Goal: Task Accomplishment & Management: Use online tool/utility

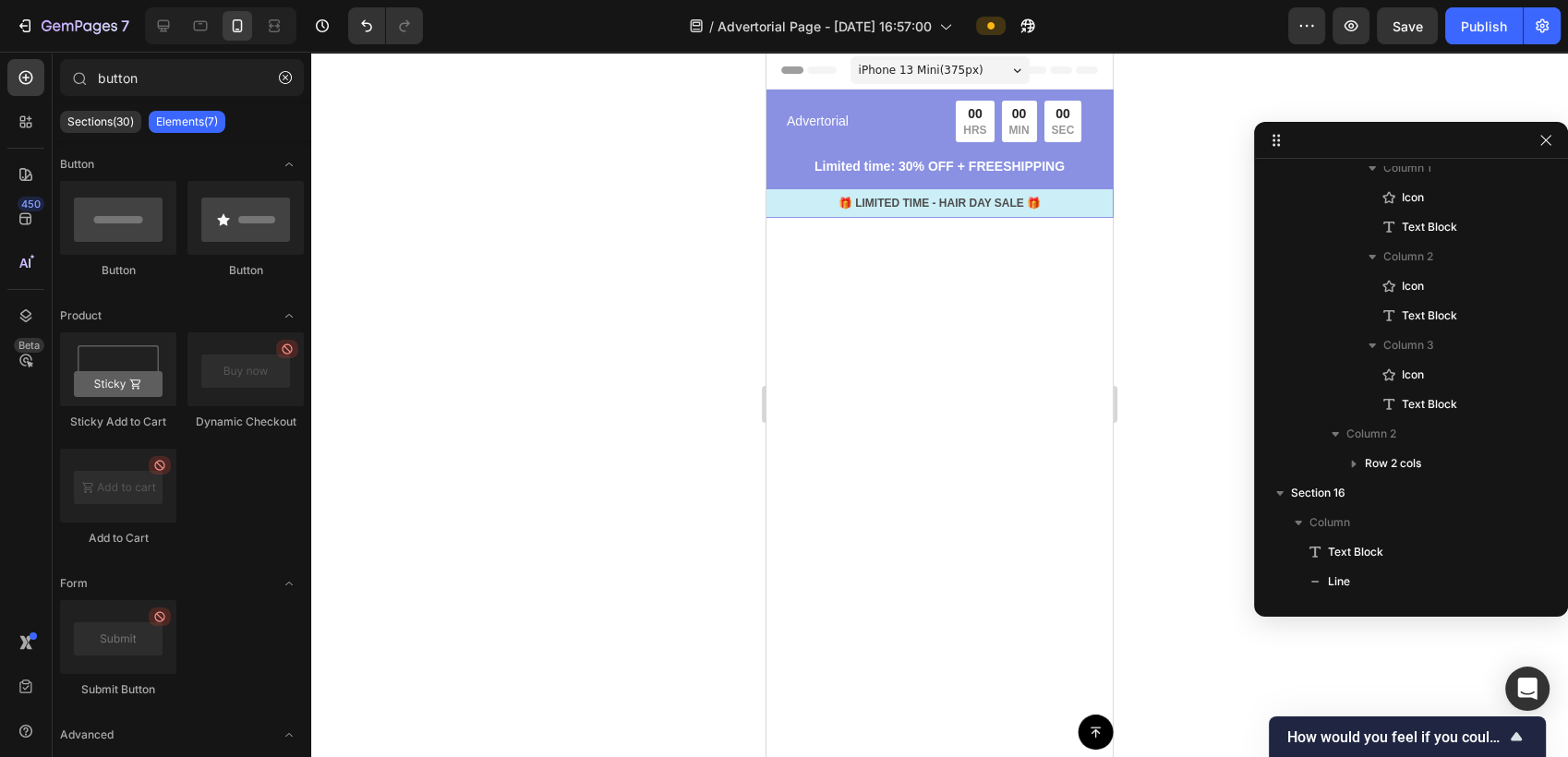
scroll to position [6560, 0]
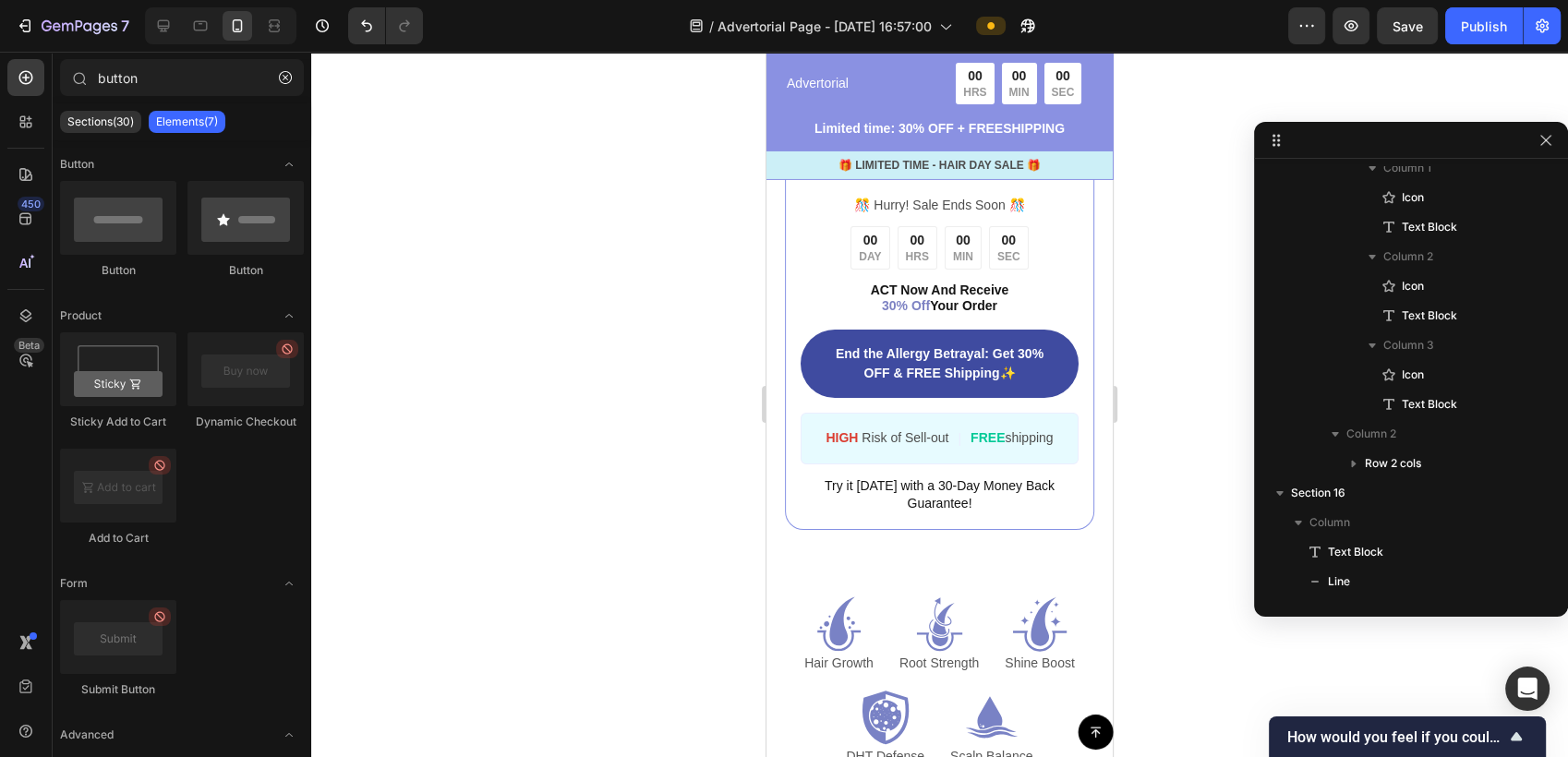
click at [1195, 88] on div at bounding box center [940, 404] width 1256 height 706
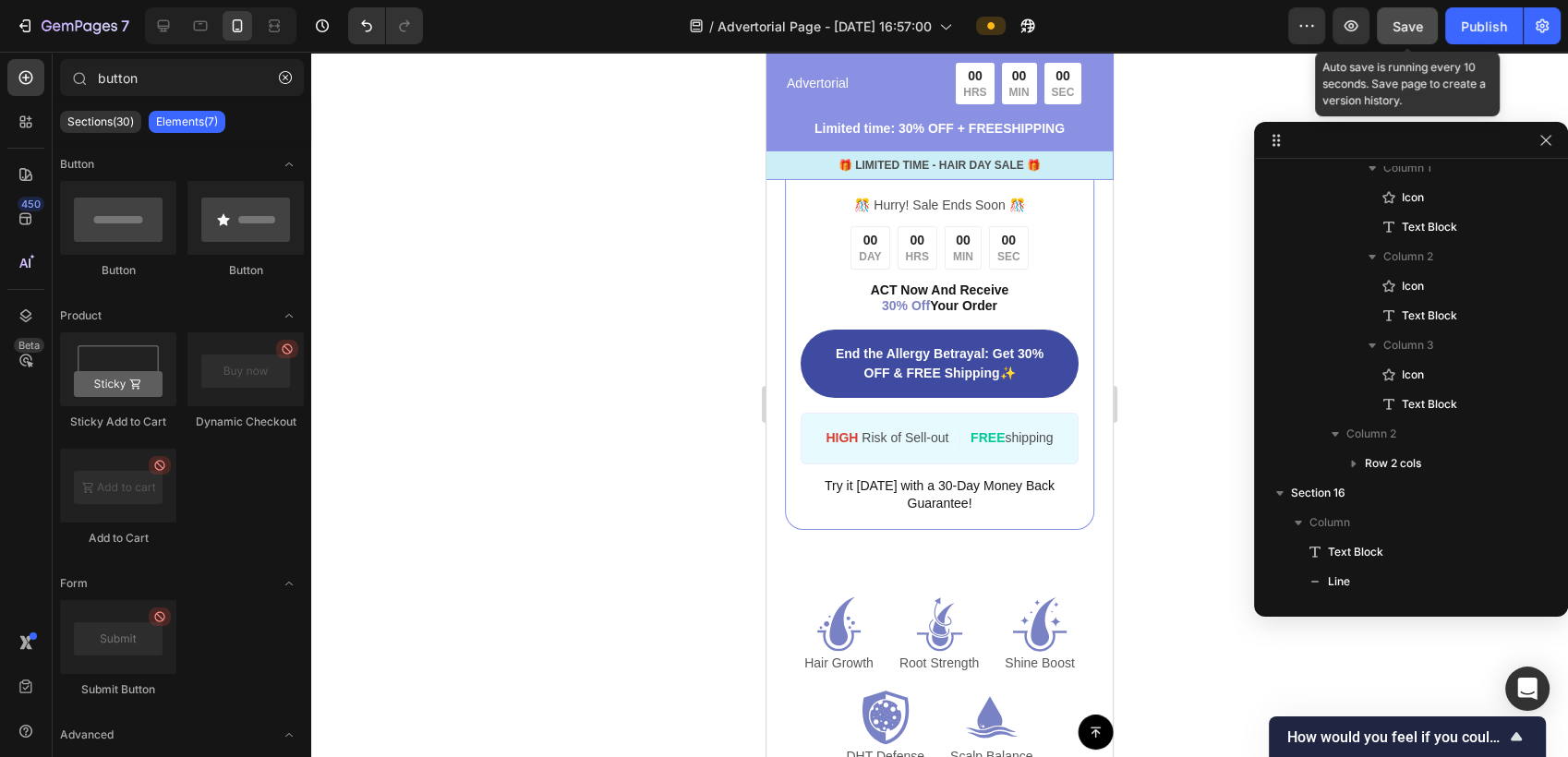
click at [1409, 28] on span "Save" at bounding box center [1407, 26] width 30 height 16
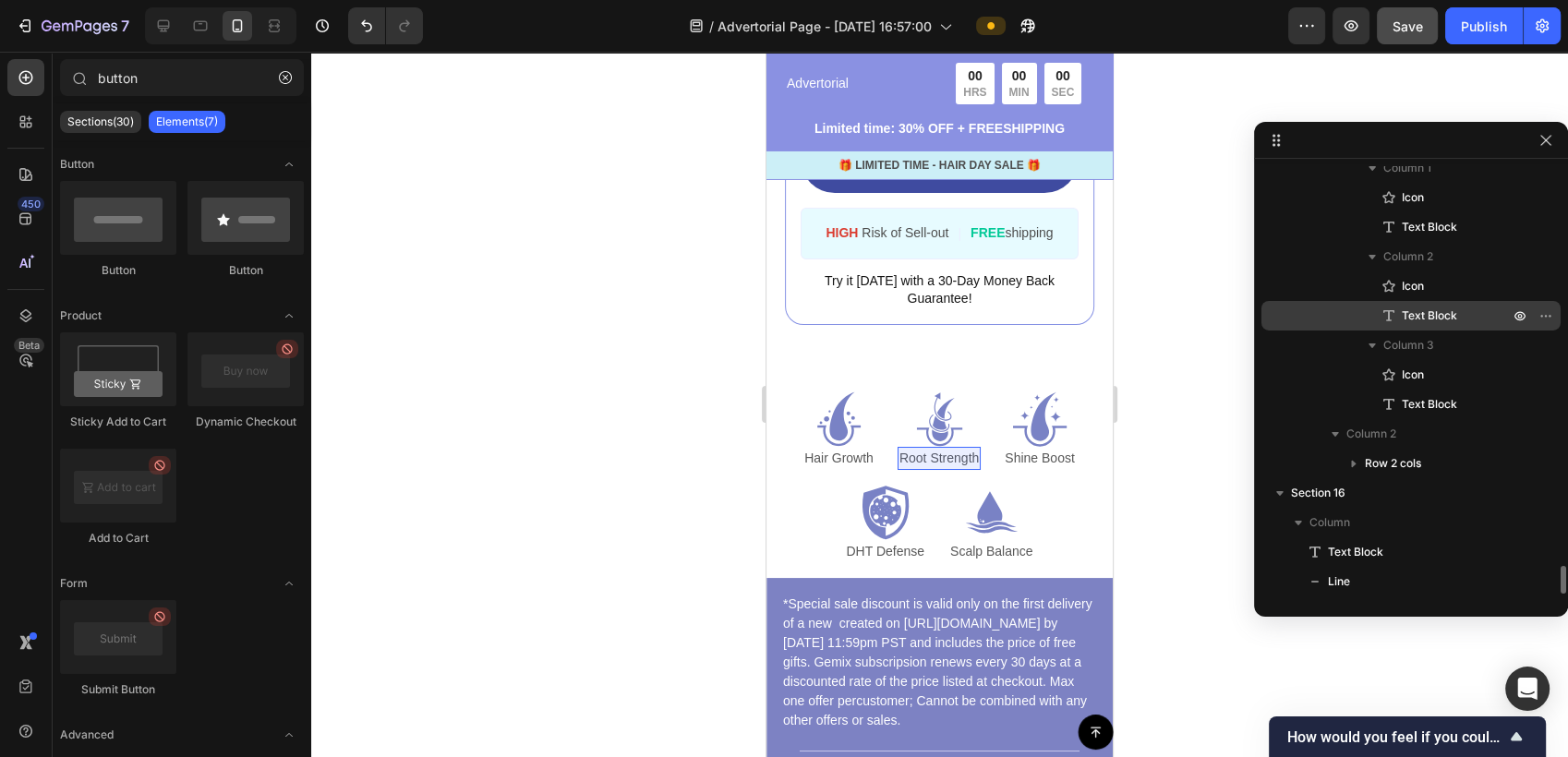
scroll to position [5878, 0]
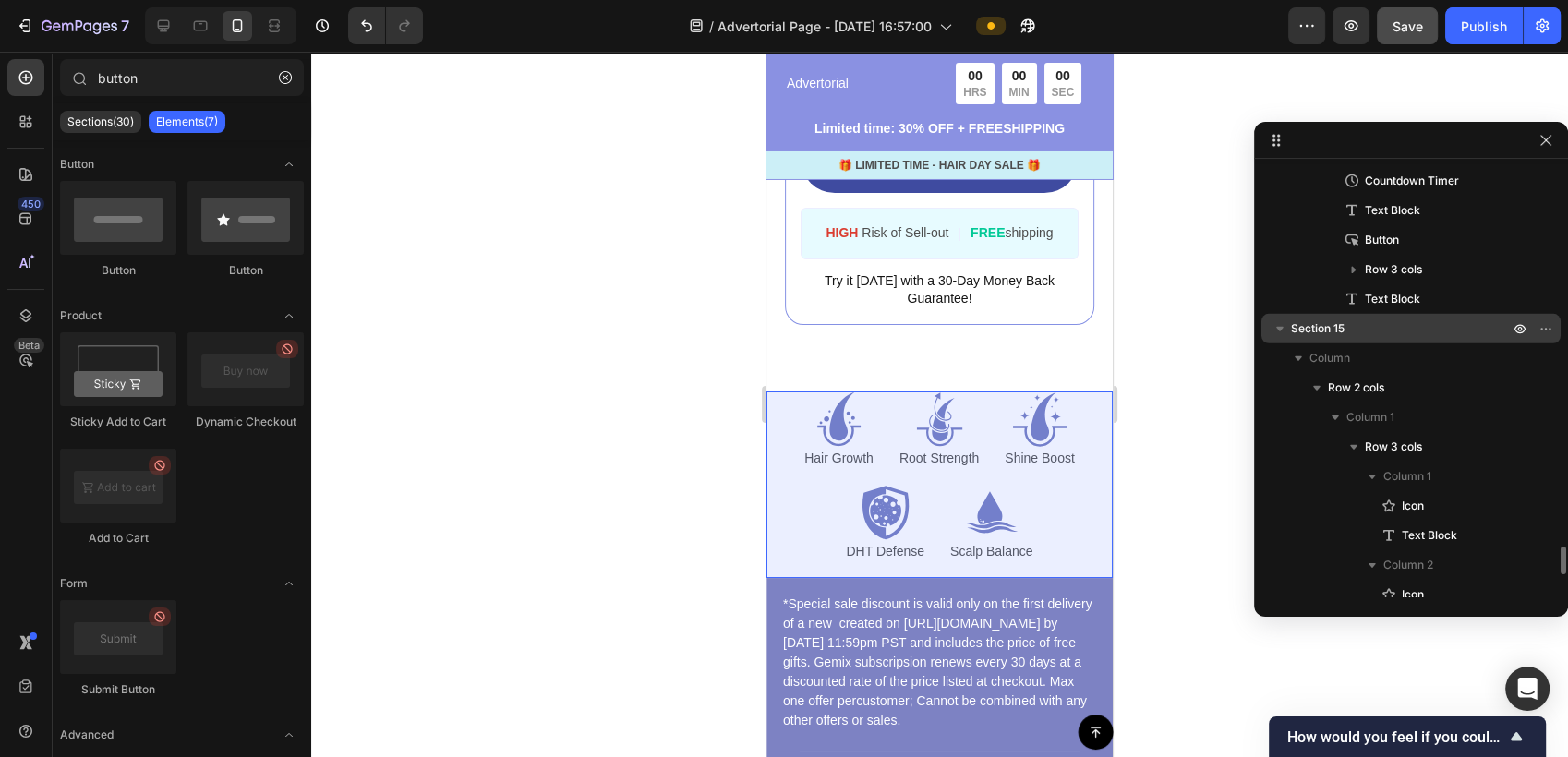
click at [1278, 331] on icon "button" at bounding box center [1280, 328] width 18 height 18
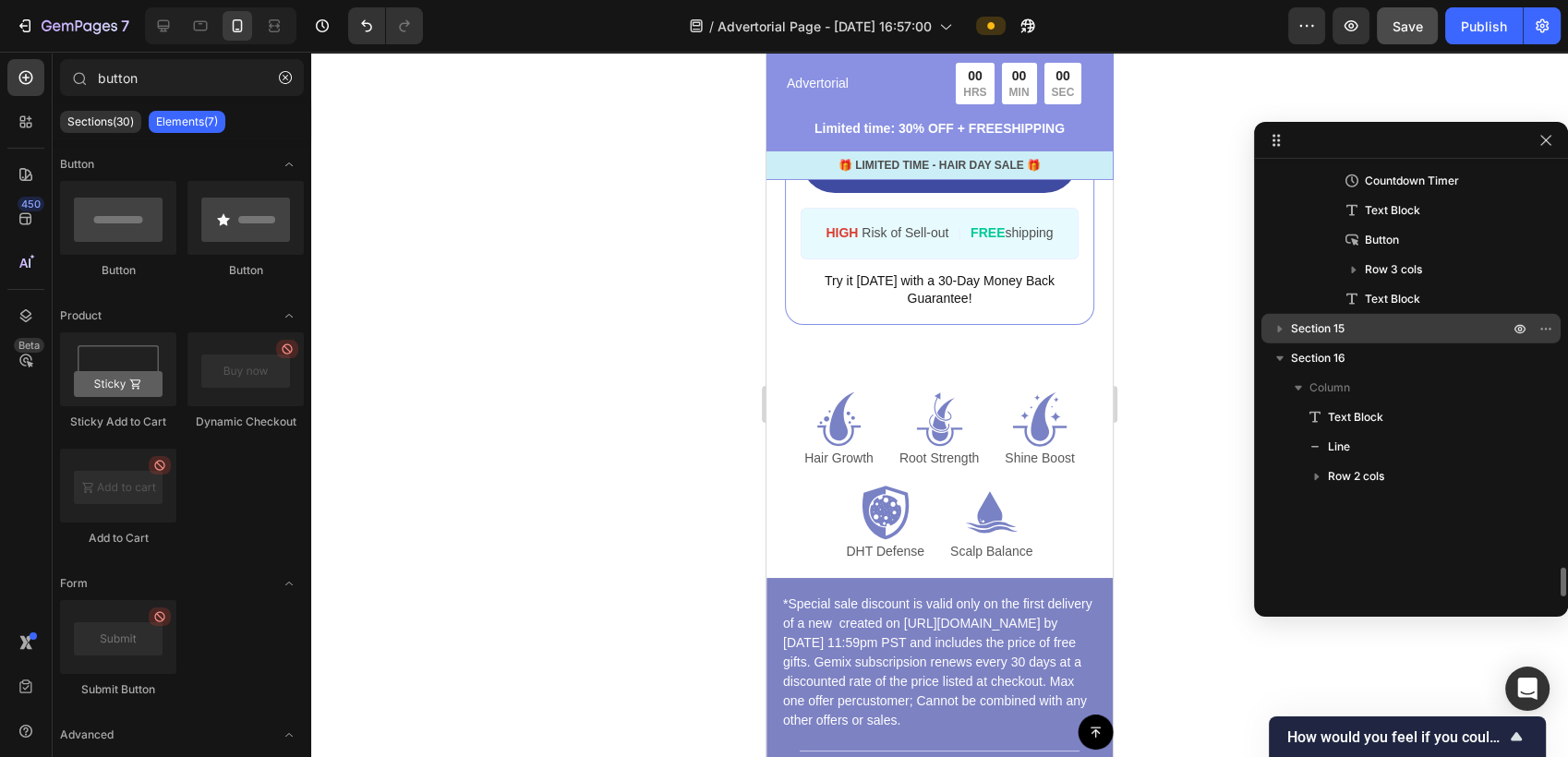
scroll to position [5673, 0]
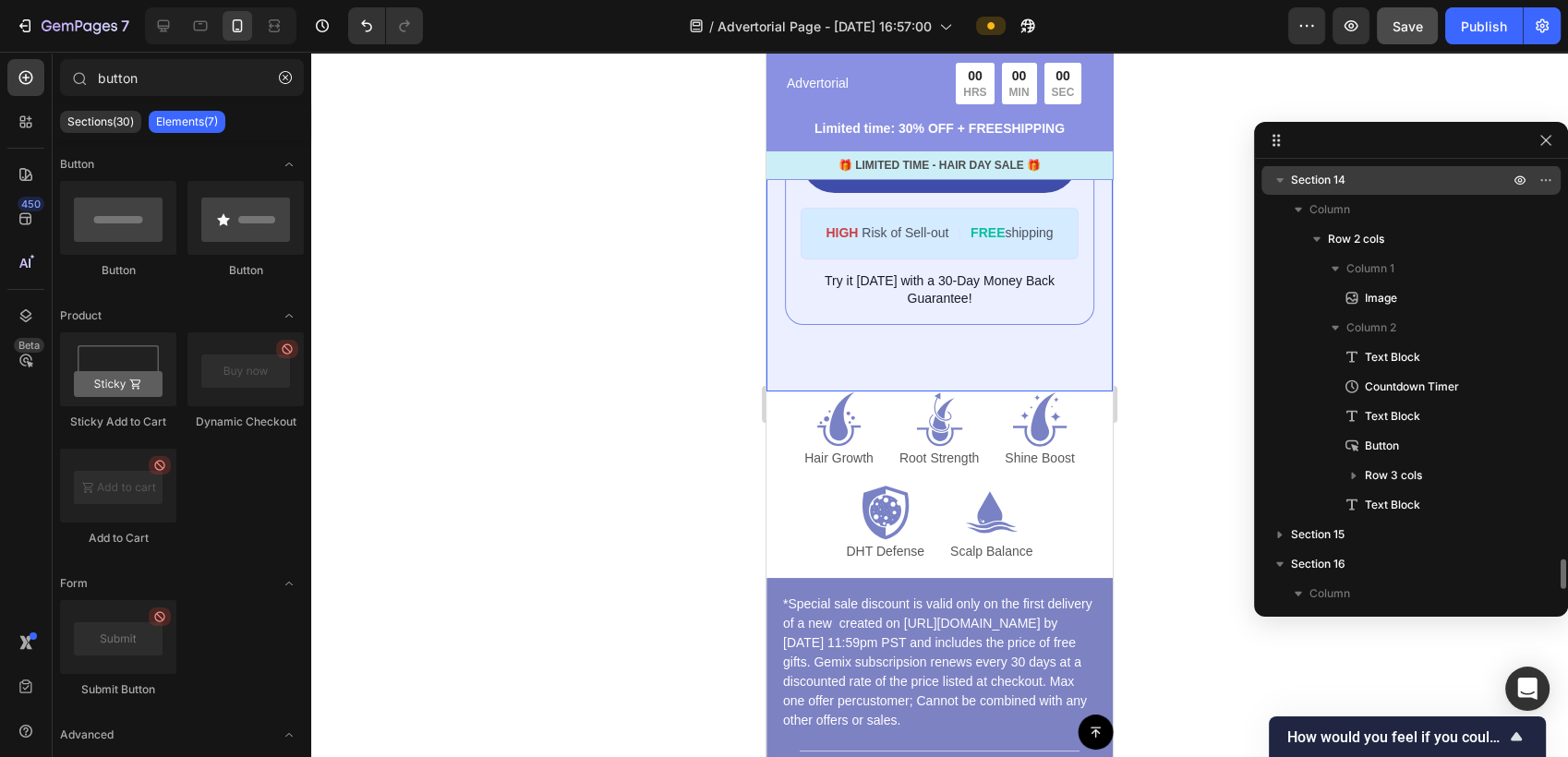
click at [1285, 182] on icon "button" at bounding box center [1280, 180] width 18 height 18
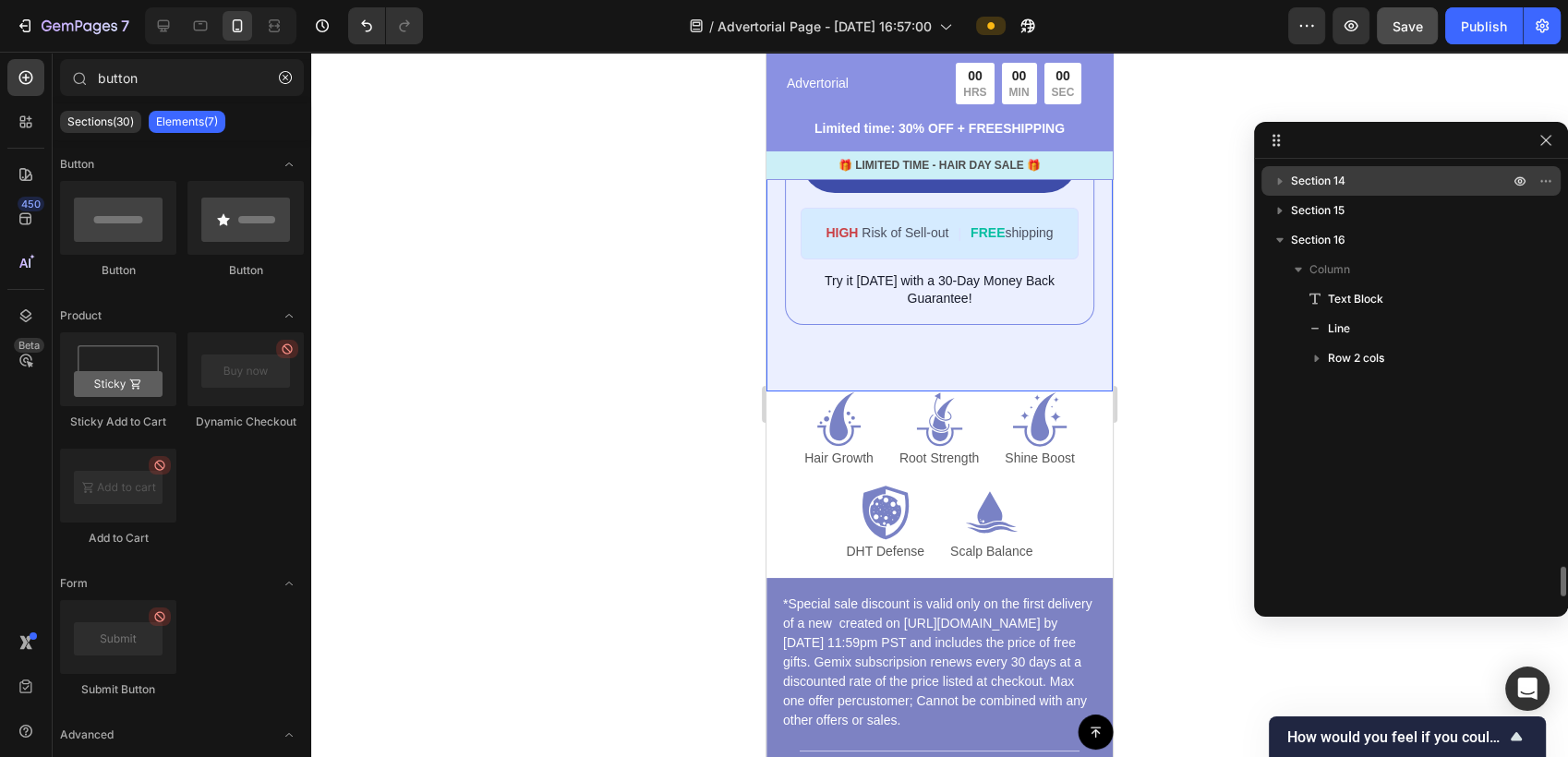
scroll to position [5672, 0]
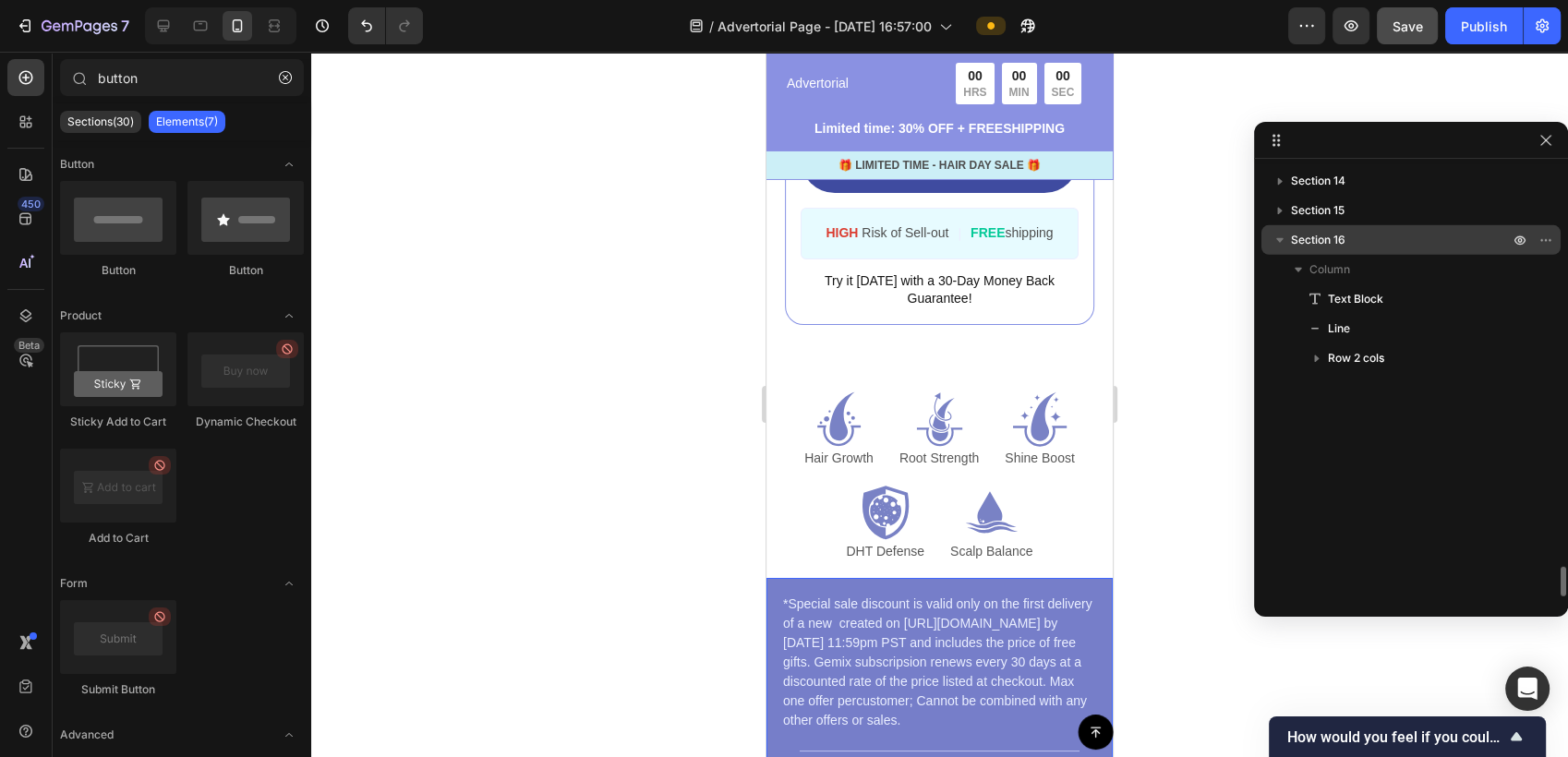
click at [1275, 238] on icon "button" at bounding box center [1280, 240] width 18 height 18
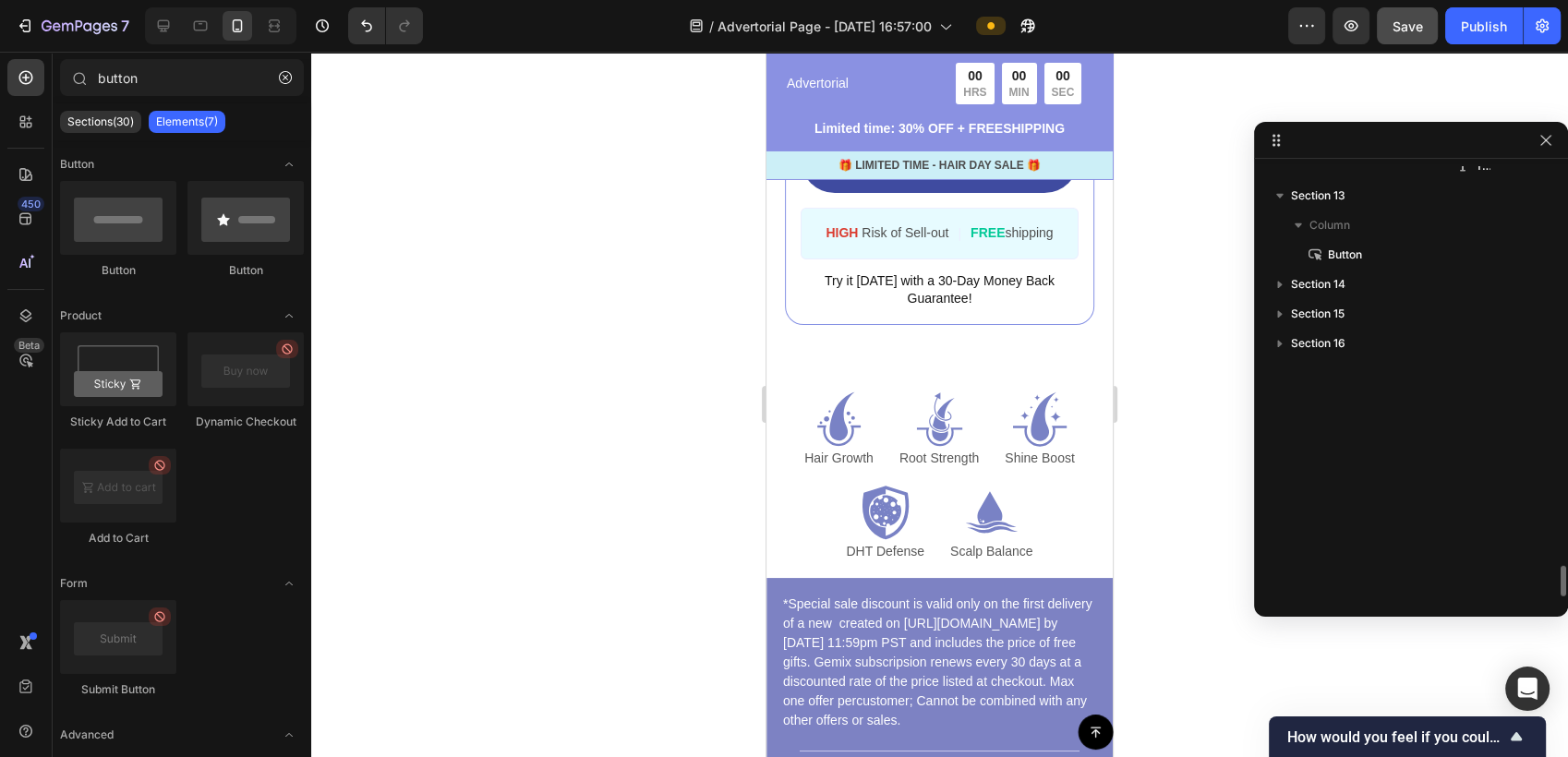
scroll to position [5465, 0]
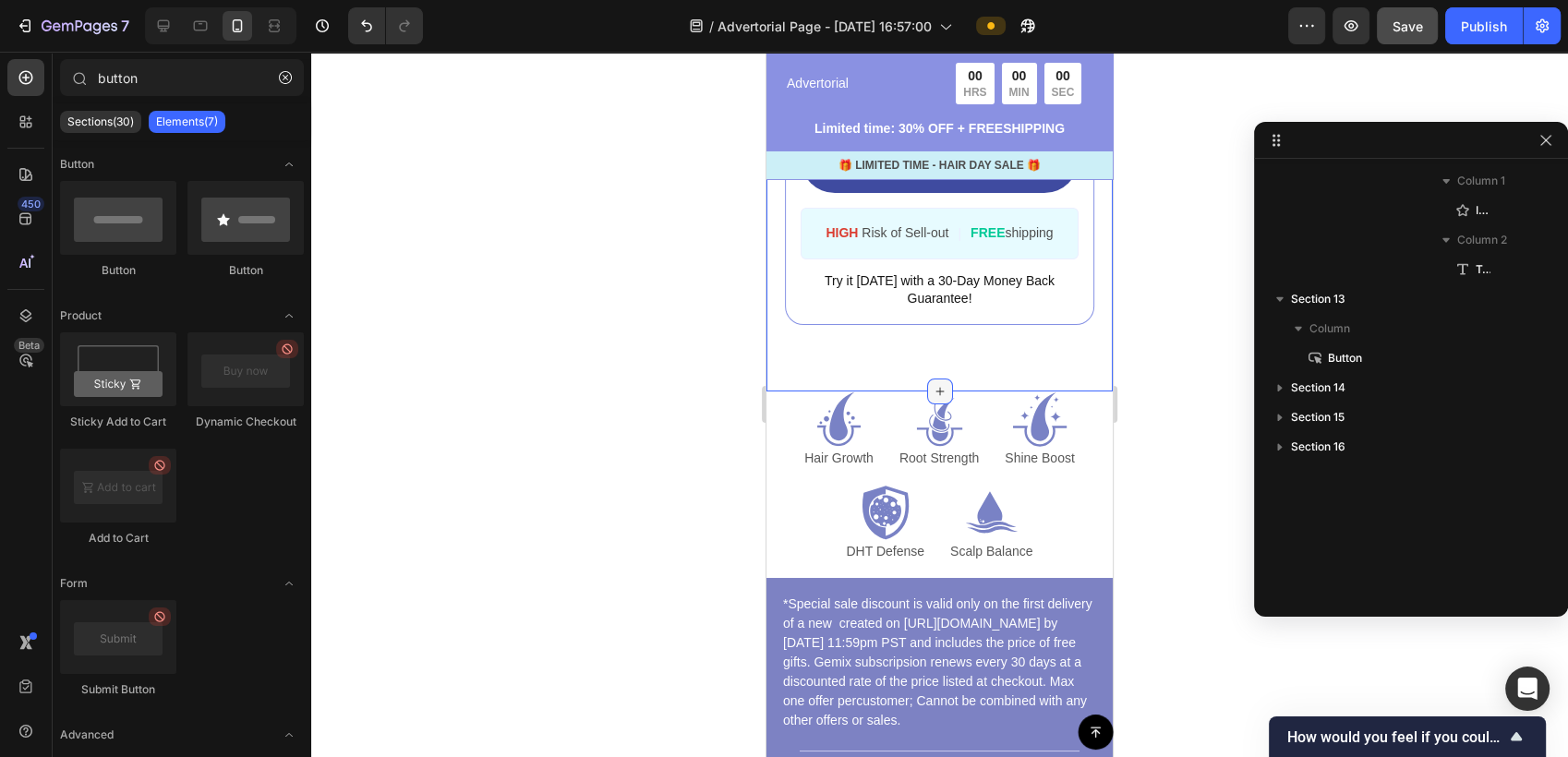
click at [933, 384] on icon at bounding box center [940, 391] width 15 height 15
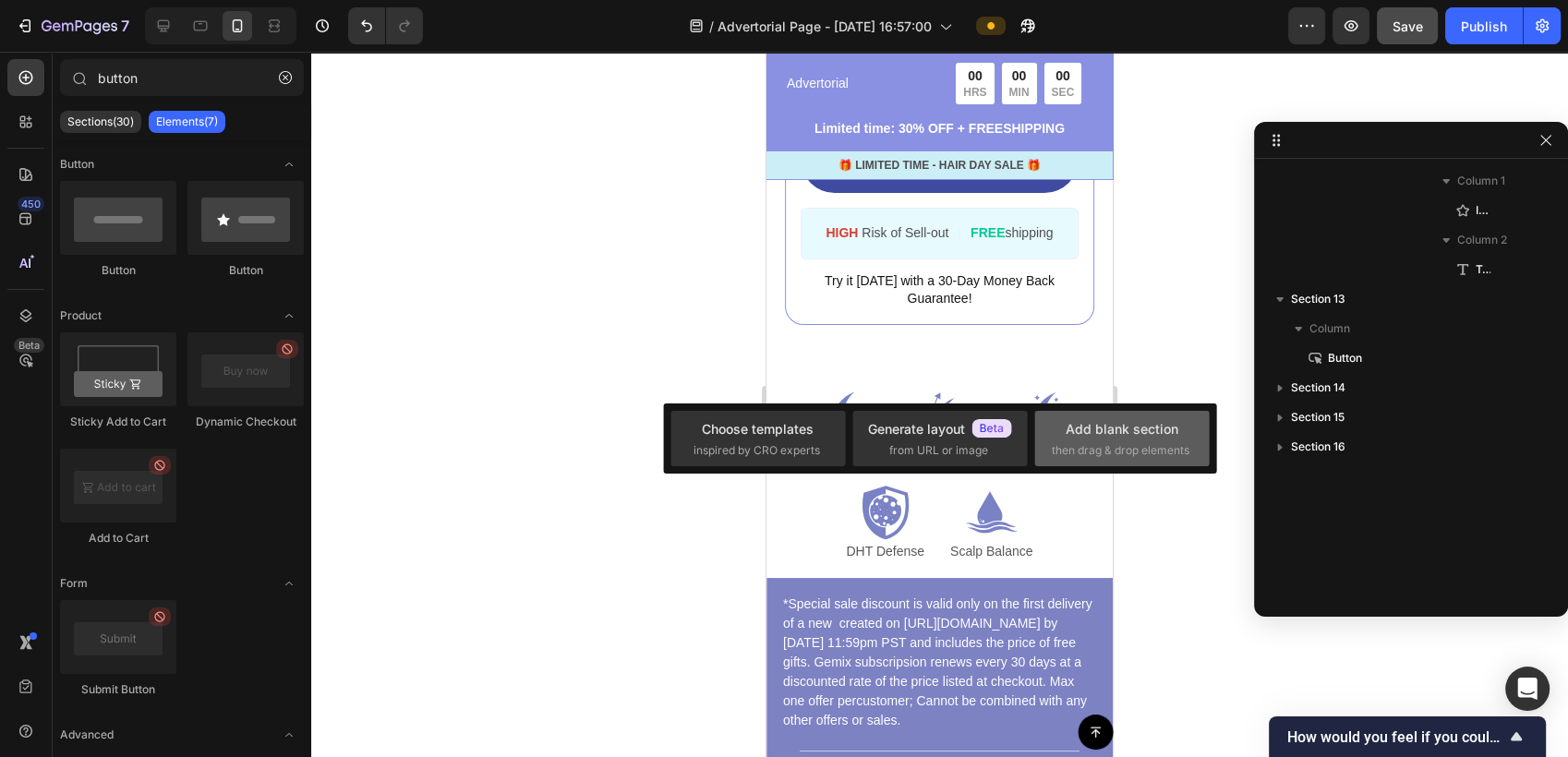
click at [1127, 433] on div "Add blank section" at bounding box center [1122, 429] width 113 height 19
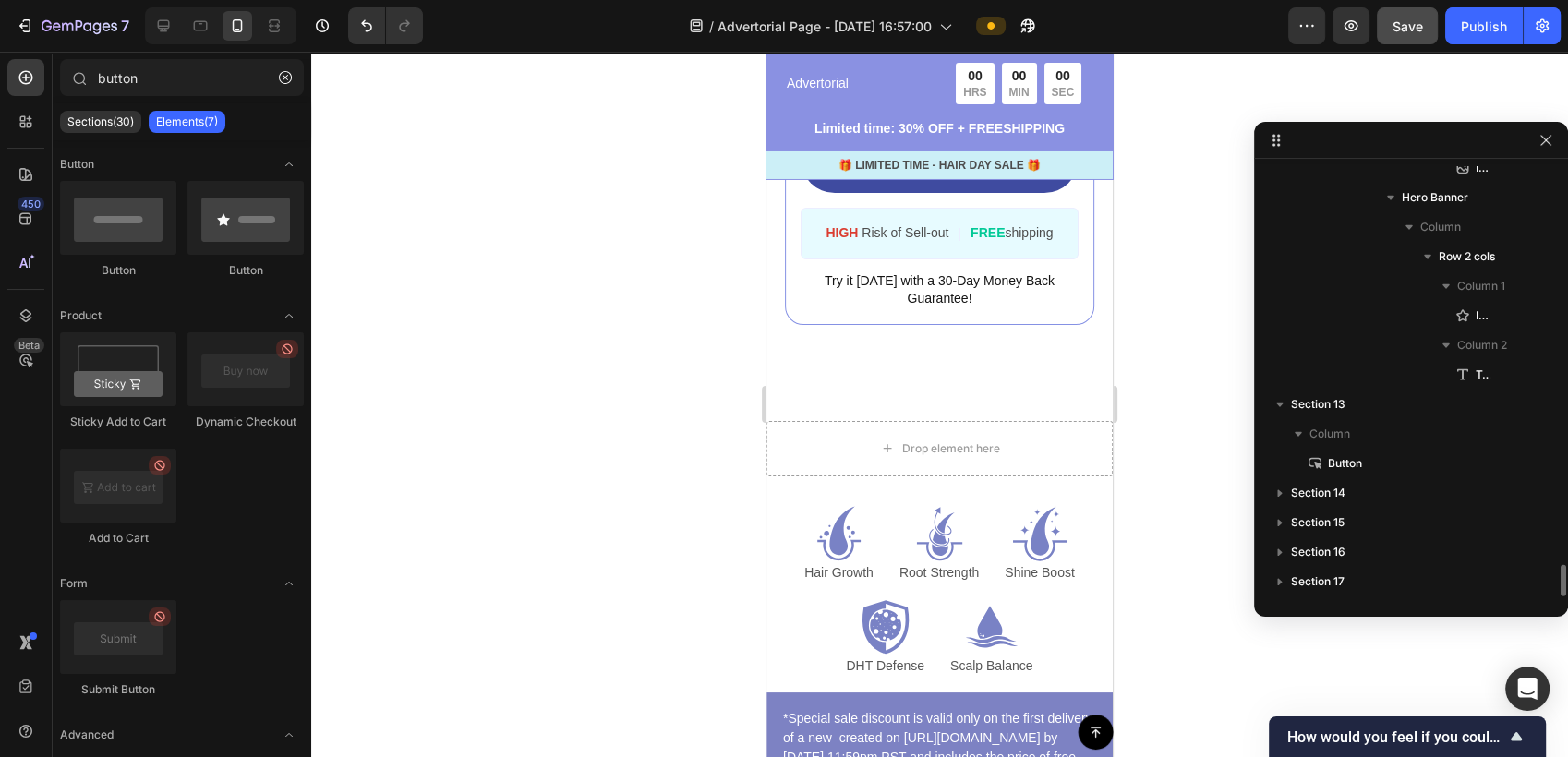
scroll to position [5359, 0]
click at [295, 75] on button "button" at bounding box center [285, 78] width 29 height 29
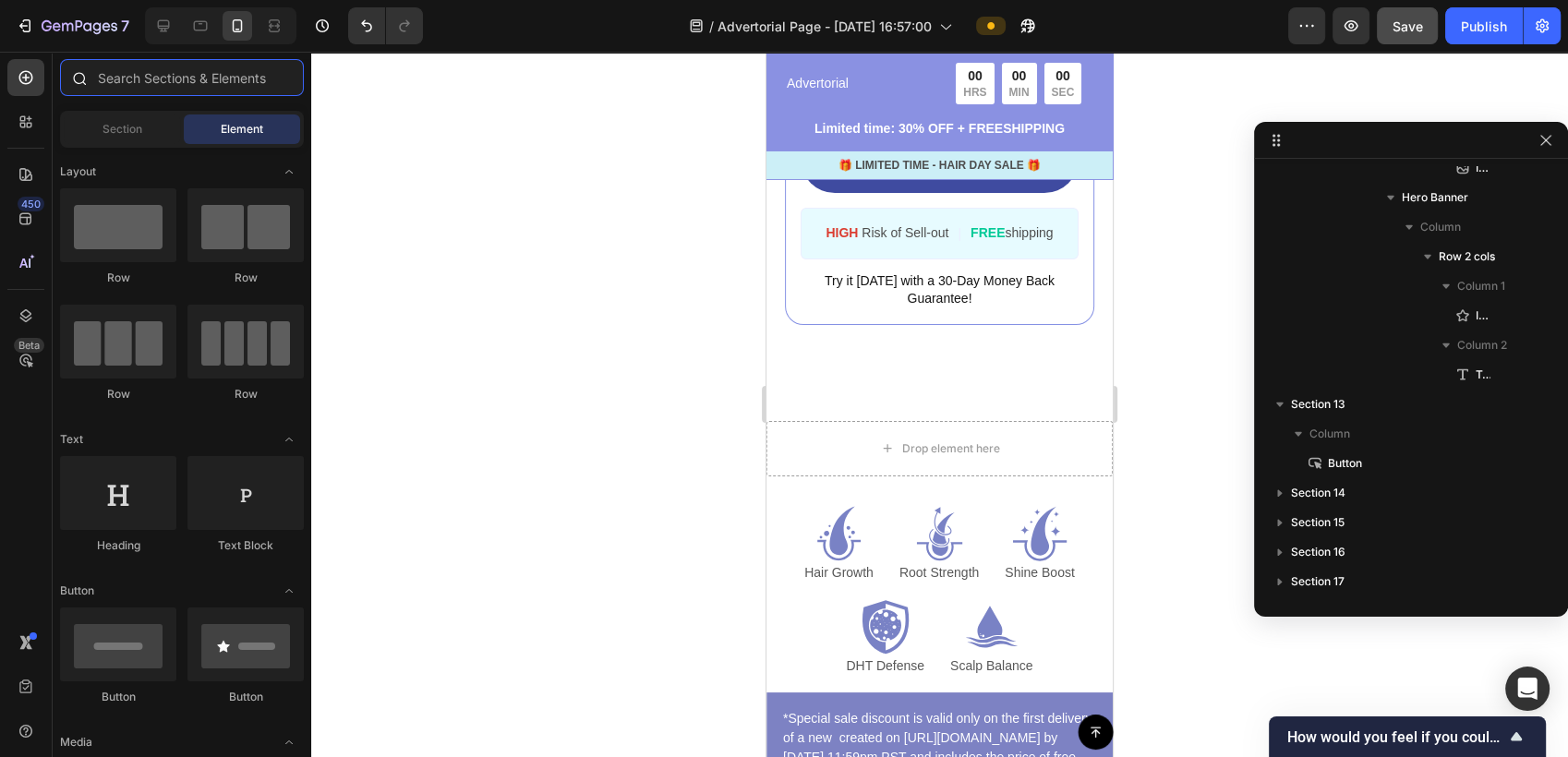
click at [206, 85] on input "text" at bounding box center [182, 78] width 244 height 37
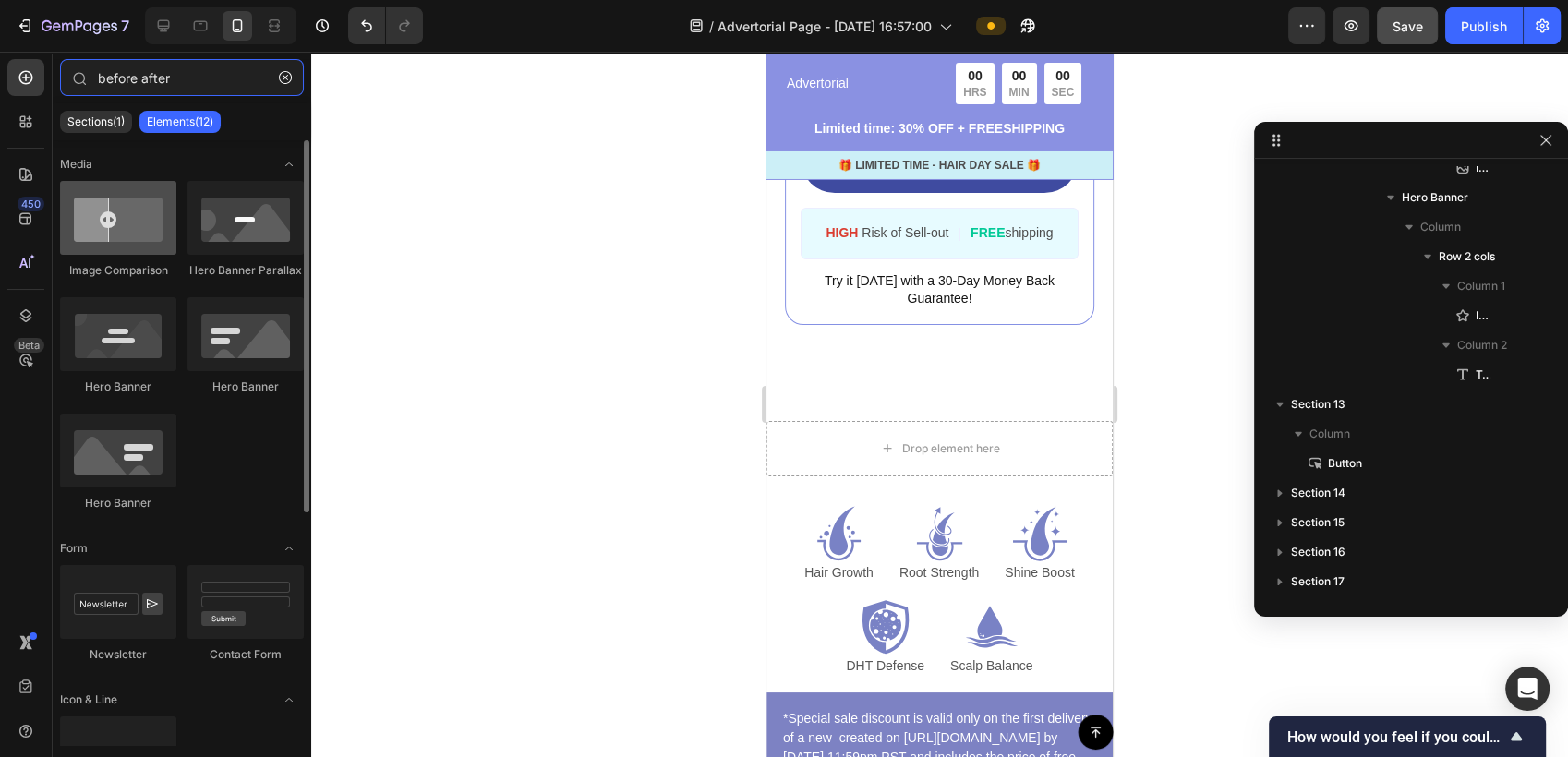
type input "before after"
click at [142, 233] on div at bounding box center [118, 217] width 117 height 74
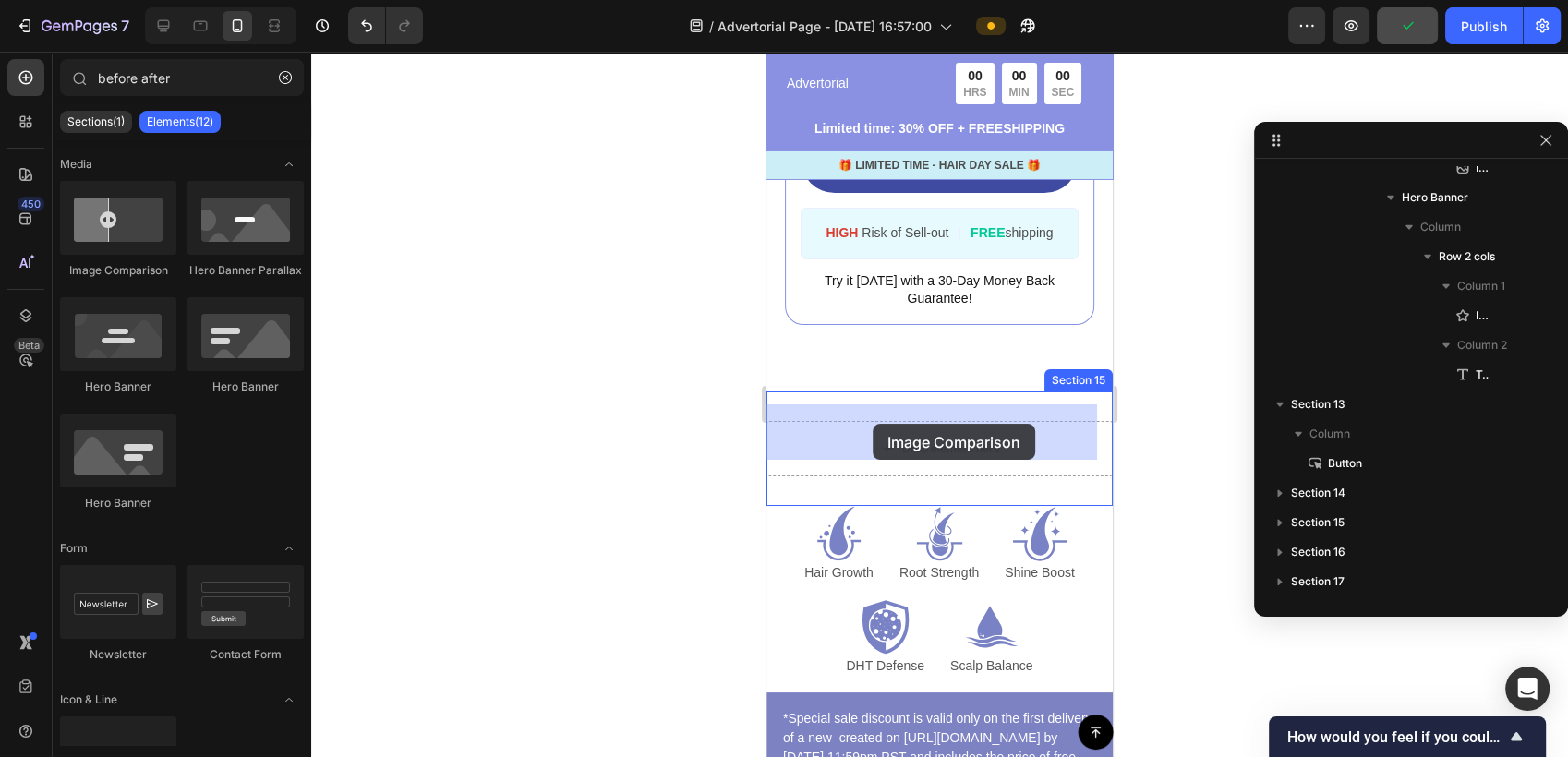
drag, startPoint x: 875, startPoint y: 291, endPoint x: 873, endPoint y: 424, distance: 133.0
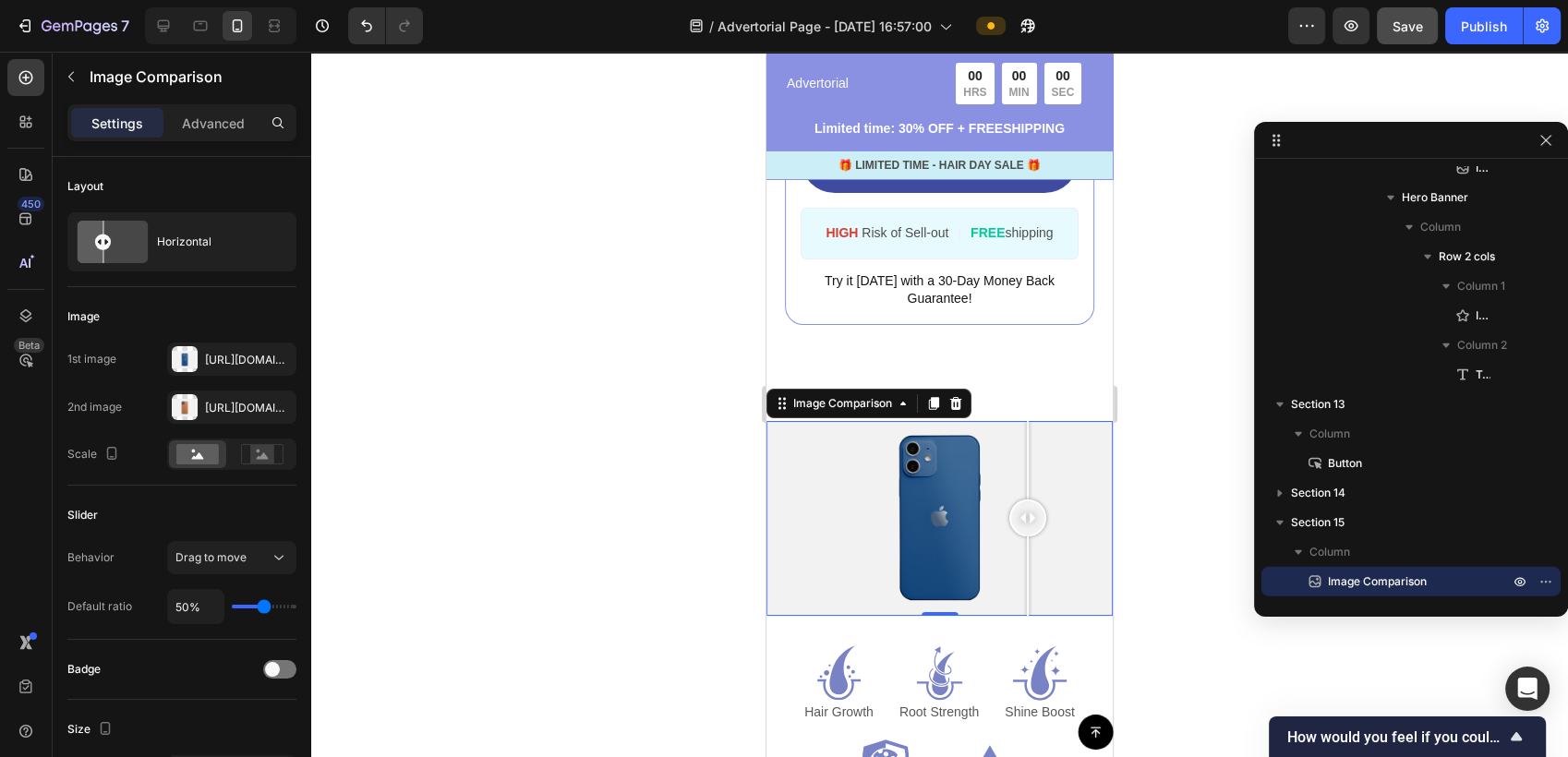
drag, startPoint x: 930, startPoint y: 495, endPoint x: 1028, endPoint y: 508, distance: 98.9
click at [1028, 508] on div at bounding box center [1028, 518] width 37 height 37
click at [1066, 463] on div at bounding box center [939, 518] width 347 height 195
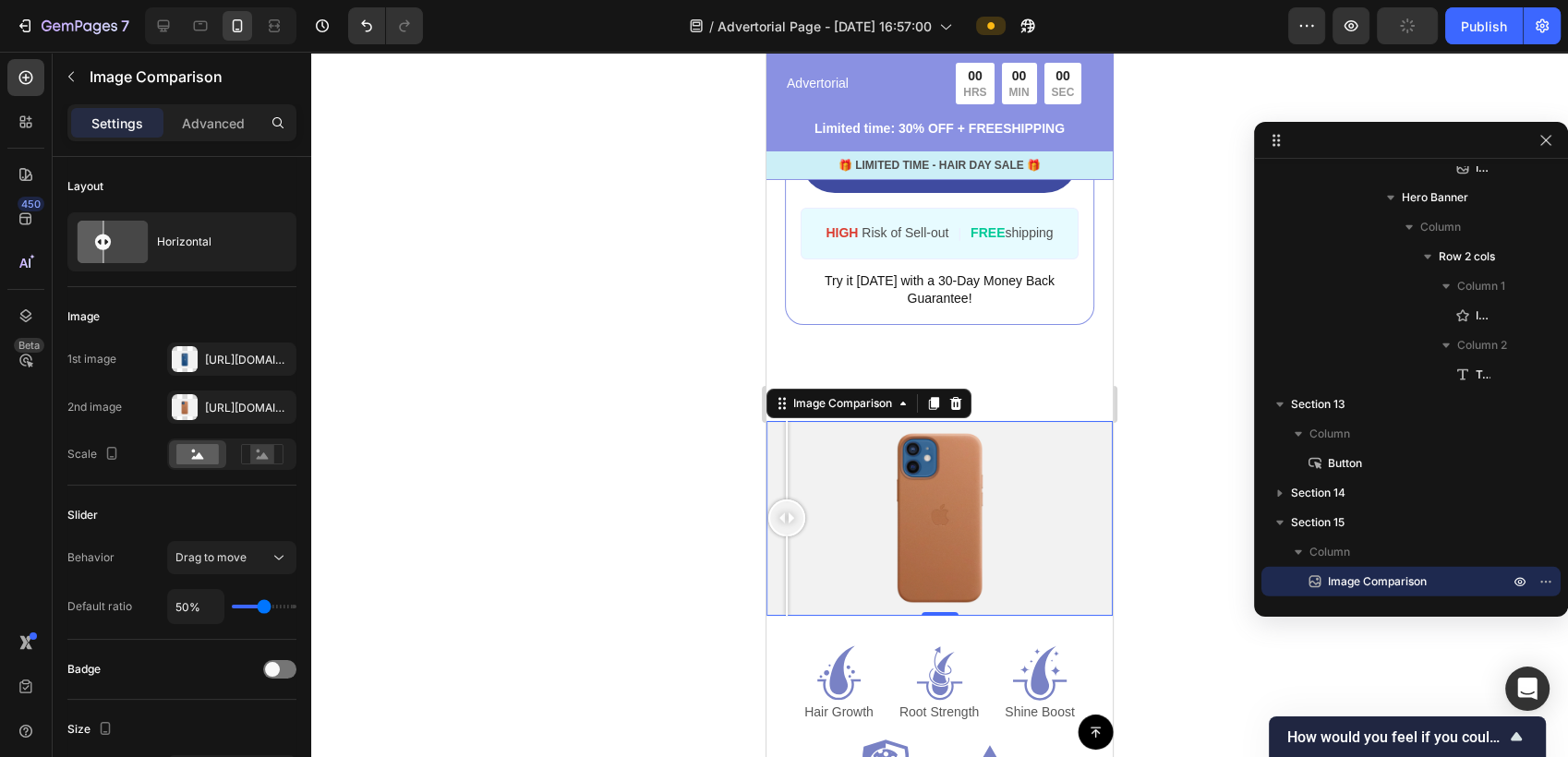
drag, startPoint x: 1059, startPoint y: 509, endPoint x: 747, endPoint y: 502, distance: 312.1
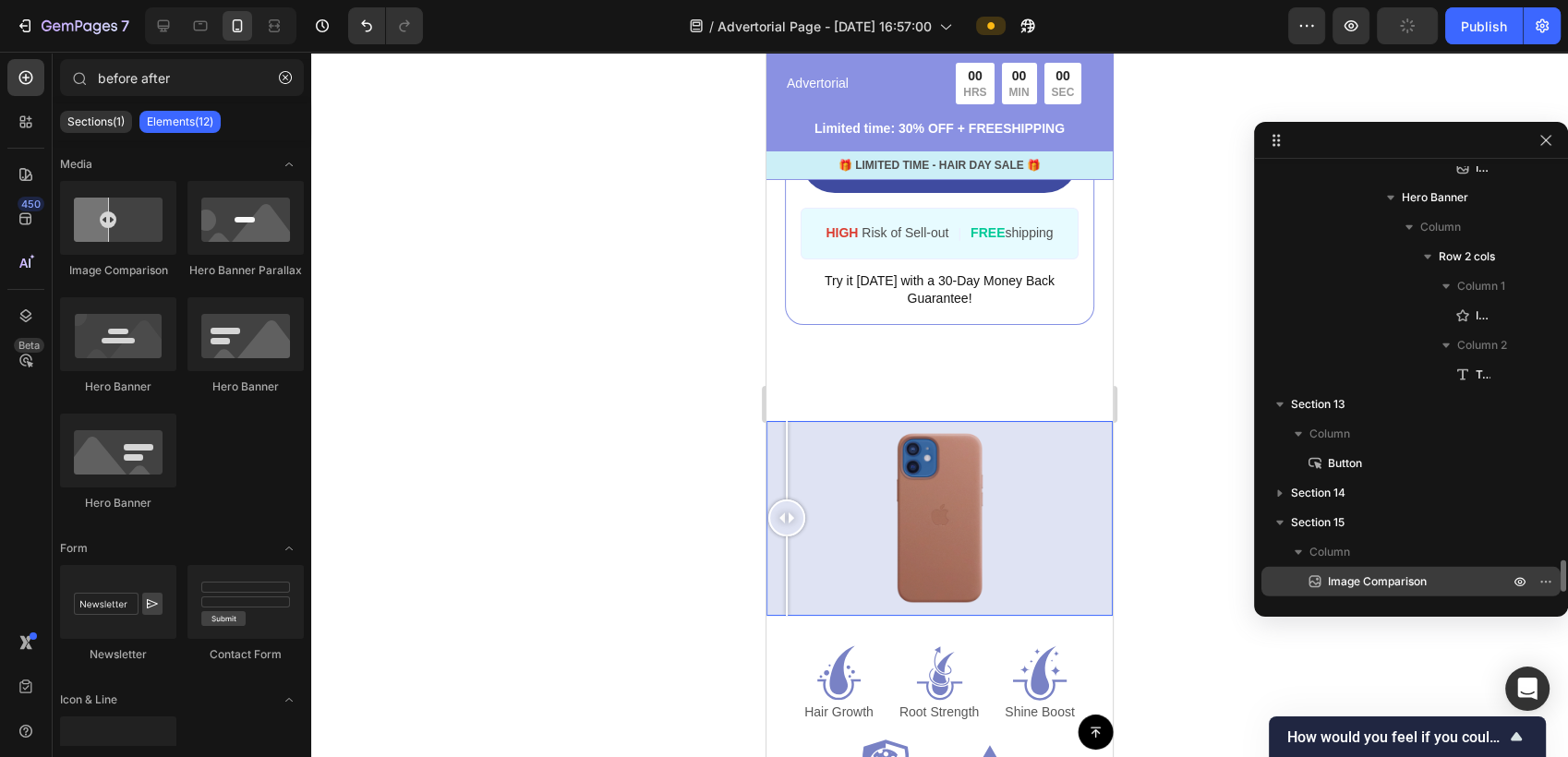
click at [1381, 576] on span "Image Comparison" at bounding box center [1378, 581] width 99 height 18
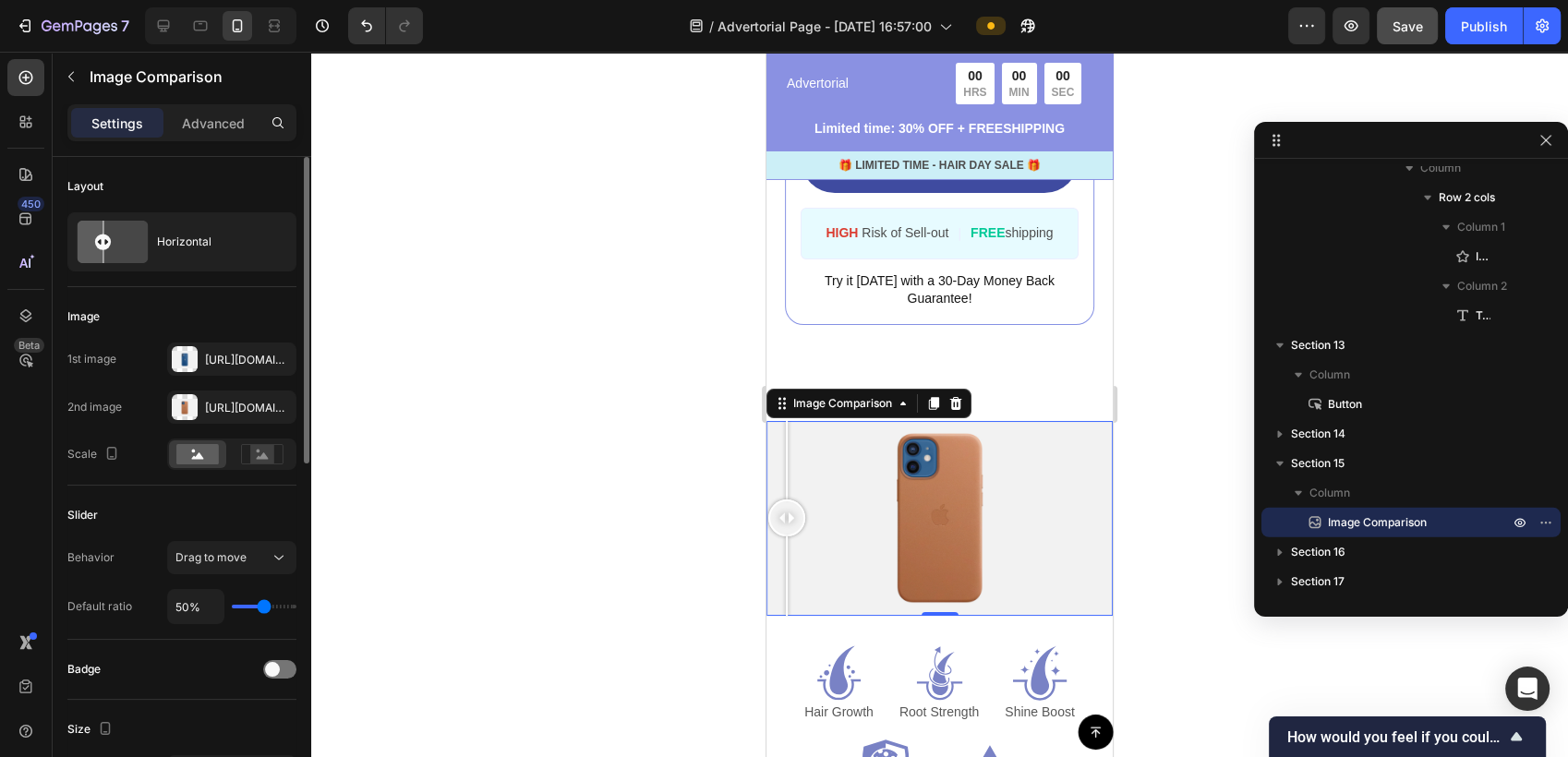
scroll to position [103, 0]
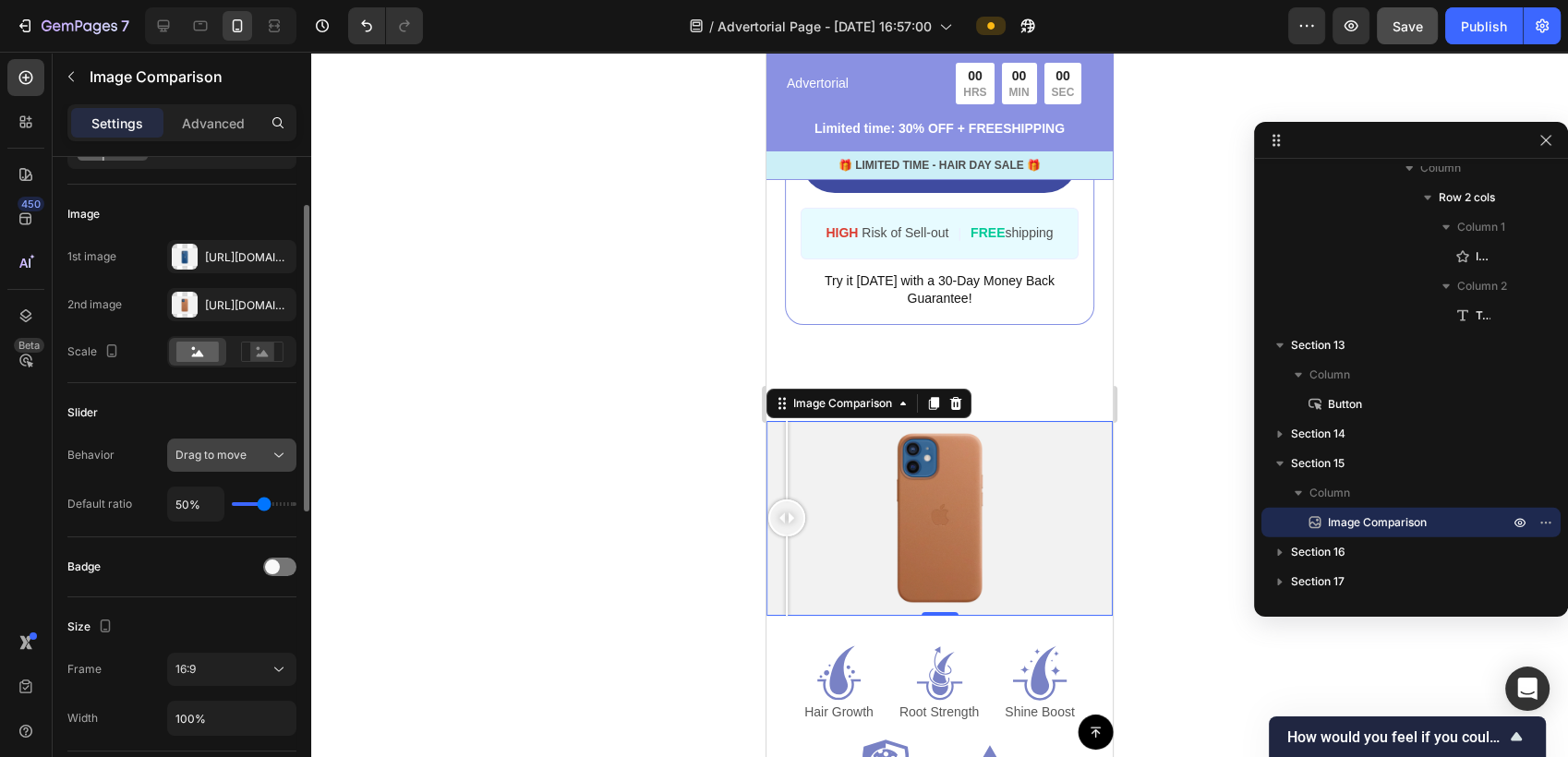
click at [218, 460] on span "Drag to move" at bounding box center [211, 454] width 71 height 14
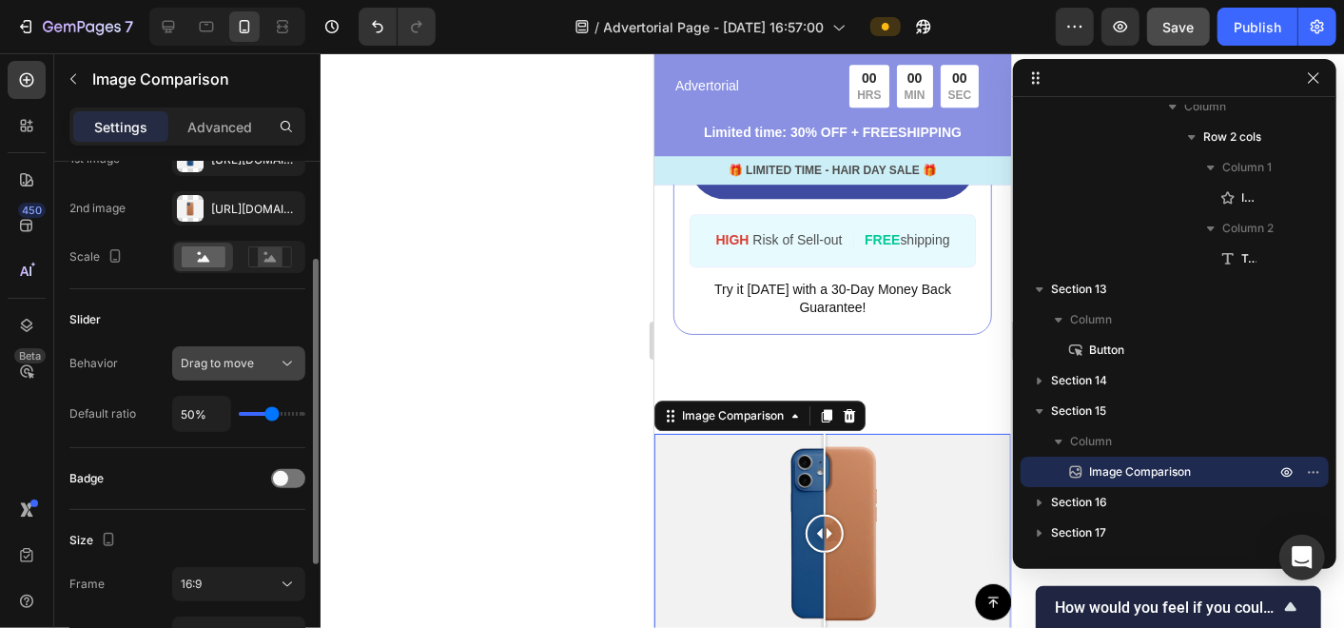
scroll to position [5583, 0]
click at [393, 274] on div at bounding box center [832, 340] width 1023 height 574
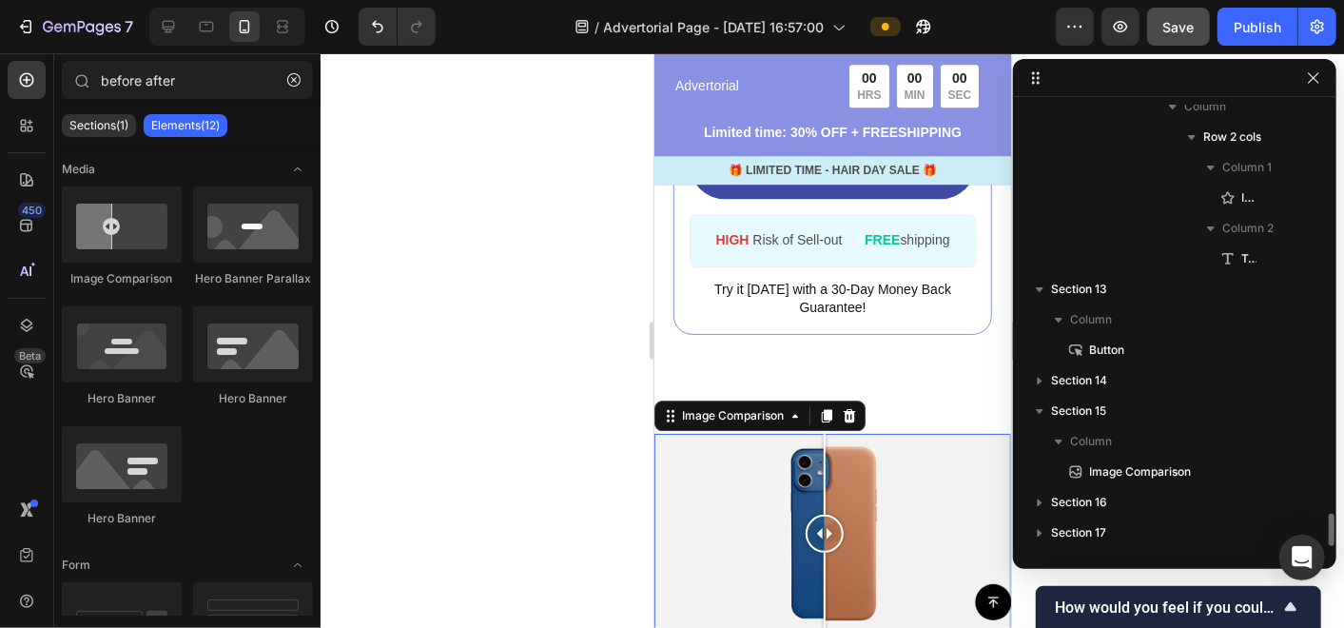
scroll to position [5581, 0]
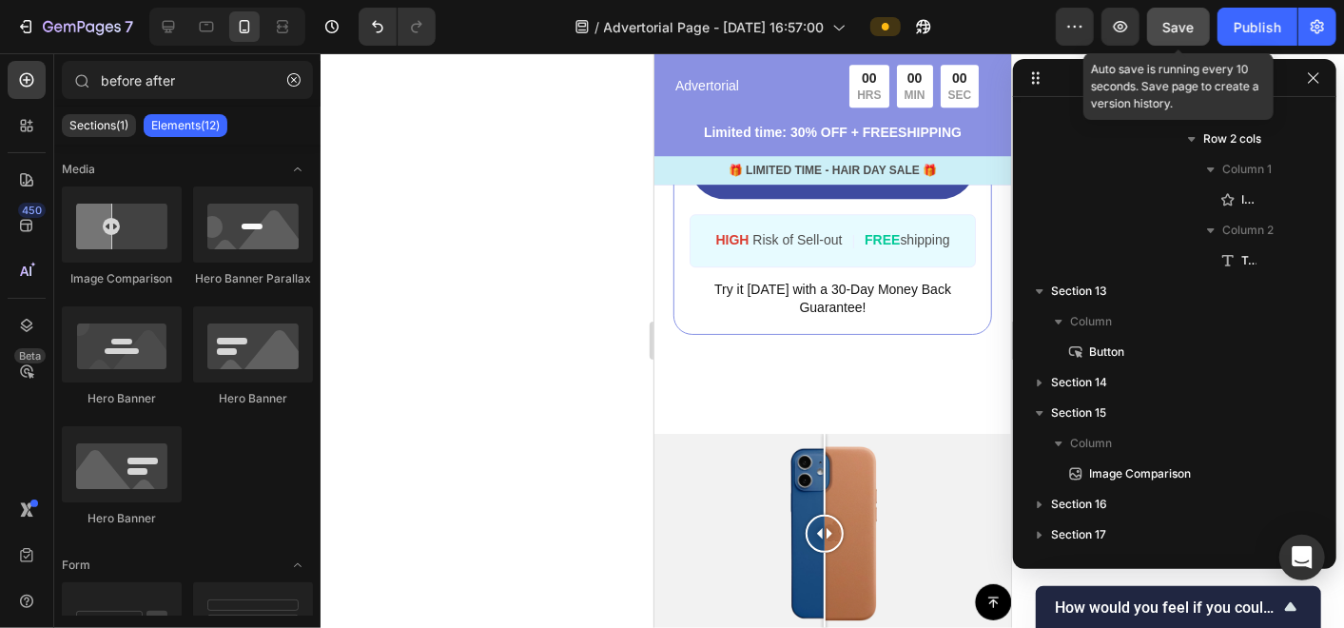
click at [1179, 29] on span "Save" at bounding box center [1178, 27] width 31 height 16
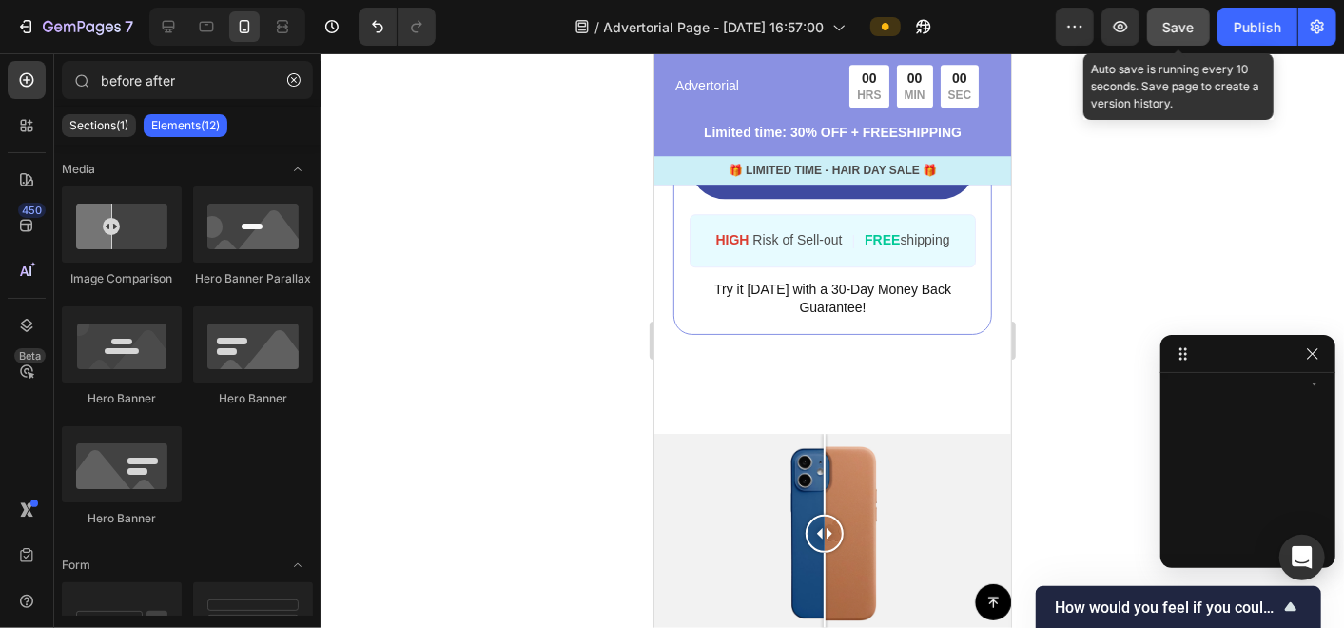
drag, startPoint x: 1018, startPoint y: 62, endPoint x: 1196, endPoint y: 341, distance: 330.6
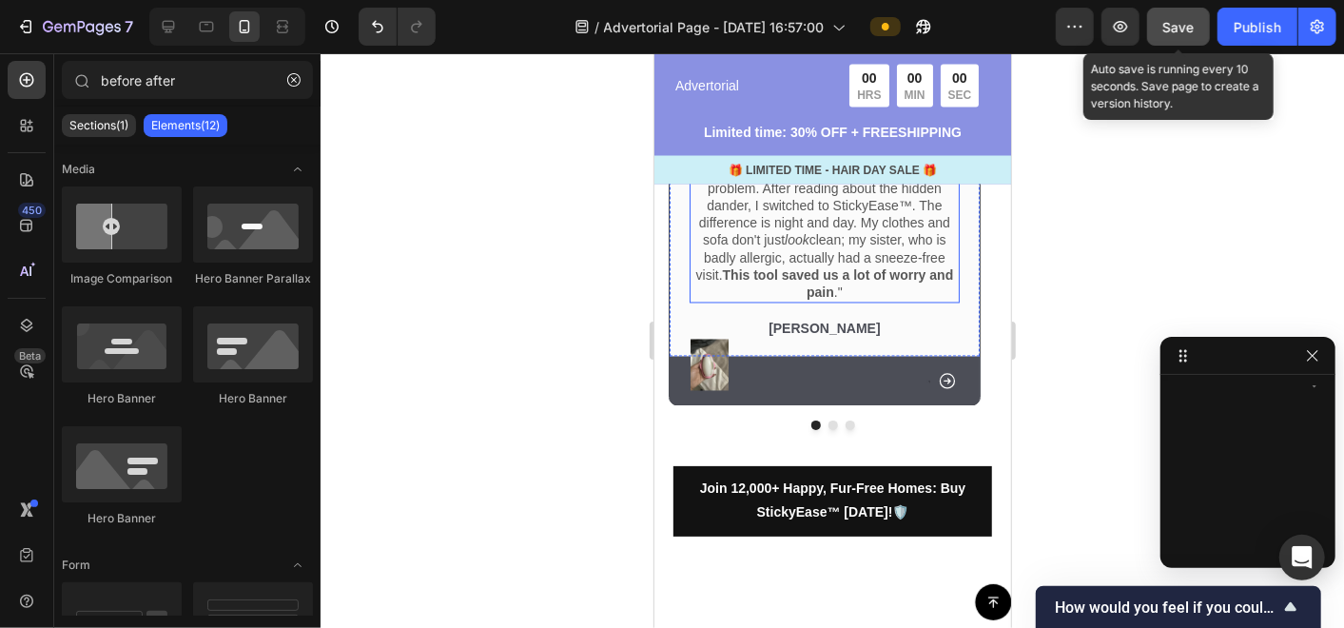
scroll to position [5918, 0]
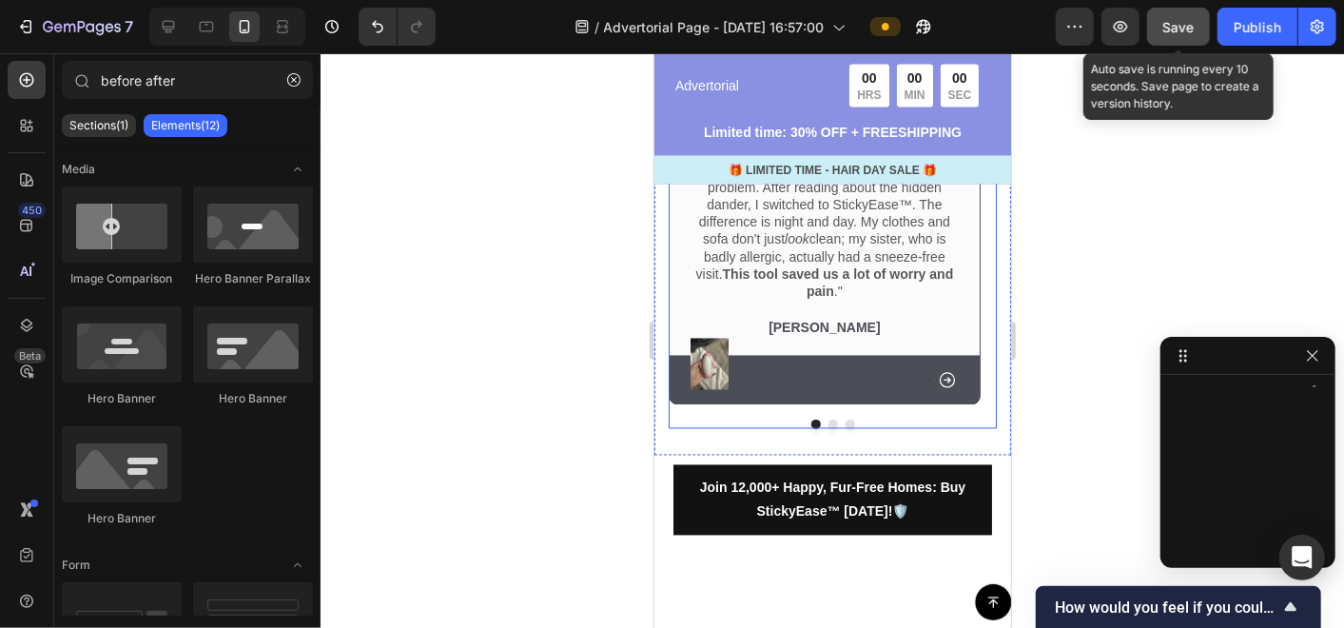
click at [827, 428] on button "Dot" at bounding box center [832, 423] width 10 height 10
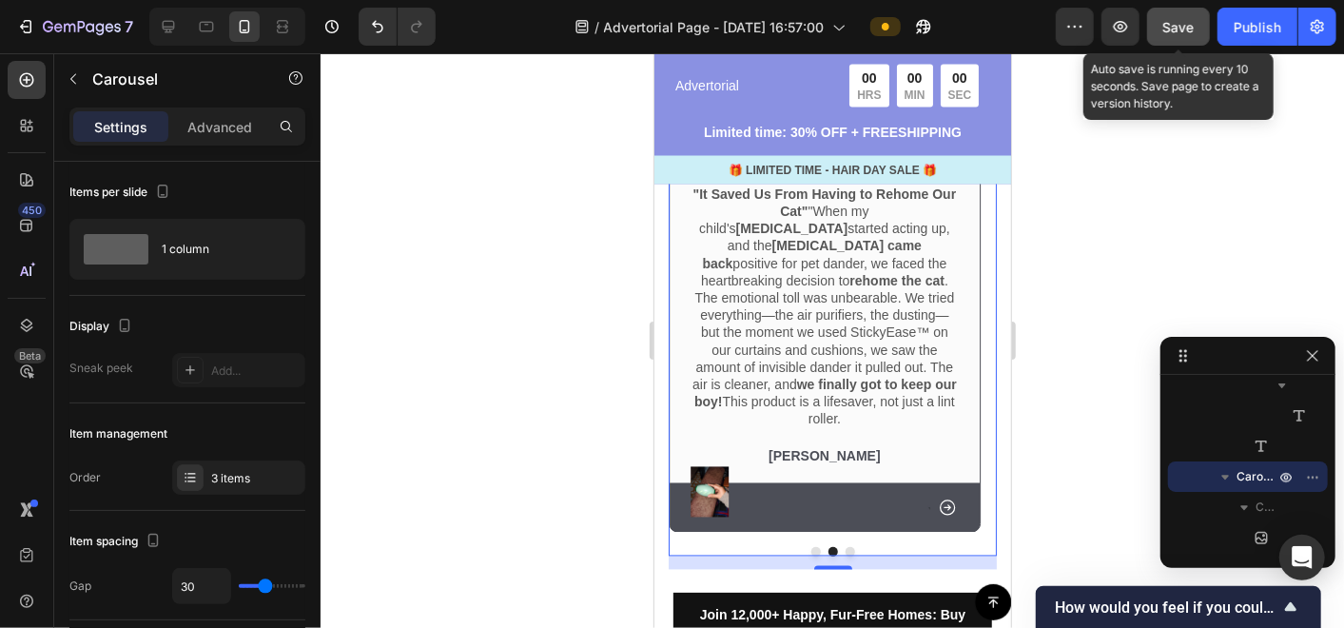
click at [845, 546] on button "Dot" at bounding box center [850, 551] width 10 height 10
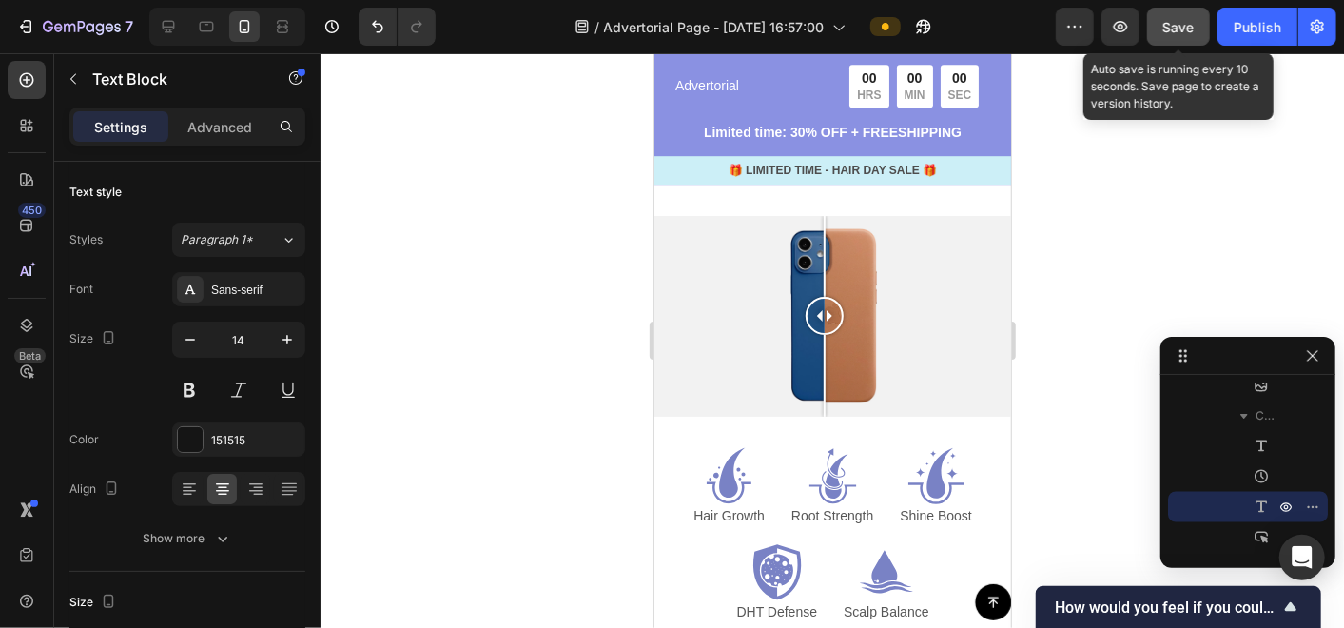
scroll to position [7186, 0]
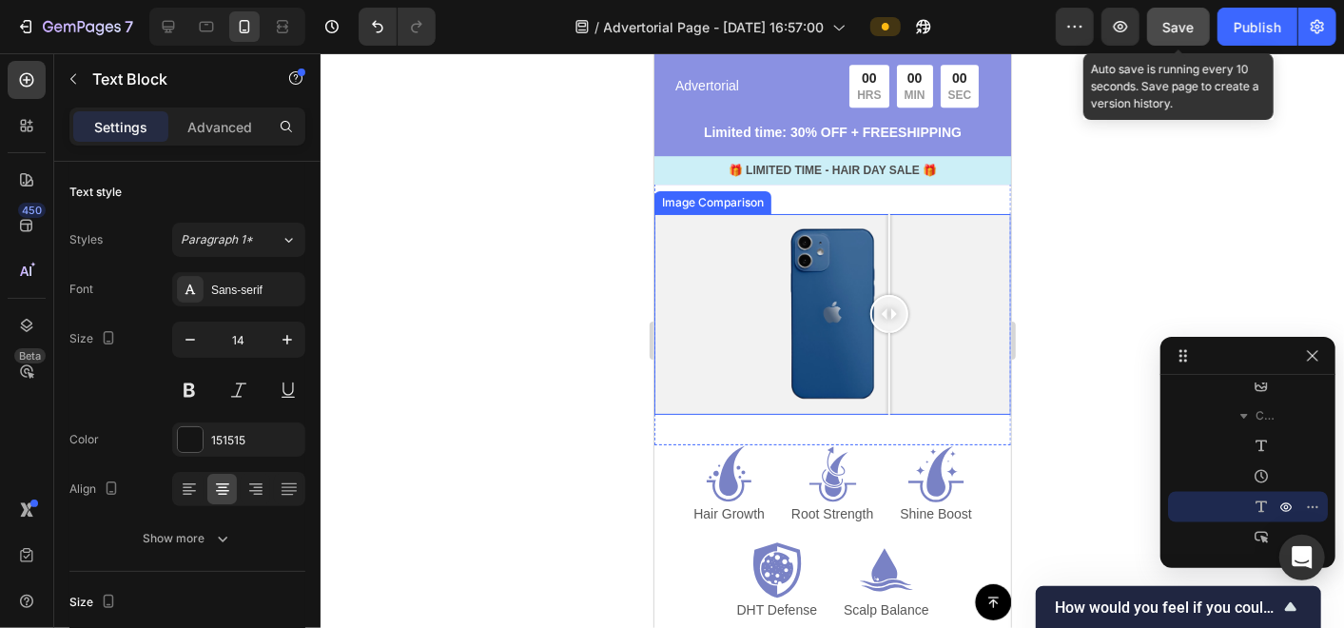
drag, startPoint x: 824, startPoint y: 291, endPoint x: 888, endPoint y: 356, distance: 91.5
click at [888, 356] on div at bounding box center [888, 313] width 38 height 201
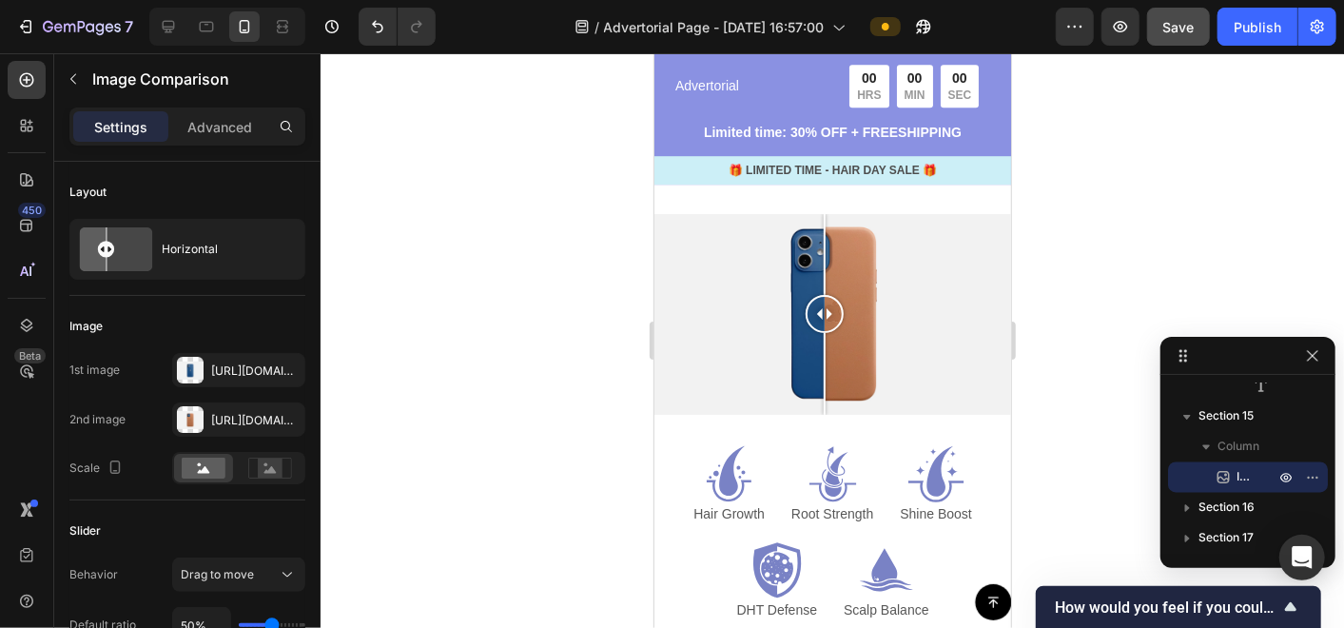
click at [915, 365] on div at bounding box center [831, 313] width 357 height 201
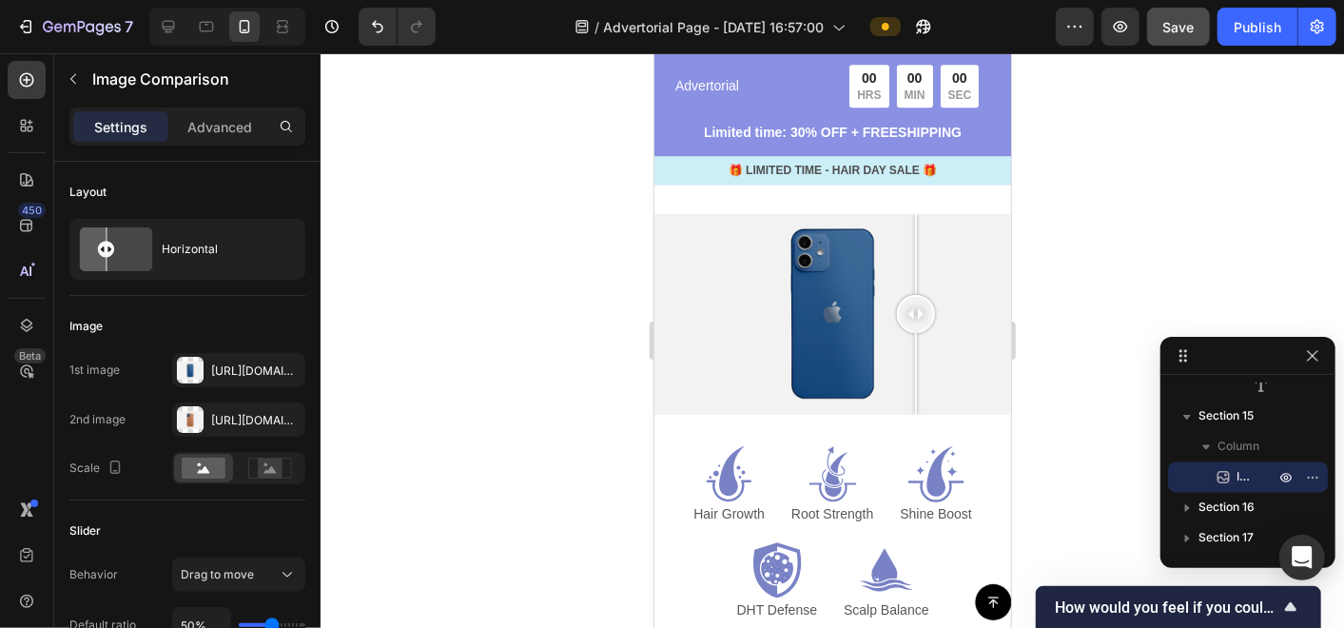
click at [848, 328] on div at bounding box center [831, 313] width 357 height 201
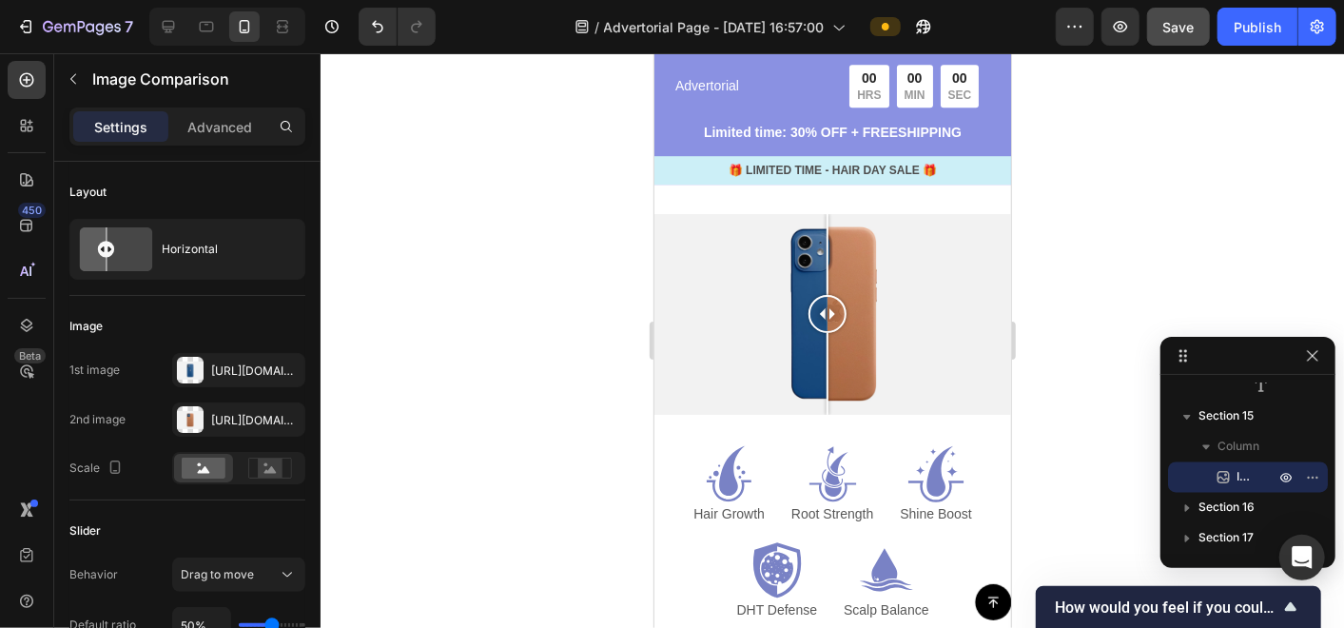
drag, startPoint x: 846, startPoint y: 286, endPoint x: 827, endPoint y: 301, distance: 23.8
click at [827, 301] on div at bounding box center [827, 313] width 38 height 38
click at [284, 418] on icon "button" at bounding box center [286, 419] width 8 height 8
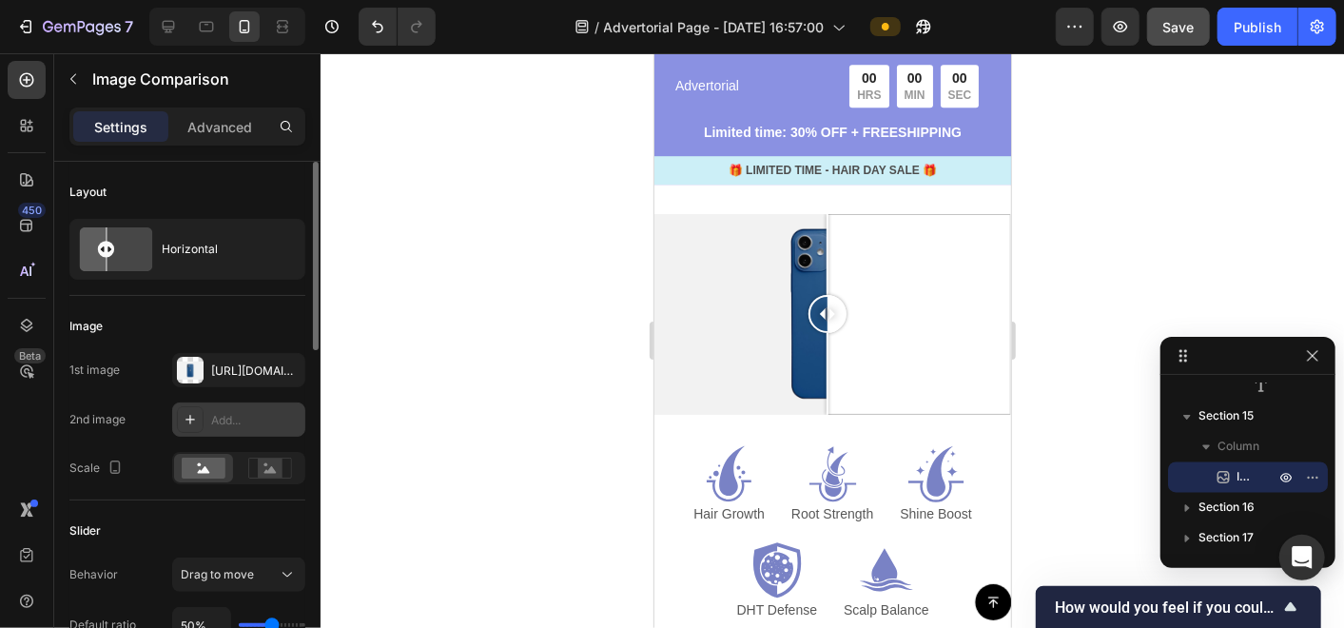
click at [227, 418] on div "Add..." at bounding box center [255, 420] width 89 height 17
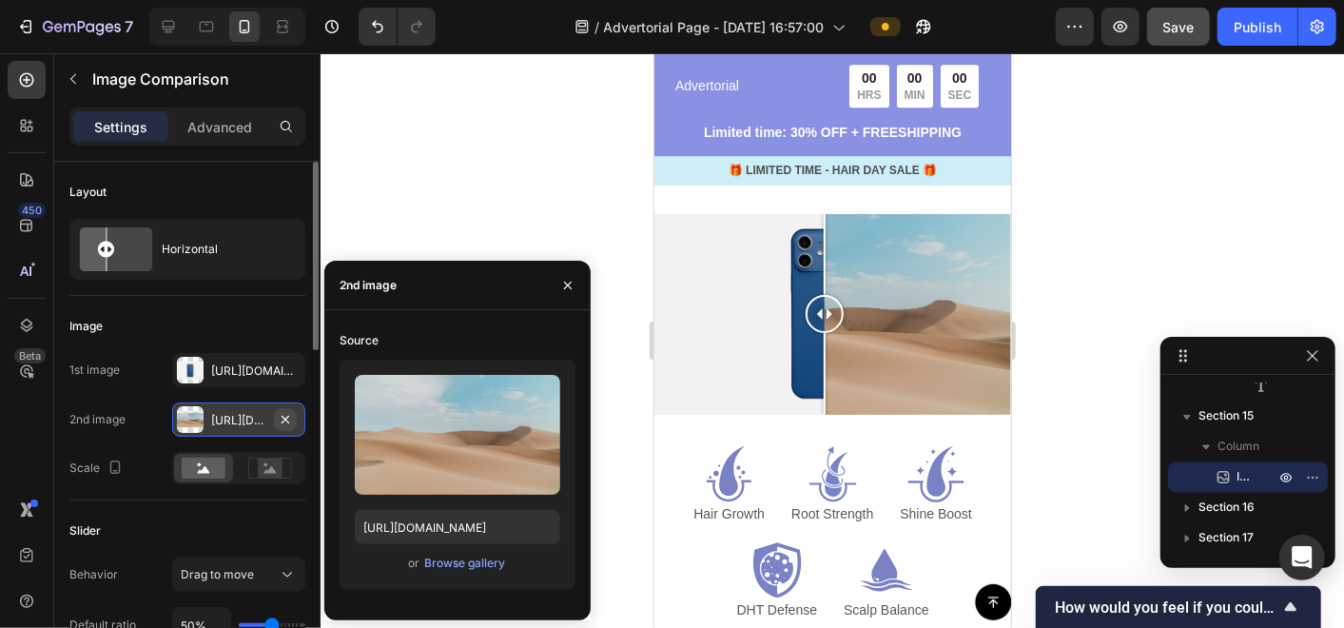
click at [287, 415] on icon "button" at bounding box center [285, 419] width 15 height 15
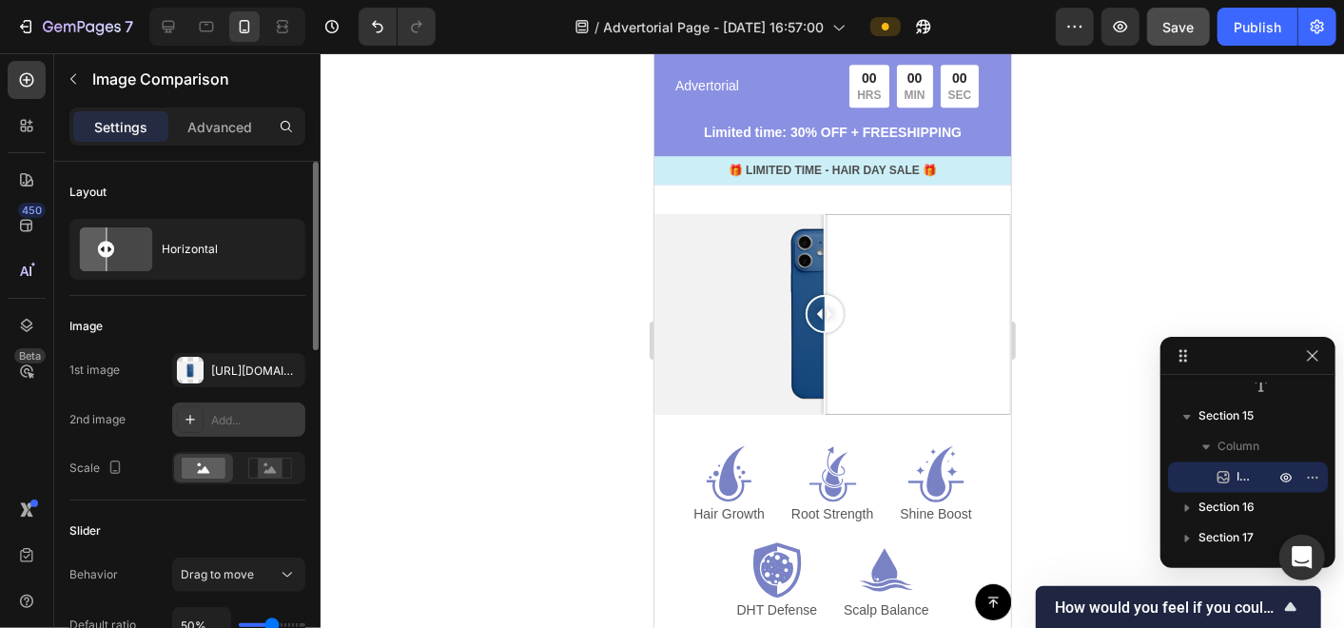
click at [203, 418] on div at bounding box center [190, 419] width 27 height 27
type input "[URL][DOMAIN_NAME]"
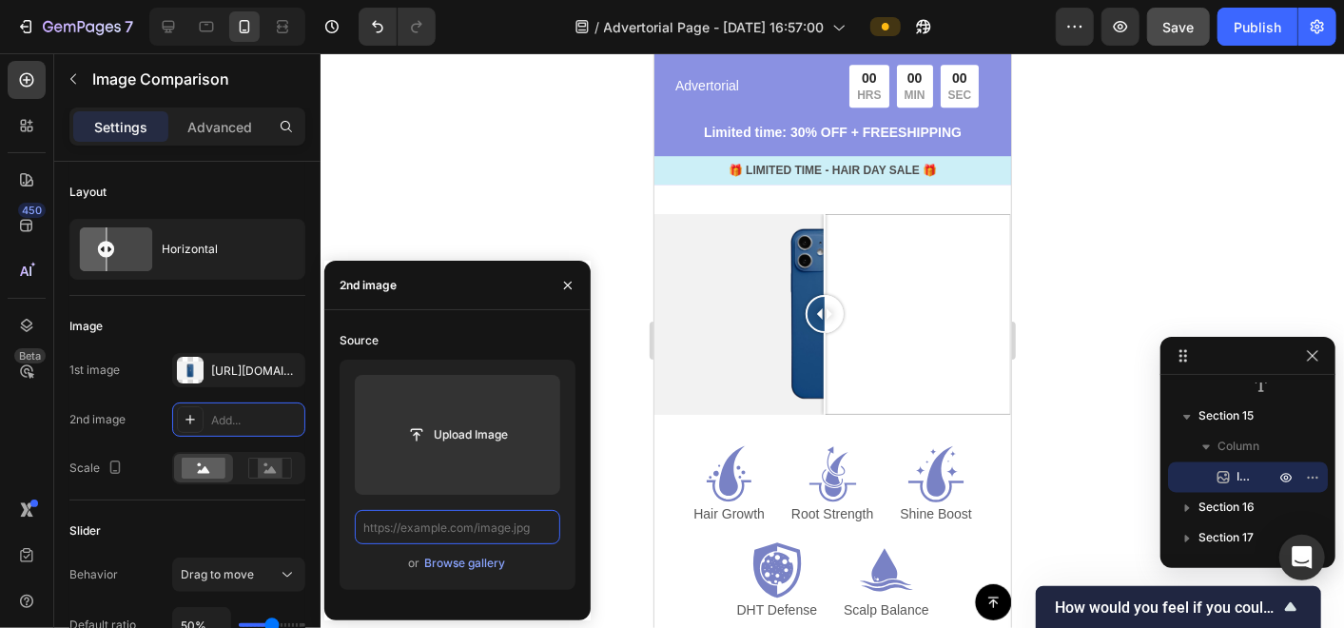
scroll to position [0, 0]
click at [479, 532] on input "text" at bounding box center [457, 527] width 205 height 34
paste input "[URL][DOMAIN_NAME]"
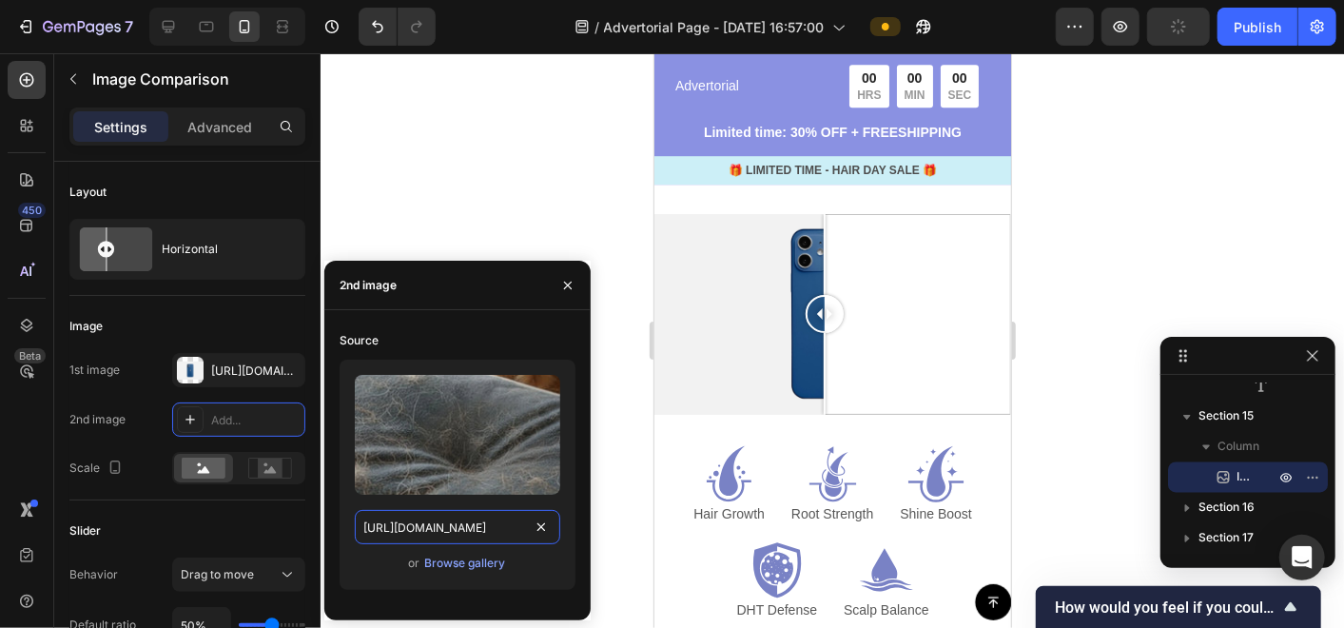
scroll to position [0, 264]
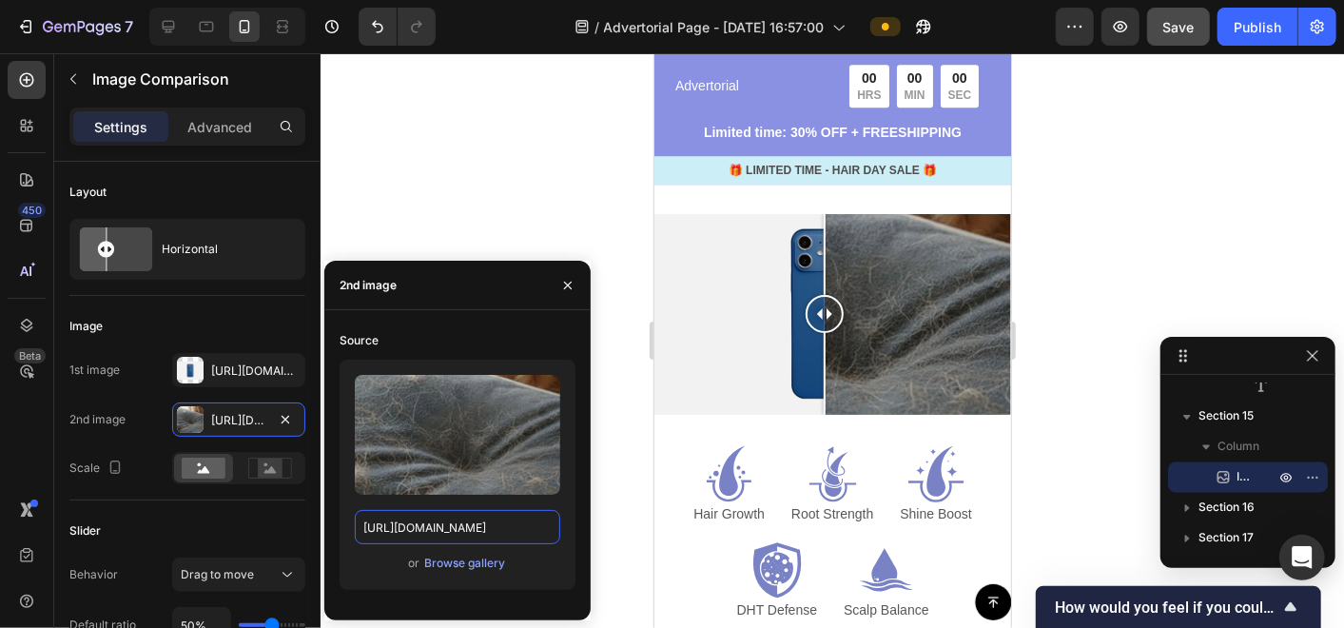
type input "[URL][DOMAIN_NAME]"
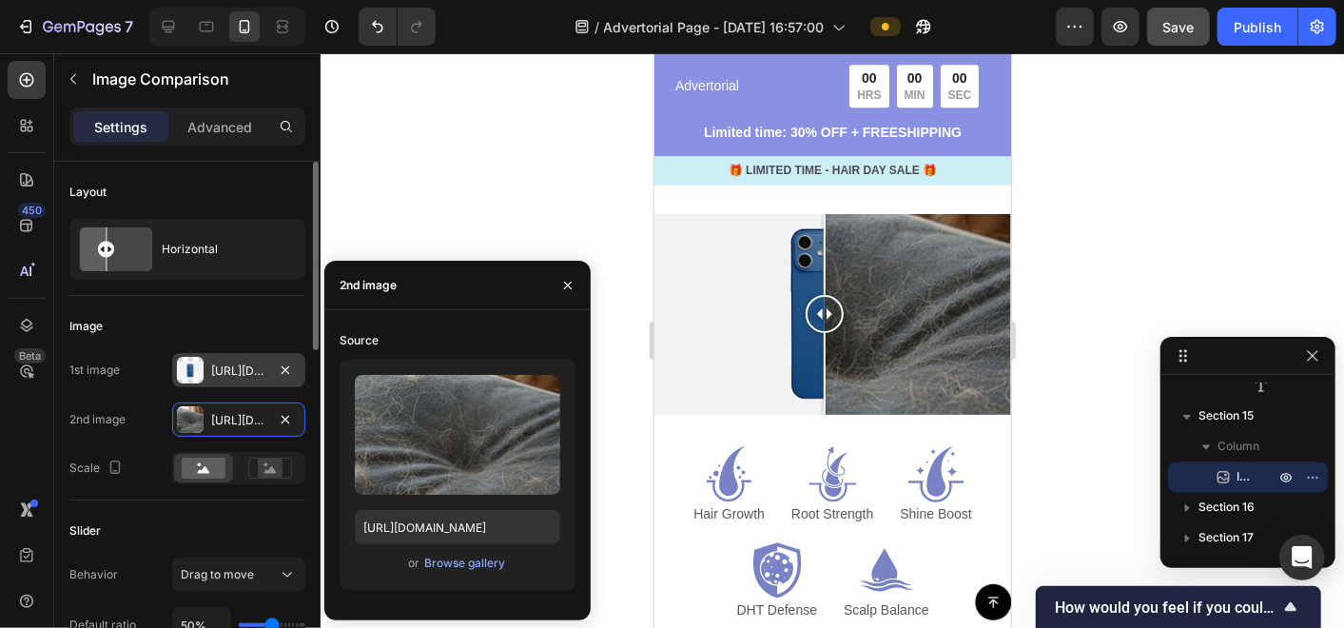
click at [261, 367] on div "[URL][DOMAIN_NAME]" at bounding box center [238, 370] width 55 height 17
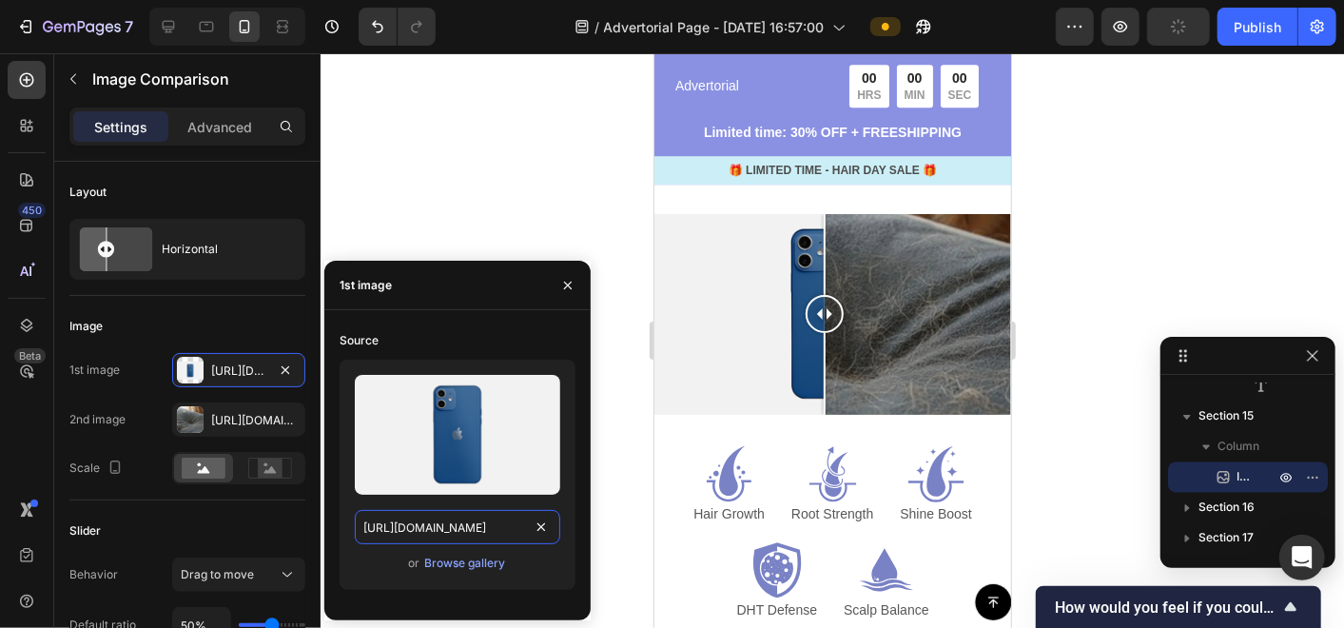
click at [518, 523] on input "[URL][DOMAIN_NAME]" at bounding box center [457, 527] width 205 height 34
paste input "0674/9978/6498/files/9.webp?v=1758992349"
type input "[URL][DOMAIN_NAME]"
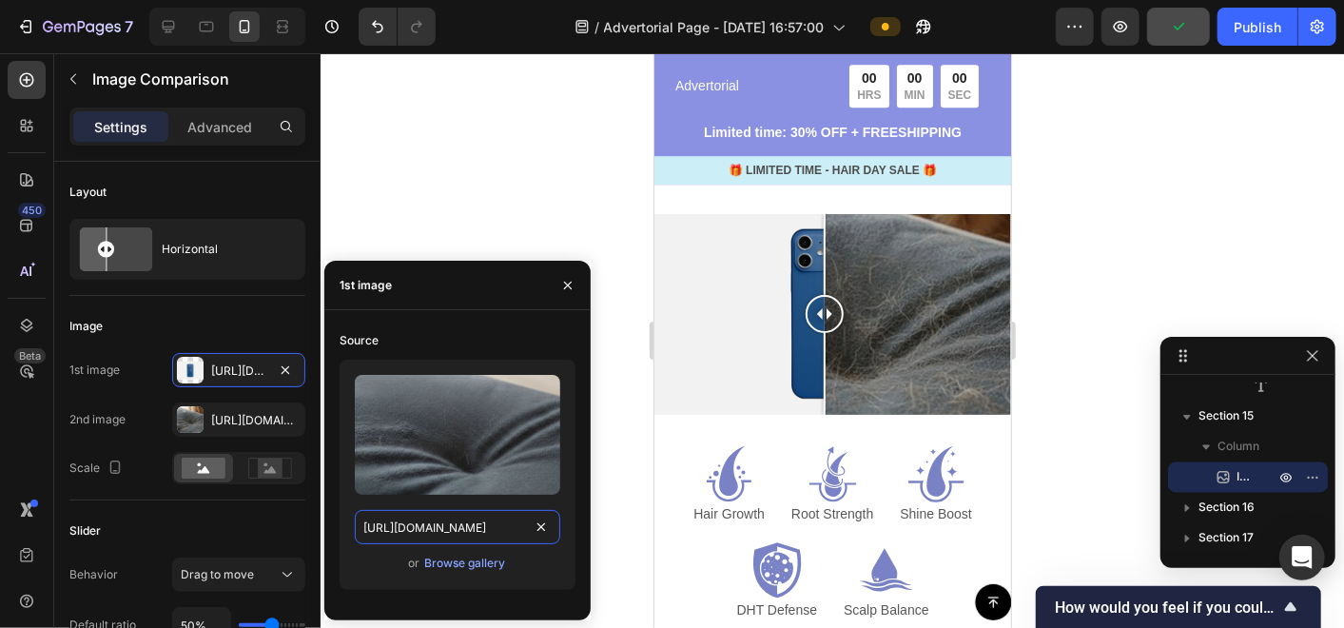
scroll to position [0, 267]
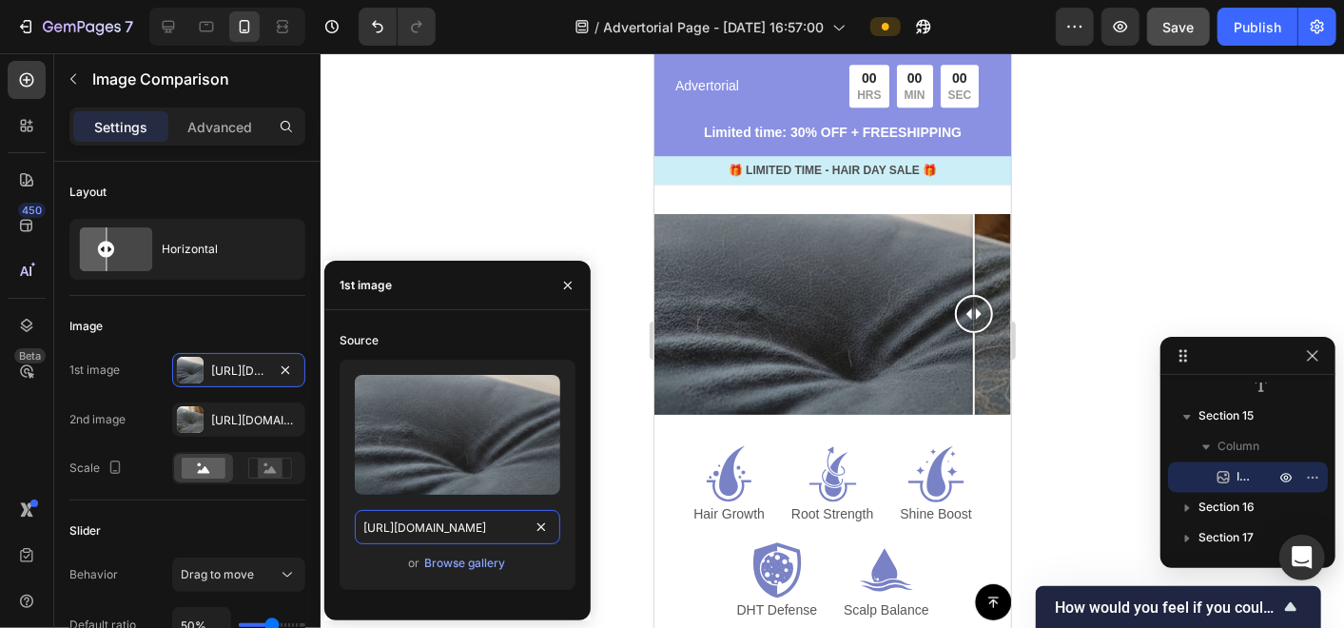
drag, startPoint x: 815, startPoint y: 287, endPoint x: 1018, endPoint y: 323, distance: 205.8
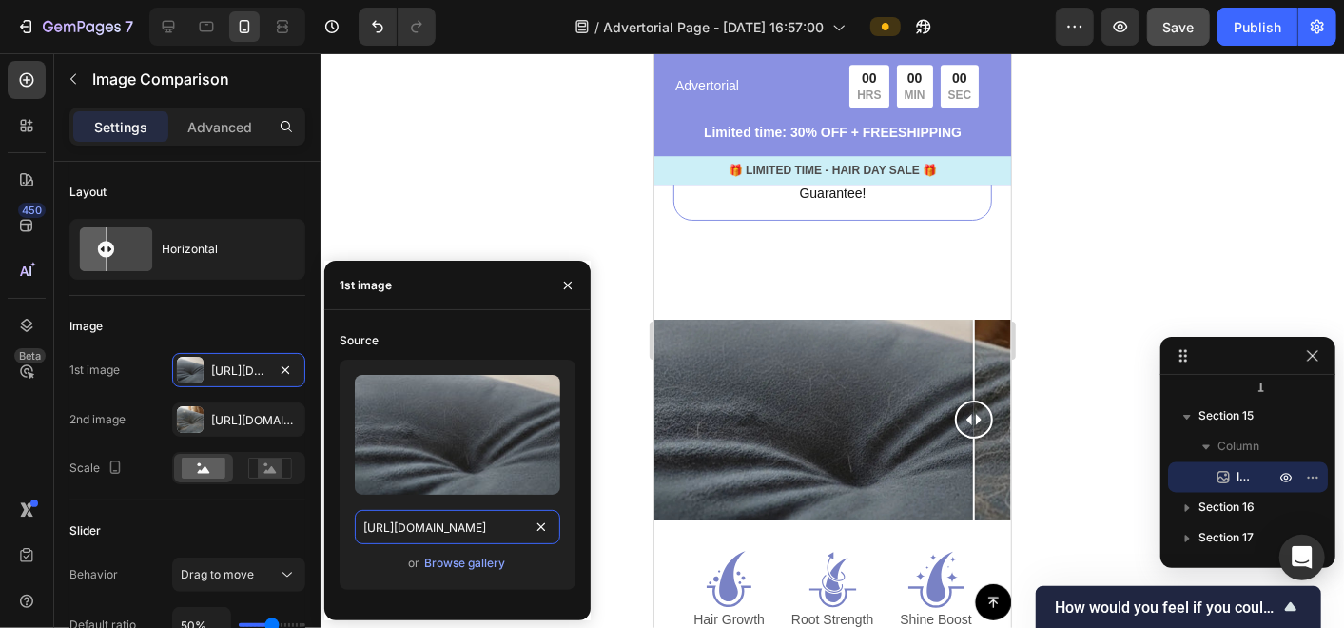
scroll to position [7186, 0]
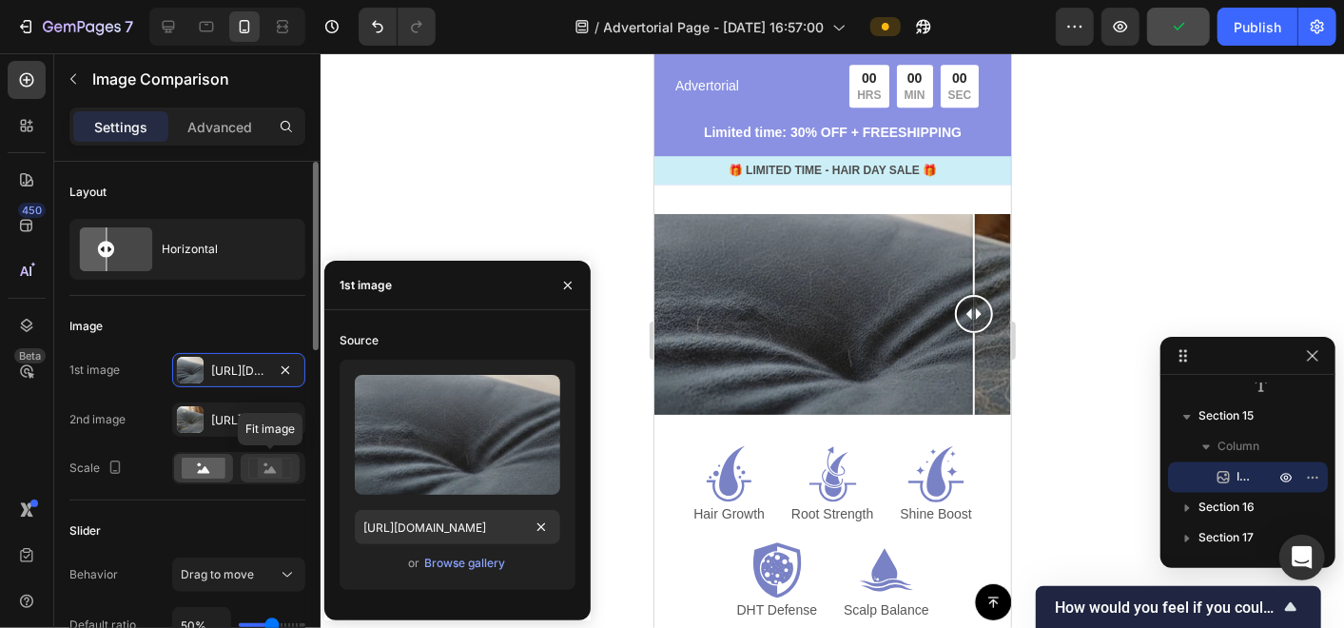
click at [267, 473] on rect at bounding box center [270, 467] width 25 height 19
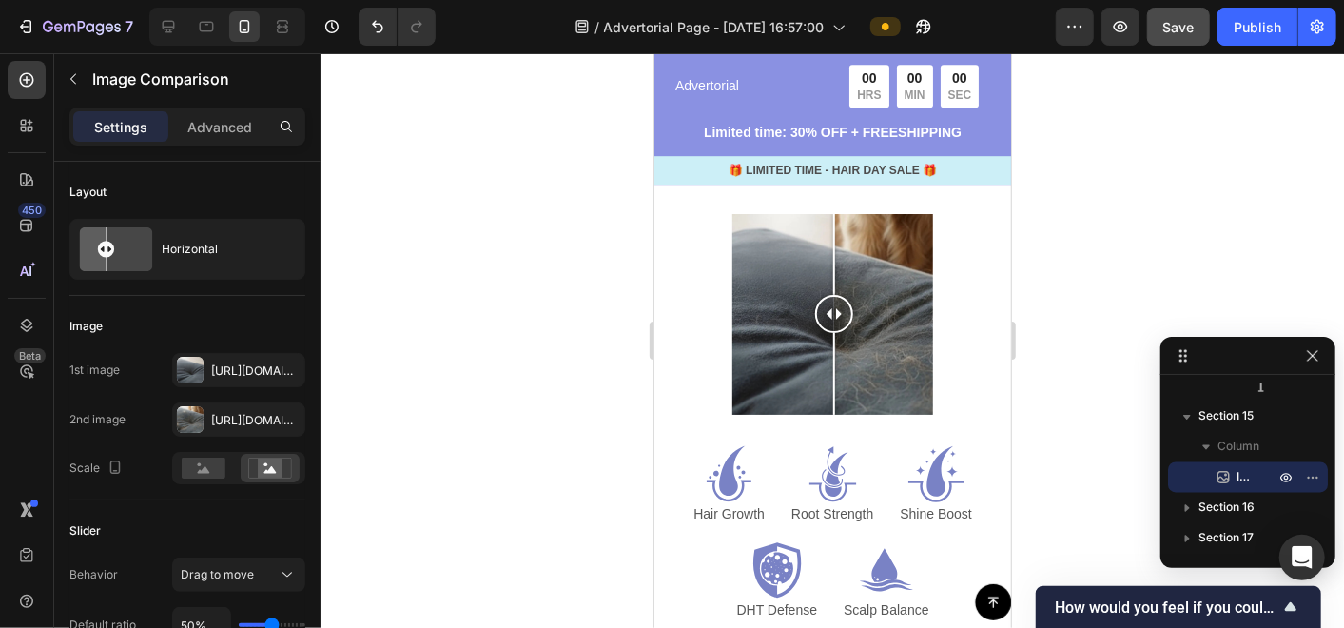
drag, startPoint x: 973, startPoint y: 289, endPoint x: 833, endPoint y: 328, distance: 145.2
click at [833, 328] on div at bounding box center [833, 313] width 38 height 201
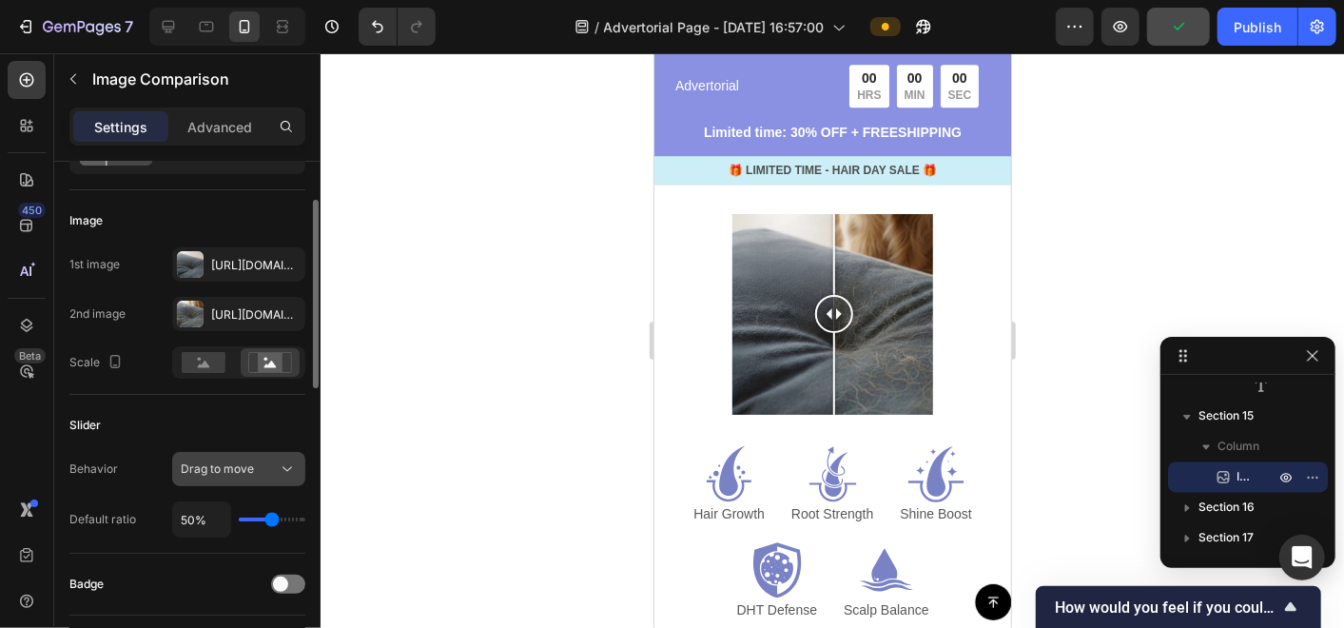
scroll to position [211, 0]
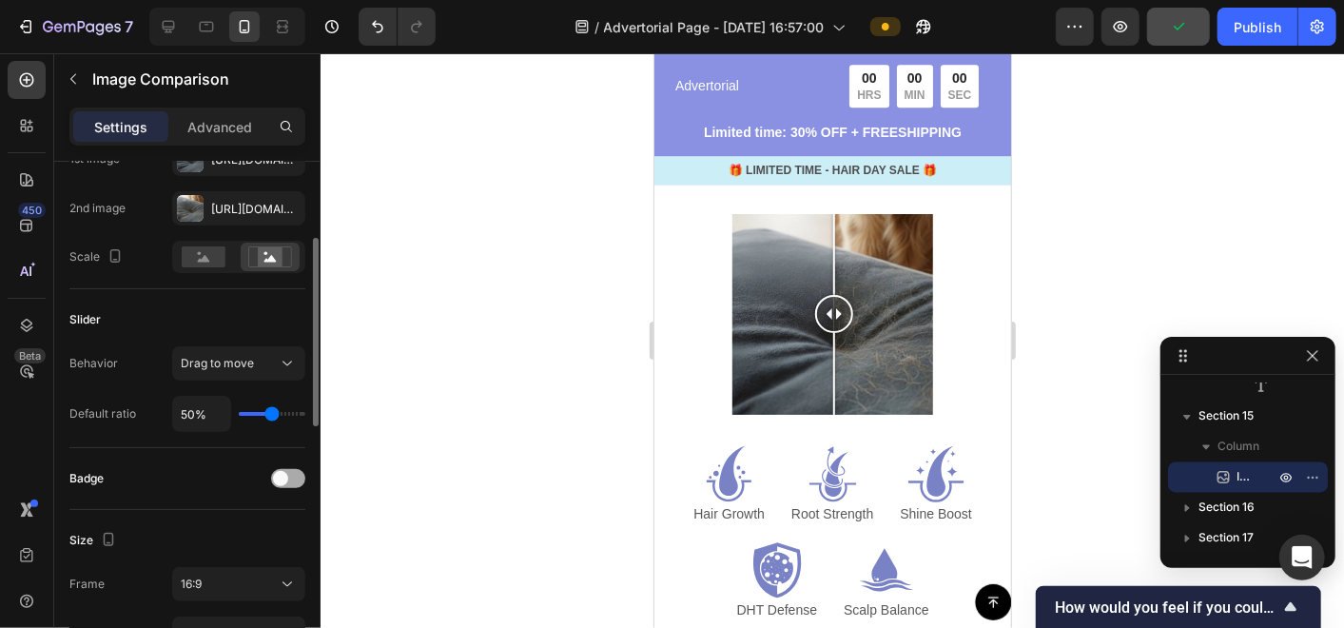
click at [293, 475] on div at bounding box center [288, 478] width 34 height 19
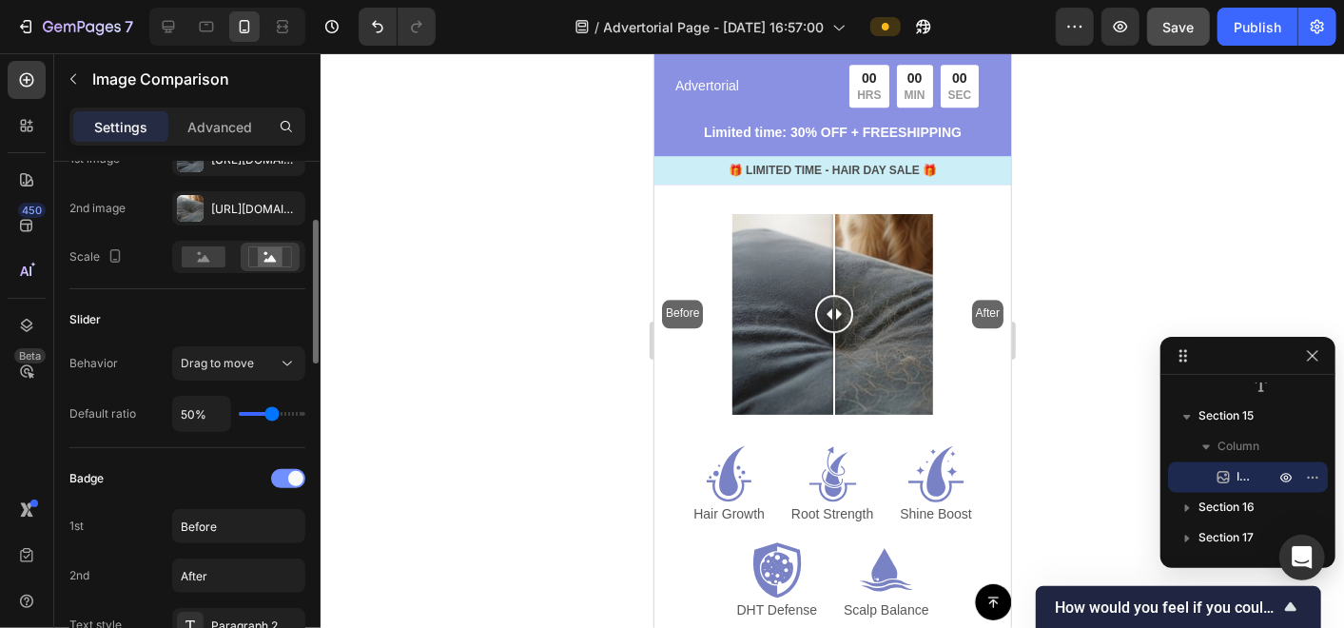
click at [293, 475] on span at bounding box center [295, 478] width 15 height 15
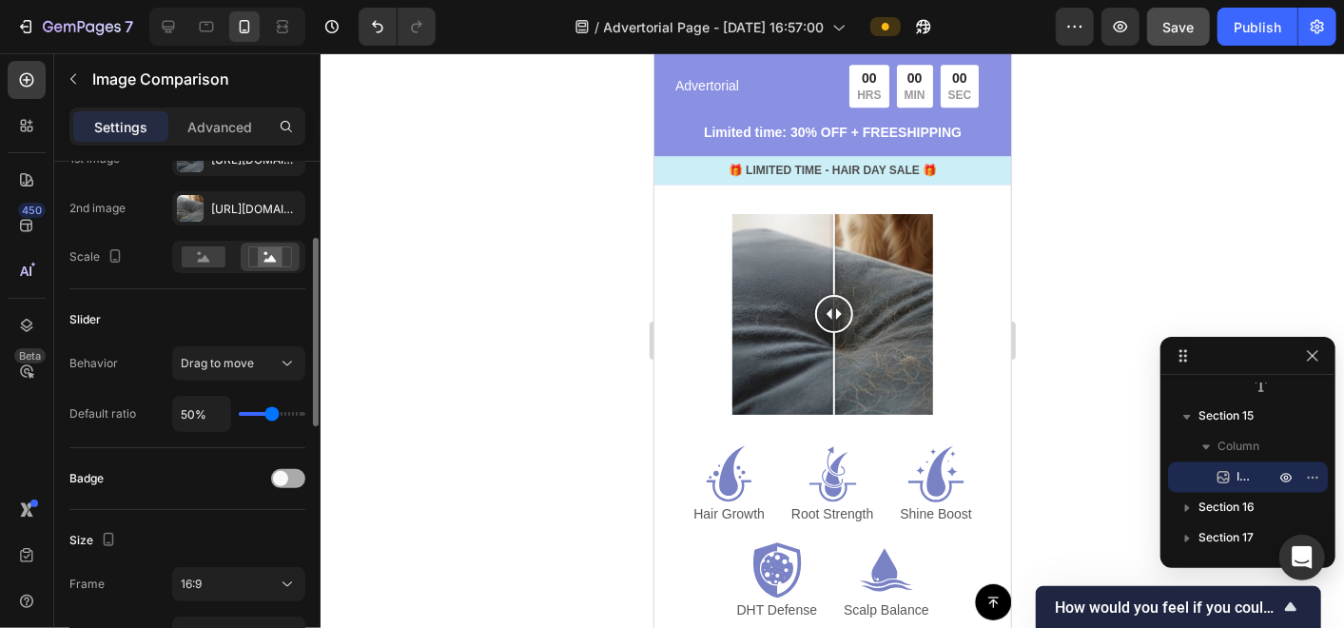
click at [293, 475] on div at bounding box center [288, 478] width 34 height 19
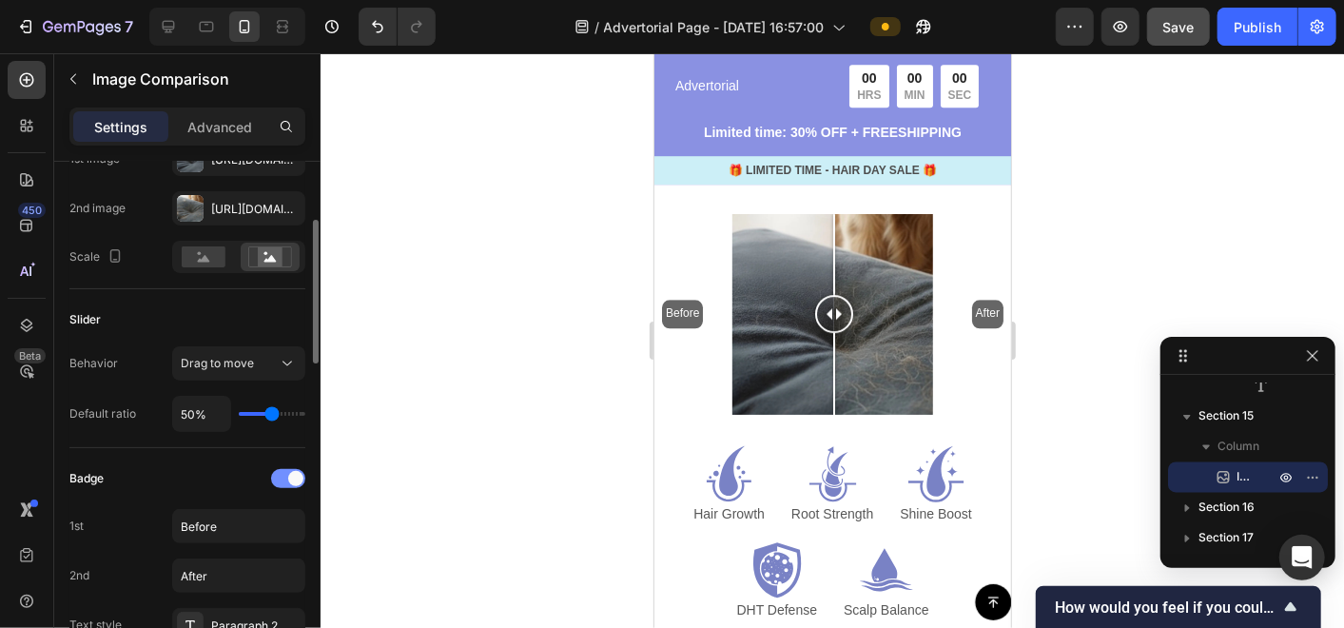
scroll to position [317, 0]
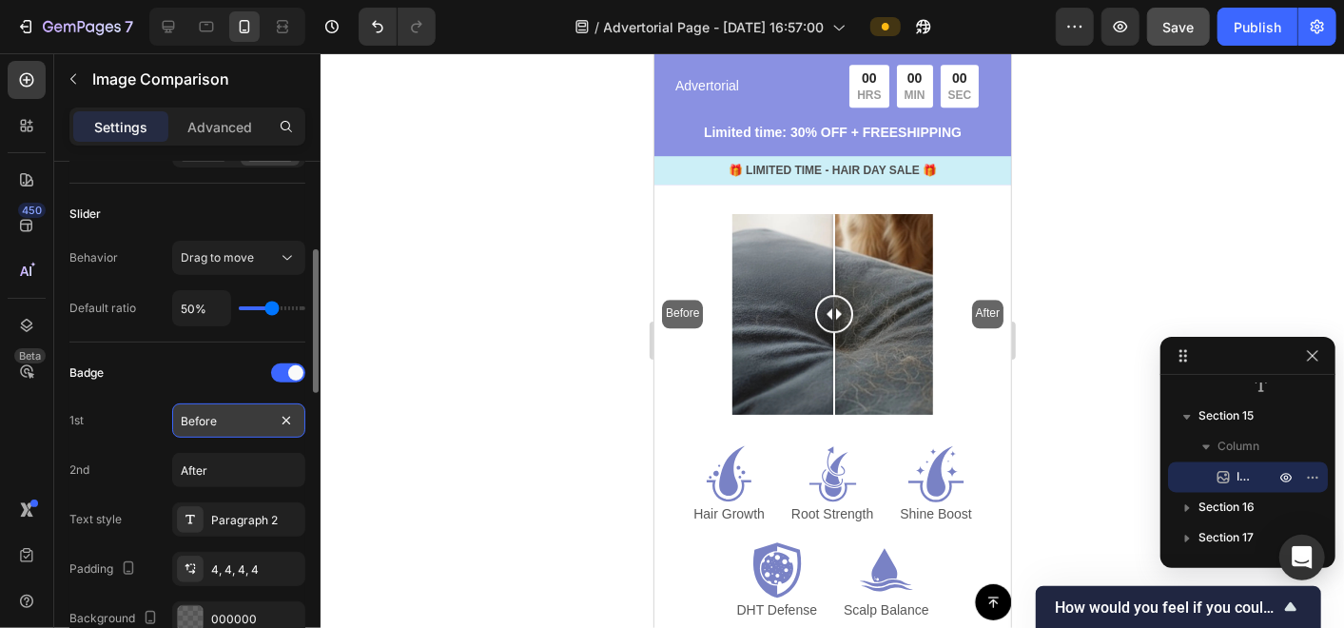
click at [211, 416] on input "Before" at bounding box center [238, 420] width 133 height 34
type input "After"
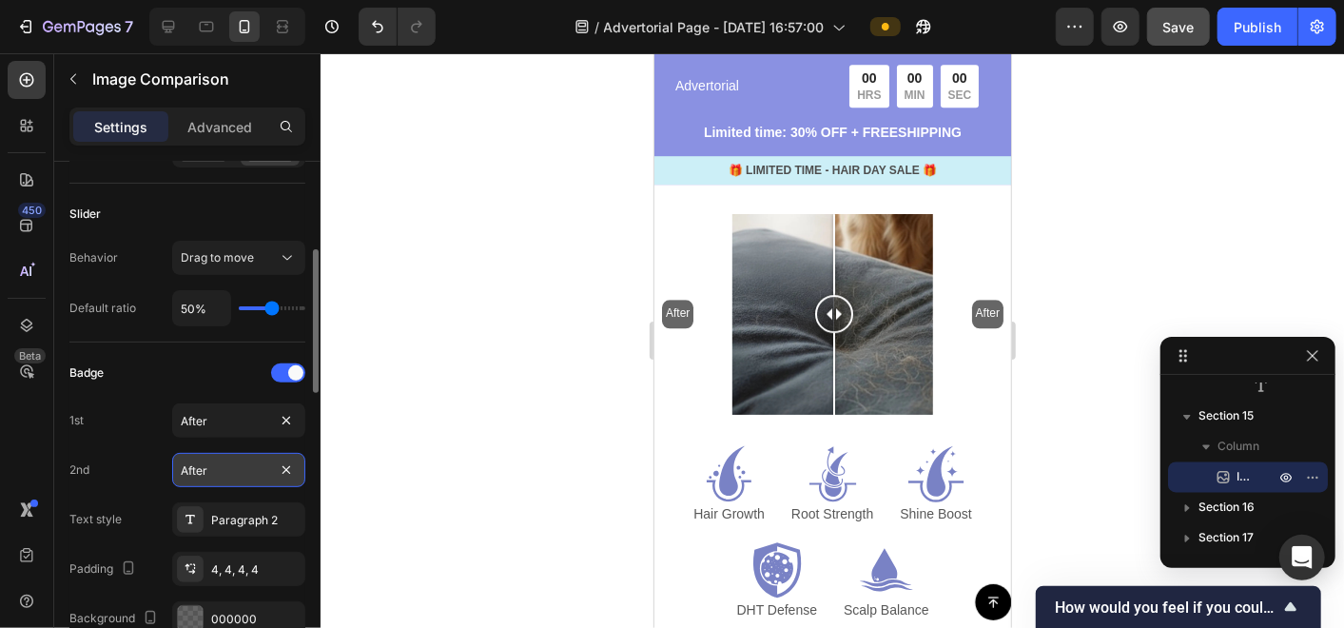
click at [225, 456] on input "After" at bounding box center [238, 470] width 133 height 34
drag, startPoint x: 830, startPoint y: 284, endPoint x: 838, endPoint y: 358, distance: 73.6
click at [838, 358] on div at bounding box center [838, 313] width 38 height 201
type input "Before"
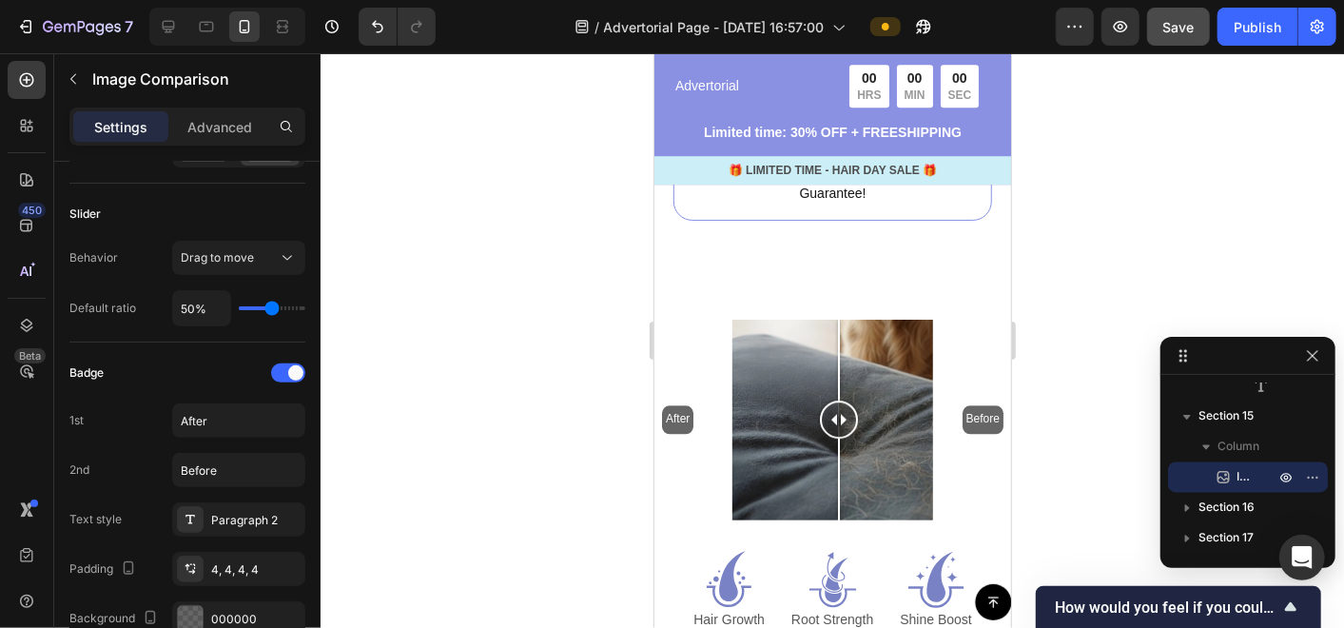
scroll to position [6975, 0]
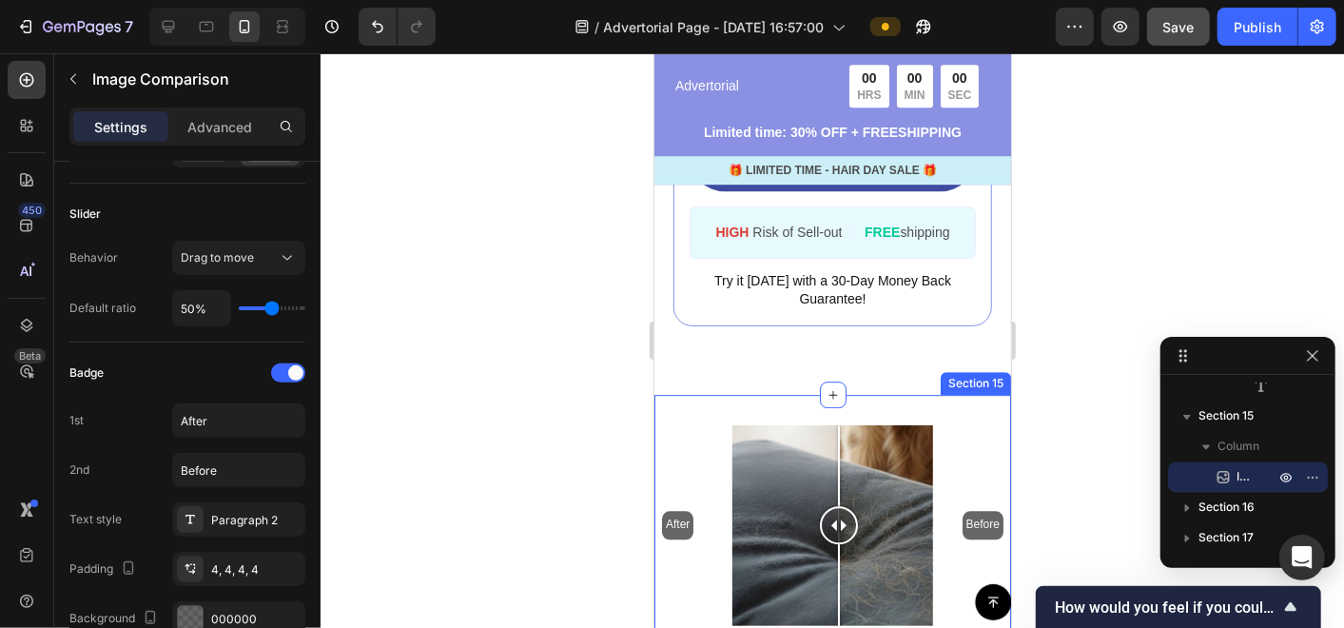
click at [905, 394] on div "After Before Image Comparison Section 15" at bounding box center [831, 525] width 357 height 262
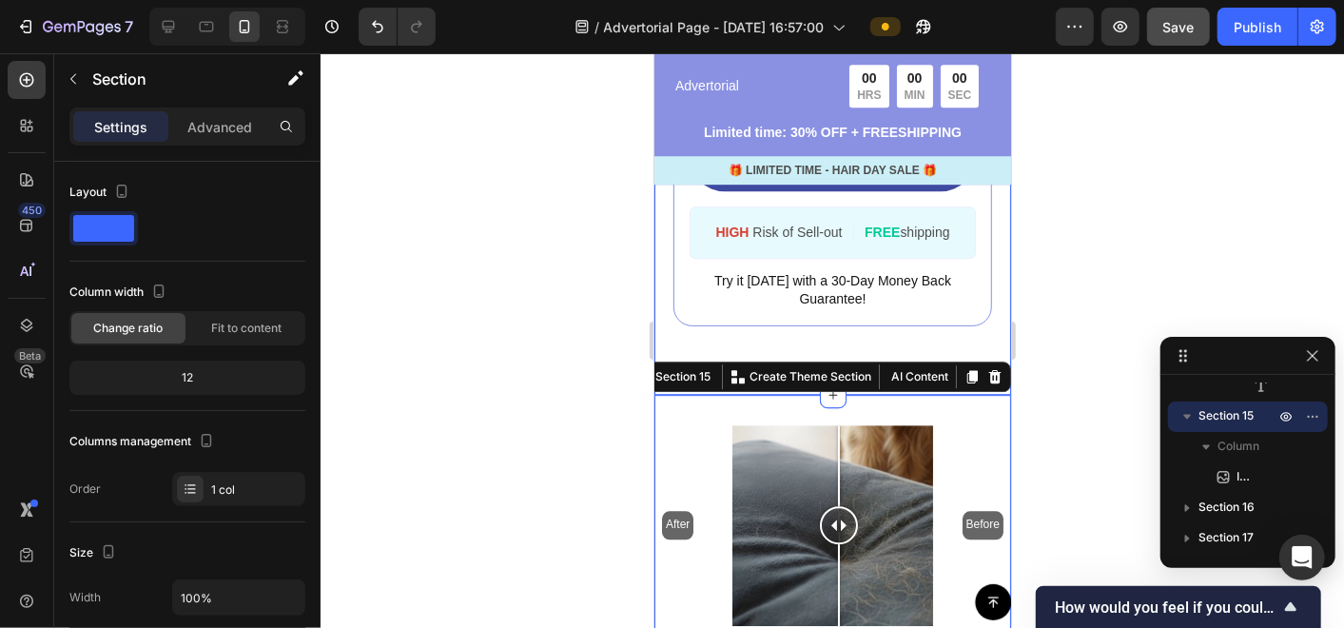
scroll to position [7080, 0]
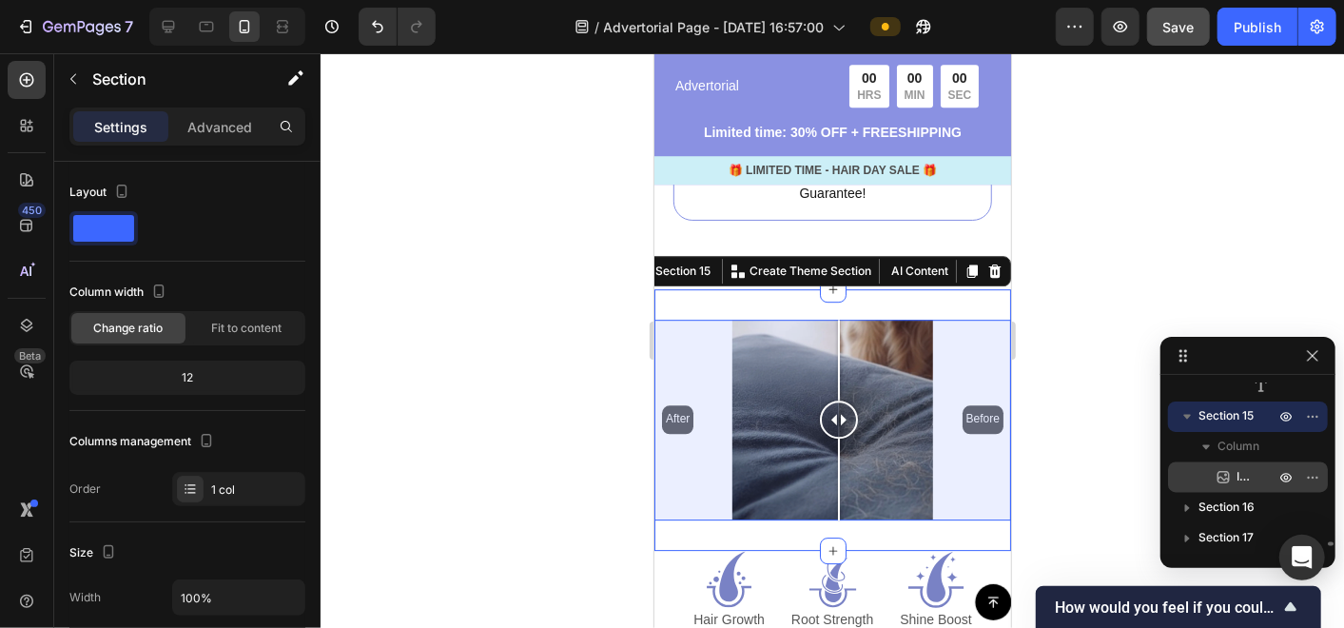
click at [1254, 470] on span "Image Comparison" at bounding box center [1245, 477] width 19 height 19
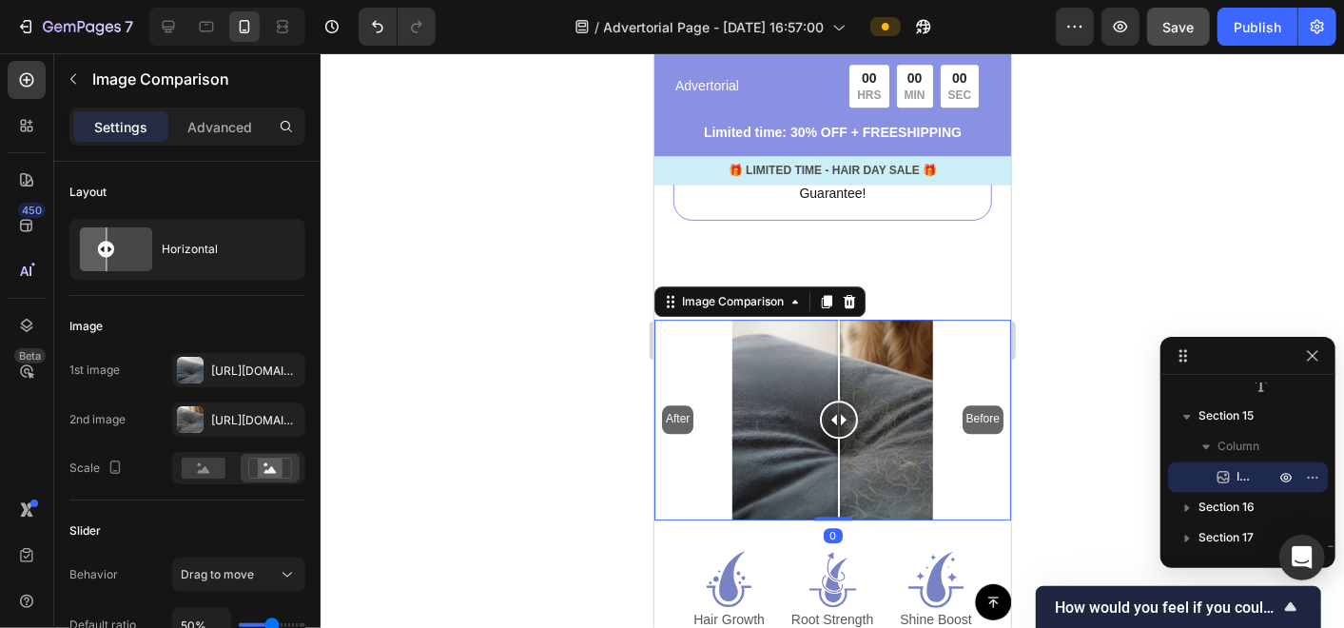
scroll to position [6194, 0]
click at [1314, 472] on icon "button" at bounding box center [1312, 473] width 15 height 15
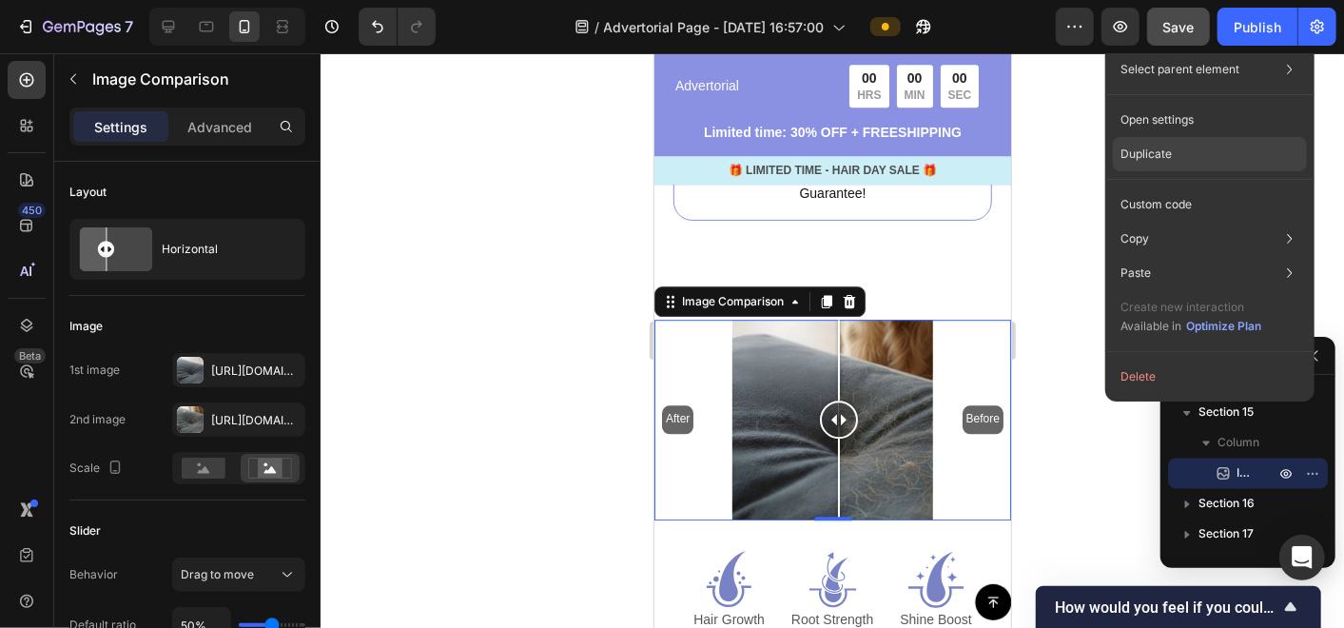
click at [1176, 151] on div "Duplicate" at bounding box center [1210, 154] width 194 height 34
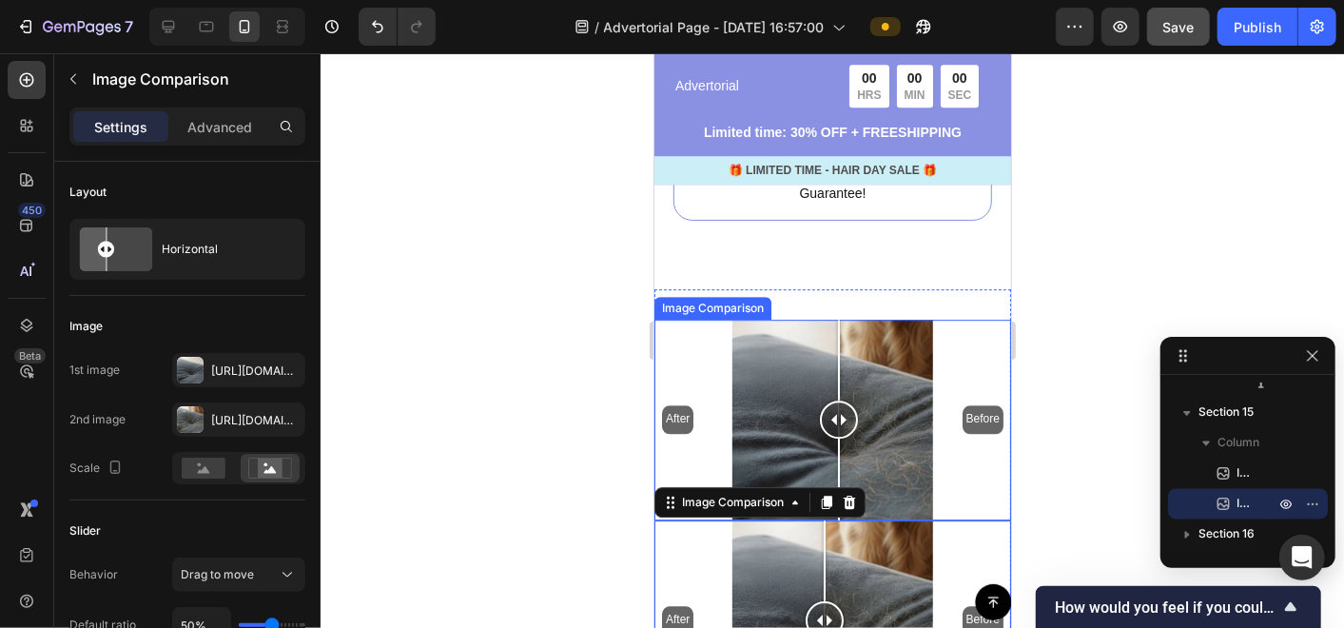
scroll to position [7186, 0]
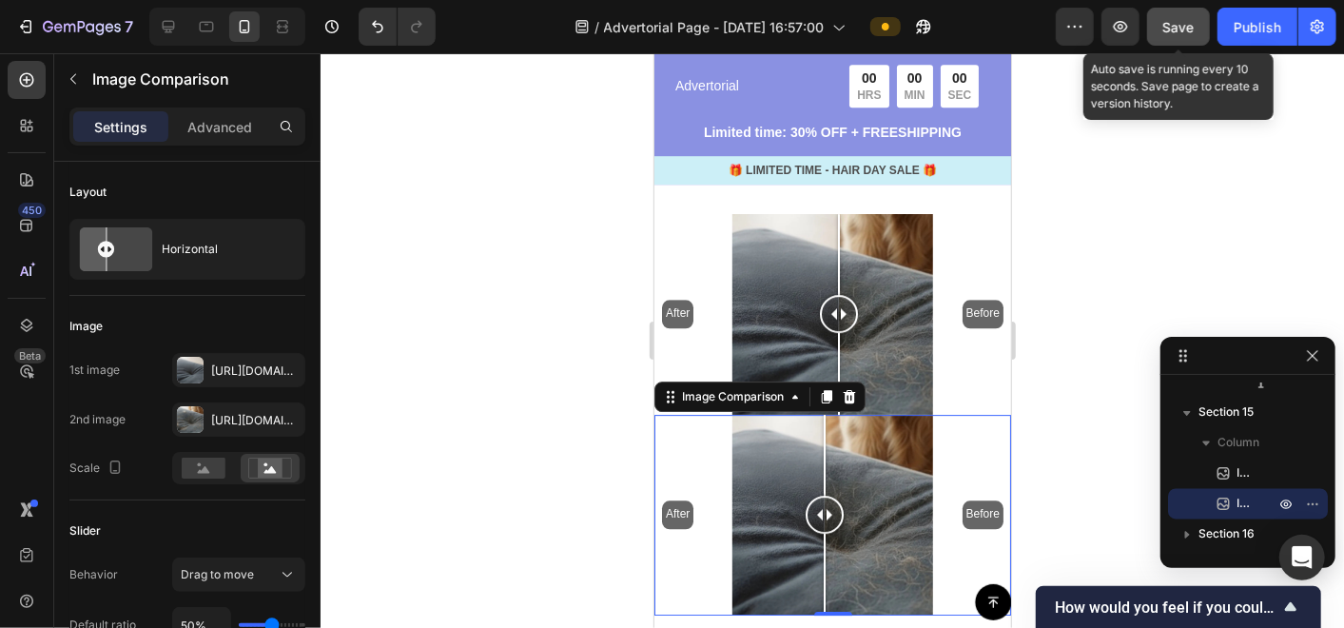
click at [1162, 27] on button "Save" at bounding box center [1178, 27] width 63 height 38
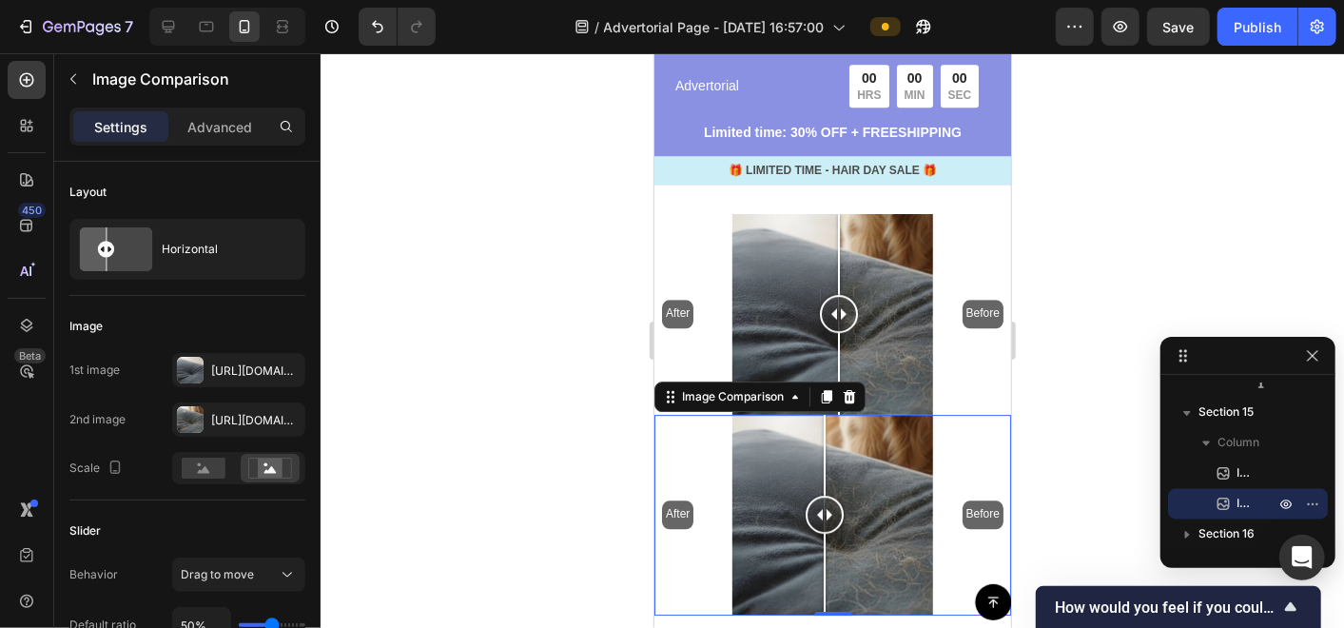
scroll to position [7291, 0]
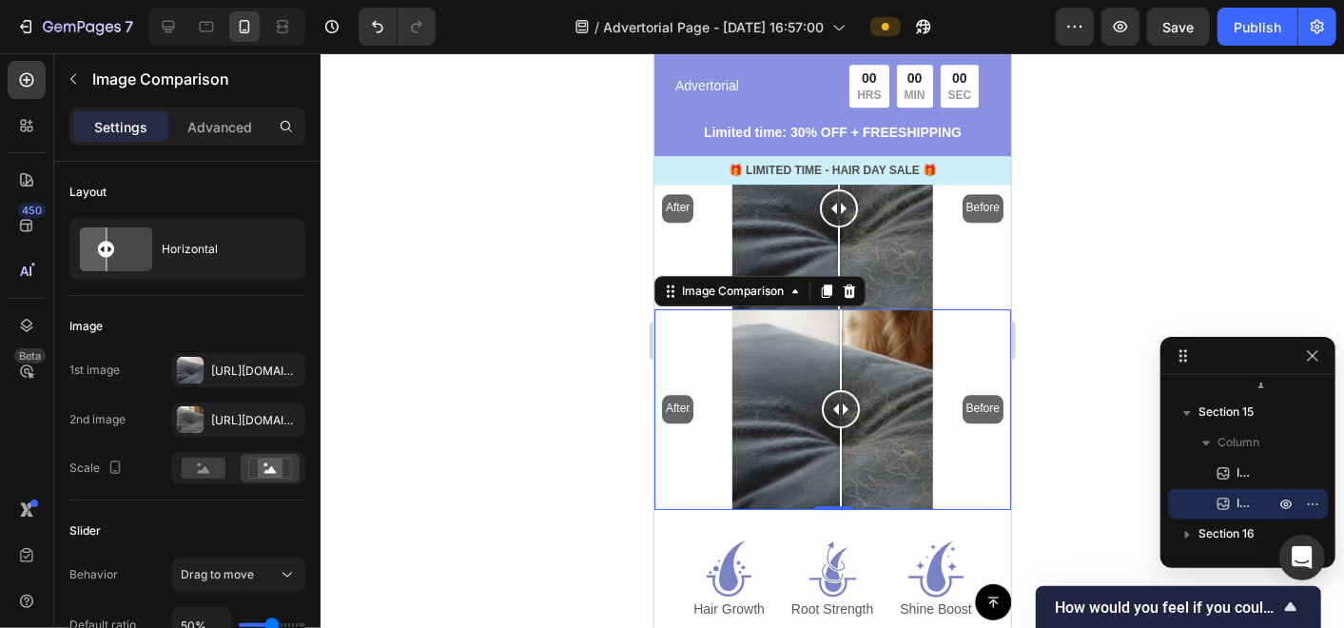
drag, startPoint x: 820, startPoint y: 381, endPoint x: 840, endPoint y: 457, distance: 78.7
click at [840, 457] on div at bounding box center [840, 408] width 38 height 201
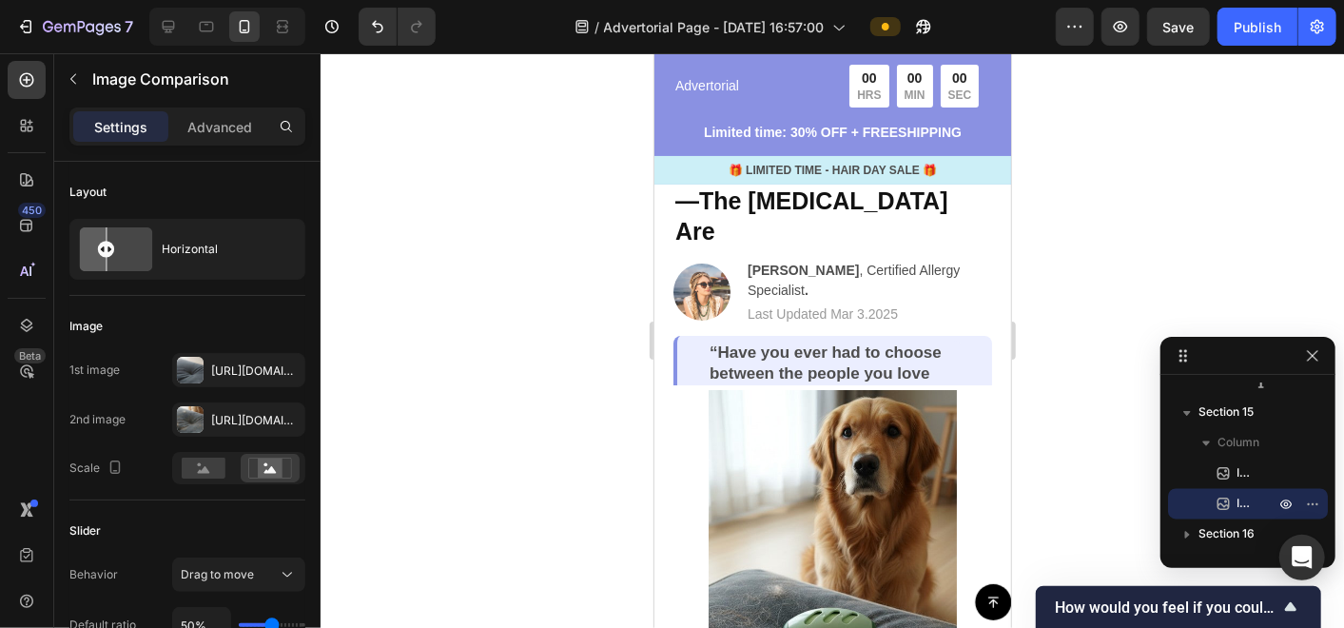
scroll to position [0, 0]
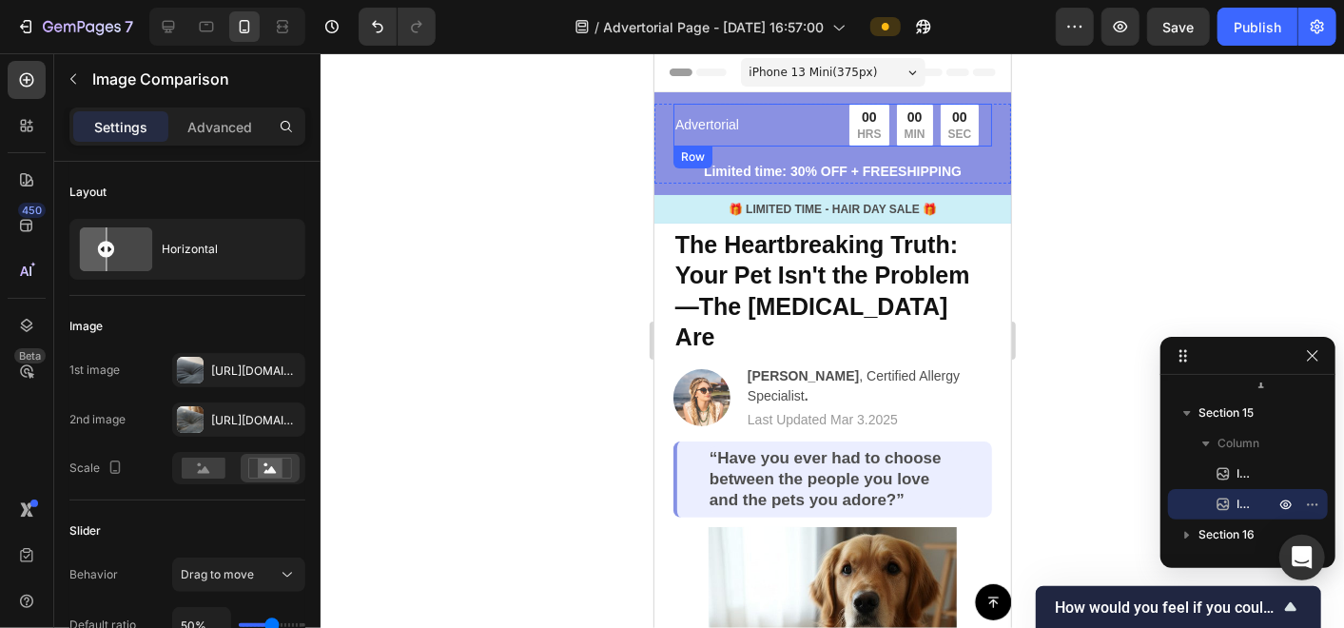
click at [781, 107] on div "Advertorial Text Block" at bounding box center [750, 124] width 156 height 43
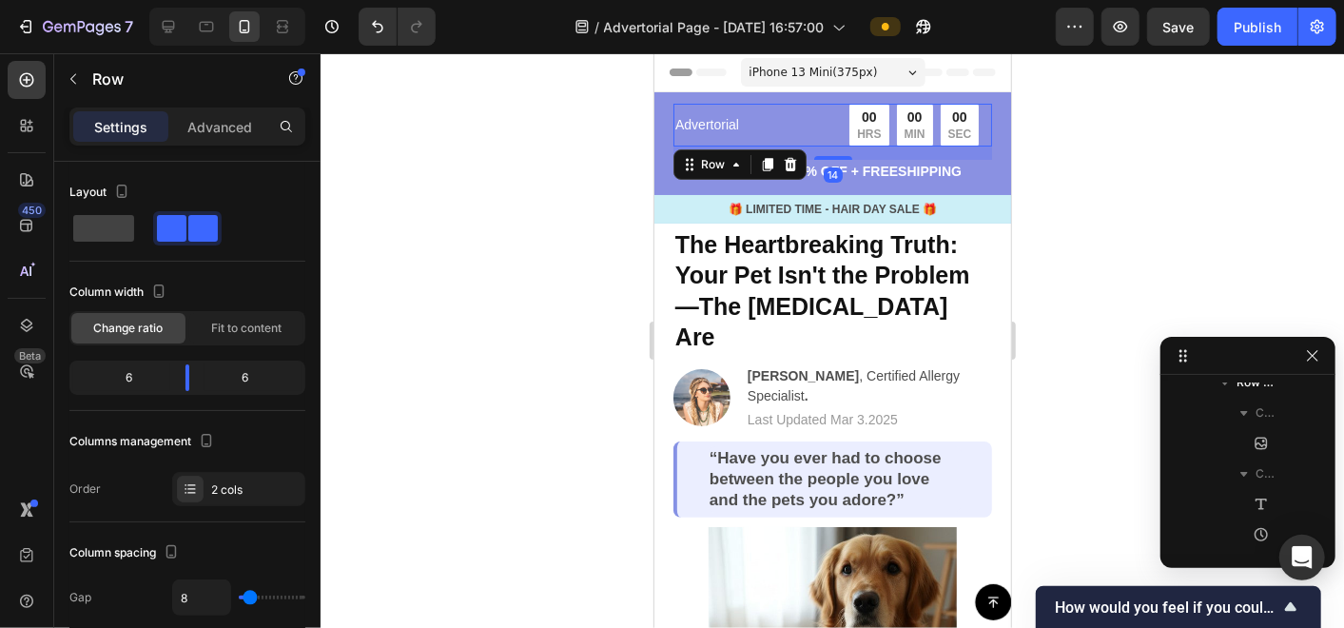
scroll to position [196, 0]
click at [204, 120] on p "Advanced" at bounding box center [219, 127] width 65 height 20
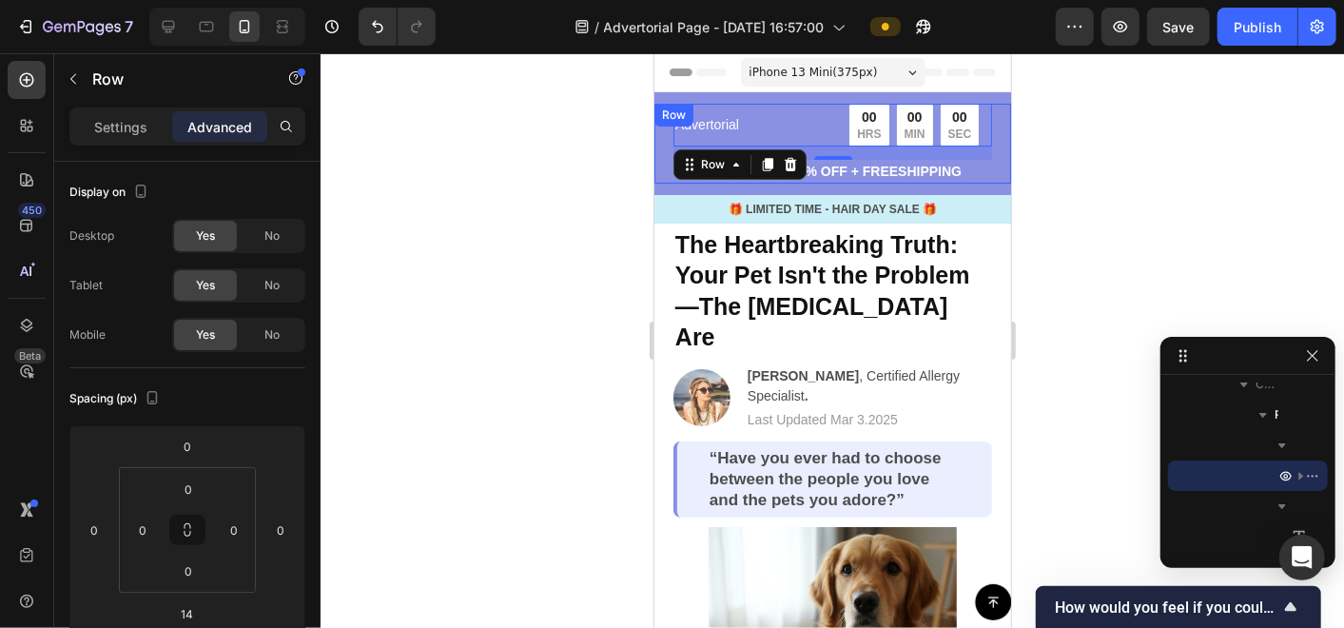
click at [658, 150] on div "Advertorial Text Block 00 HRS 00 MIN 00 SEC Countdown Timer Row 14 Limited time…" at bounding box center [831, 143] width 357 height 80
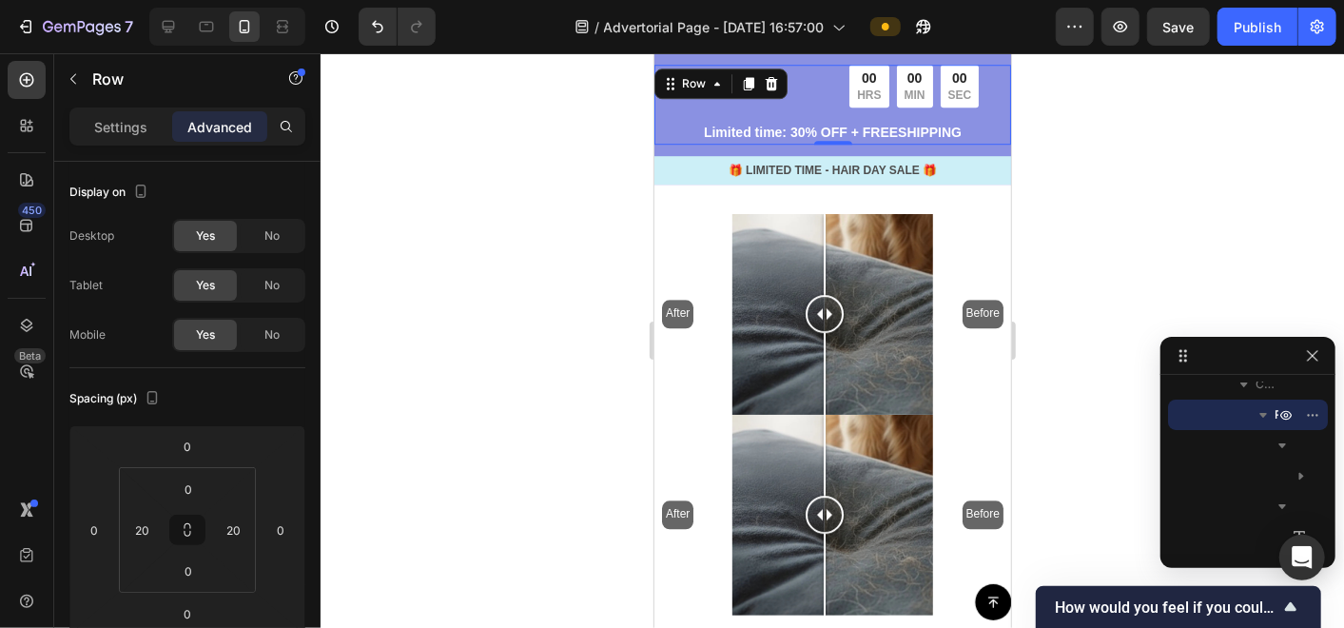
scroll to position [7291, 0]
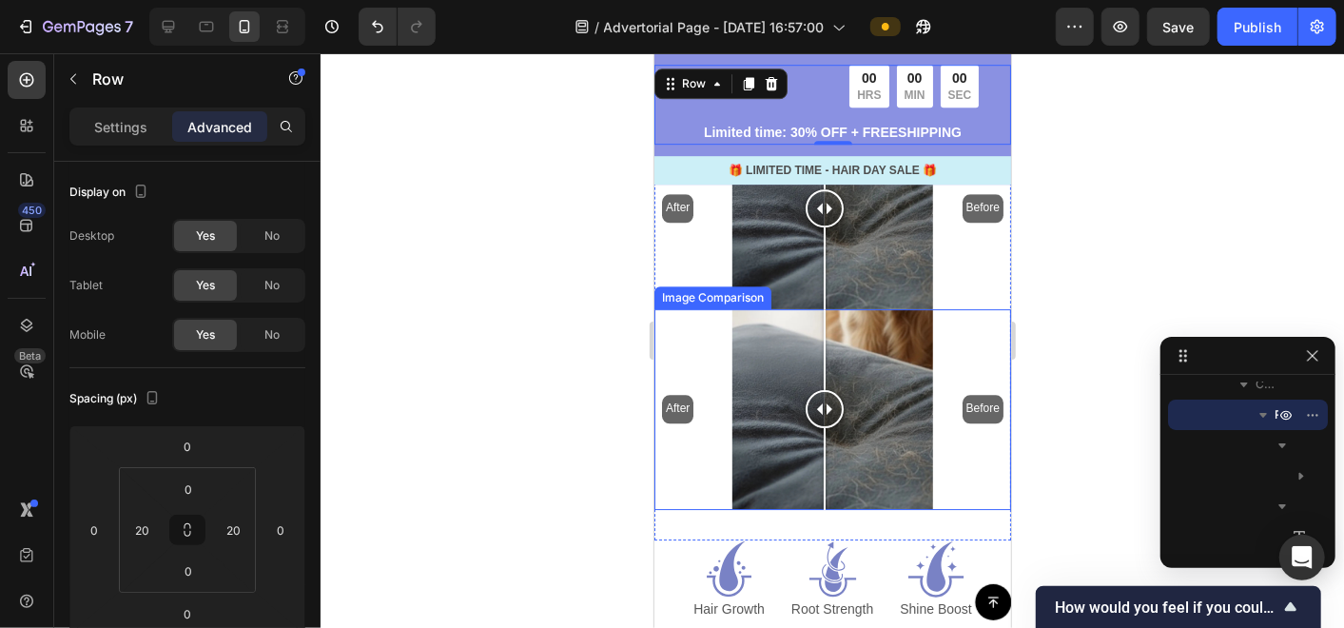
click at [881, 395] on div "After Before" at bounding box center [831, 408] width 357 height 201
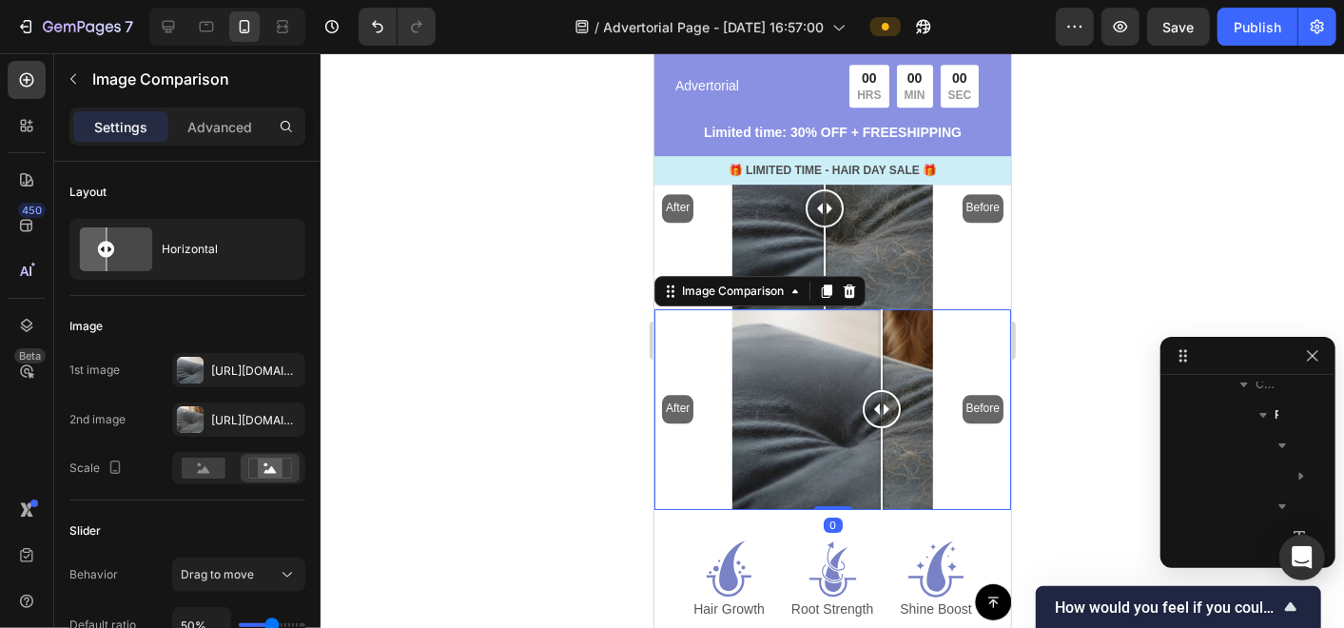
scroll to position [6494, 0]
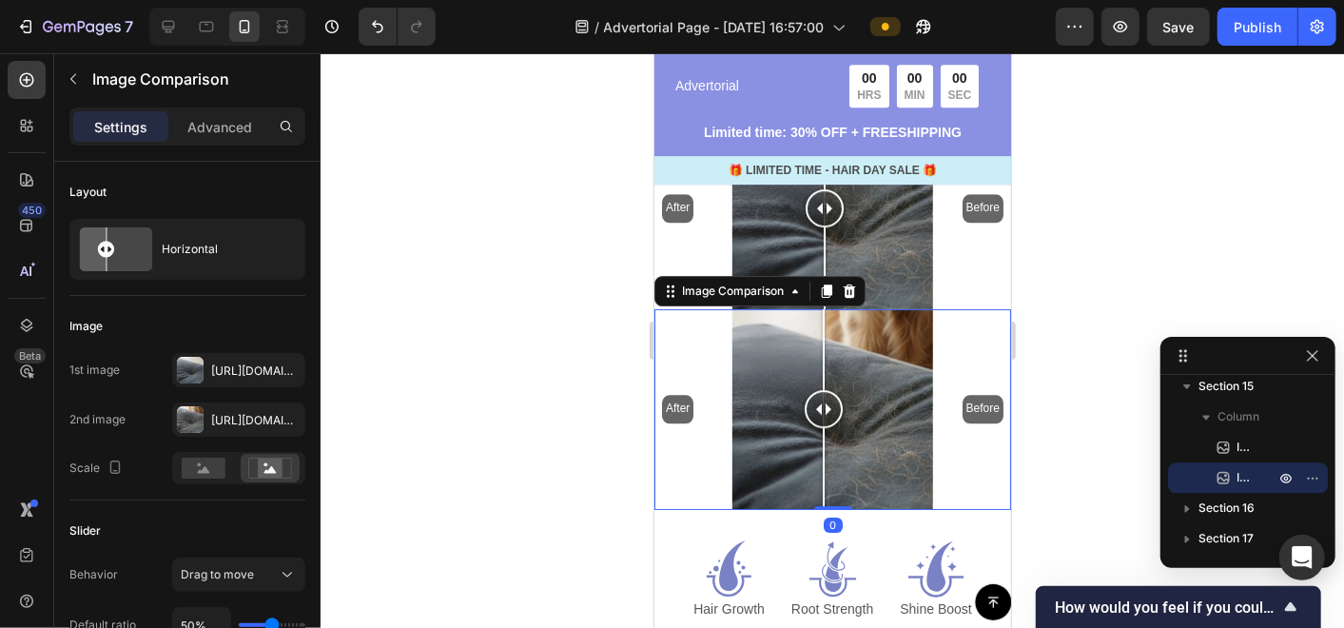
drag, startPoint x: 881, startPoint y: 393, endPoint x: 823, endPoint y: 395, distance: 58.1
click at [823, 427] on div at bounding box center [823, 467] width 2 height 81
click at [933, 417] on div "After Before" at bounding box center [831, 408] width 357 height 201
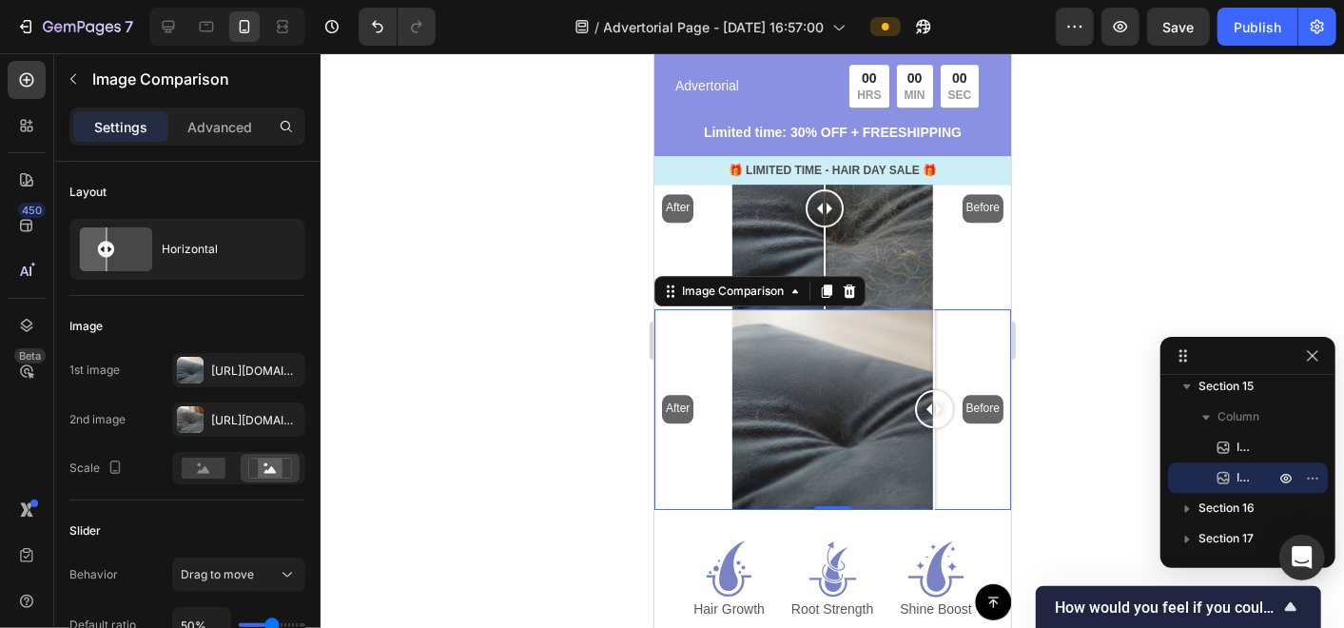
click at [969, 434] on div "After Before" at bounding box center [831, 408] width 357 height 201
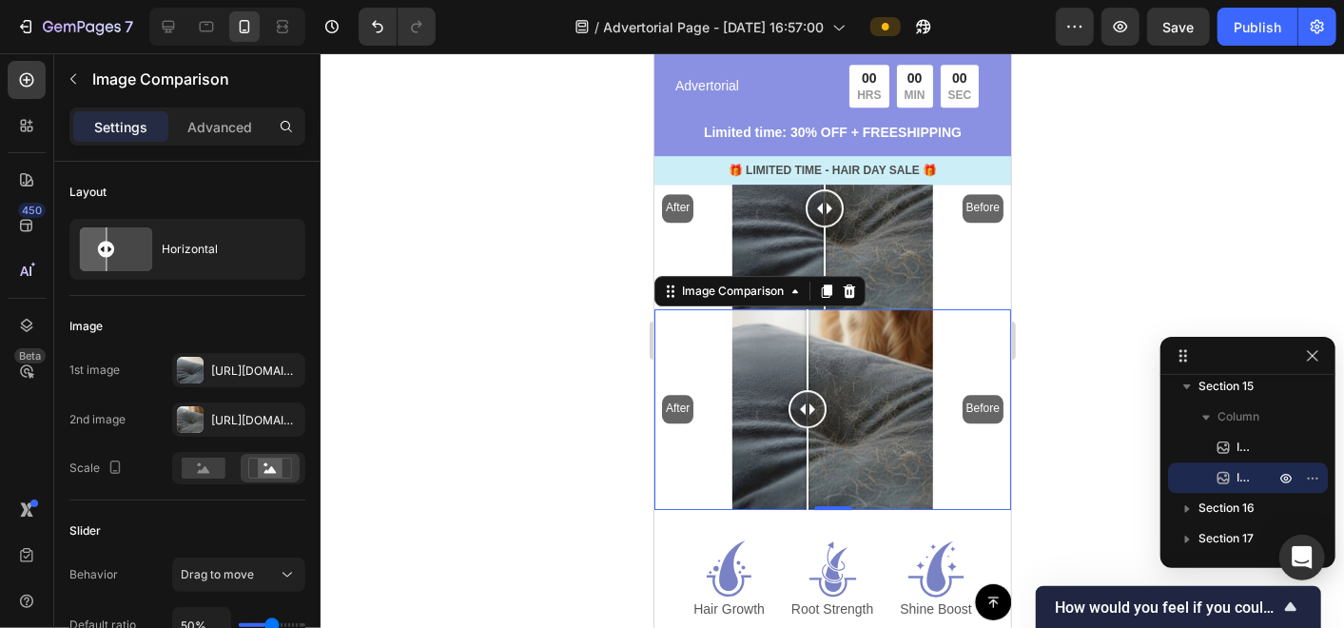
drag, startPoint x: 965, startPoint y: 373, endPoint x: 806, endPoint y: 392, distance: 160.9
click at [806, 392] on div at bounding box center [807, 408] width 38 height 38
click at [1323, 470] on button "button" at bounding box center [1312, 477] width 23 height 23
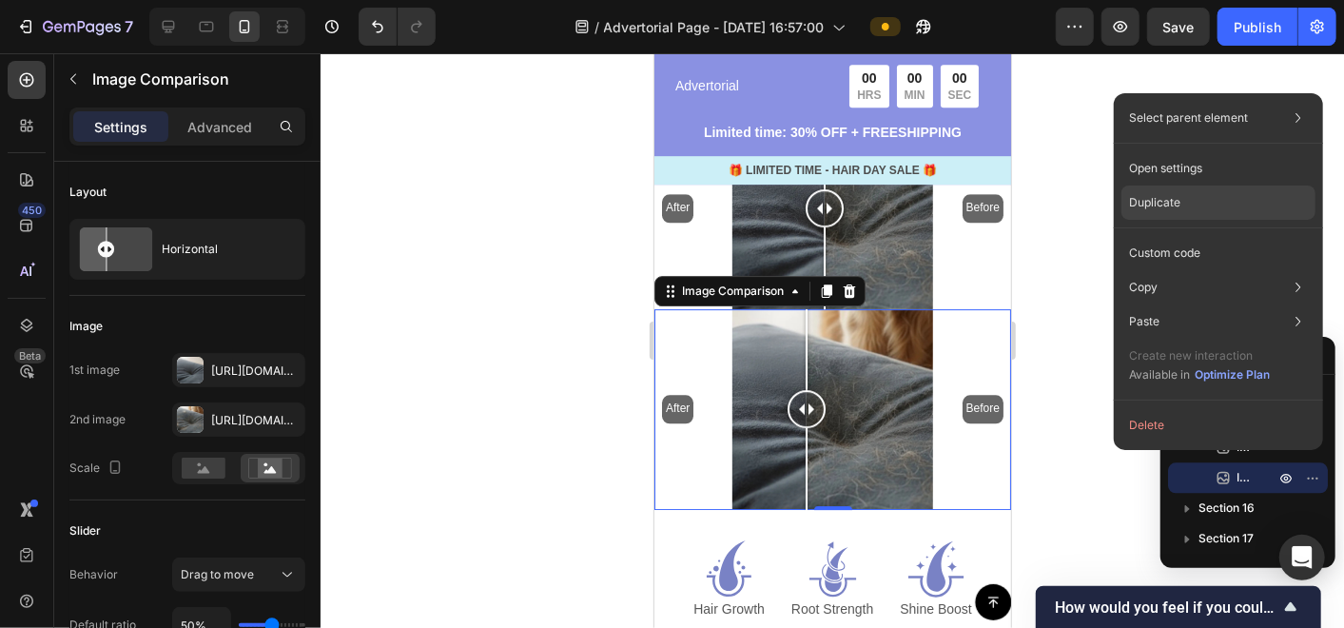
click at [1183, 195] on div "Duplicate" at bounding box center [1218, 202] width 194 height 34
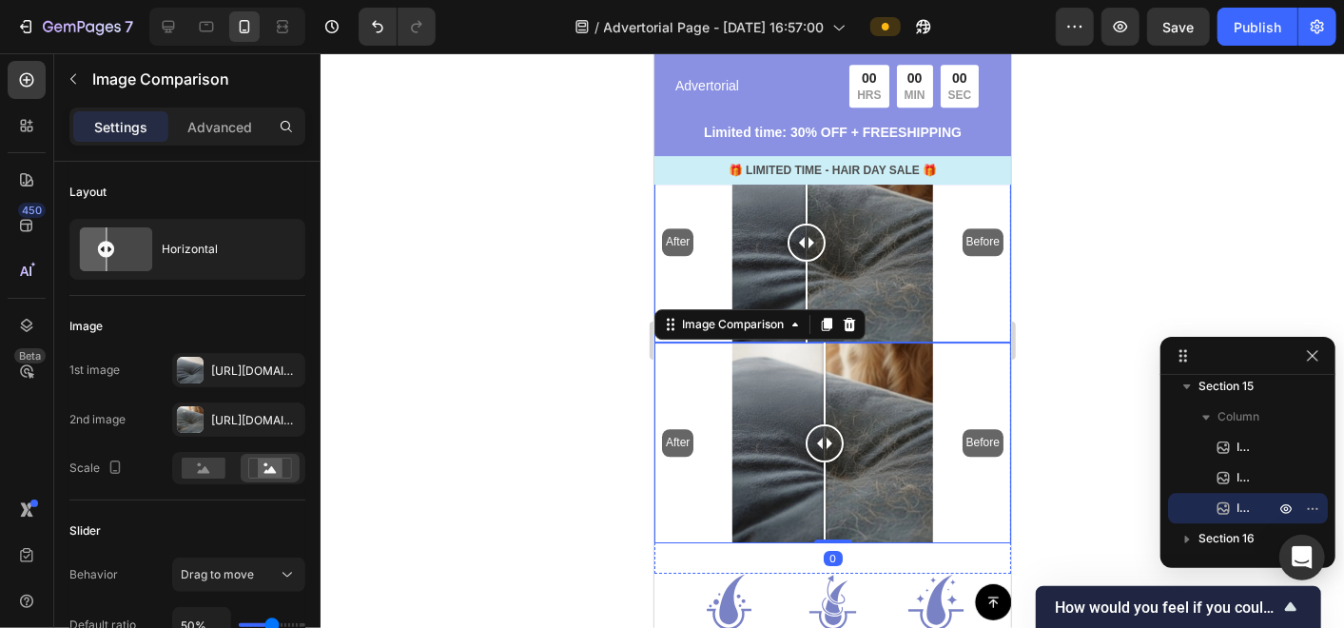
scroll to position [7503, 0]
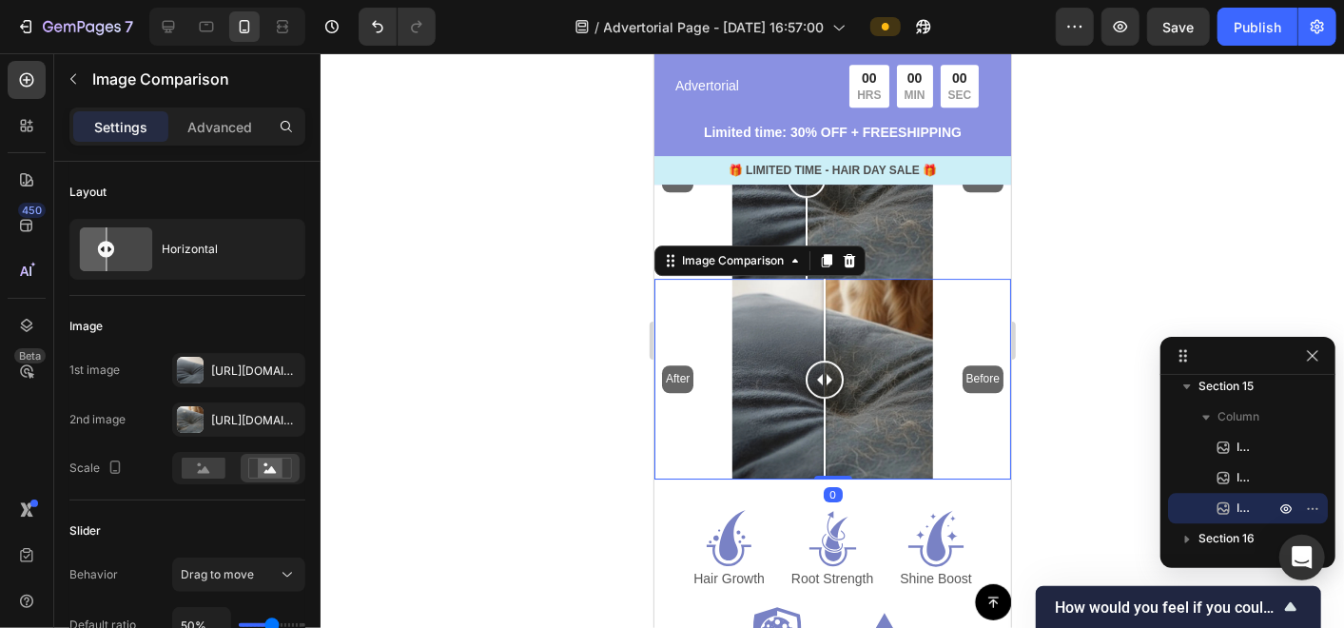
click at [932, 418] on div "After Before" at bounding box center [831, 378] width 357 height 201
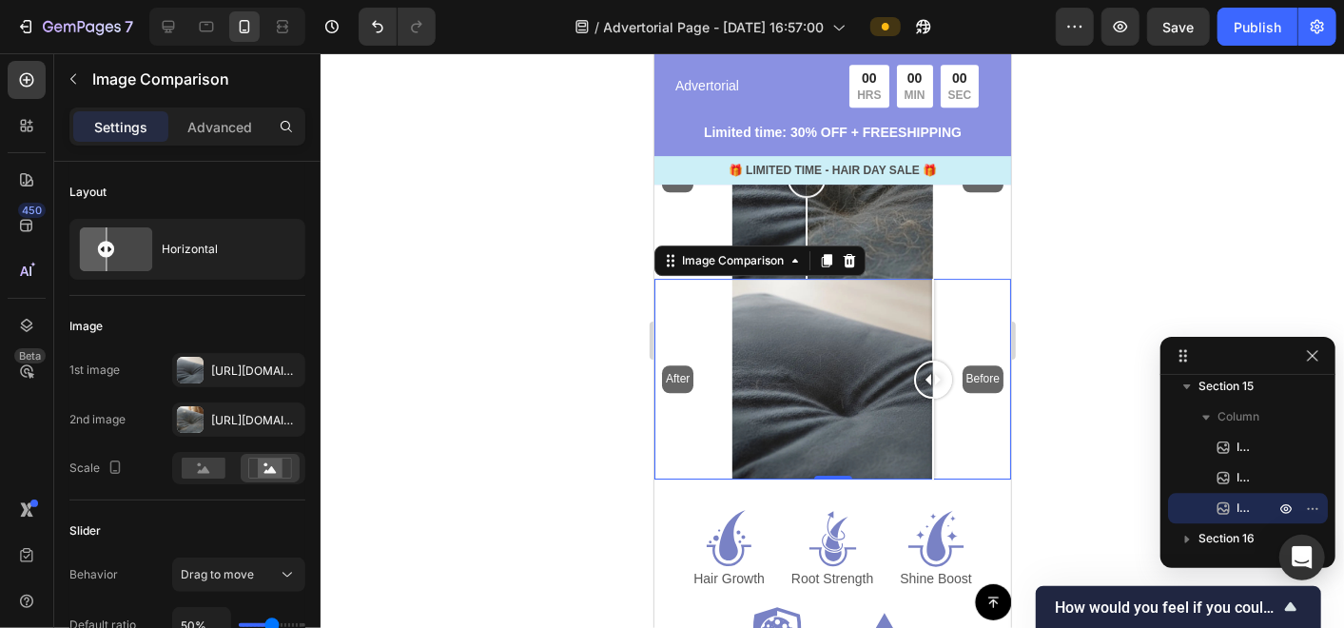
scroll to position [7397, 0]
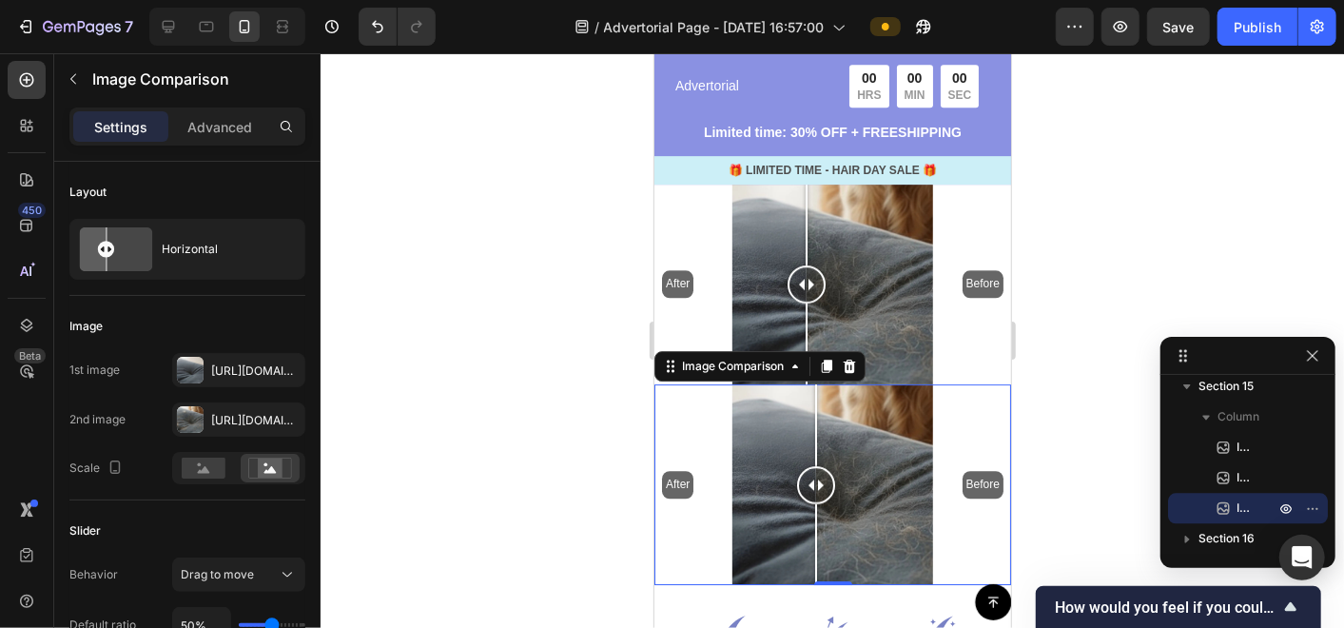
drag, startPoint x: 938, startPoint y: 470, endPoint x: 815, endPoint y: 473, distance: 122.7
click at [815, 473] on div at bounding box center [815, 484] width 38 height 38
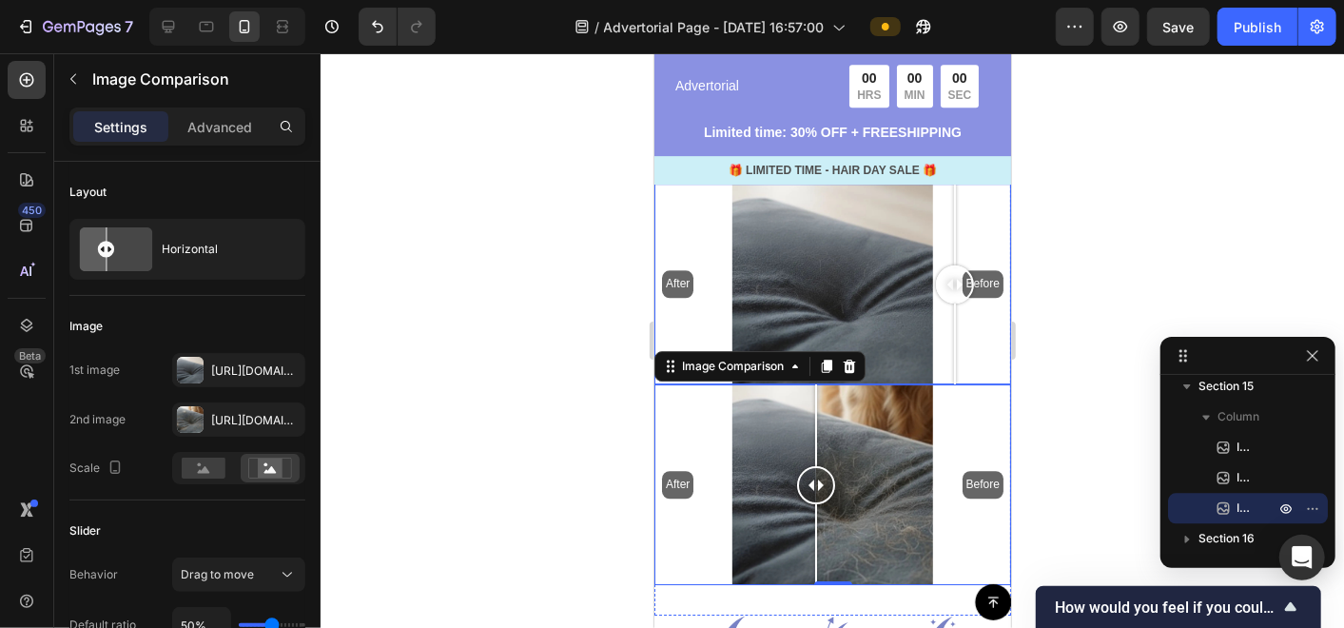
click at [954, 304] on div "After Before" at bounding box center [831, 283] width 357 height 201
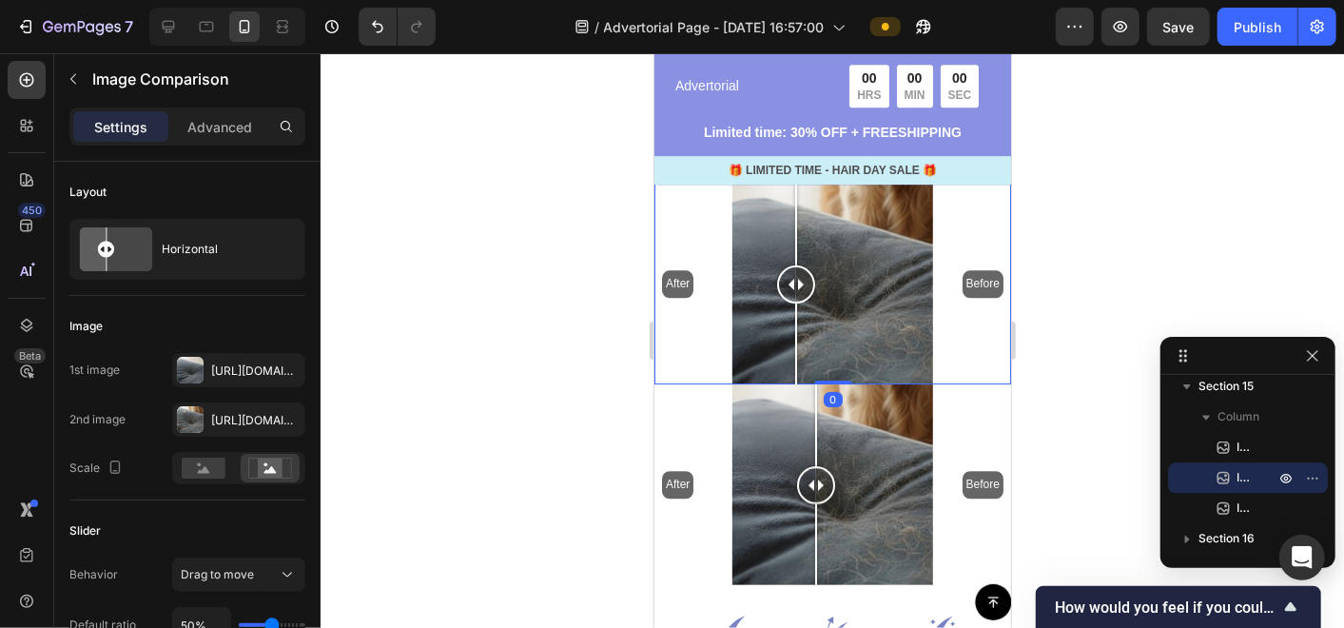
drag, startPoint x: 946, startPoint y: 311, endPoint x: 795, endPoint y: 311, distance: 151.2
click at [795, 311] on div at bounding box center [795, 283] width 38 height 201
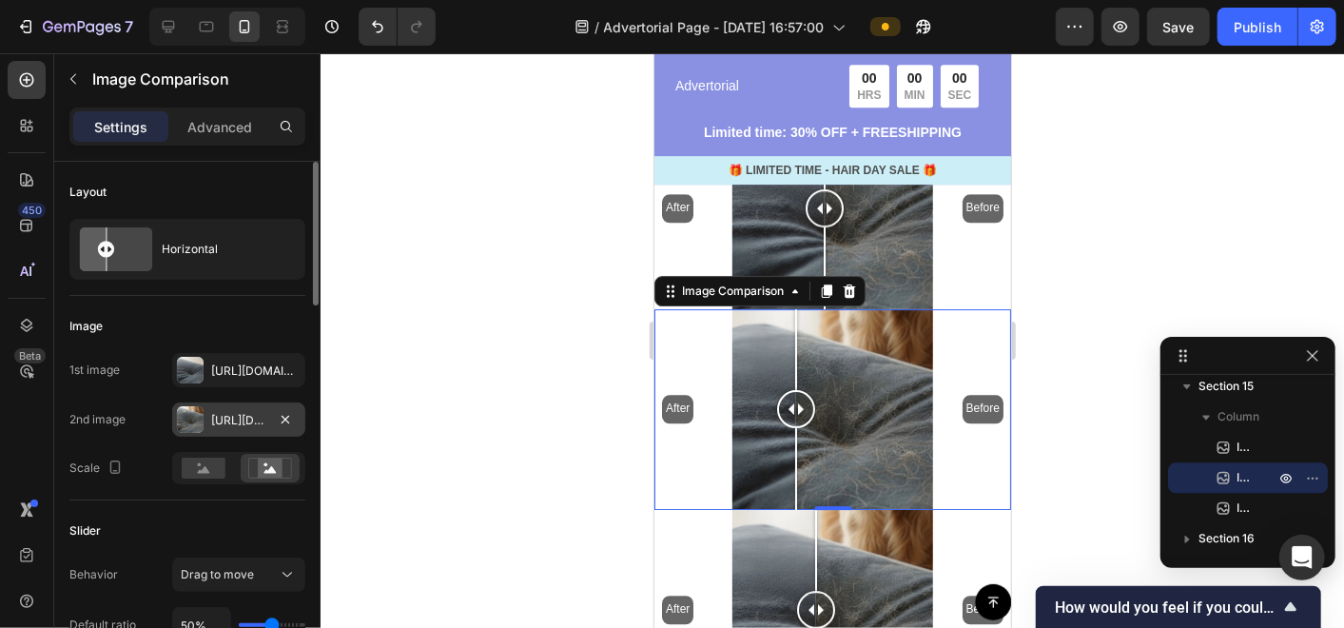
click at [257, 416] on div "[URL][DOMAIN_NAME]" at bounding box center [238, 420] width 55 height 17
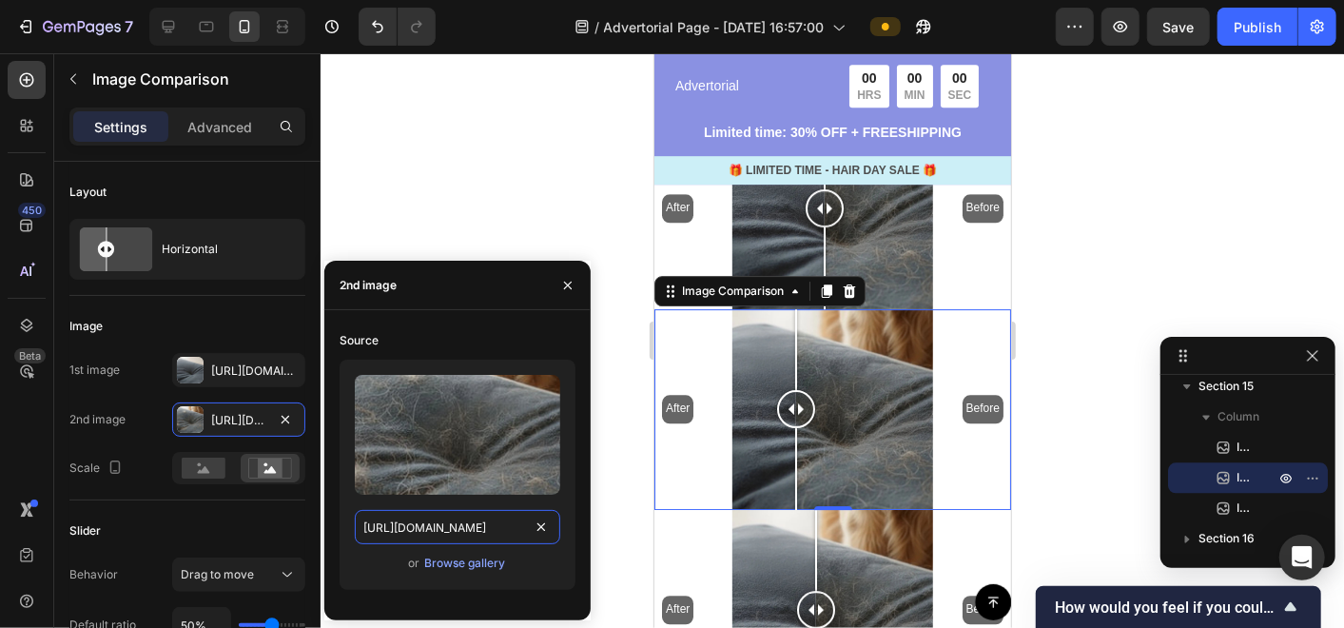
click at [439, 514] on input "[URL][DOMAIN_NAME]" at bounding box center [457, 527] width 205 height 34
paste input "10.webp?v=1758993196"
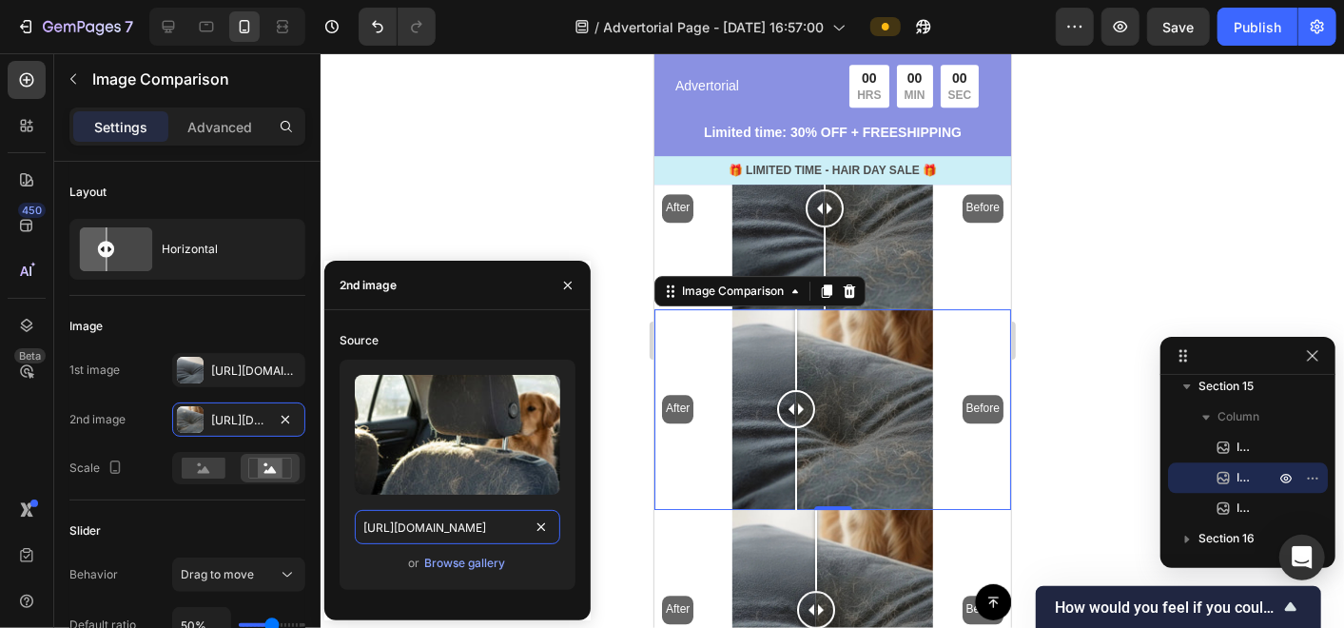
type input "[URL][DOMAIN_NAME]"
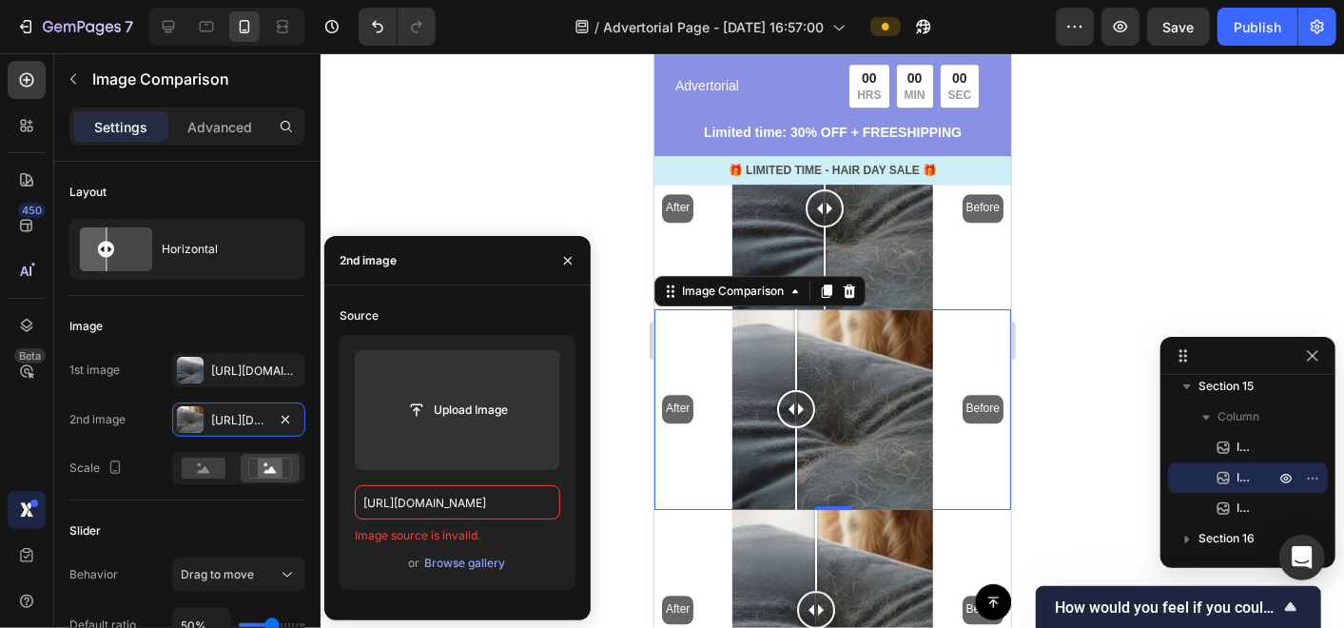
scroll to position [0, 0]
drag, startPoint x: 547, startPoint y: 506, endPoint x: 477, endPoint y: 499, distance: 69.8
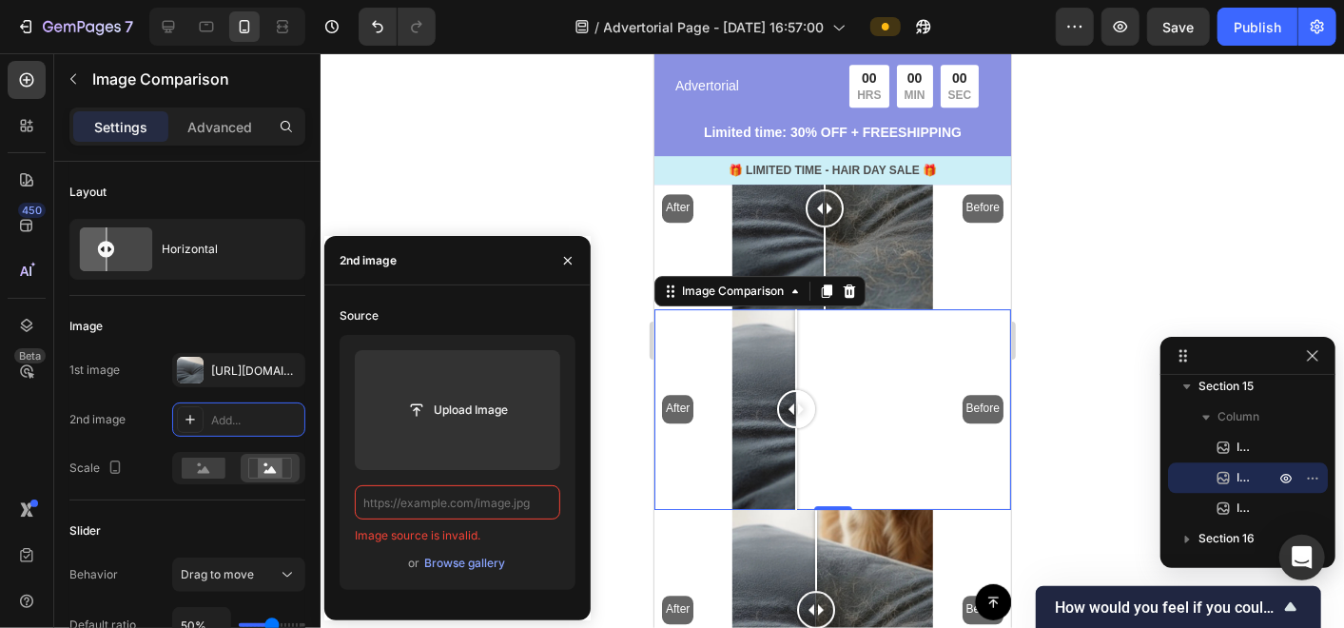
click at [448, 499] on input "text" at bounding box center [457, 502] width 205 height 34
paste input "[URL][DOMAIN_NAME]"
type input "[URL][DOMAIN_NAME]"
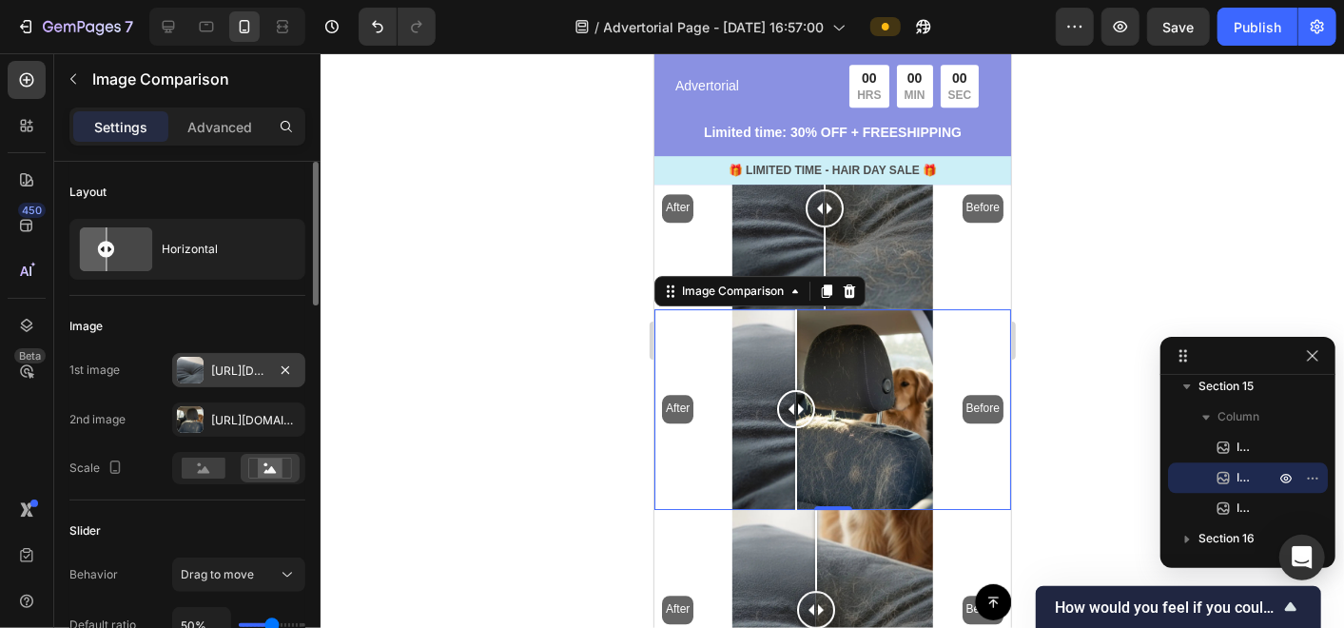
click at [217, 375] on div "[URL][DOMAIN_NAME]" at bounding box center [238, 370] width 55 height 17
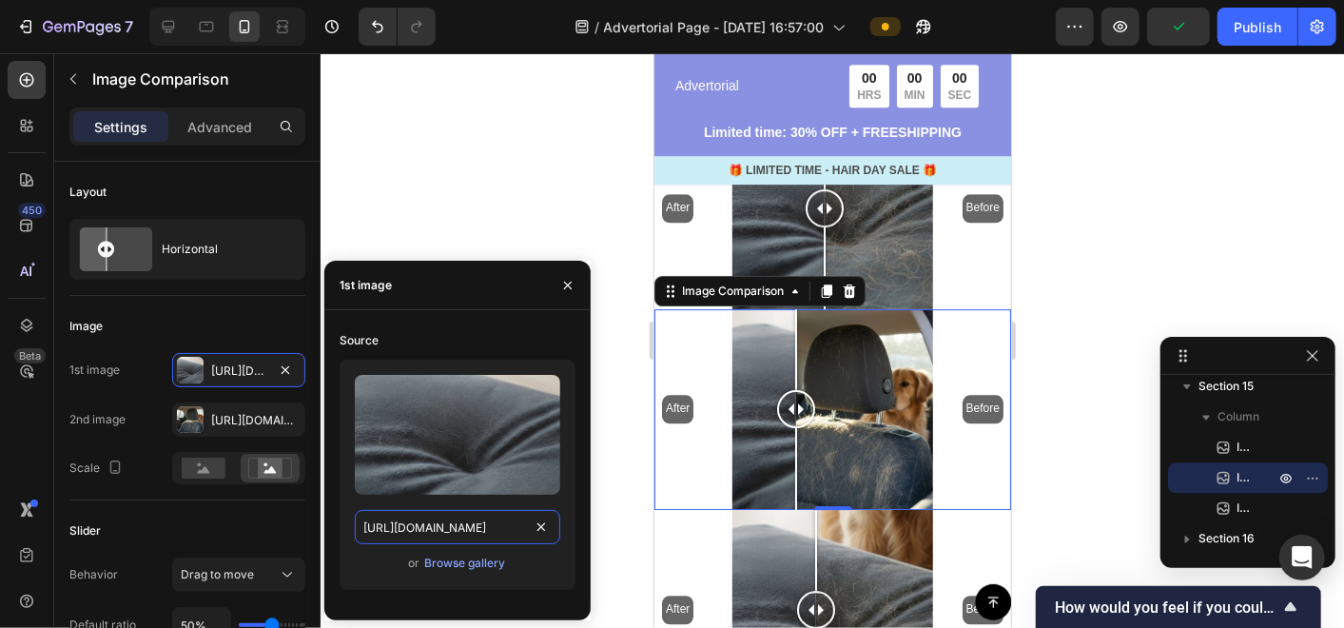
click at [502, 527] on input "[URL][DOMAIN_NAME]" at bounding box center [457, 527] width 205 height 34
paste input "11.webp?v=1758993197"
type input "[URL][DOMAIN_NAME]"
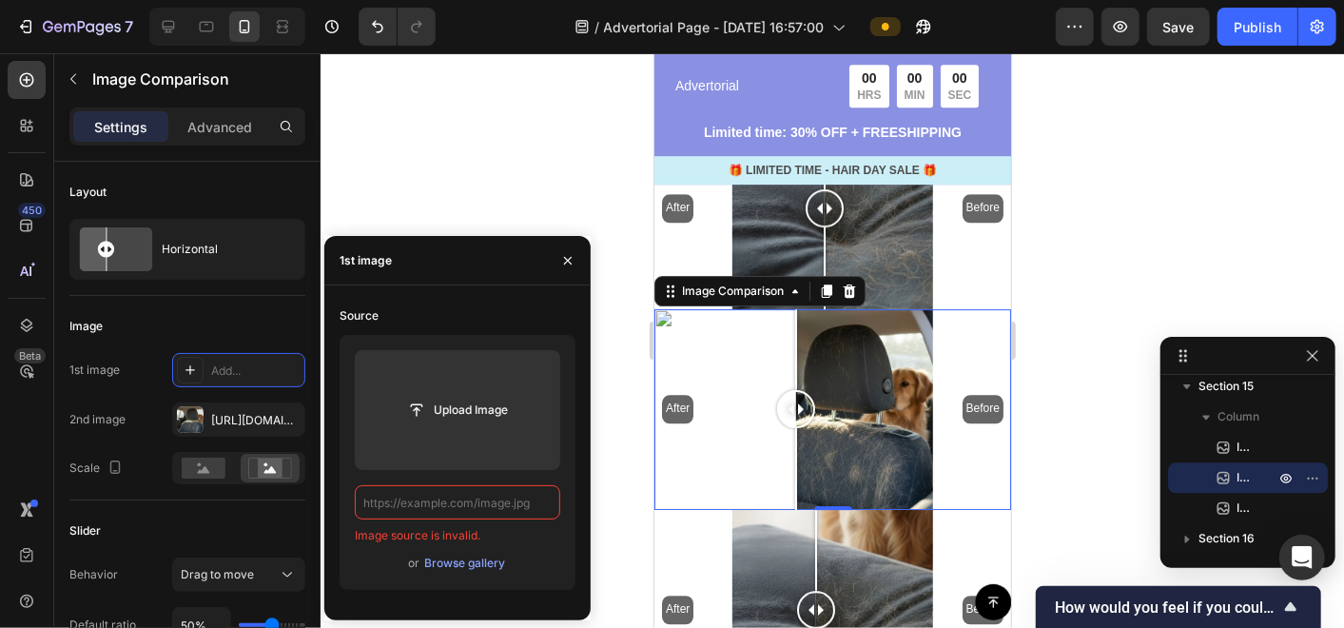
click at [505, 505] on input "text" at bounding box center [457, 502] width 205 height 34
paste input "[URL][DOMAIN_NAME]"
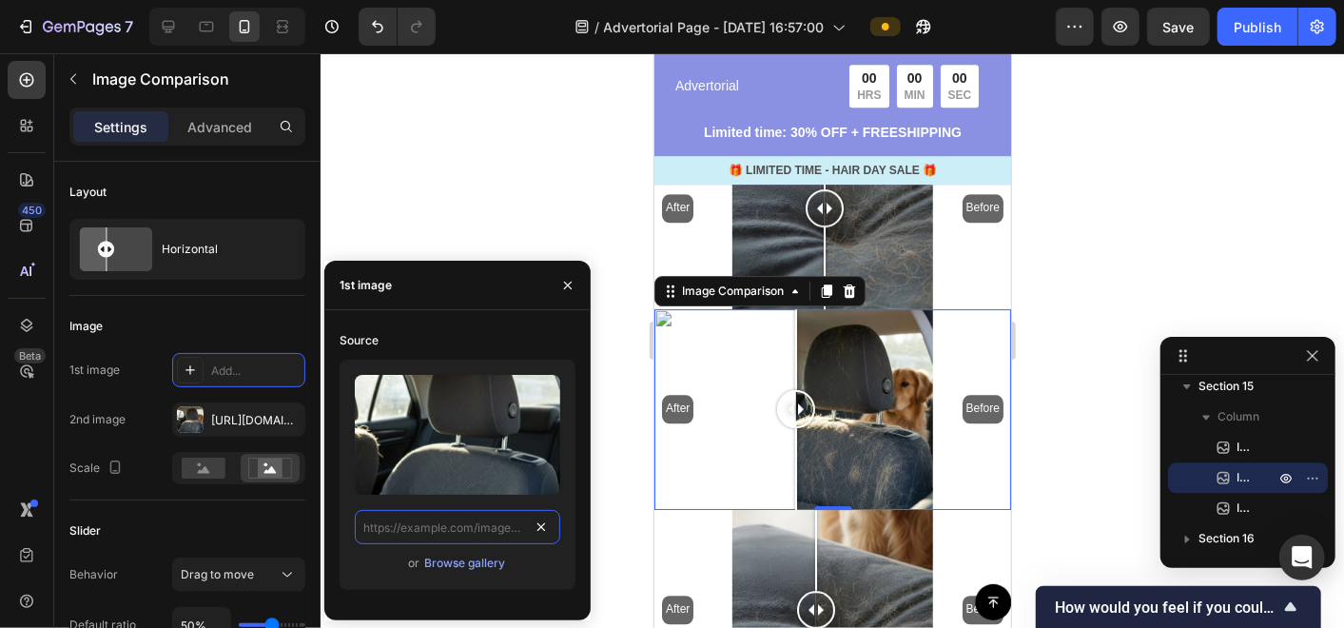
type input "[URL][DOMAIN_NAME]"
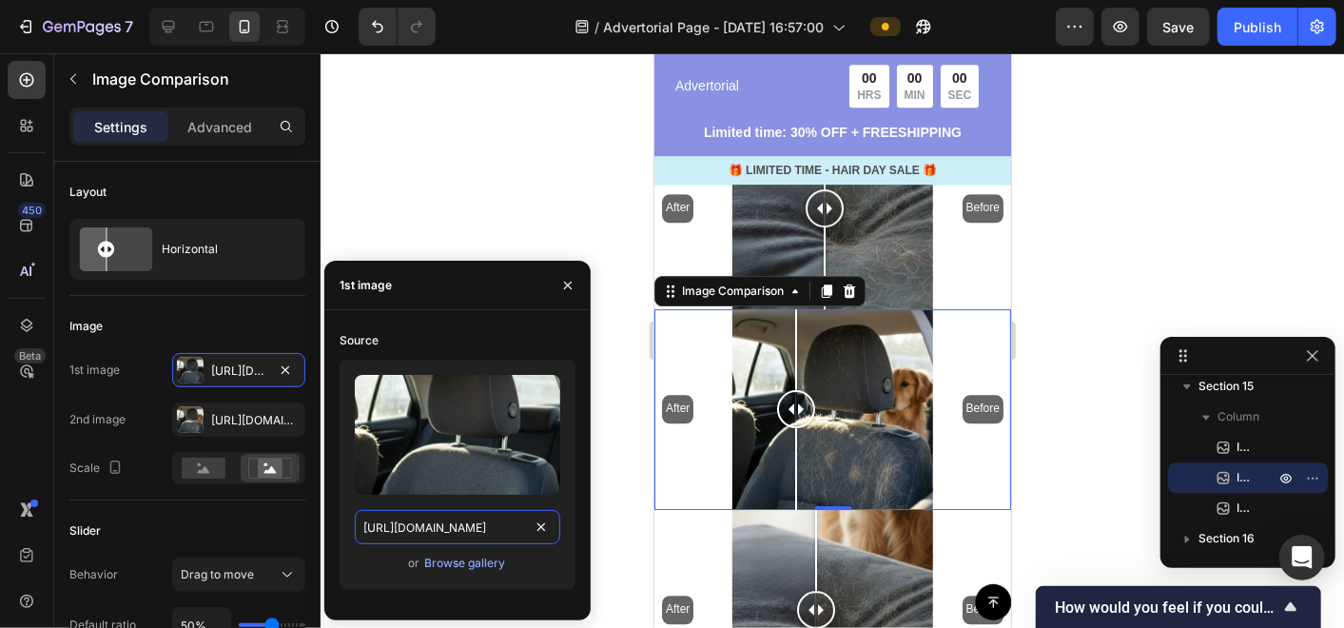
scroll to position [0, 266]
drag, startPoint x: 805, startPoint y: 368, endPoint x: 847, endPoint y: 409, distance: 58.5
click at [847, 409] on div at bounding box center [846, 408] width 38 height 201
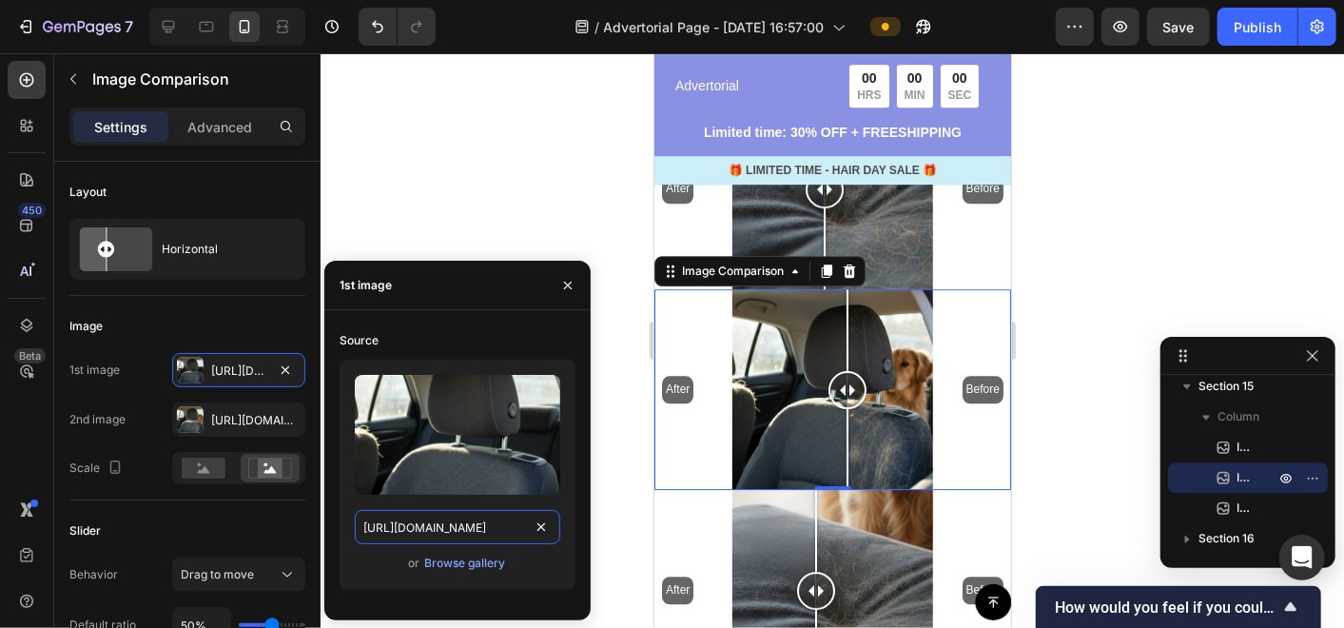
scroll to position [7397, 0]
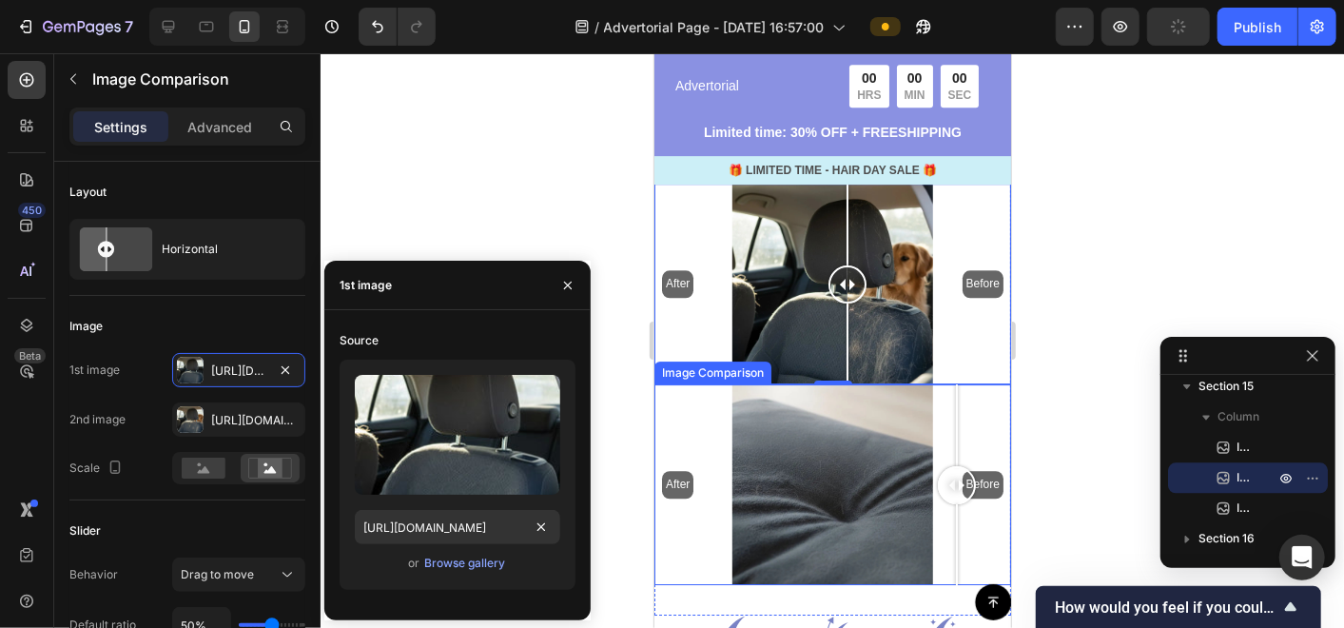
click at [956, 536] on div "After Before" at bounding box center [831, 483] width 357 height 201
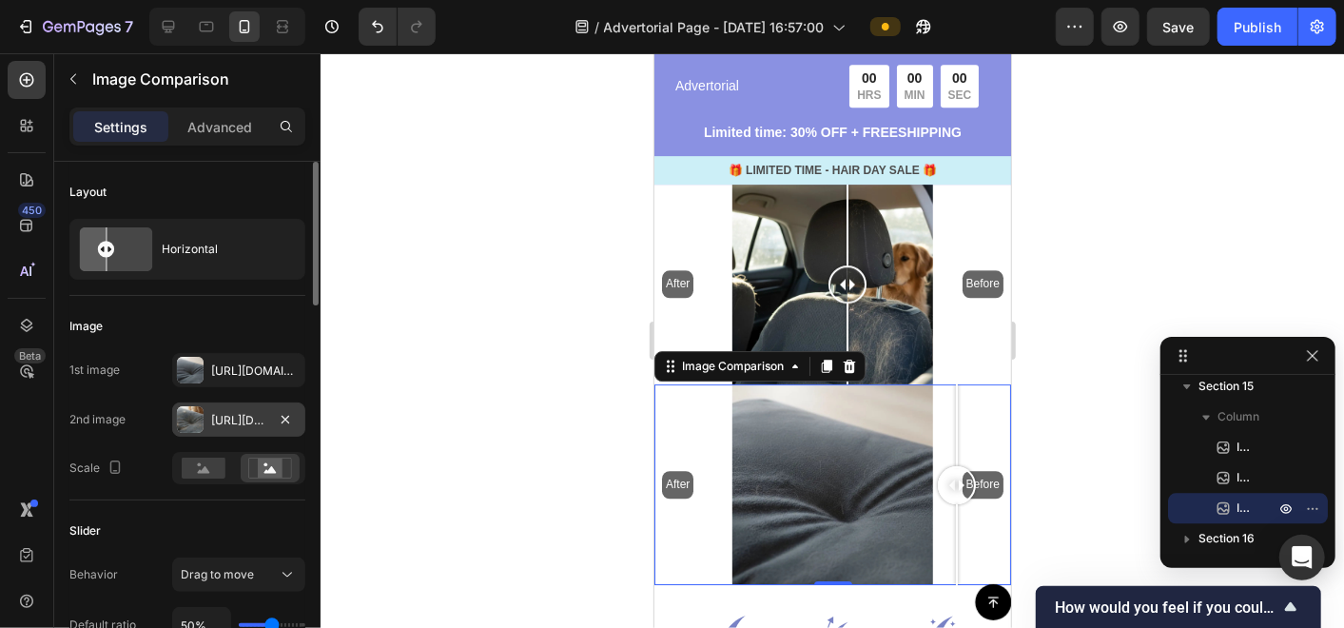
click at [255, 417] on div "[URL][DOMAIN_NAME]" at bounding box center [238, 420] width 55 height 17
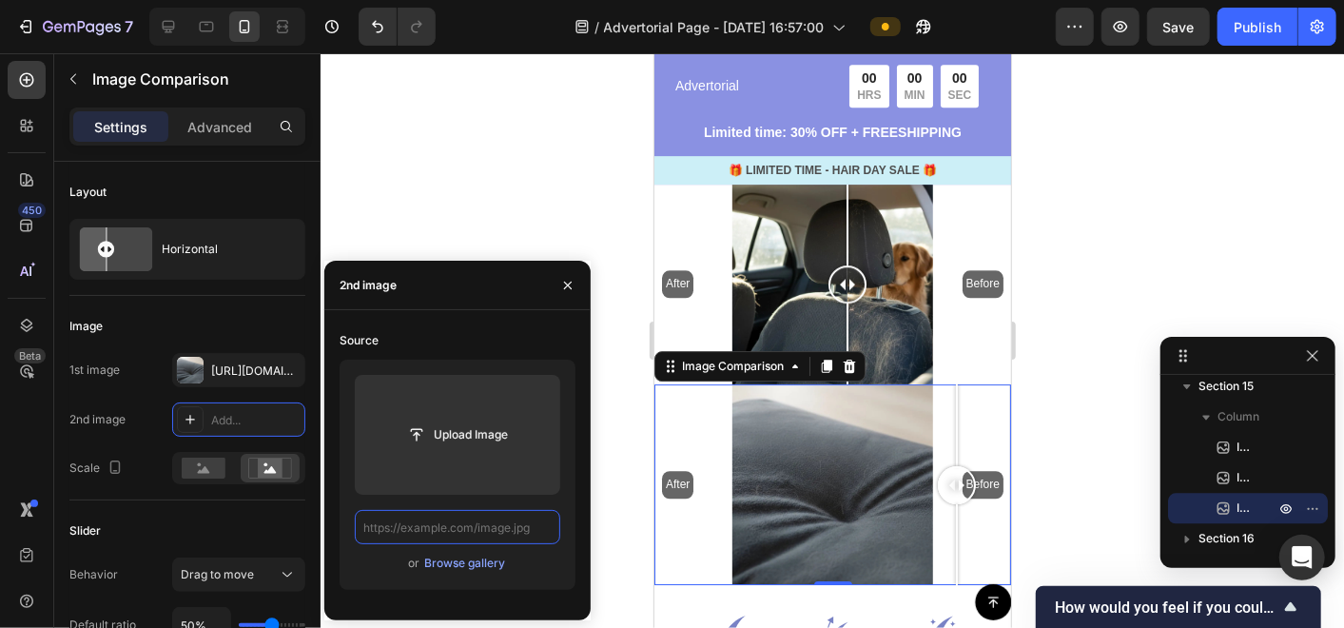
scroll to position [0, 0]
click at [496, 527] on input "text" at bounding box center [457, 527] width 205 height 34
paste input "[URL][DOMAIN_NAME]"
type input "[URL][DOMAIN_NAME]"
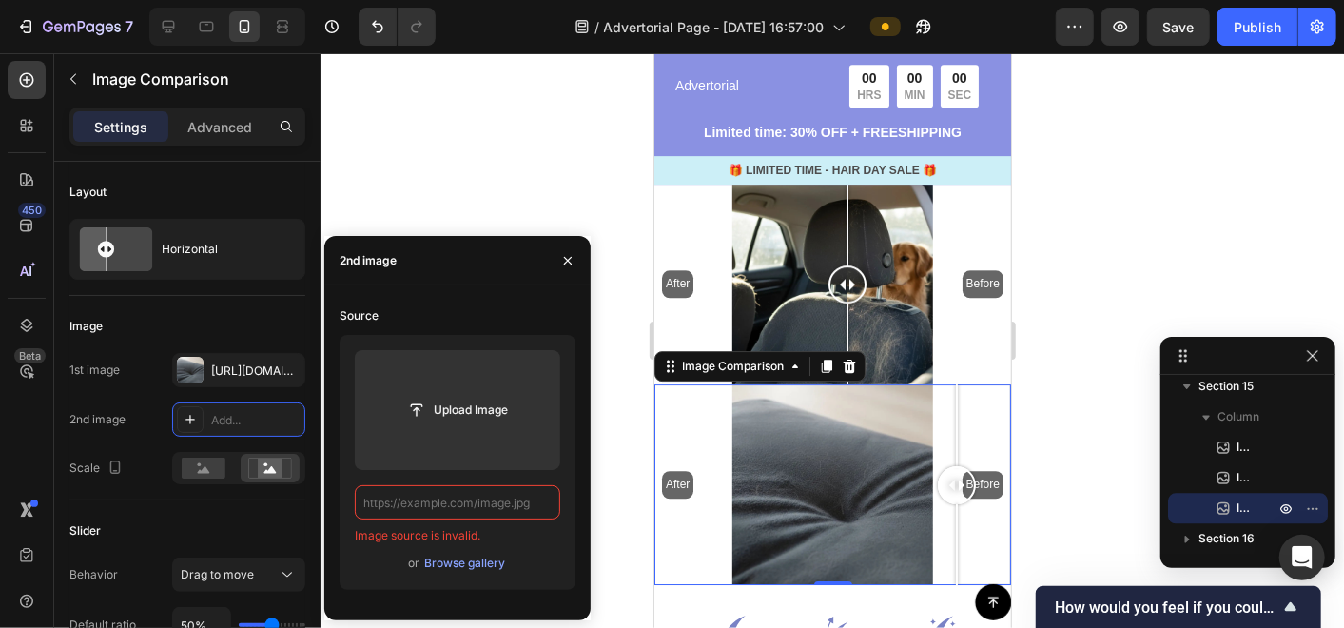
click at [496, 499] on input "text" at bounding box center [457, 502] width 205 height 34
paste input "[URL][DOMAIN_NAME]"
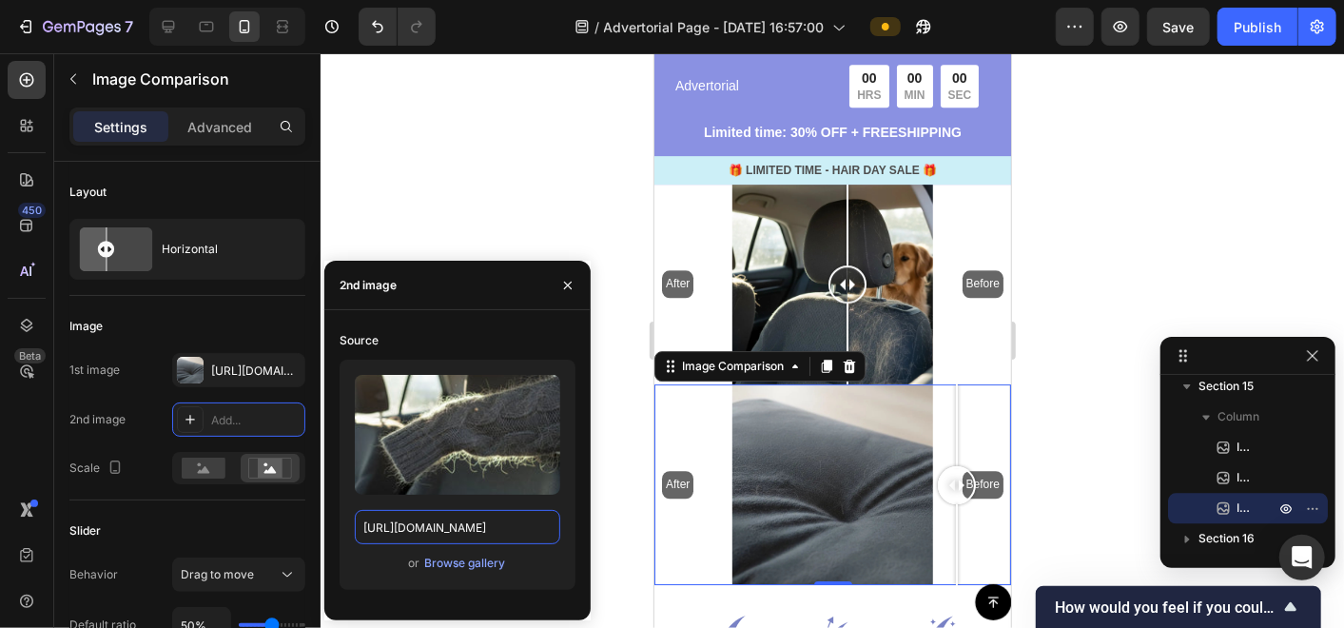
scroll to position [0, 268]
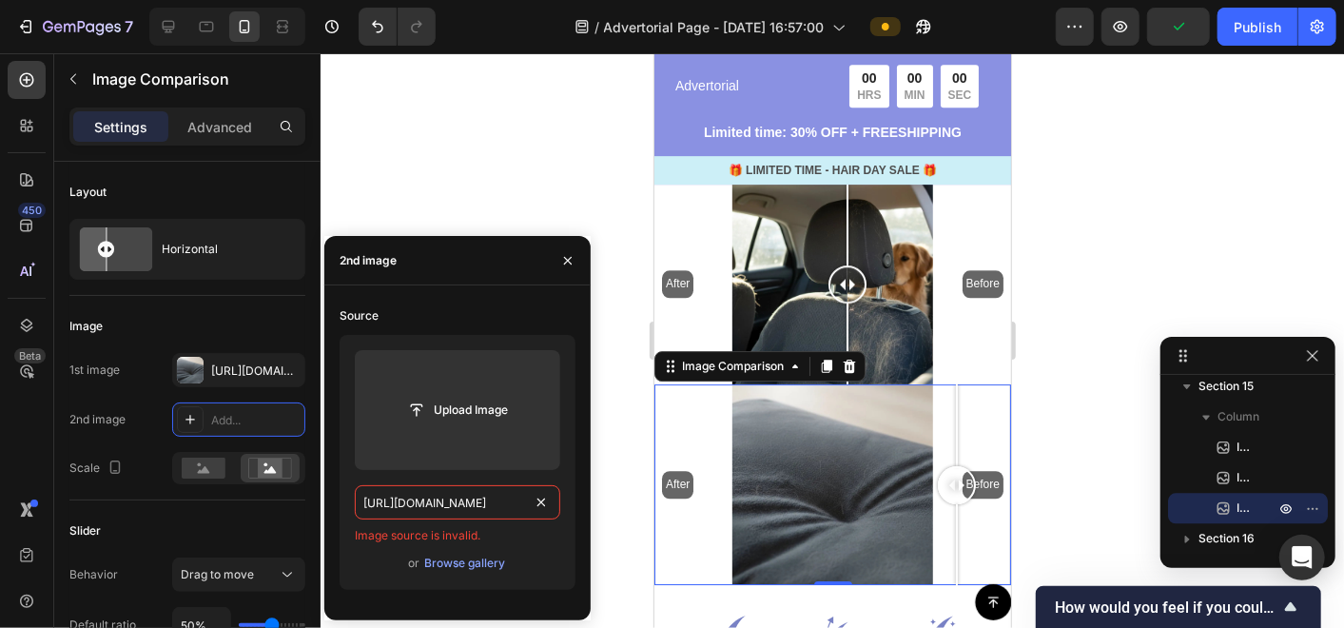
type input "[URL][DOMAIN_NAME]"
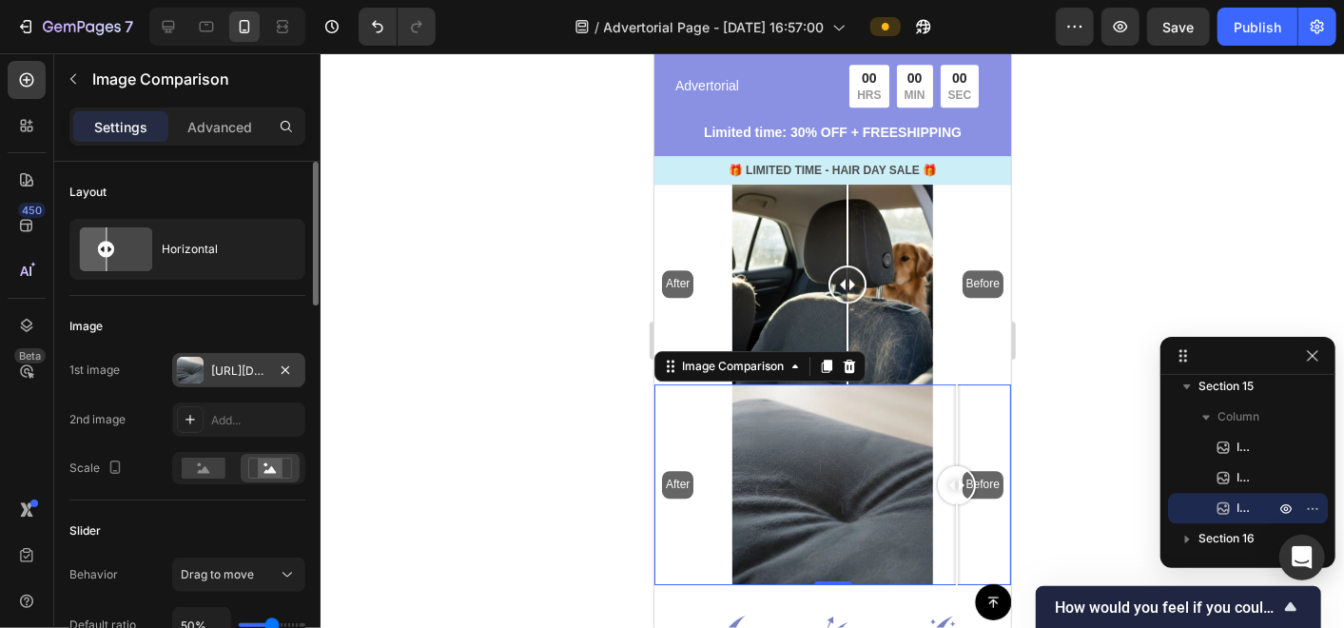
click at [258, 353] on div "[URL][DOMAIN_NAME]" at bounding box center [238, 370] width 133 height 34
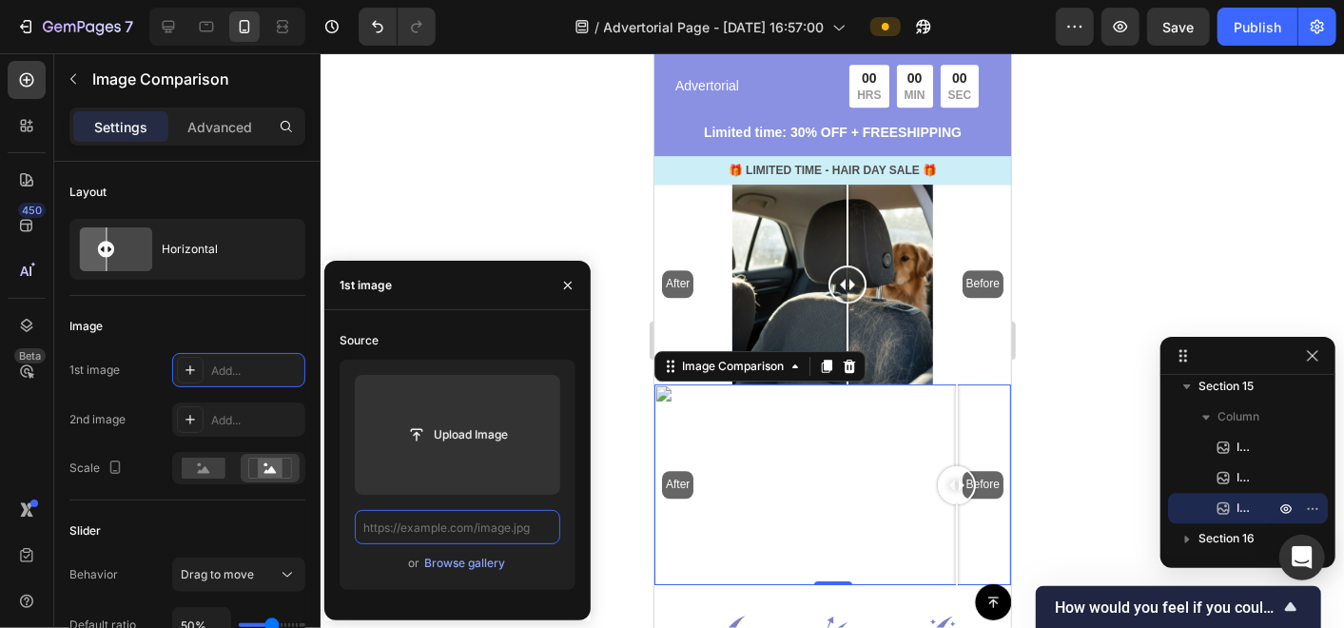
click at [492, 527] on input "text" at bounding box center [457, 527] width 205 height 34
paste input "[URL][DOMAIN_NAME]"
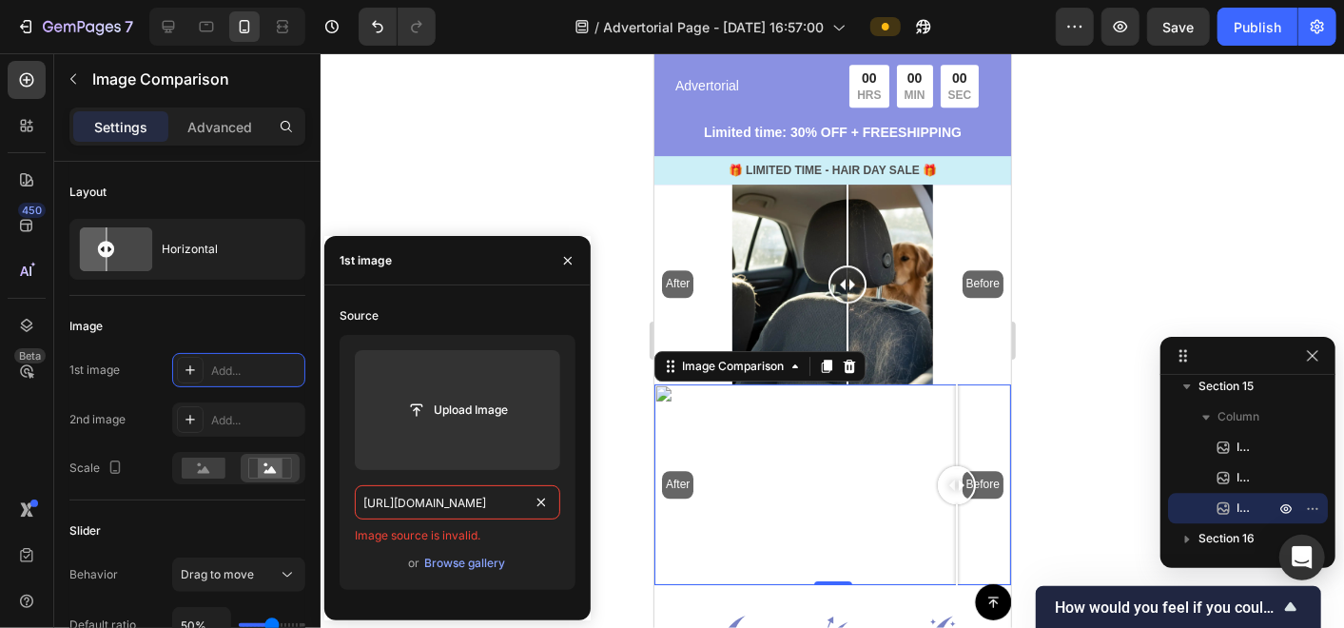
type input "[URL][DOMAIN_NAME]"
click at [457, 509] on input "text" at bounding box center [457, 502] width 205 height 34
paste input "[URL][DOMAIN_NAME]"
type input "[URL][DOMAIN_NAME]"
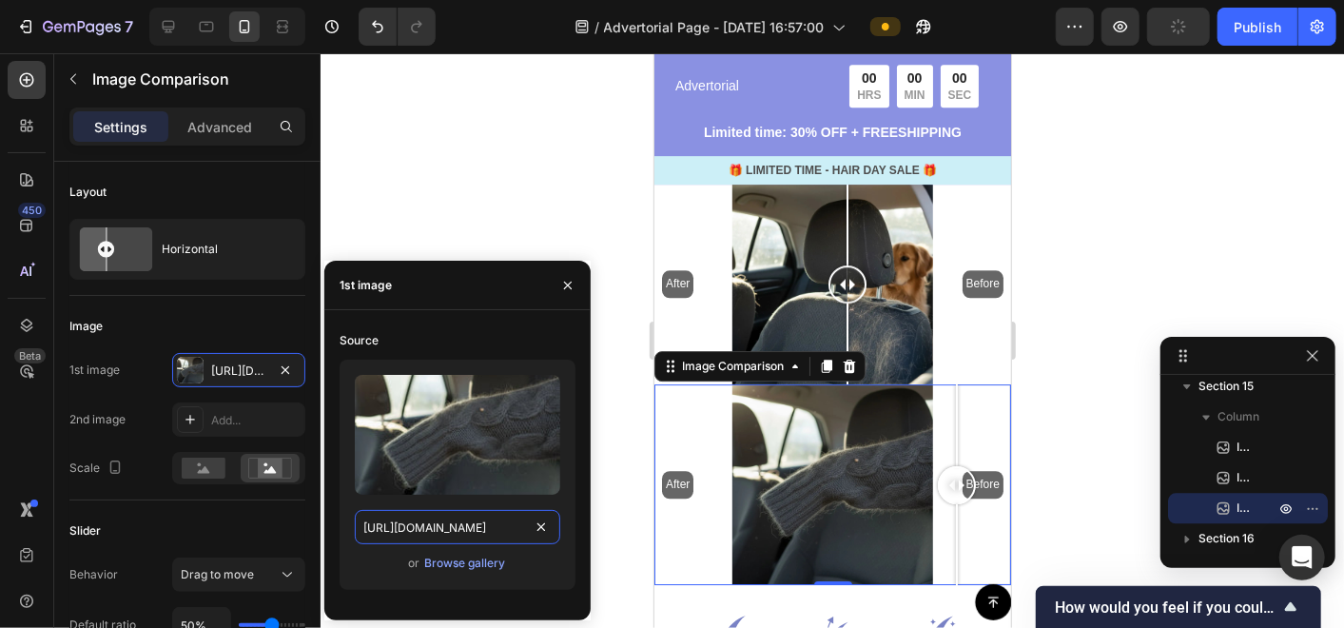
scroll to position [0, 268]
click at [613, 495] on div at bounding box center [832, 340] width 1023 height 574
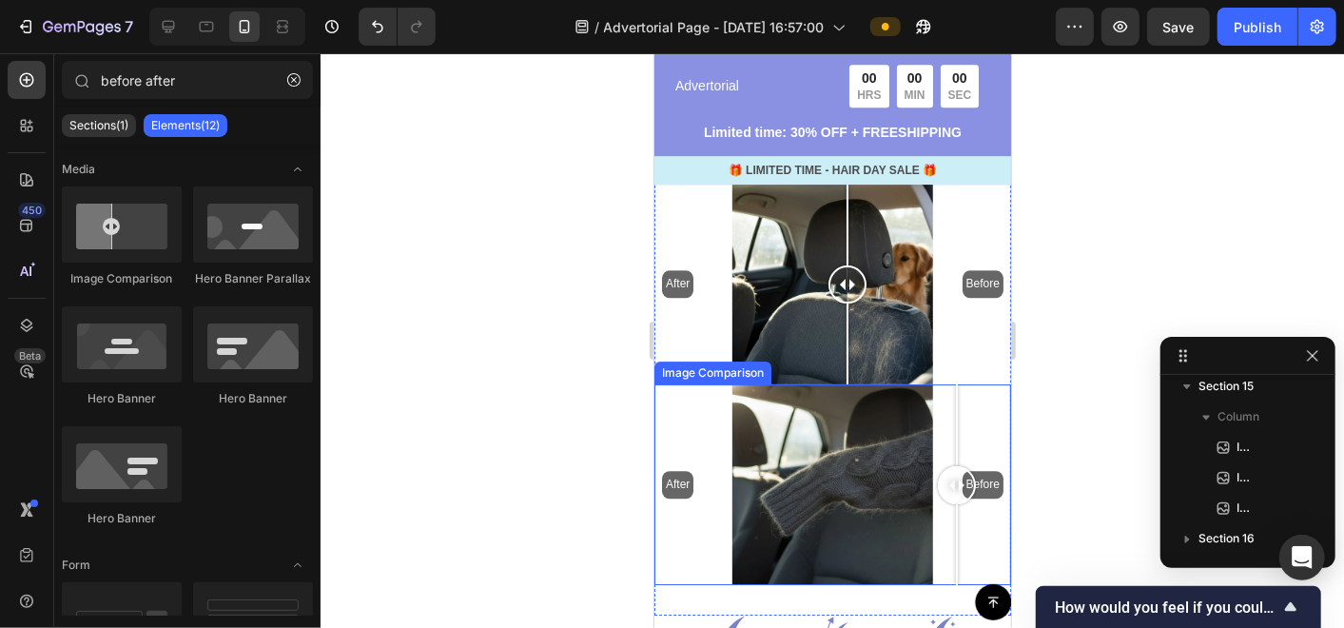
click at [821, 449] on div "After Before" at bounding box center [831, 483] width 357 height 201
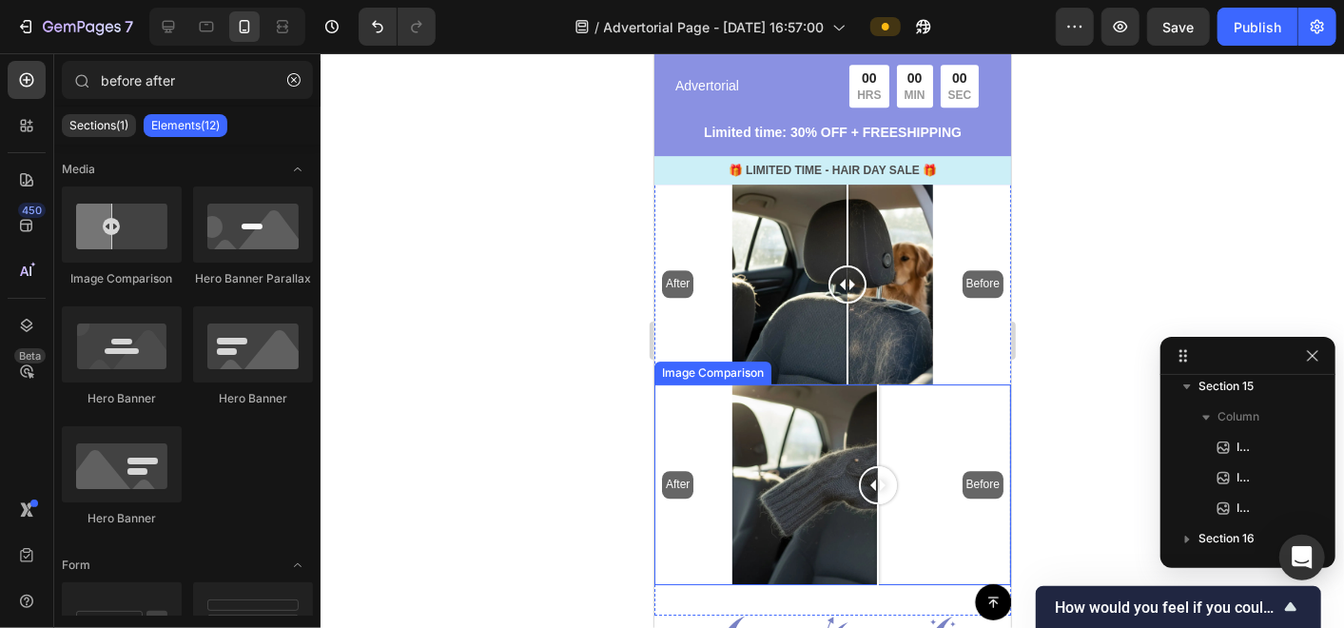
click at [877, 445] on div "After Before" at bounding box center [831, 483] width 357 height 201
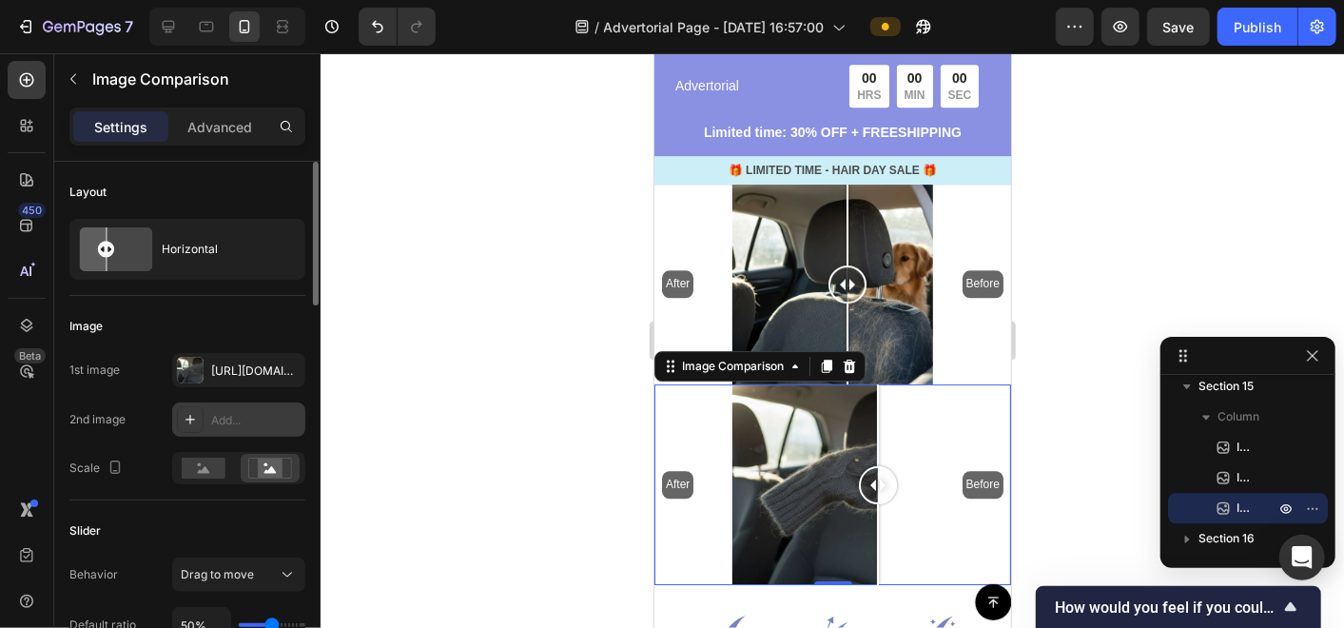
click at [233, 413] on div "Add..." at bounding box center [255, 420] width 89 height 17
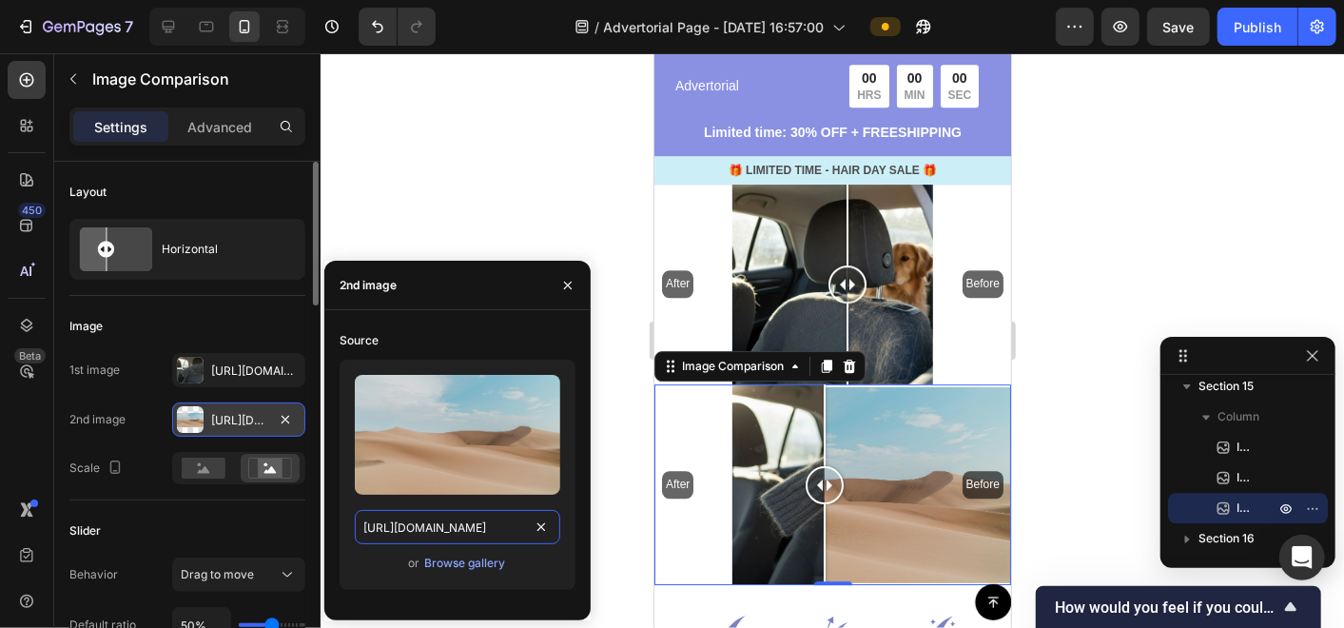
click at [453, 530] on input "[URL][DOMAIN_NAME]" at bounding box center [457, 527] width 205 height 34
paste input "[DOMAIN_NAME][URL]"
type input "[URL][DOMAIN_NAME]"
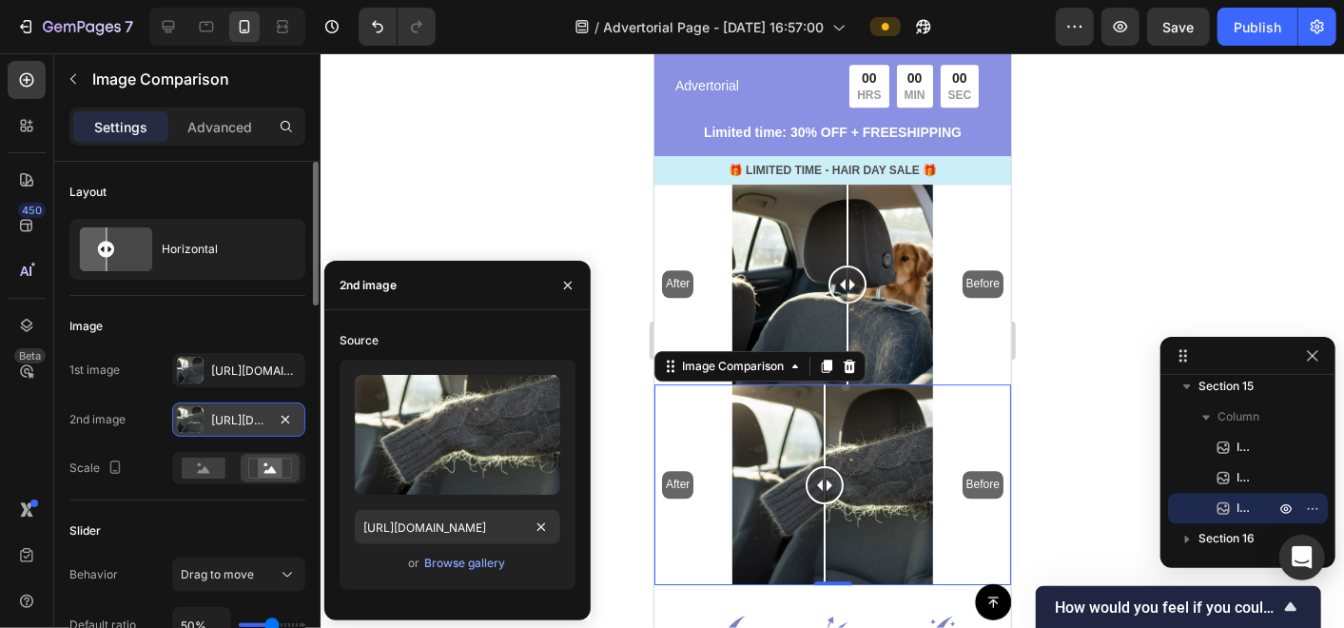
scroll to position [0, 0]
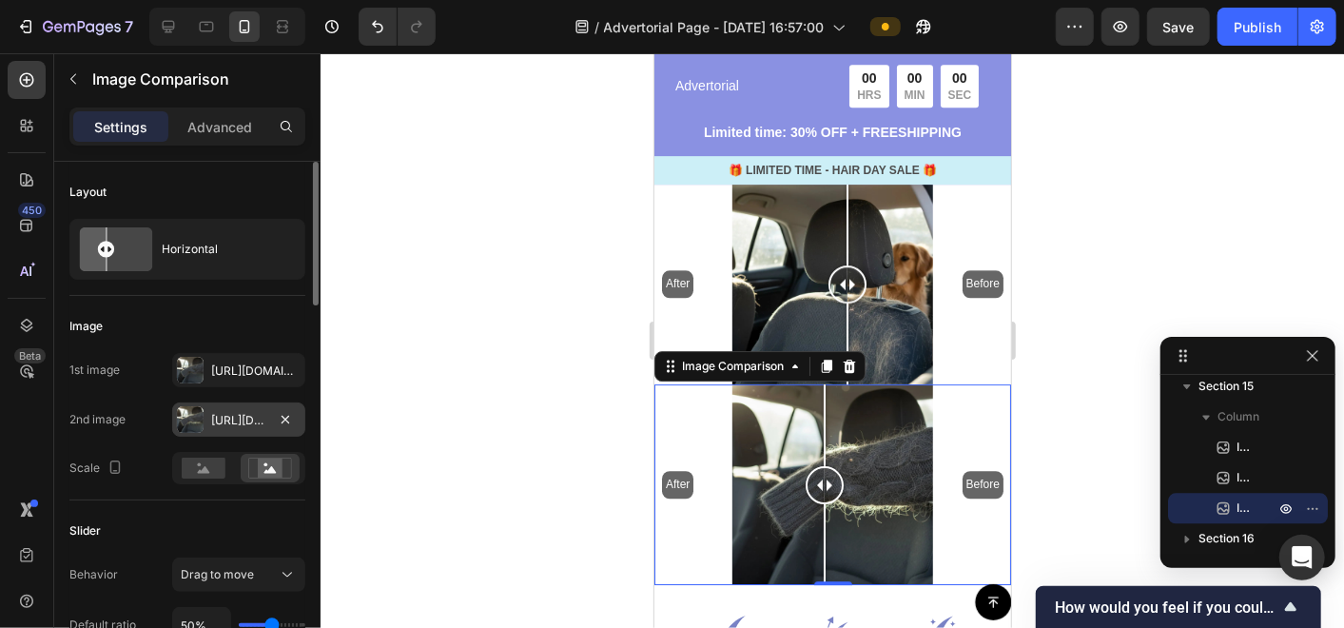
click at [619, 499] on div at bounding box center [832, 340] width 1023 height 574
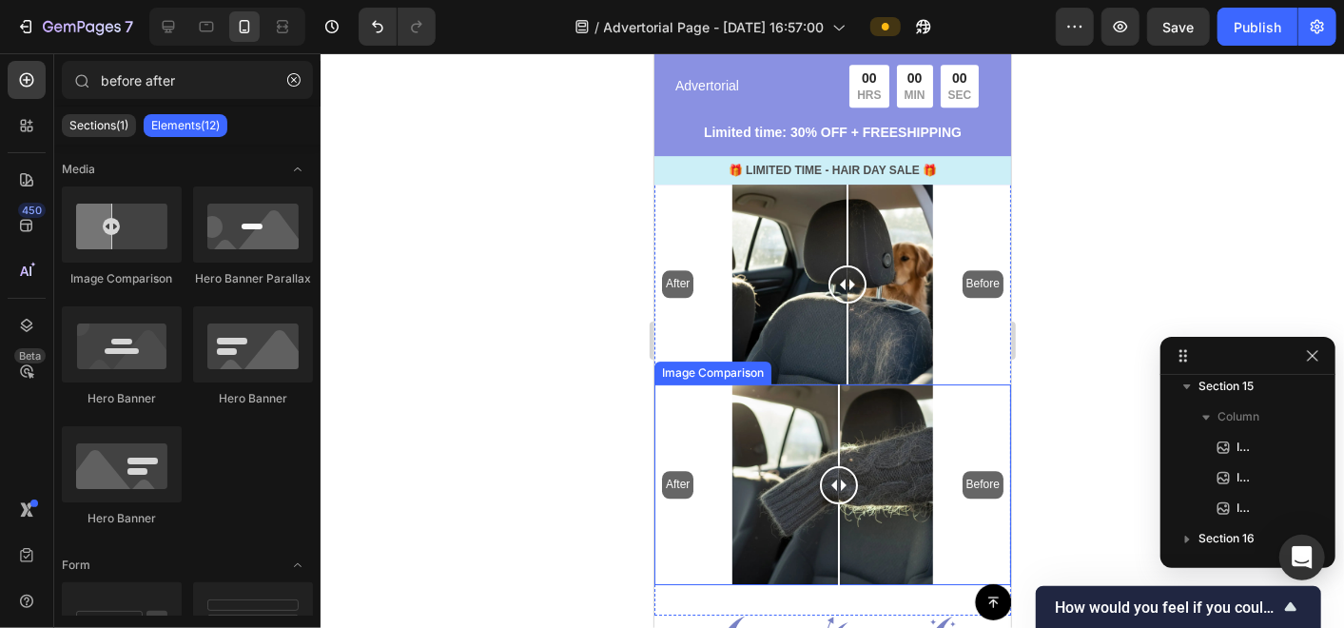
click at [838, 465] on div at bounding box center [838, 484] width 38 height 38
drag, startPoint x: 835, startPoint y: 453, endPoint x: 840, endPoint y: 494, distance: 41.2
click at [840, 494] on div at bounding box center [840, 483] width 38 height 201
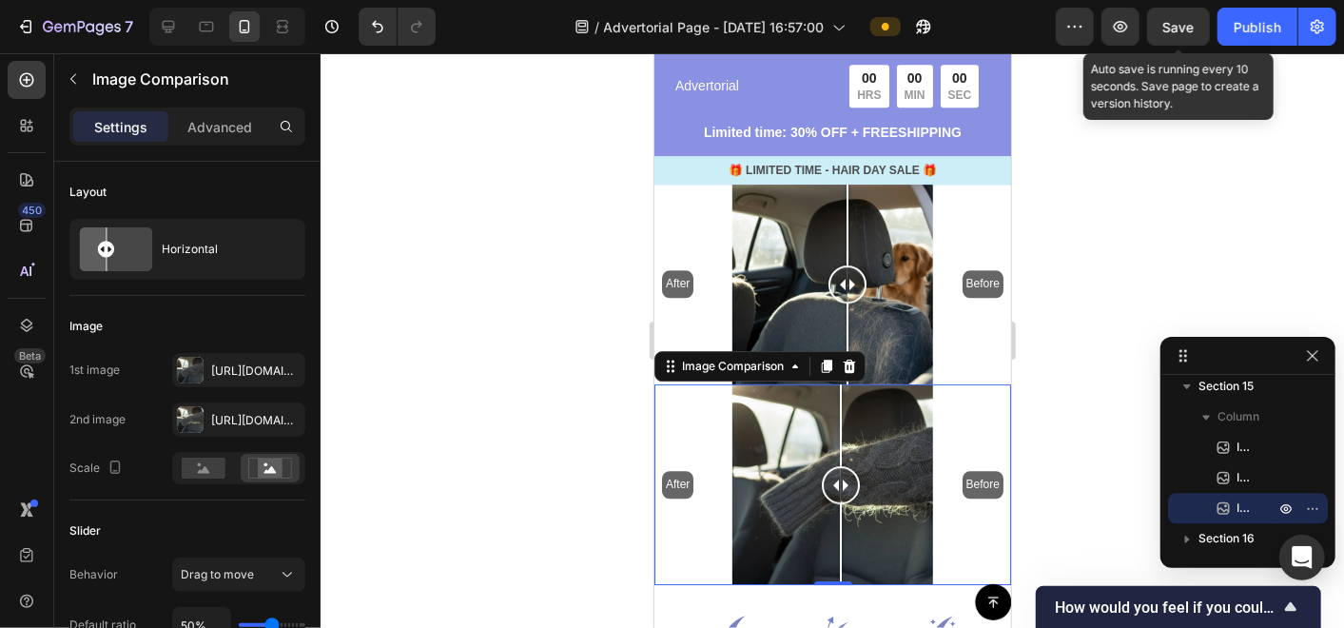
click at [1165, 31] on span "Save" at bounding box center [1178, 27] width 31 height 16
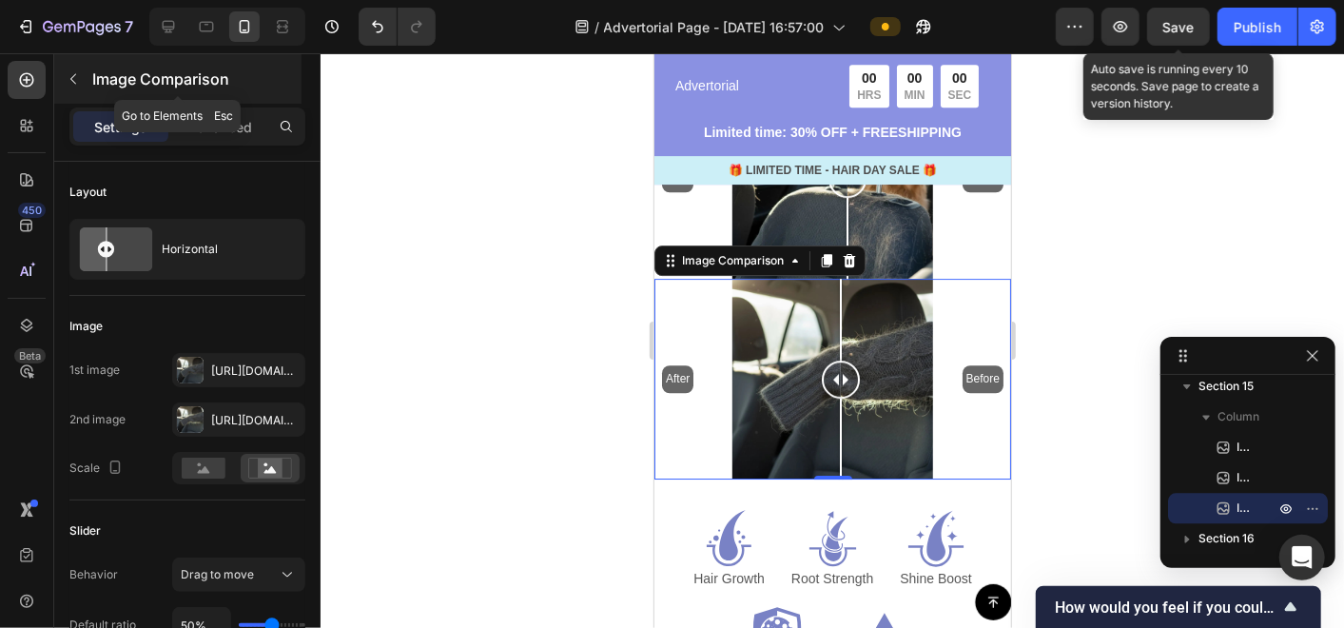
click at [72, 80] on icon "button" at bounding box center [73, 79] width 6 height 10
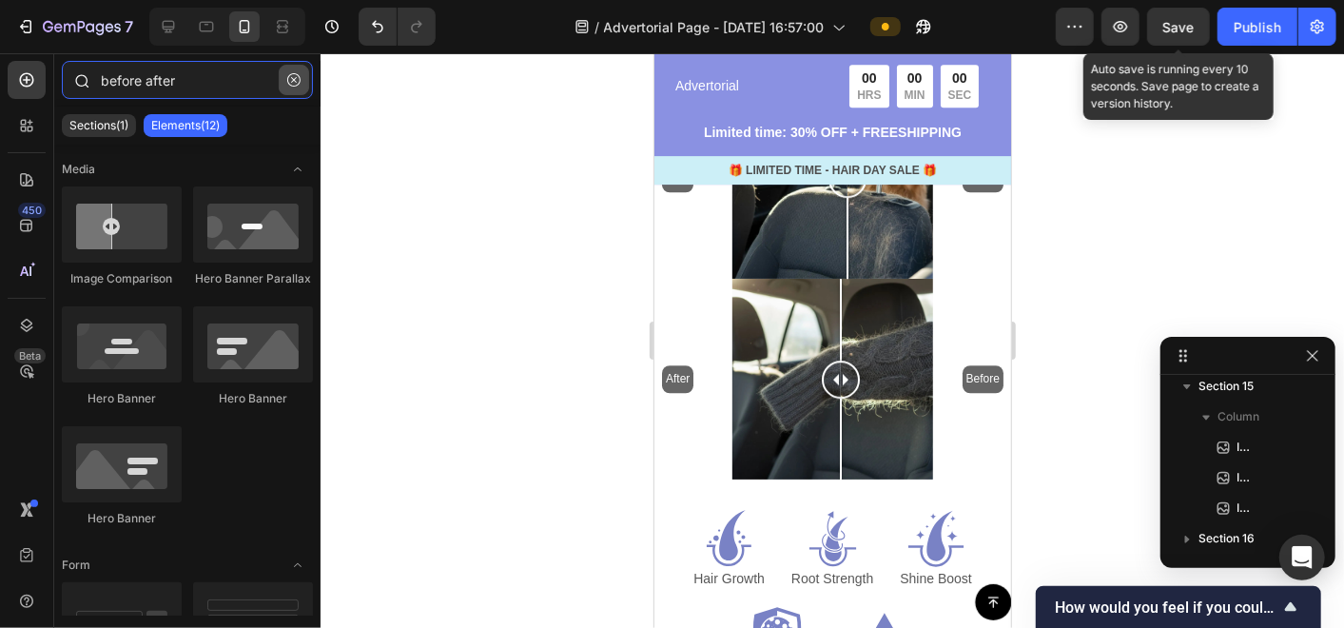
click at [309, 80] on input "before after" at bounding box center [187, 80] width 251 height 38
click at [315, 80] on div "before after" at bounding box center [187, 84] width 266 height 46
click at [293, 79] on icon "button" at bounding box center [294, 80] width 6 height 6
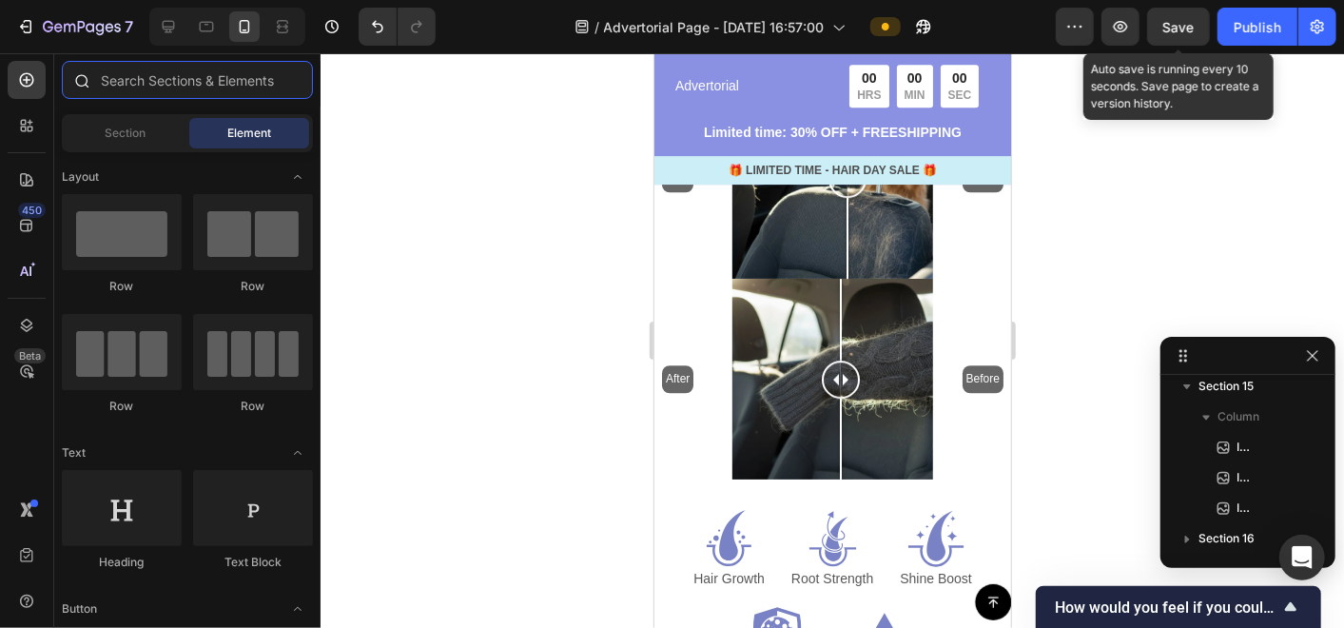
click at [290, 78] on input "text" at bounding box center [187, 80] width 251 height 38
click at [201, 78] on input "text" at bounding box center [187, 80] width 251 height 38
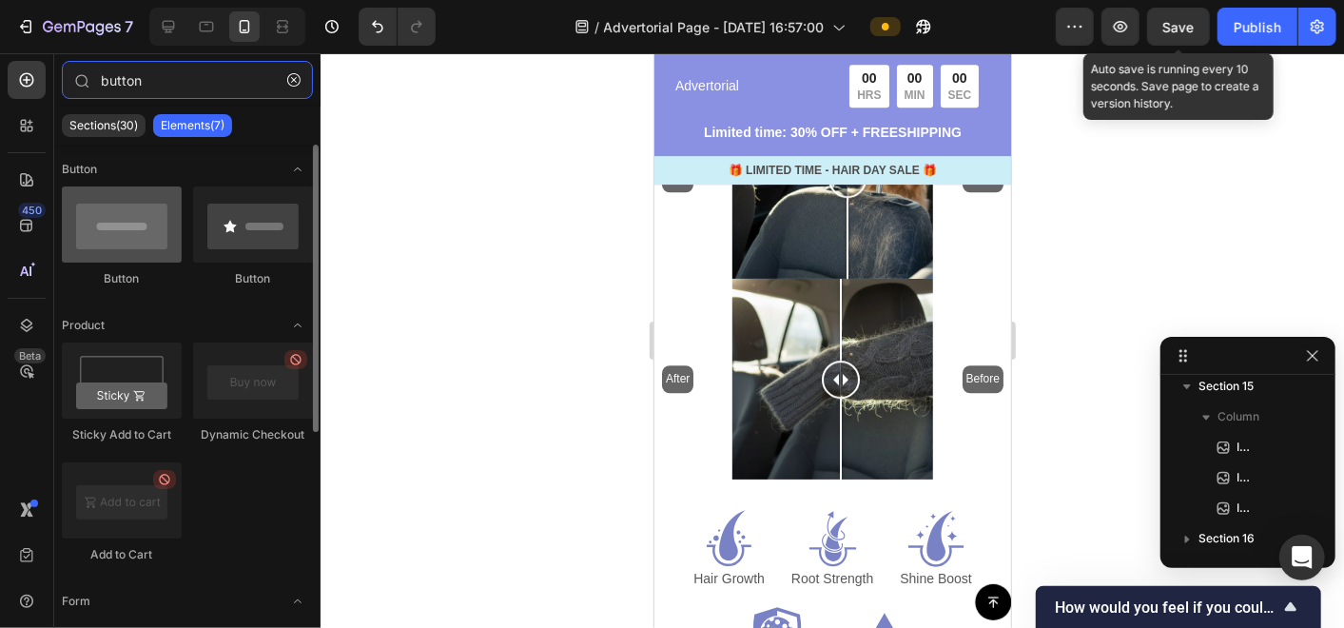
type input "button"
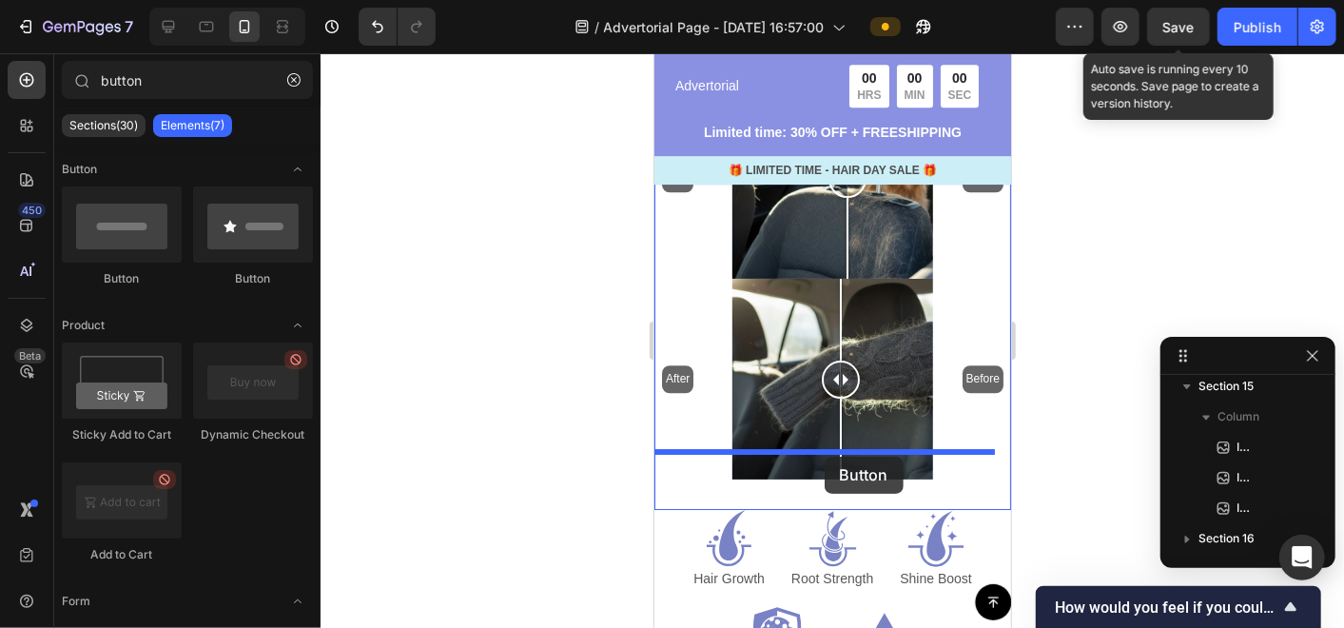
drag, startPoint x: 781, startPoint y: 294, endPoint x: 824, endPoint y: 456, distance: 167.3
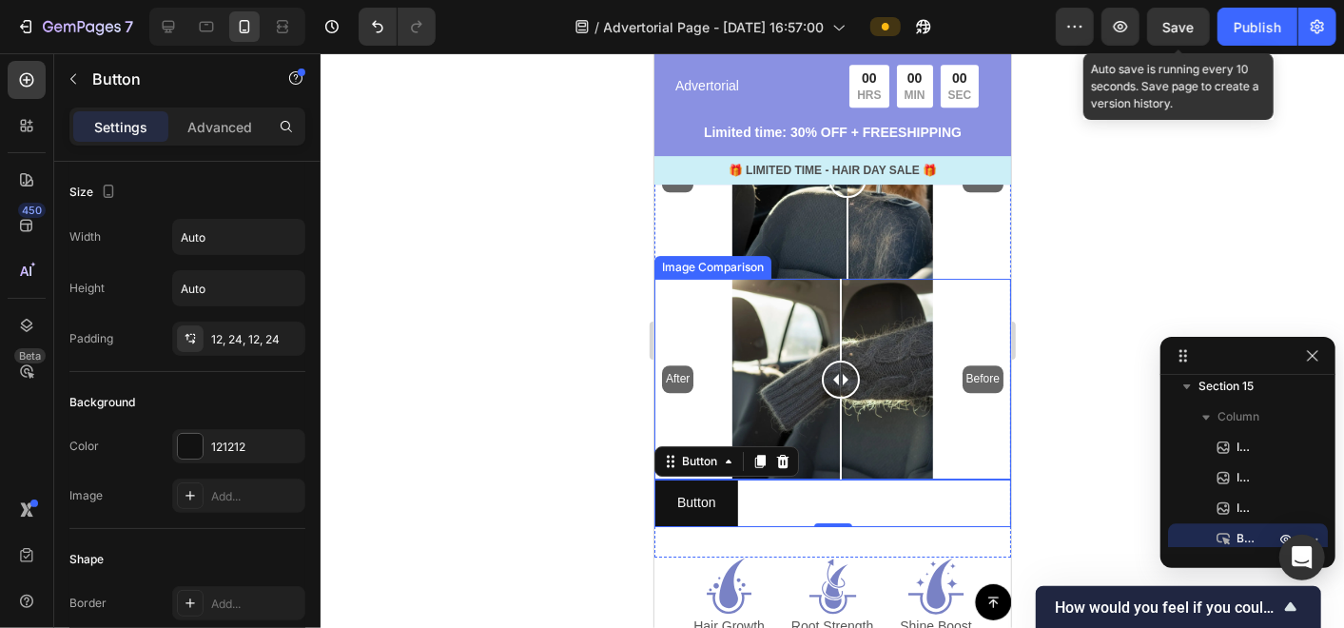
scroll to position [6556, 0]
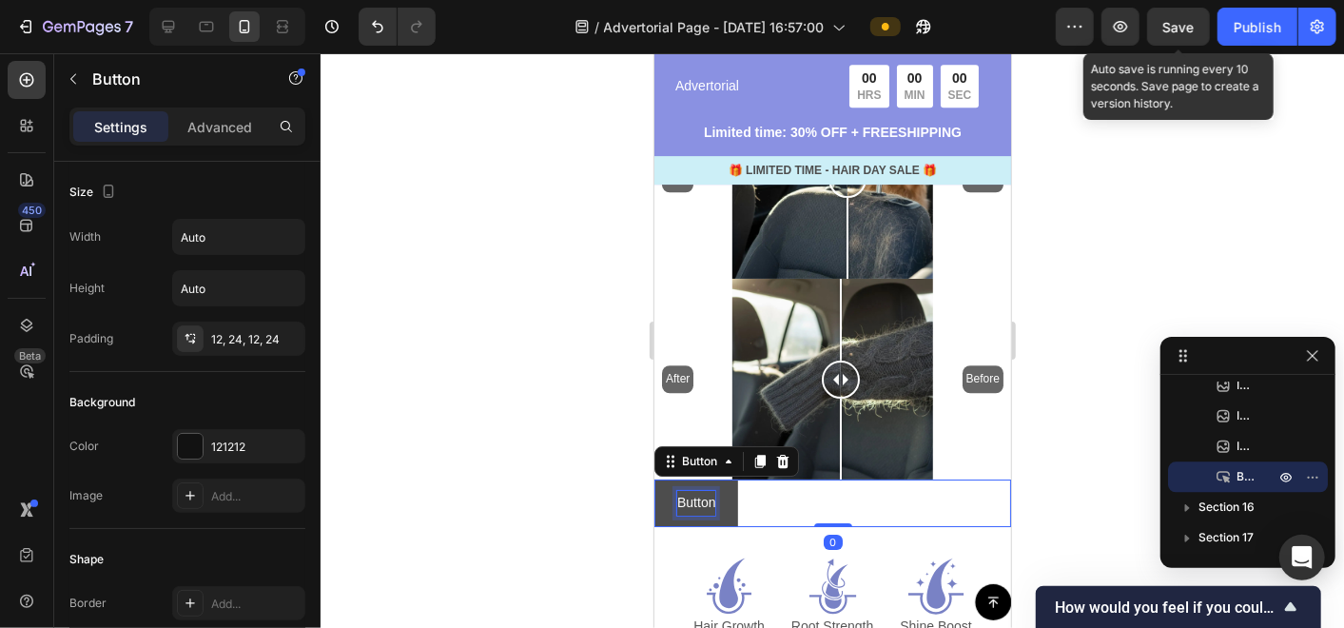
click at [698, 490] on p "Button" at bounding box center [695, 502] width 38 height 24
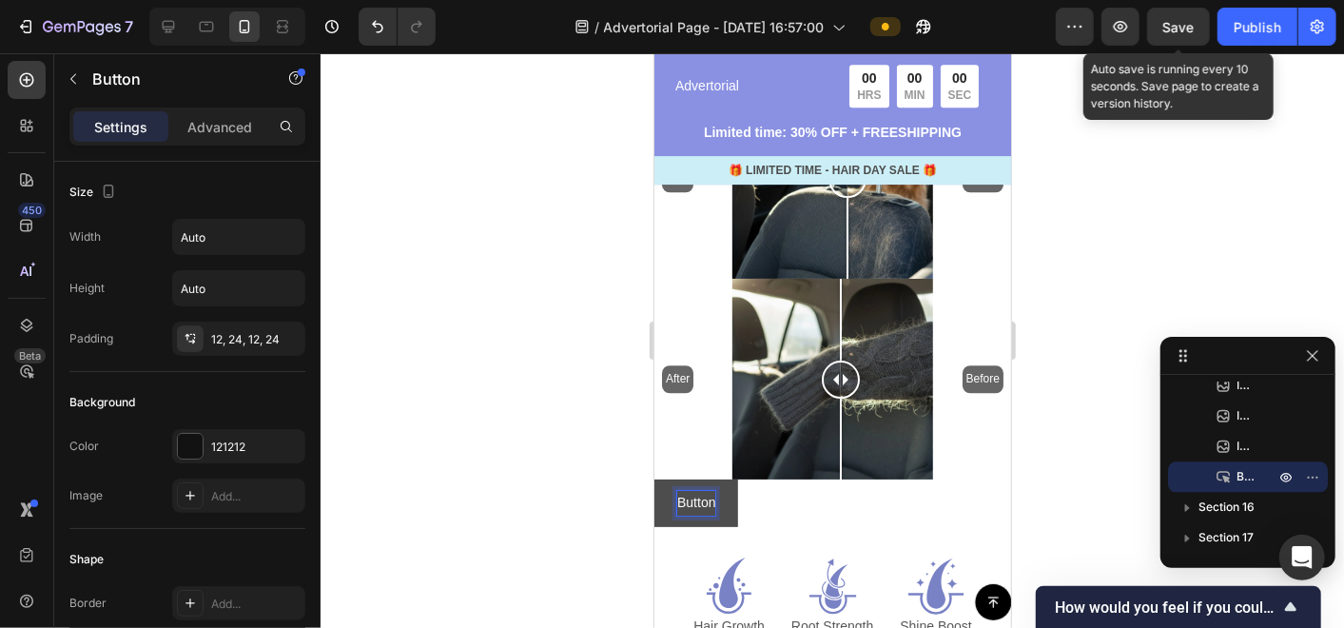
click at [698, 490] on p "Button" at bounding box center [695, 502] width 38 height 24
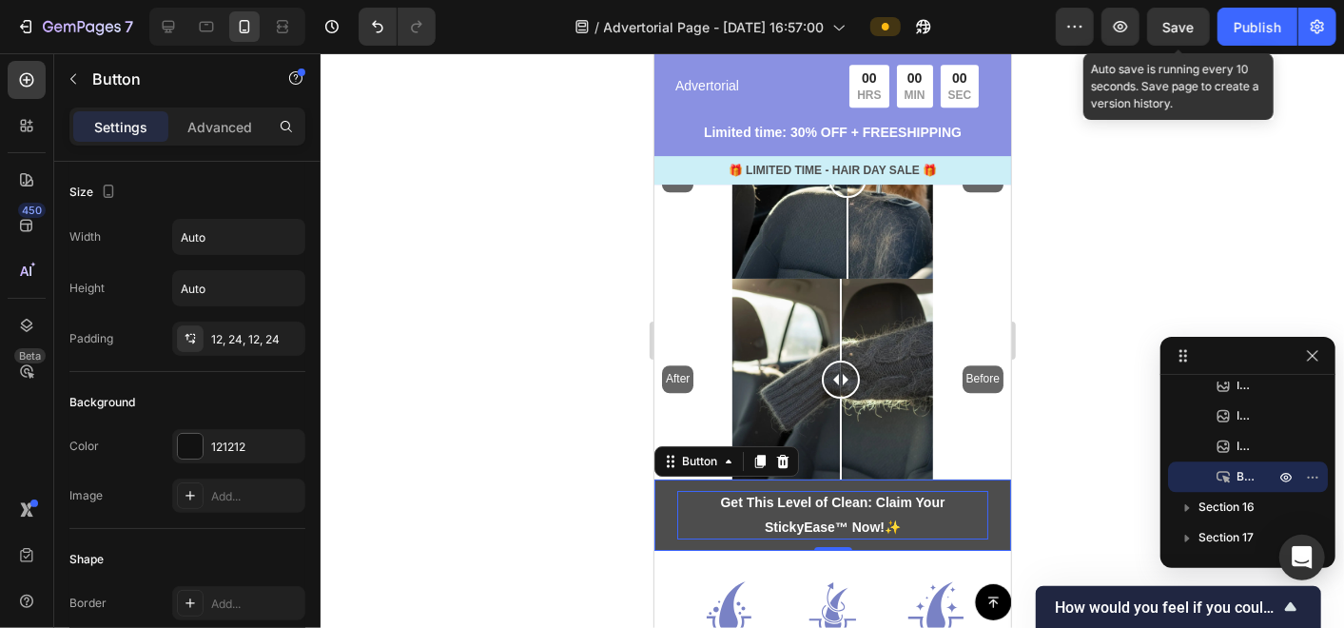
click at [593, 475] on div at bounding box center [832, 340] width 1023 height 574
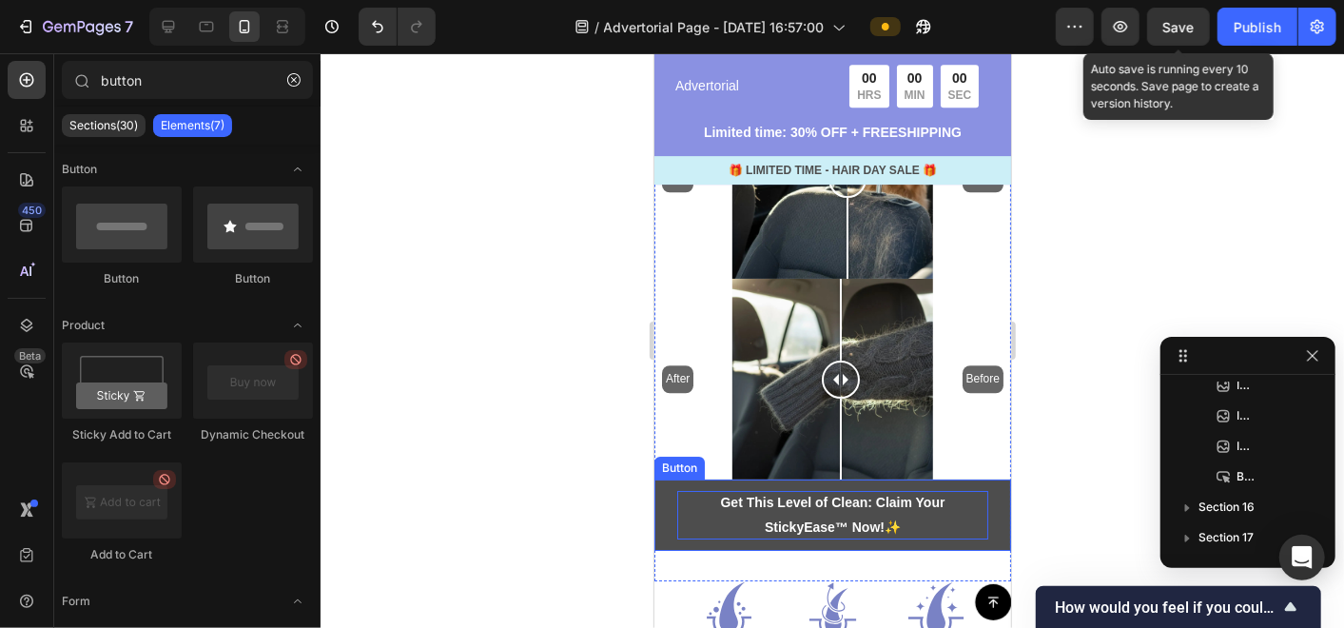
click at [942, 490] on p "Get This Level of Clean: Claim Your StickyEase™ Now! ✨" at bounding box center [831, 514] width 311 height 48
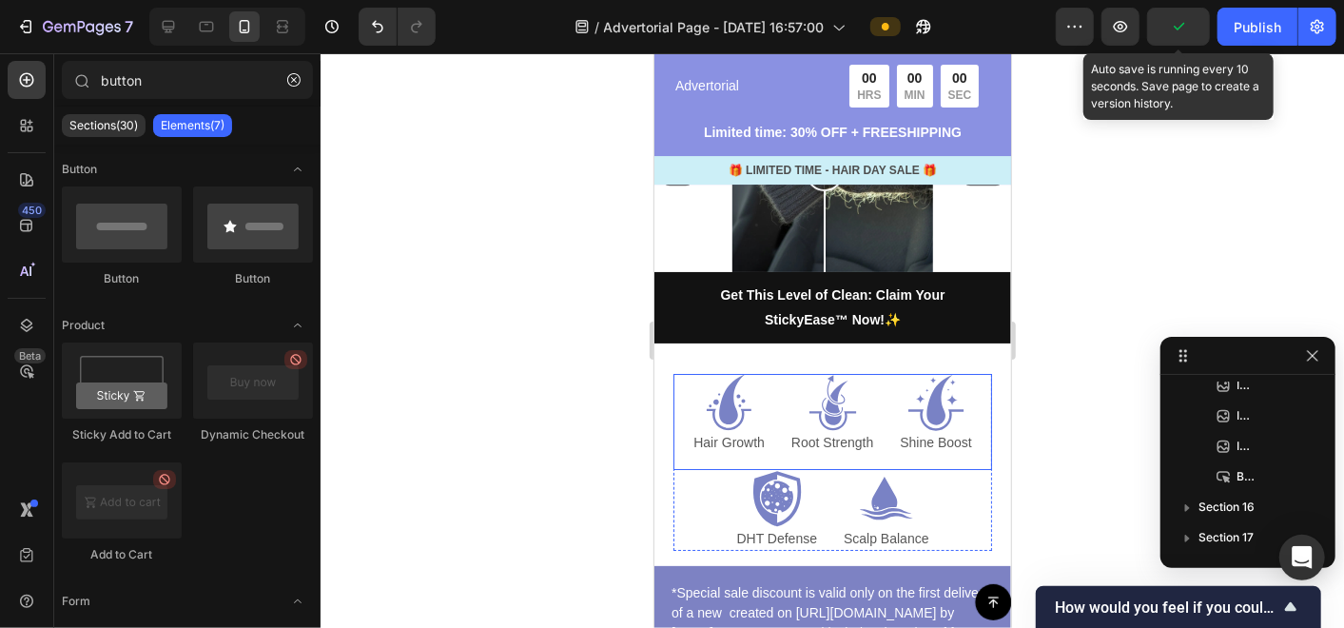
scroll to position [7604, 0]
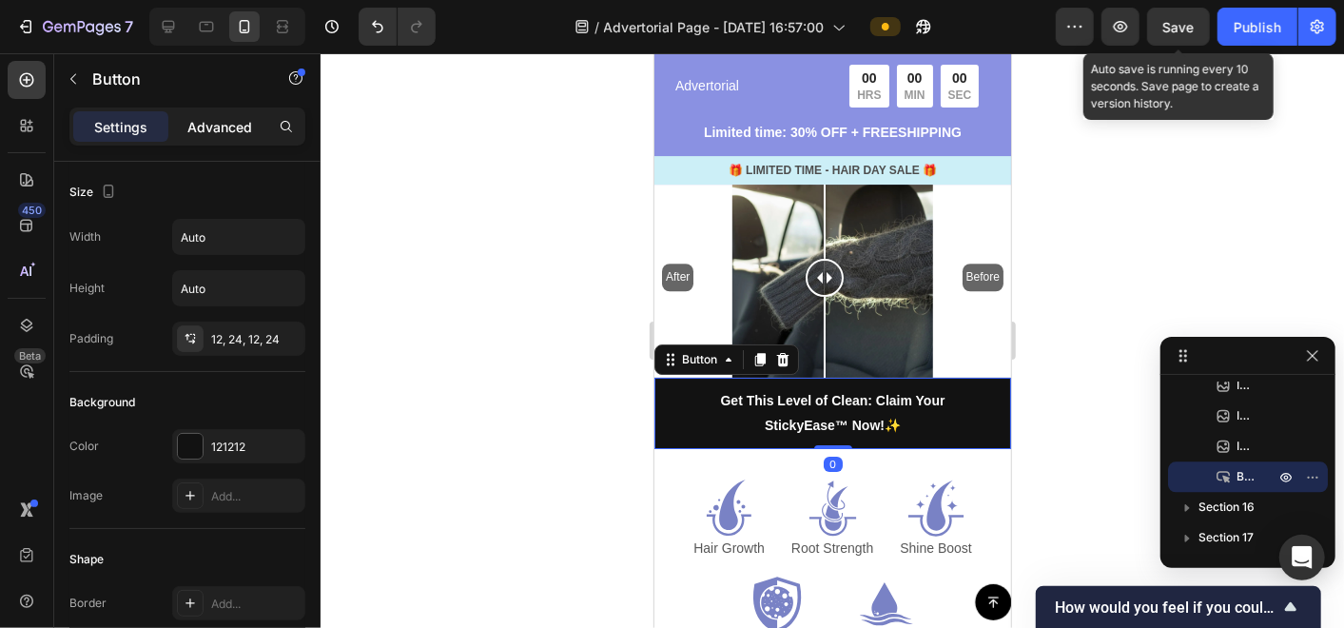
click at [226, 106] on div "Button" at bounding box center [162, 80] width 217 height 54
click at [226, 125] on p "Advanced" at bounding box center [219, 127] width 65 height 20
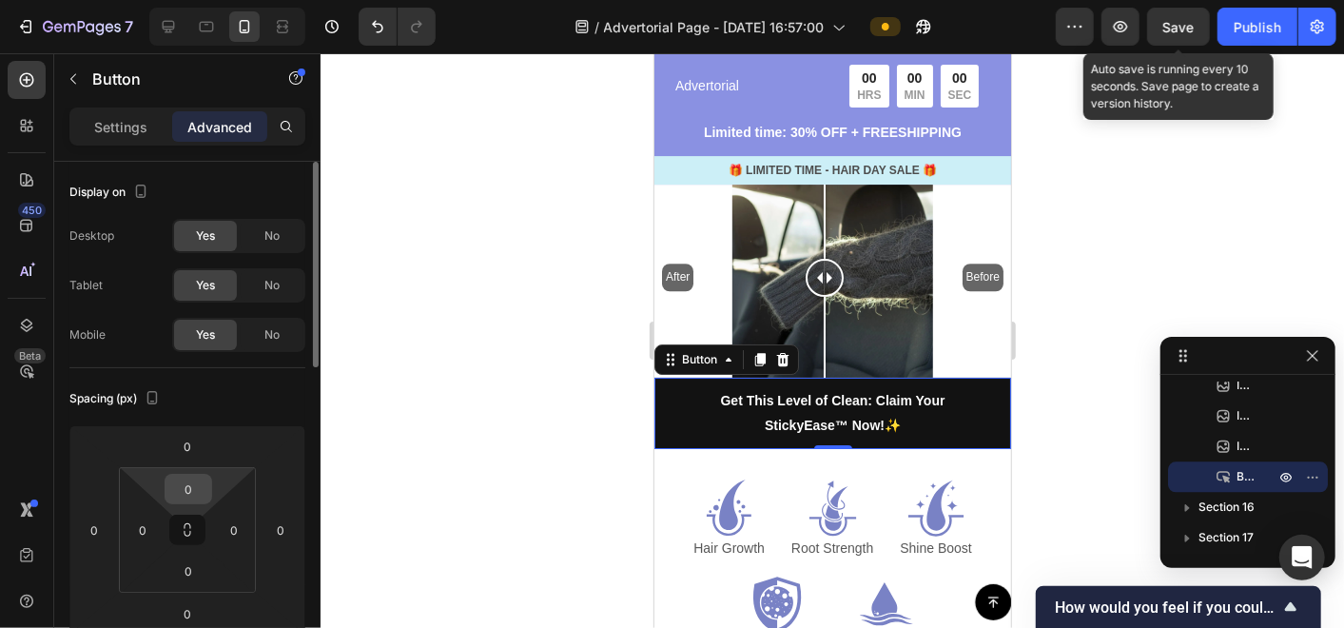
click at [192, 486] on input "0" at bounding box center [188, 489] width 38 height 29
click at [267, 611] on span "8px" at bounding box center [269, 614] width 20 height 13
type input "8"
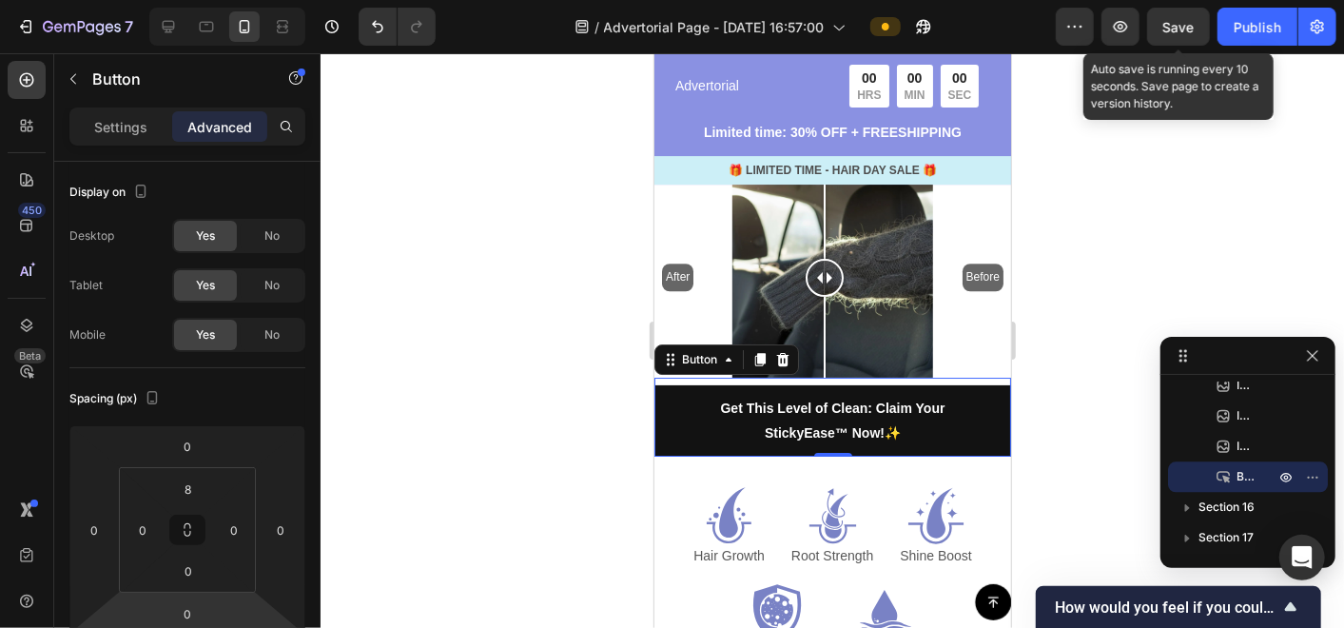
scroll to position [106, 0]
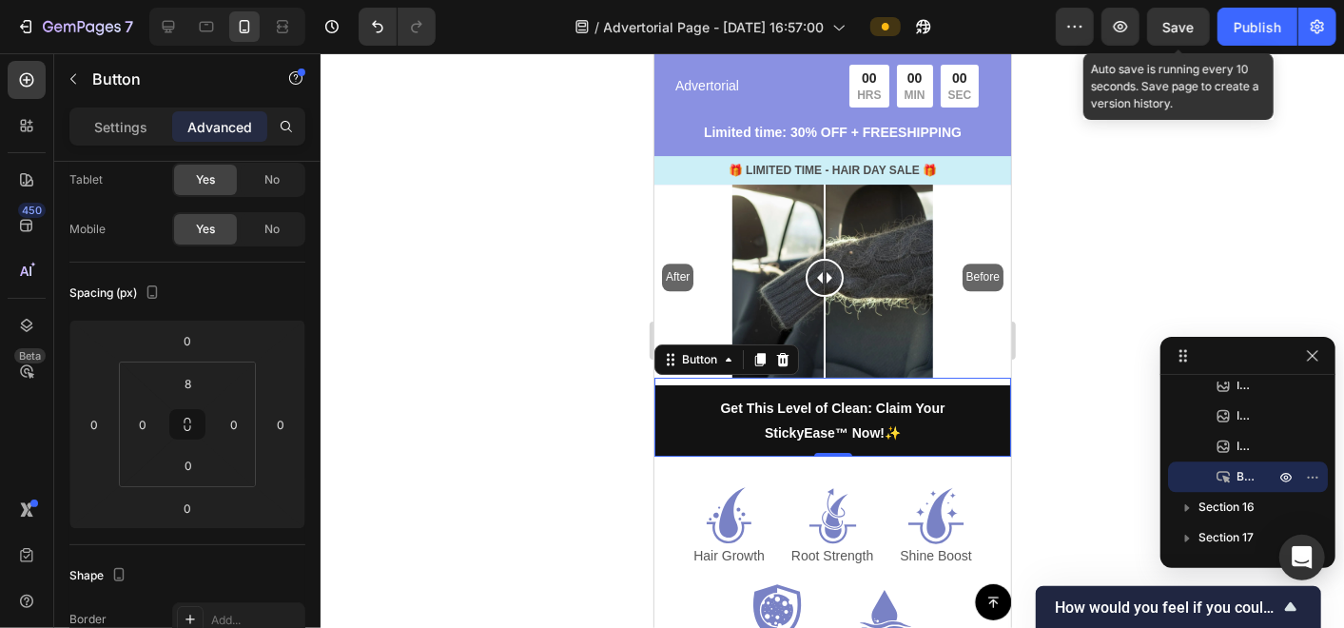
click at [543, 436] on div at bounding box center [832, 340] width 1023 height 574
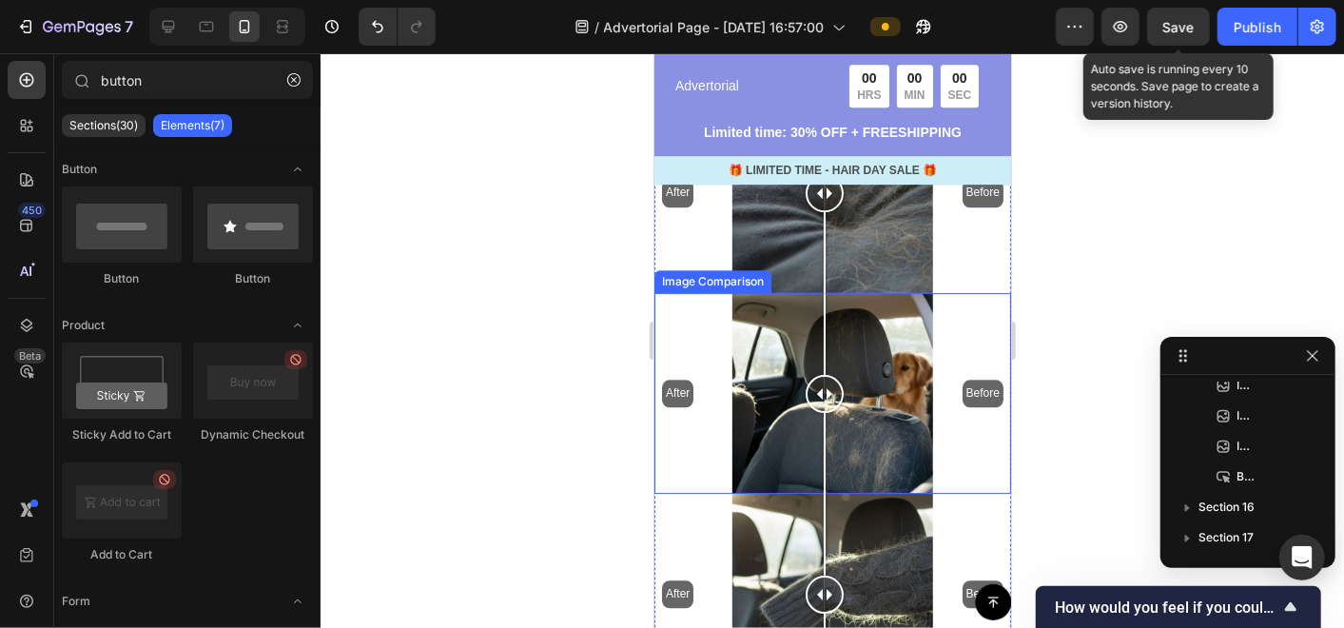
scroll to position [7182, 0]
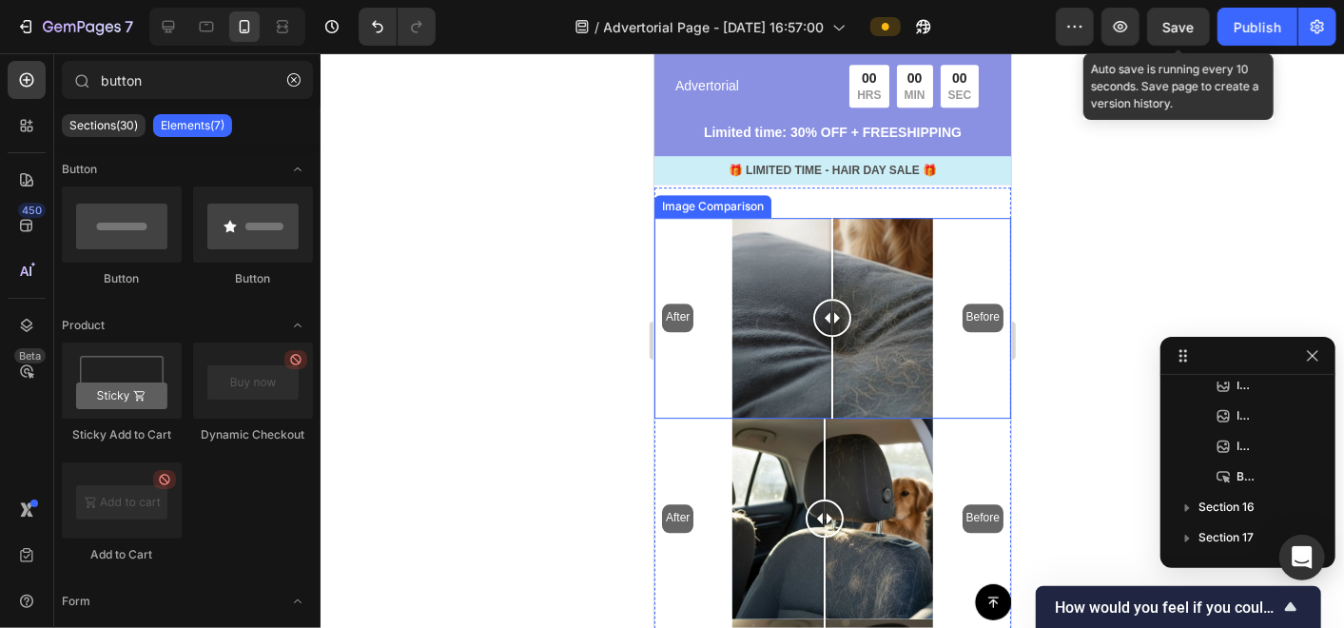
drag, startPoint x: 824, startPoint y: 297, endPoint x: 831, endPoint y: 334, distance: 37.9
click at [831, 334] on div at bounding box center [831, 317] width 38 height 201
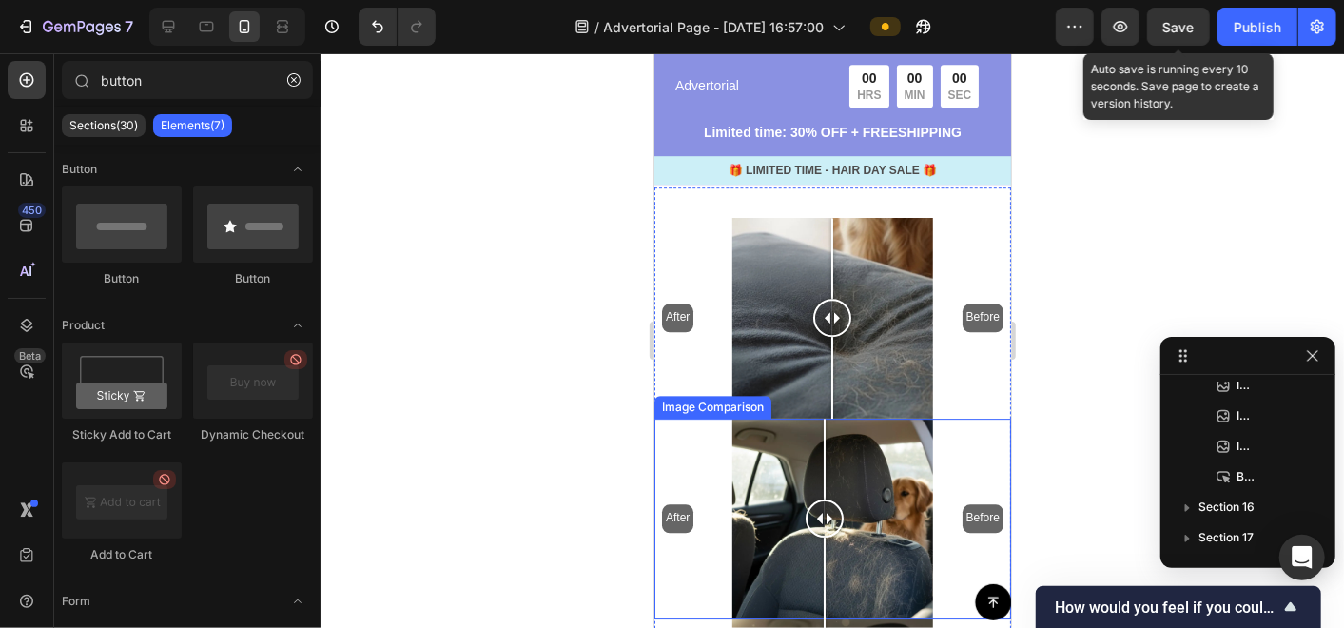
scroll to position [7288, 0]
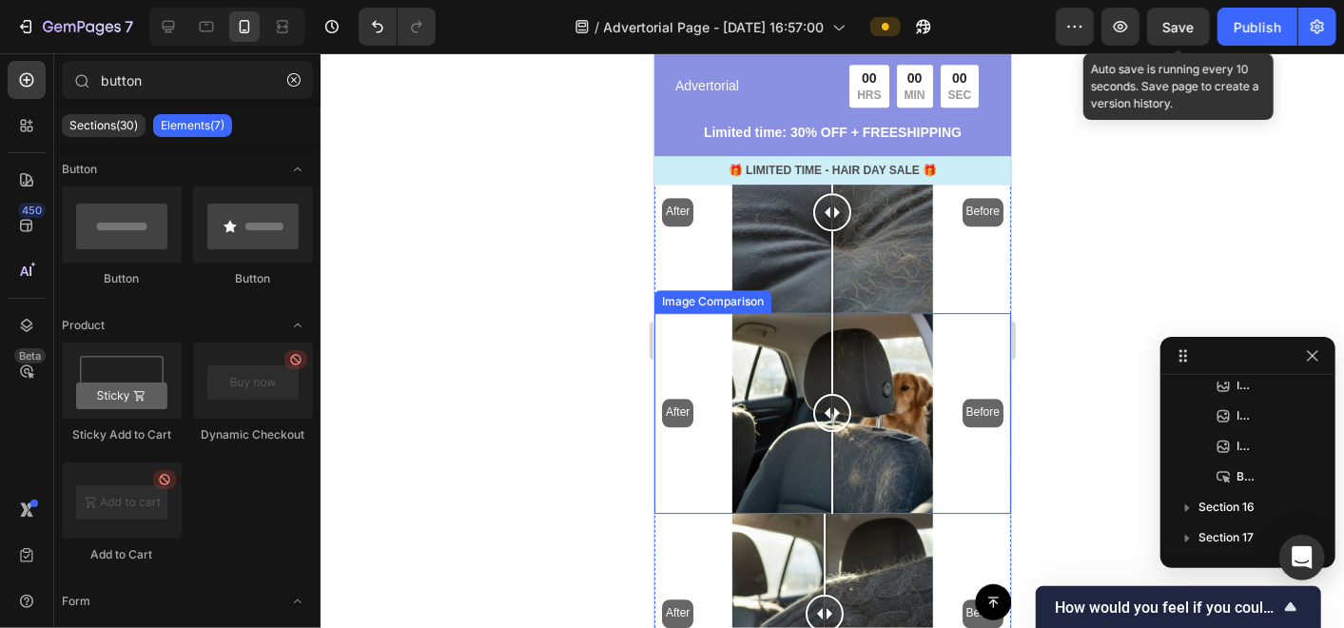
drag, startPoint x: 827, startPoint y: 377, endPoint x: 831, endPoint y: 418, distance: 41.1
click at [831, 418] on div at bounding box center [831, 412] width 38 height 201
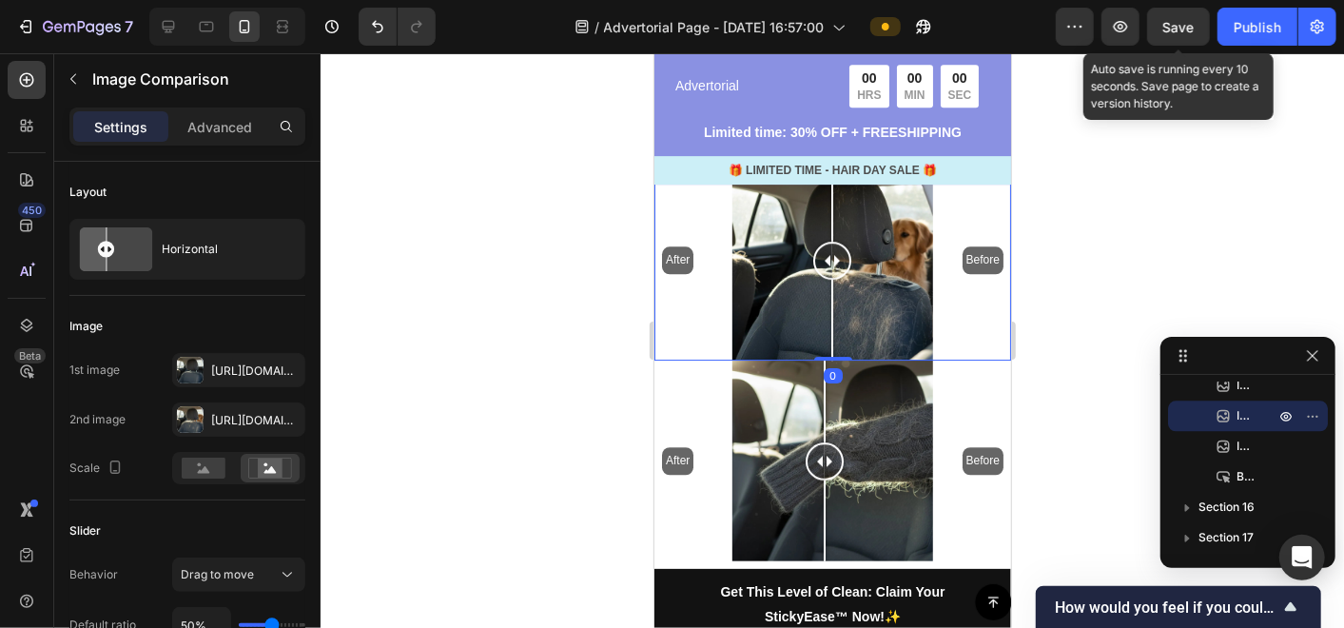
scroll to position [7499, 0]
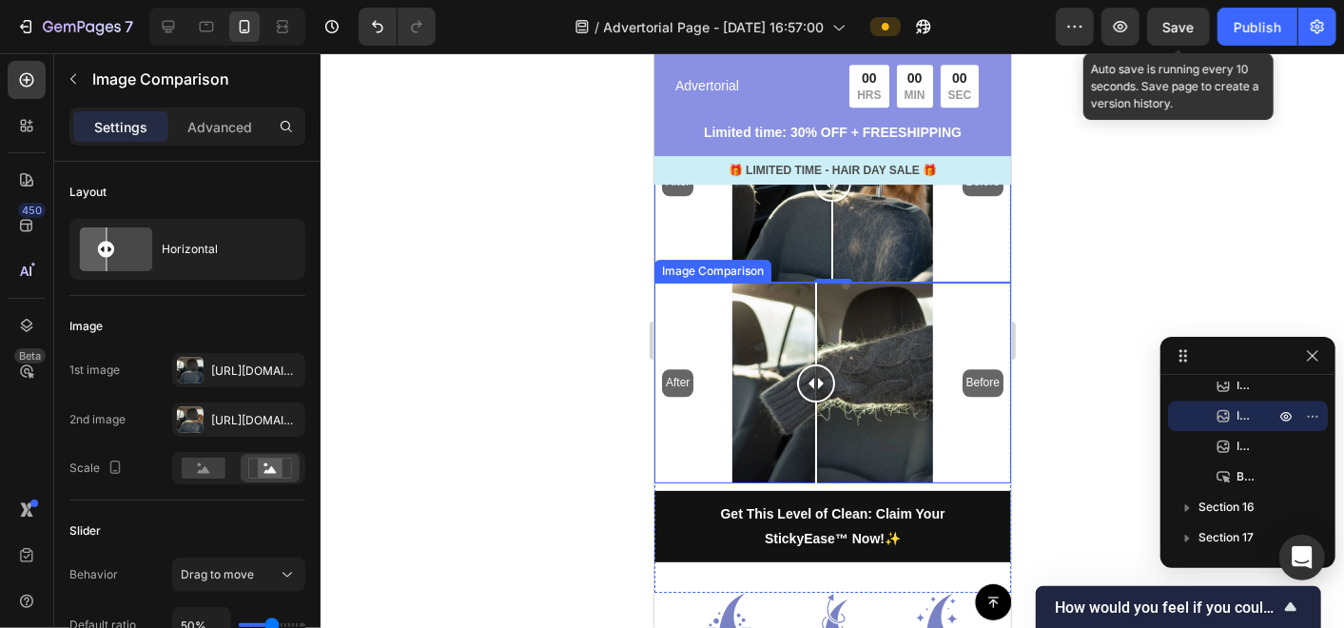
drag, startPoint x: 831, startPoint y: 363, endPoint x: 815, endPoint y: 425, distance: 63.9
click at [815, 425] on div at bounding box center [815, 382] width 38 height 201
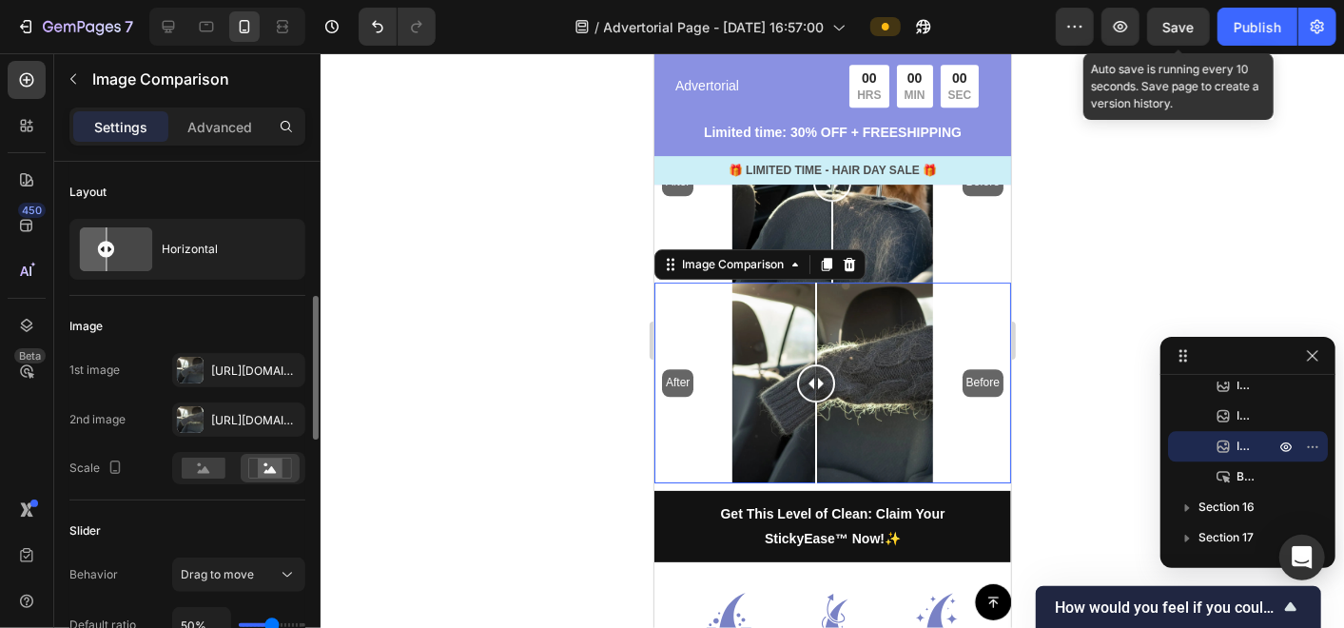
scroll to position [106, 0]
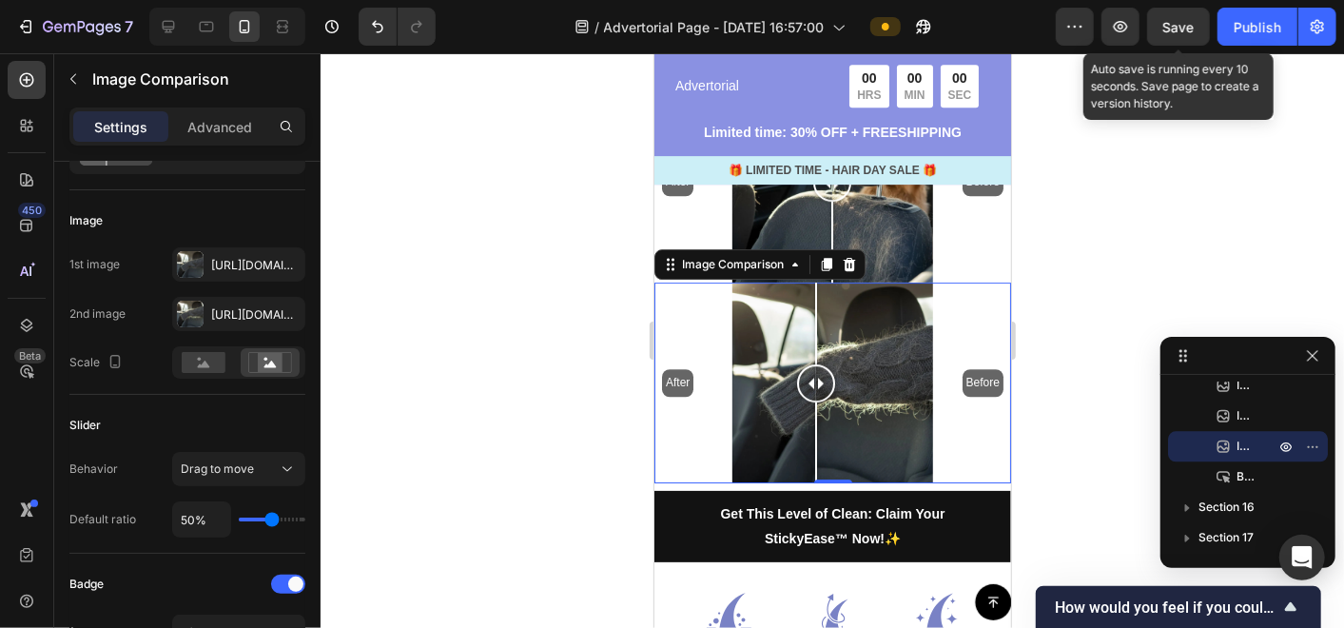
click at [1166, 19] on span "Save" at bounding box center [1178, 27] width 31 height 16
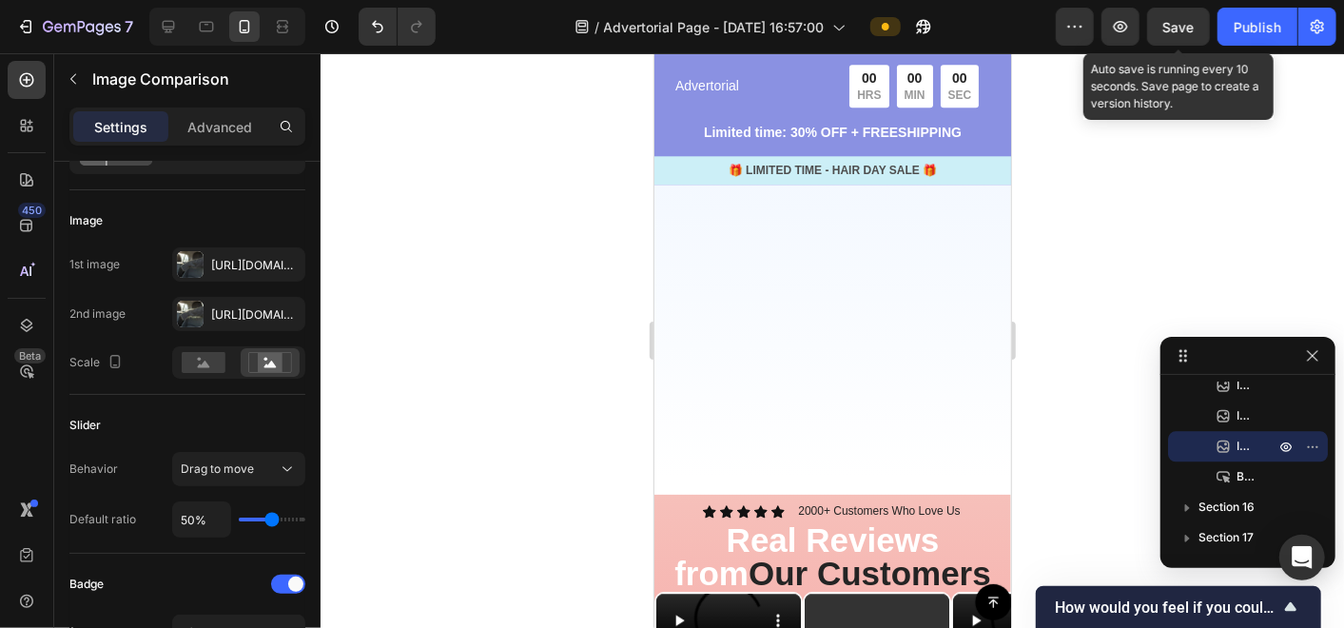
scroll to position [2954, 0]
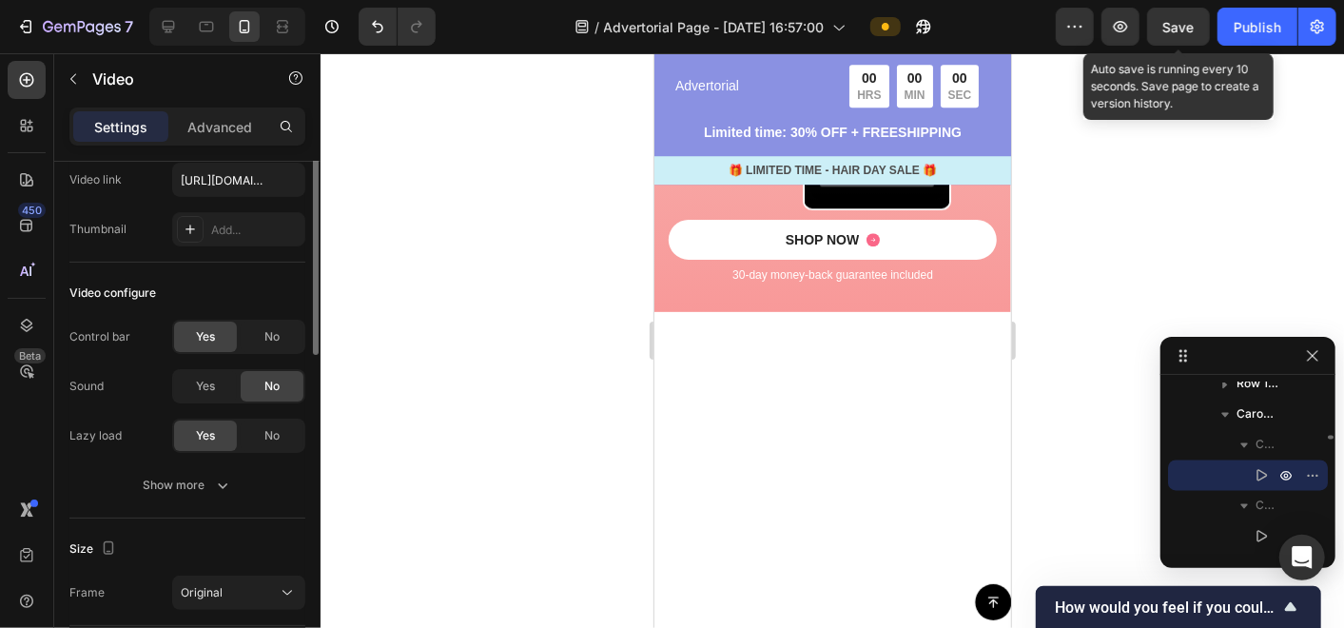
scroll to position [0, 0]
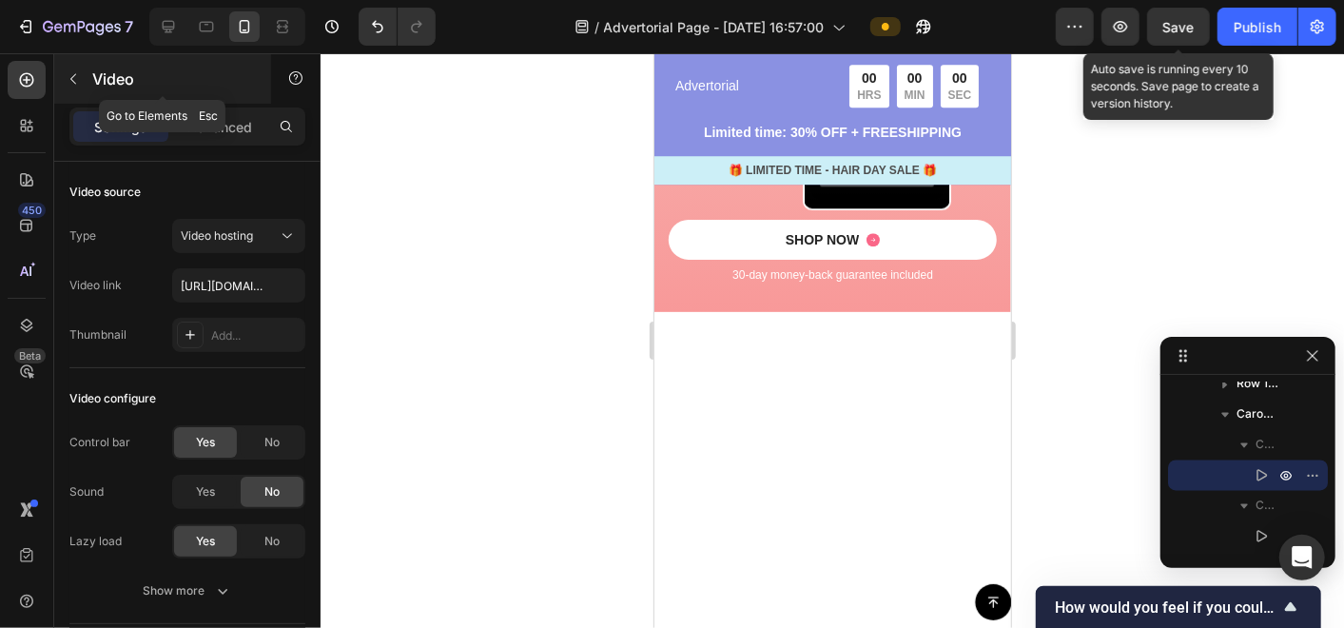
click at [73, 79] on icon "button" at bounding box center [73, 78] width 15 height 15
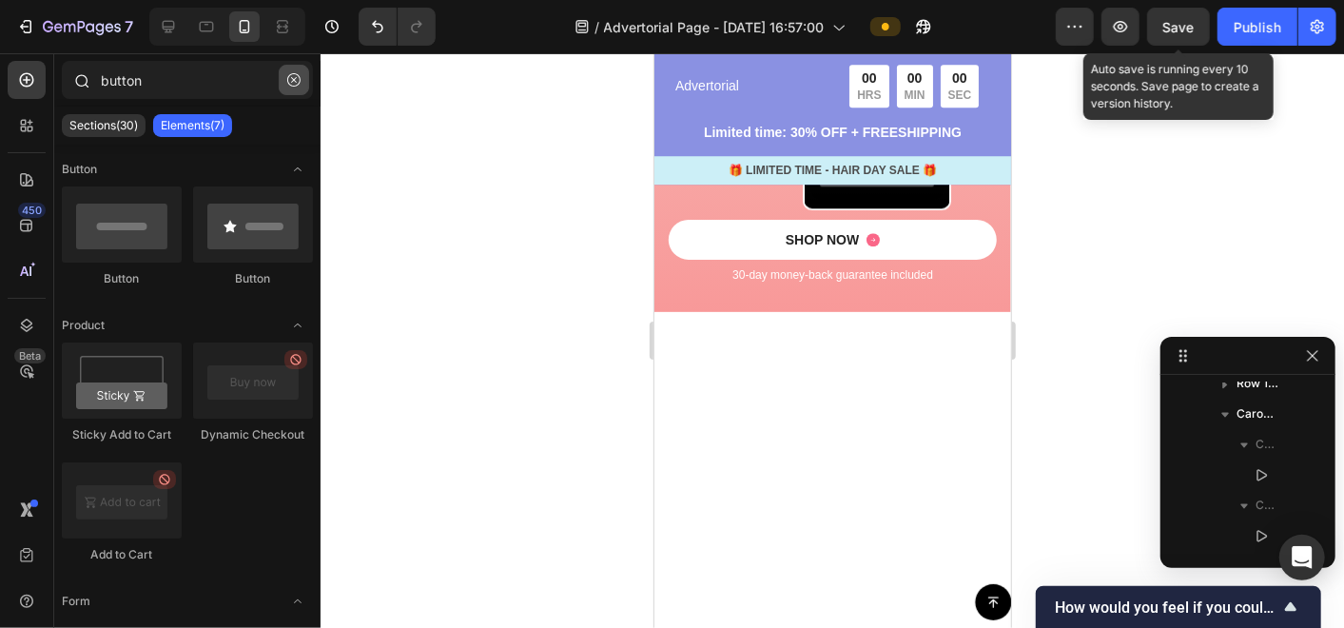
click at [285, 76] on button "button" at bounding box center [294, 80] width 30 height 30
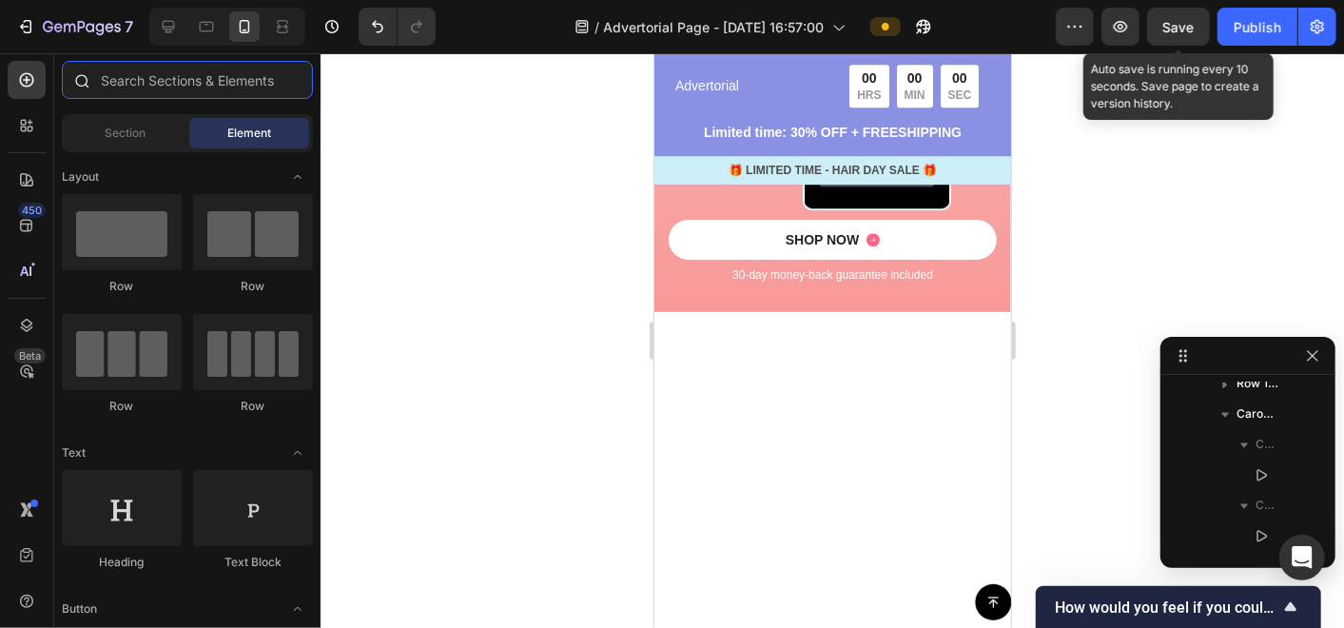
click at [168, 82] on input "text" at bounding box center [187, 80] width 251 height 38
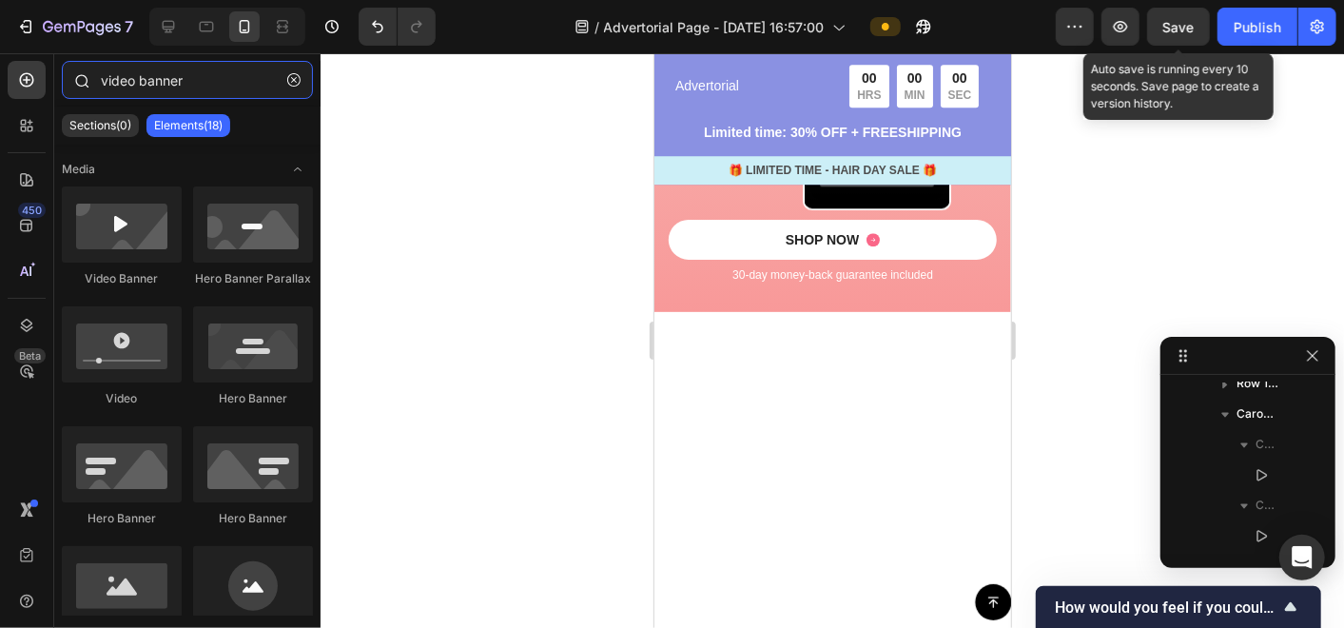
type input "video banner"
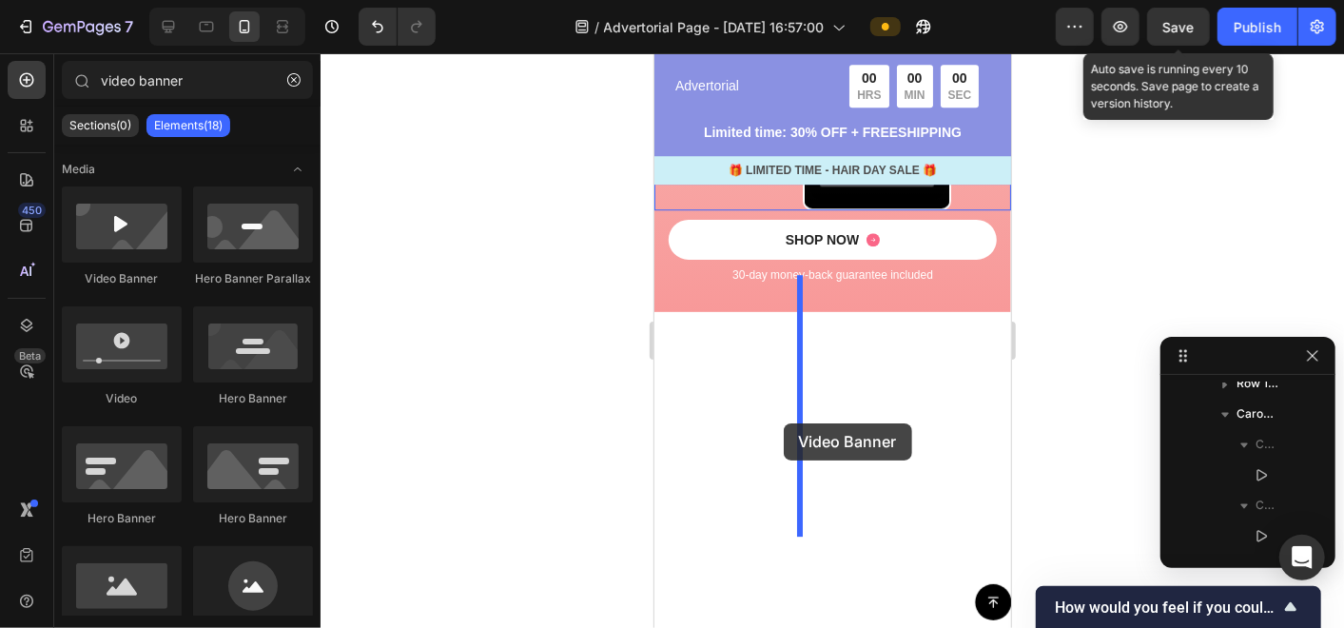
drag, startPoint x: 772, startPoint y: 293, endPoint x: 783, endPoint y: 422, distance: 129.8
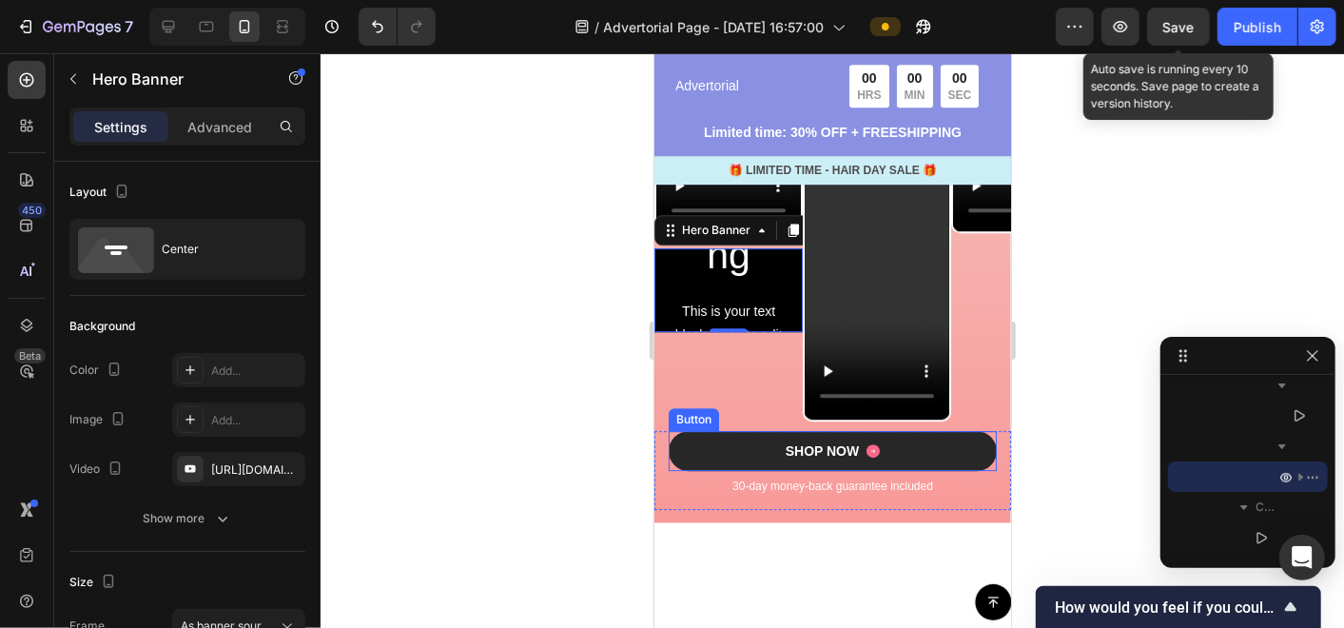
scroll to position [3060, 0]
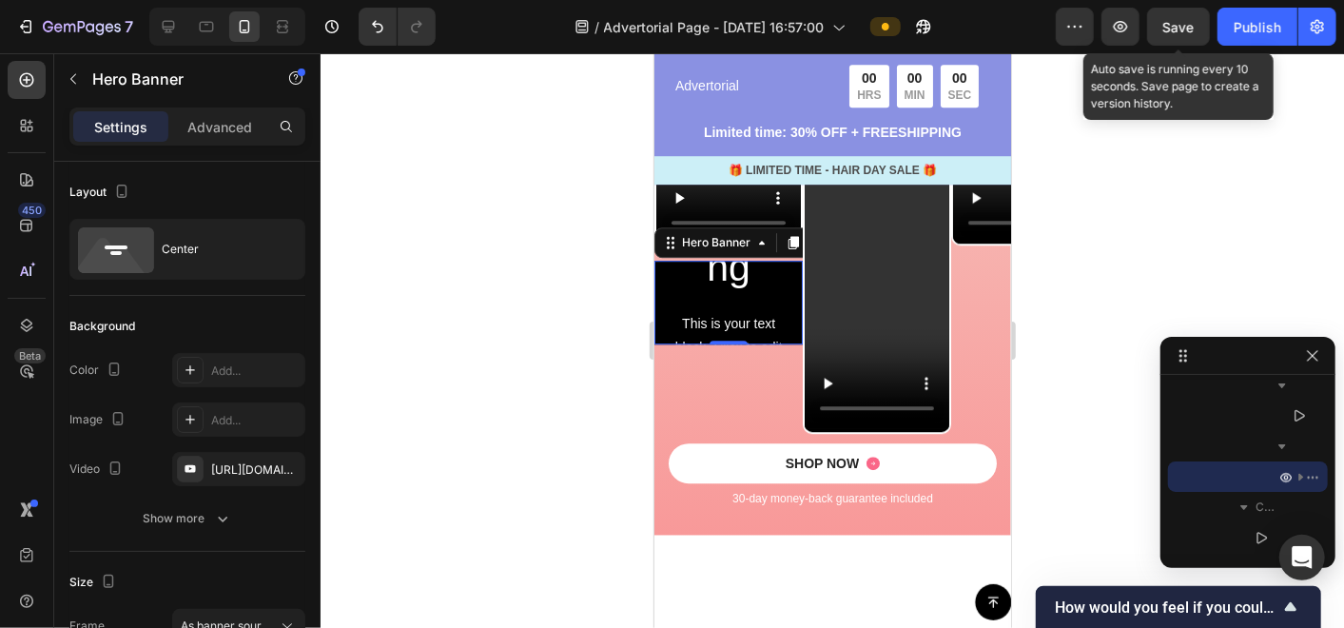
click at [730, 492] on div "Click here to edit heading Heading This is your text block. Click to edit and m…" at bounding box center [728, 301] width 118 height 530
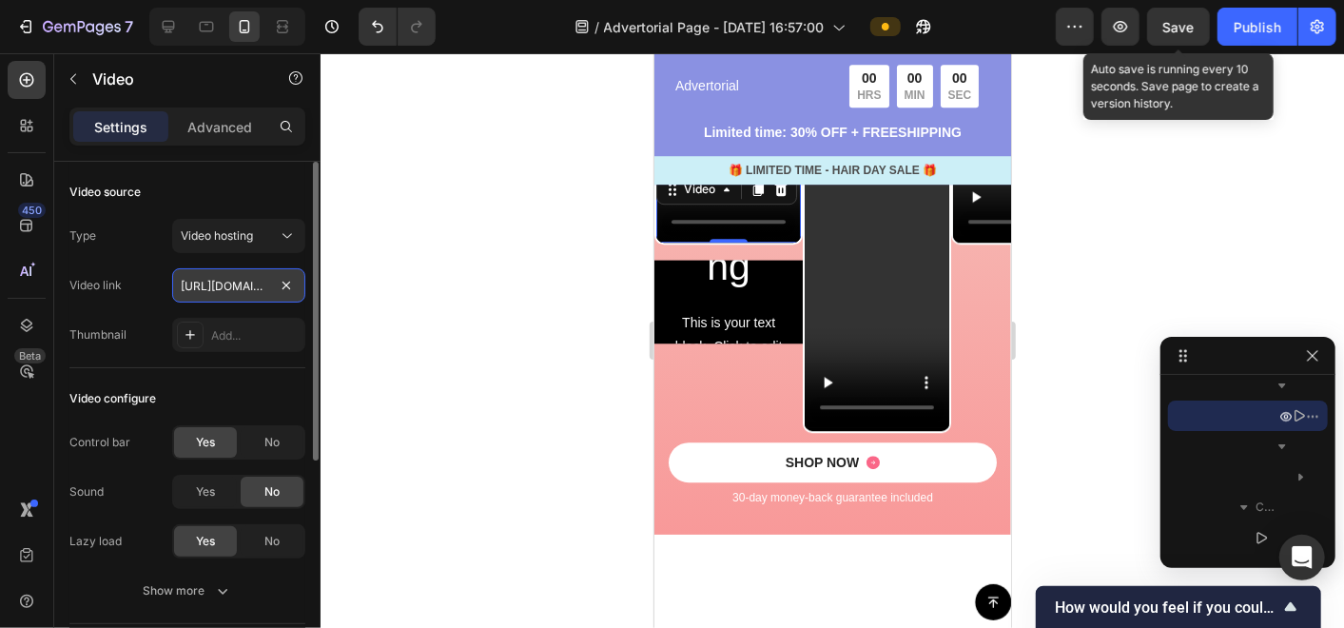
click at [243, 291] on input "[URL][DOMAIN_NAME]" at bounding box center [238, 285] width 133 height 34
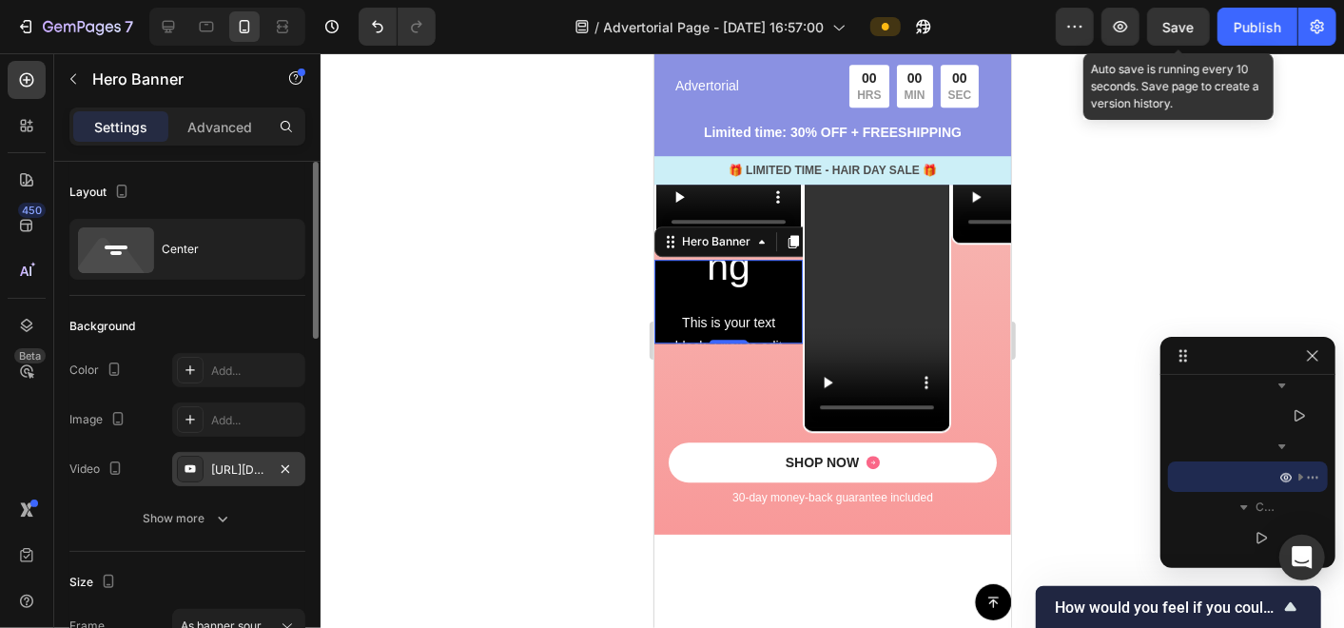
click at [243, 467] on div "[URL][DOMAIN_NAME]" at bounding box center [238, 469] width 55 height 17
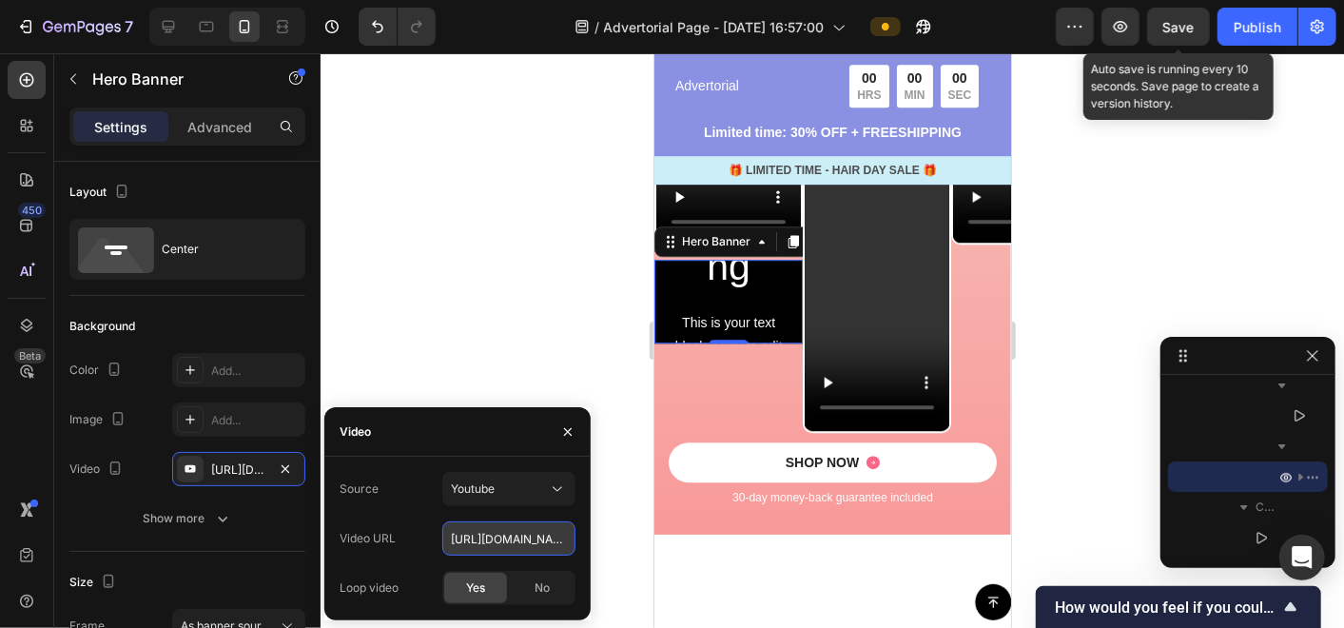
click at [483, 544] on input "[URL][DOMAIN_NAME]" at bounding box center [508, 538] width 133 height 34
paste input "[DOMAIN_NAME][URL]"
type input "[URL][DOMAIN_NAME]"
click at [495, 498] on button "Youtube" at bounding box center [508, 489] width 133 height 34
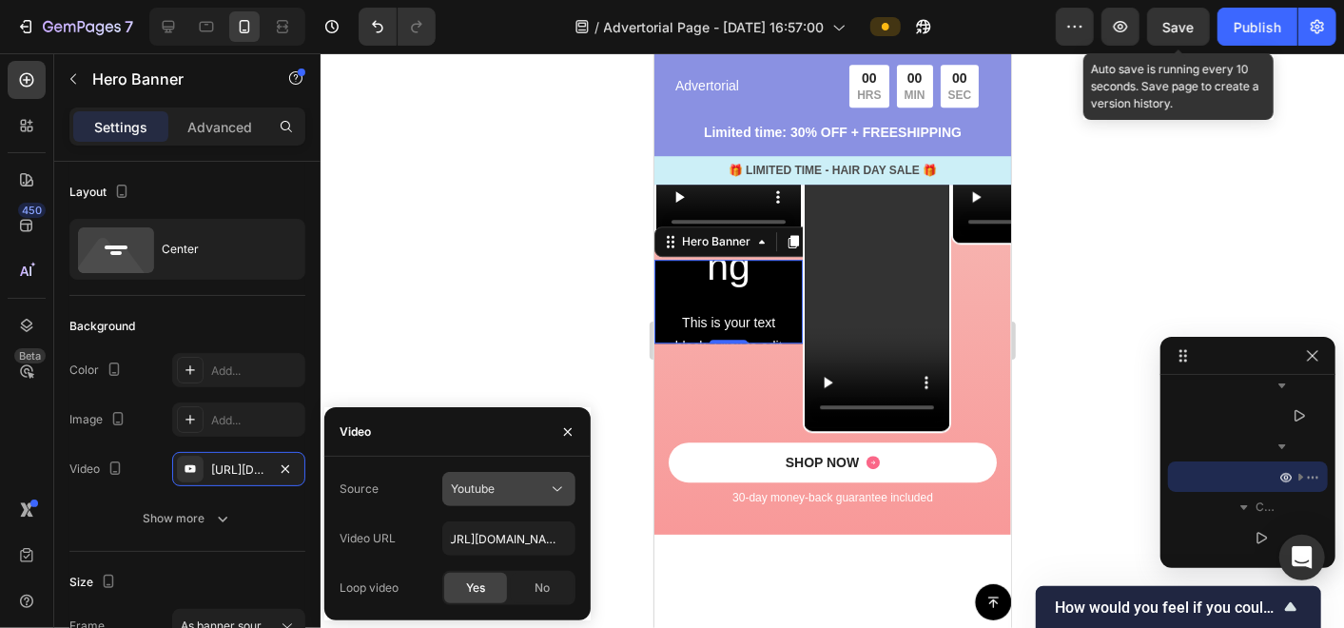
type input "Auto"
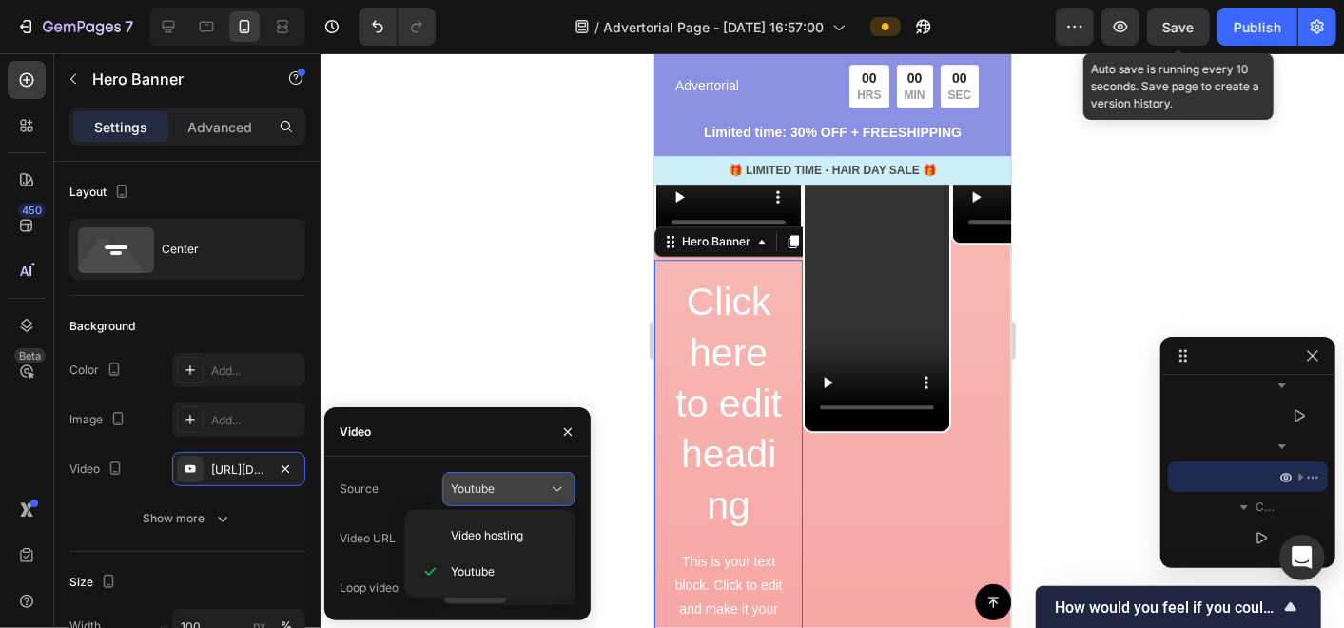
scroll to position [0, 0]
click at [495, 540] on span "Video hosting" at bounding box center [487, 535] width 72 height 17
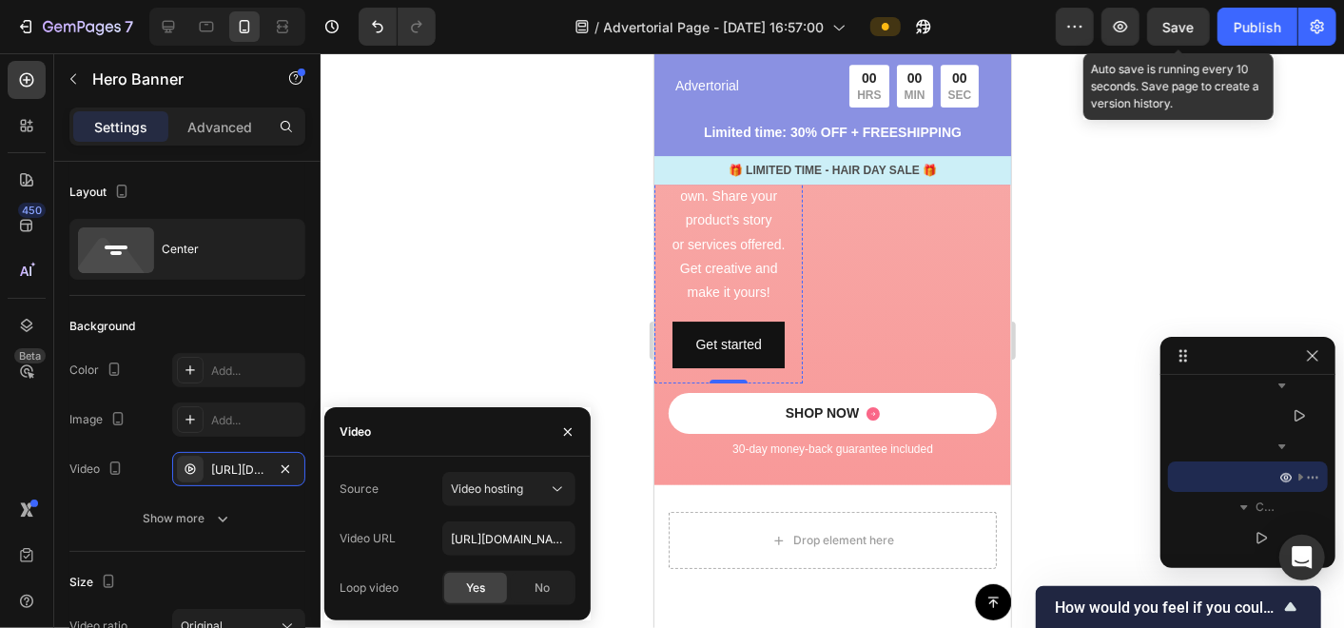
scroll to position [3483, 0]
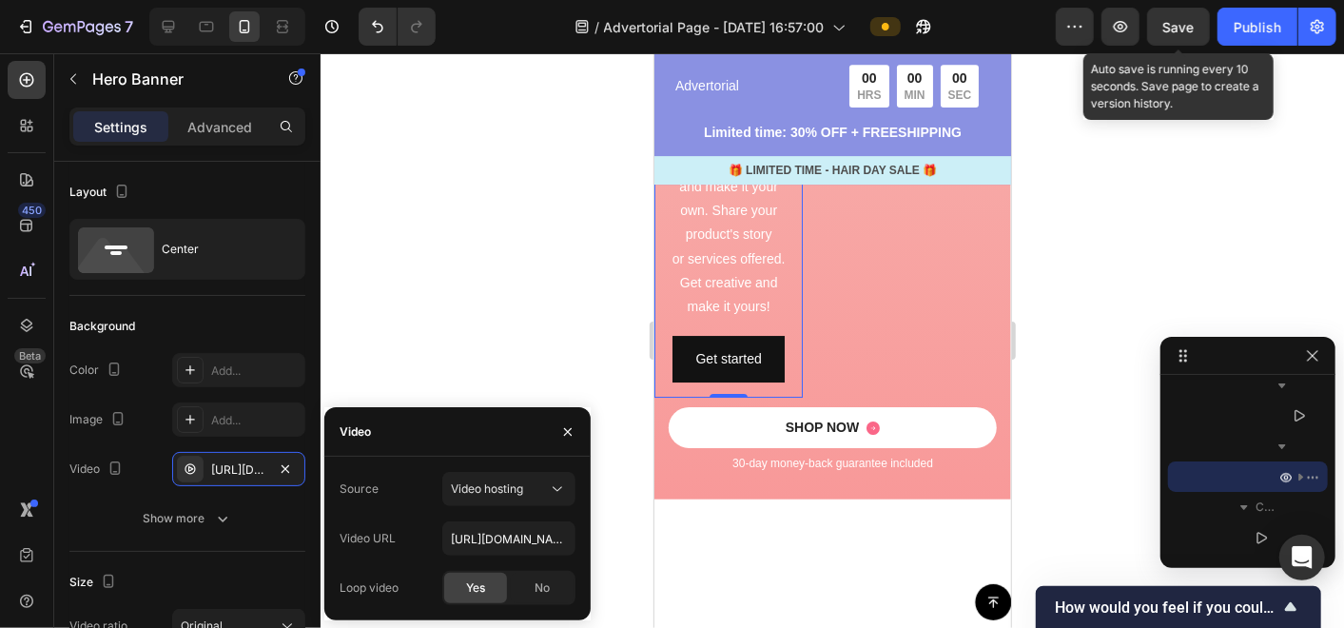
click at [479, 587] on span "Yes" at bounding box center [475, 587] width 19 height 17
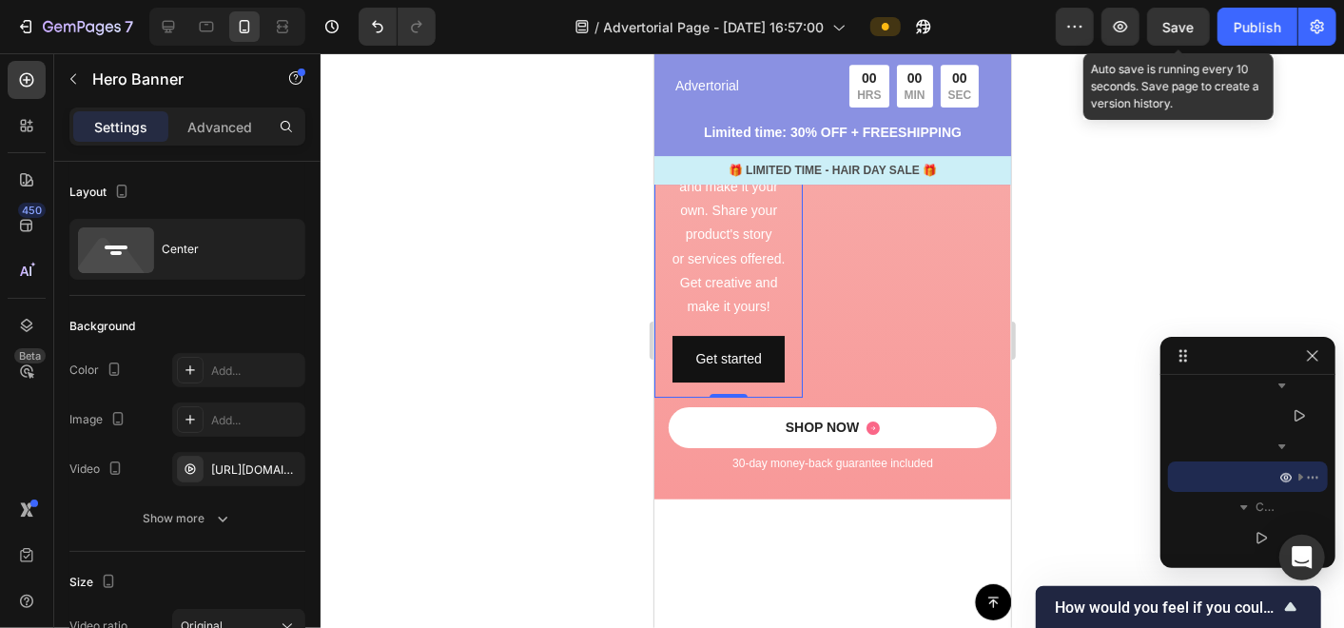
click at [509, 271] on div at bounding box center [832, 340] width 1023 height 574
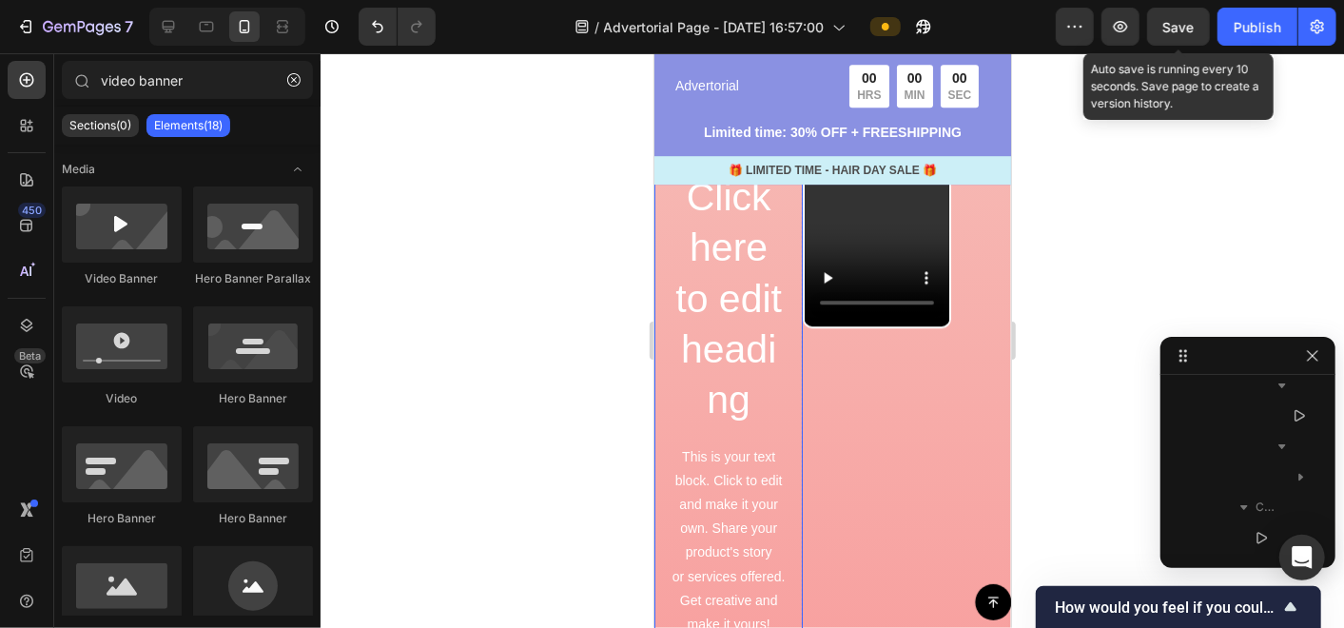
scroll to position [3060, 0]
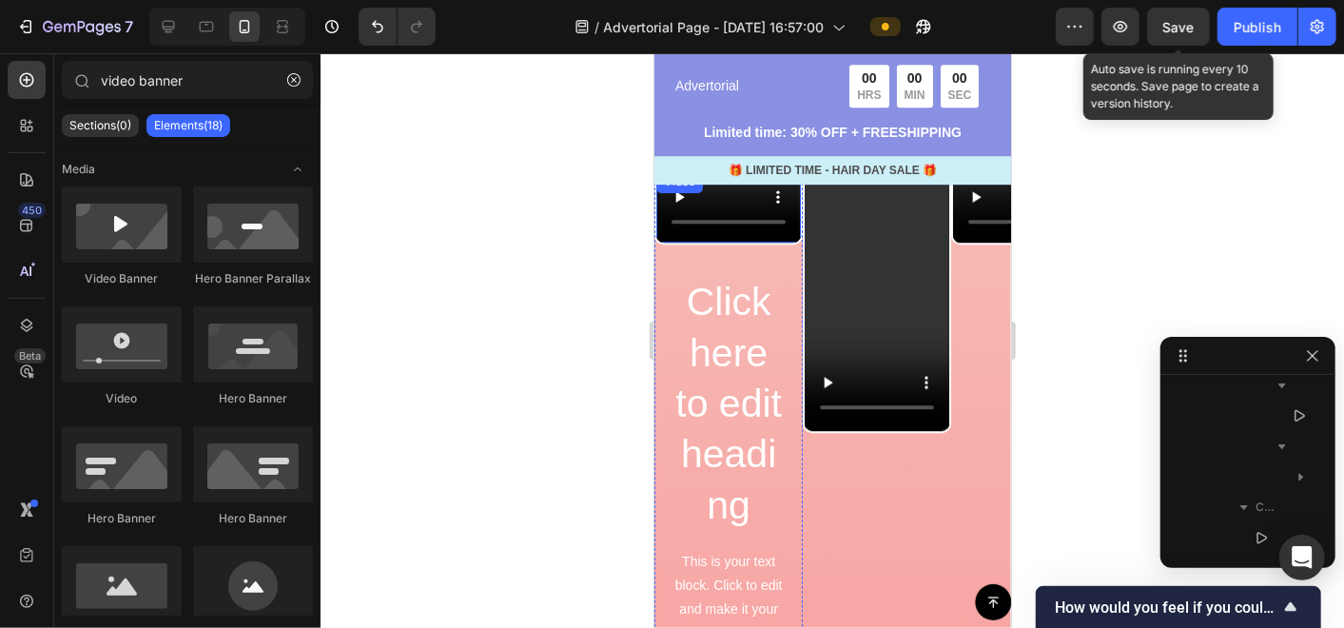
click at [785, 242] on video at bounding box center [727, 205] width 145 height 72
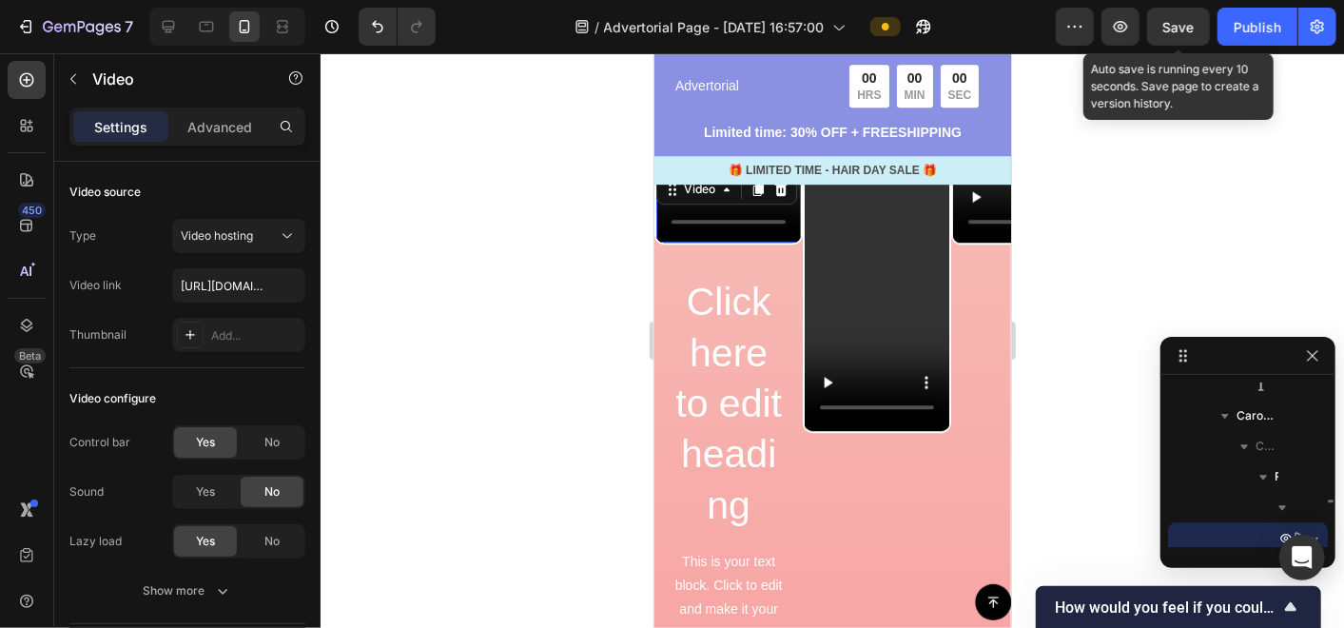
scroll to position [2570, 0]
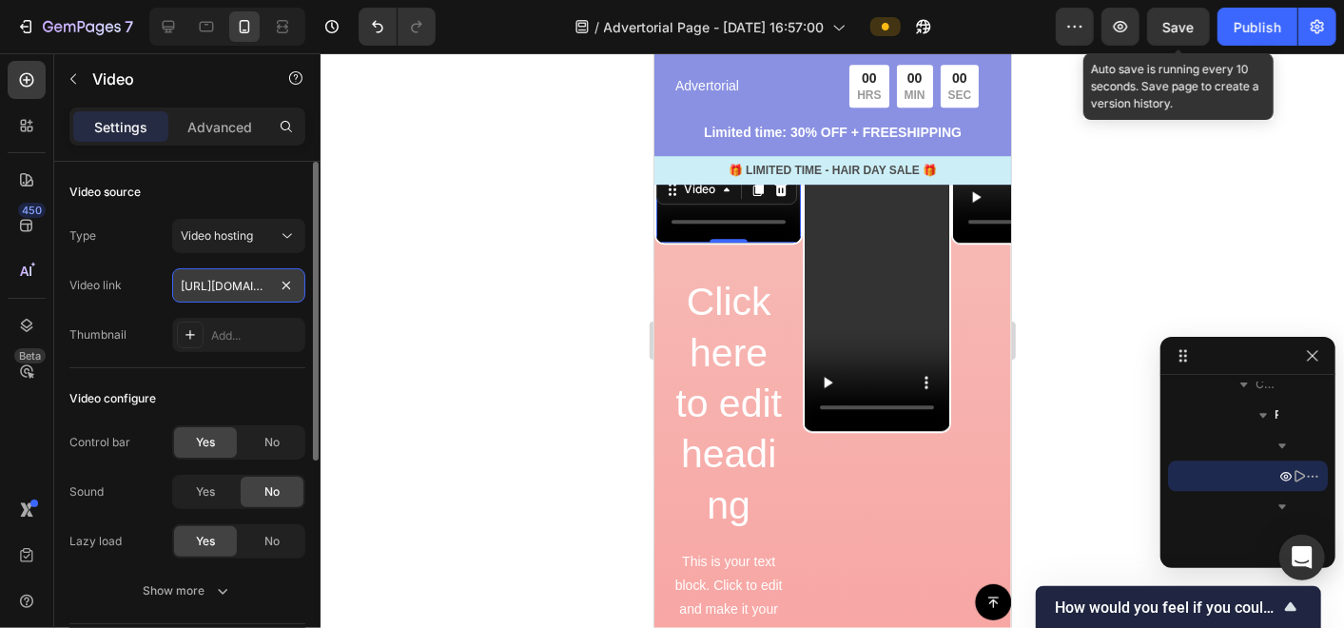
click at [204, 283] on input "[URL][DOMAIN_NAME]" at bounding box center [238, 285] width 133 height 34
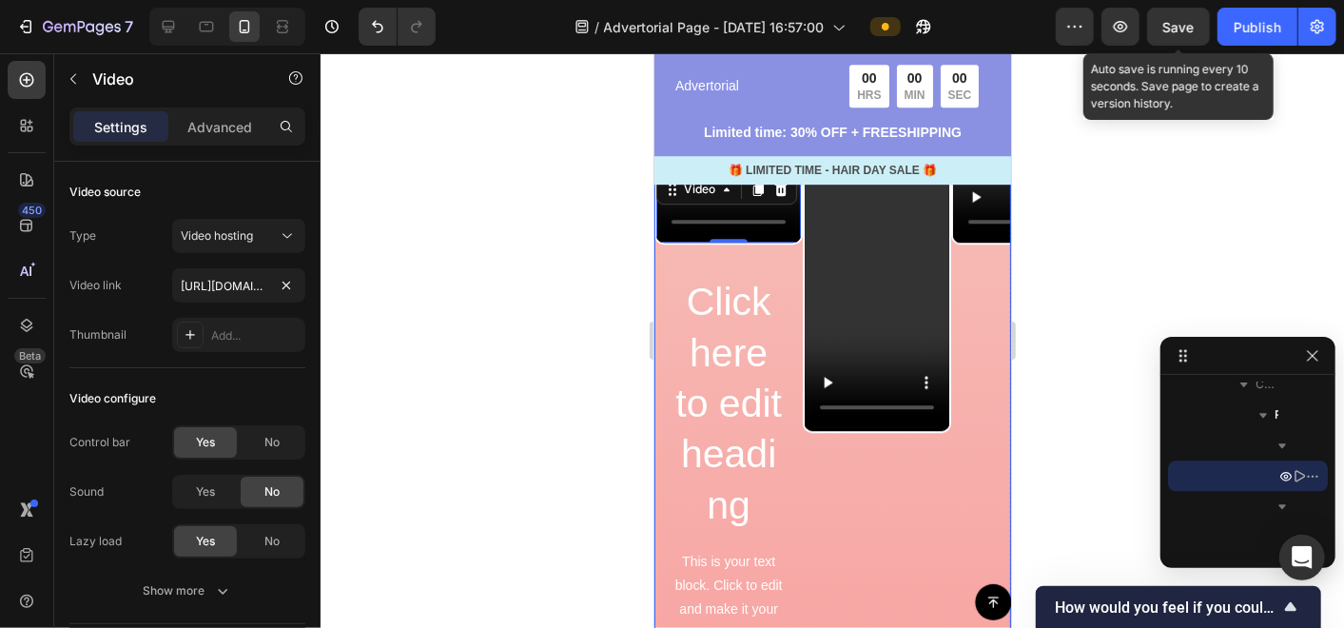
click at [787, 485] on div "Click here to edit heading Heading This is your text block. Click to edit and m…" at bounding box center [727, 539] width 148 height 560
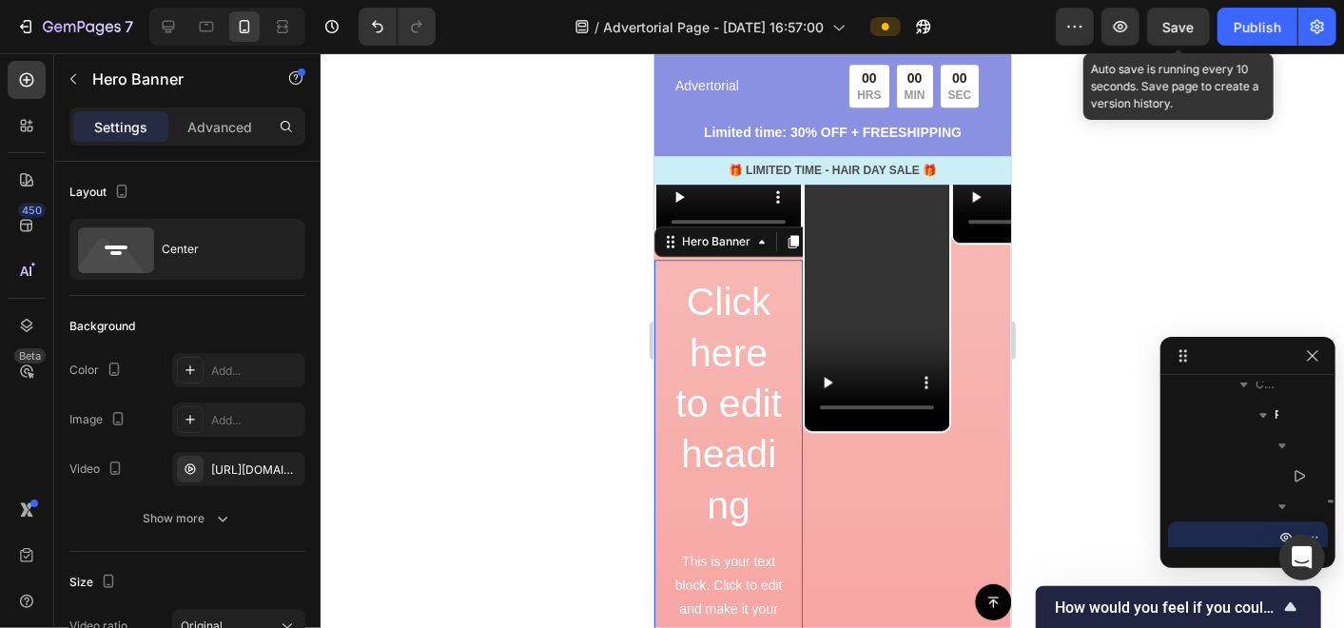
scroll to position [2630, 0]
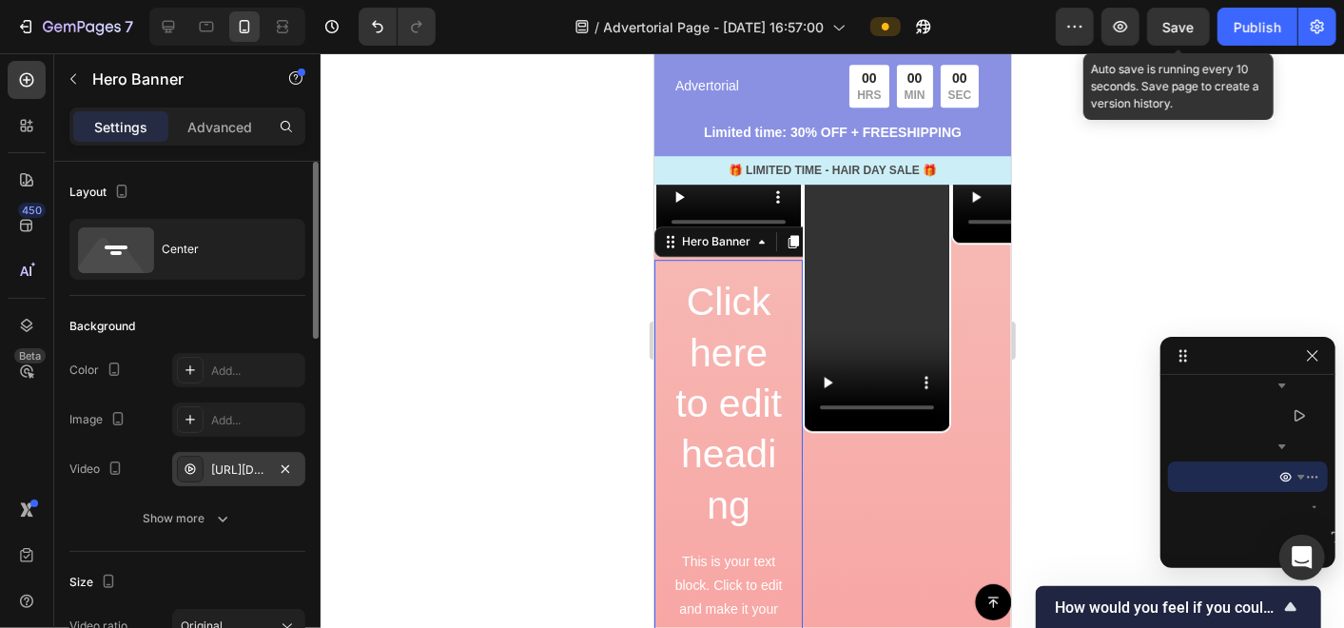
click at [233, 474] on div "[URL][DOMAIN_NAME]" at bounding box center [238, 469] width 55 height 17
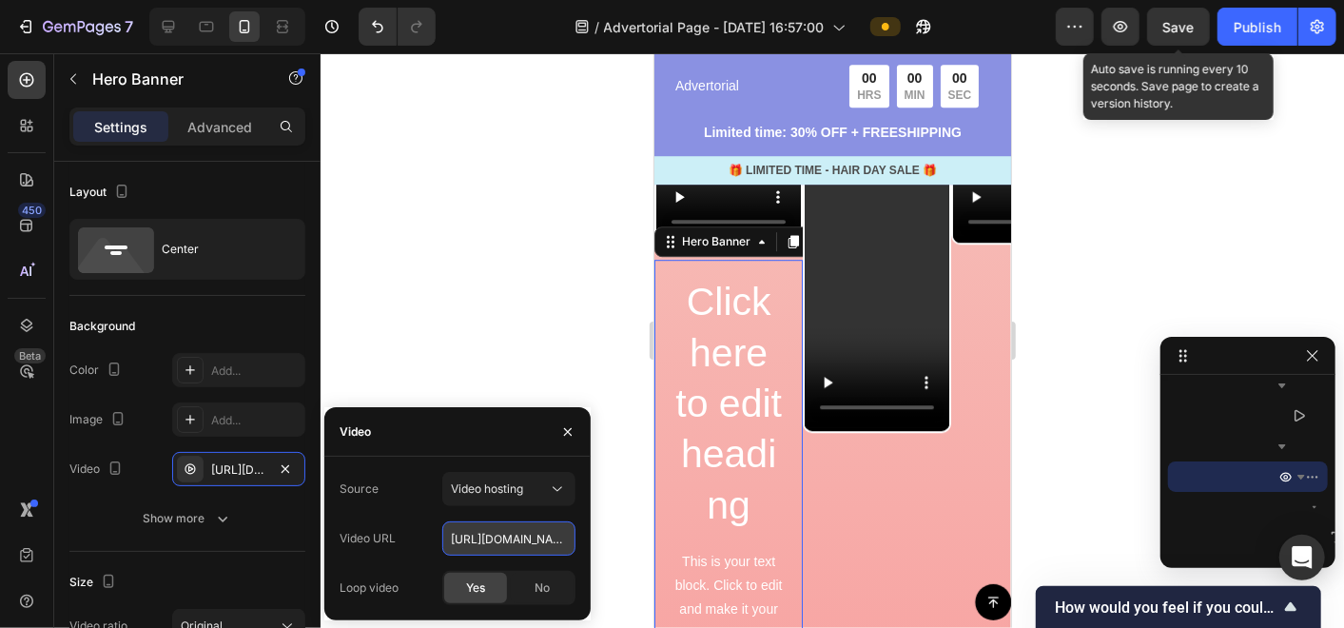
click at [535, 543] on input "[URL][DOMAIN_NAME]" at bounding box center [508, 538] width 133 height 34
paste input "05176e87ddcd4cf59aa5a02dd824bb15"
type input "[URL][DOMAIN_NAME]"
click at [537, 588] on span "No" at bounding box center [542, 587] width 15 height 17
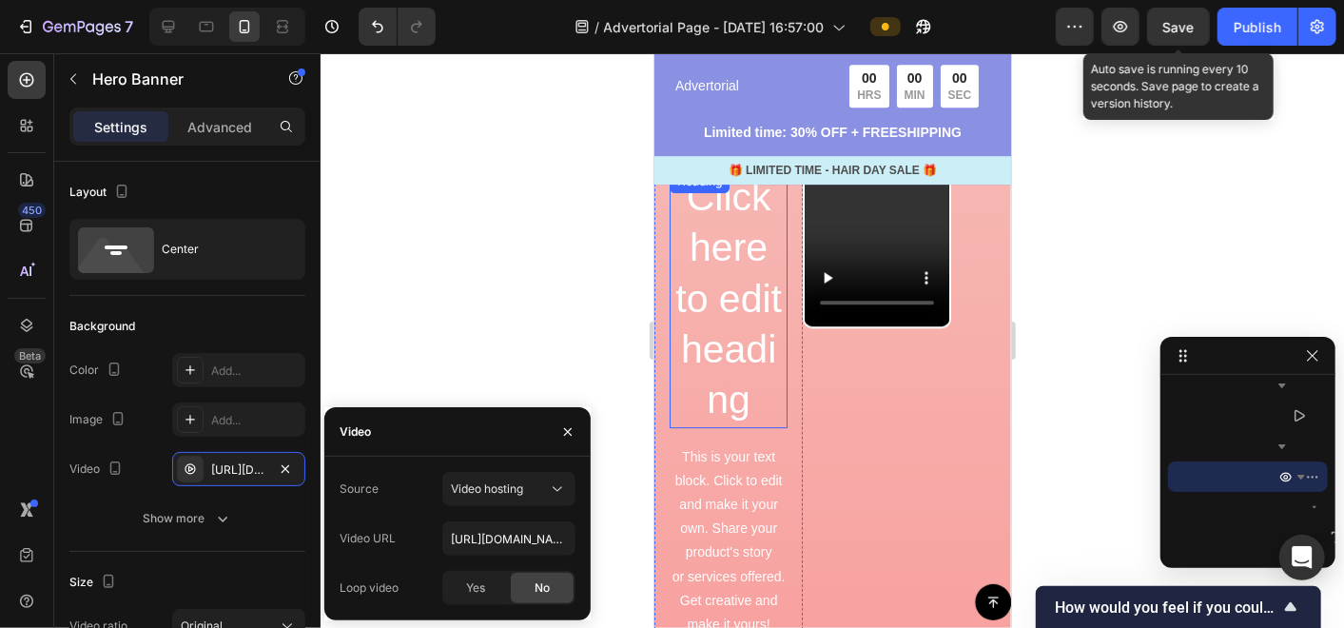
scroll to position [3272, 0]
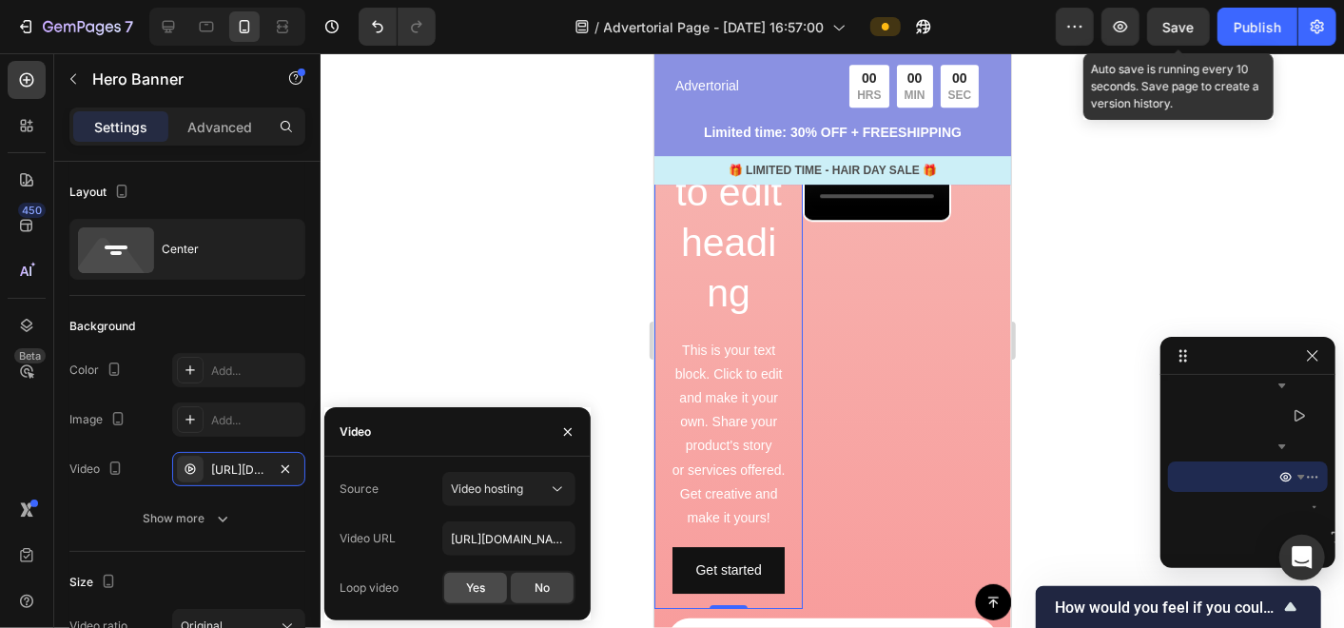
click at [486, 582] on div "Yes" at bounding box center [475, 588] width 63 height 30
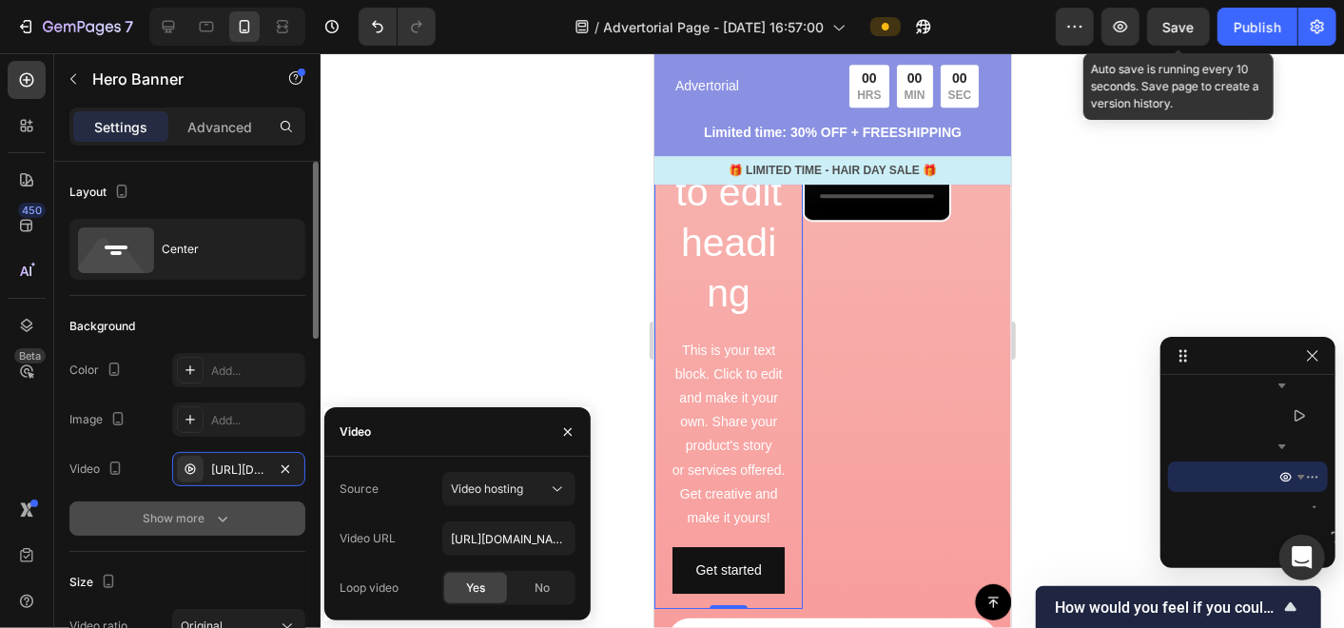
click at [190, 517] on div "Show more" at bounding box center [188, 518] width 88 height 19
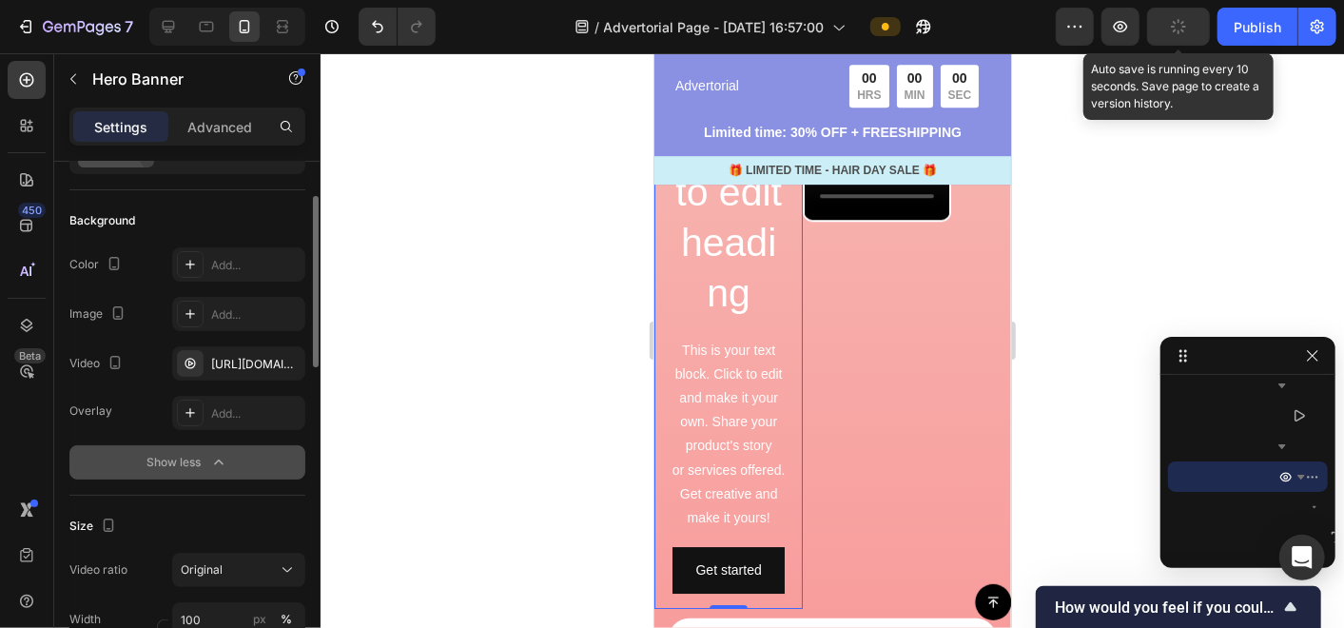
scroll to position [211, 0]
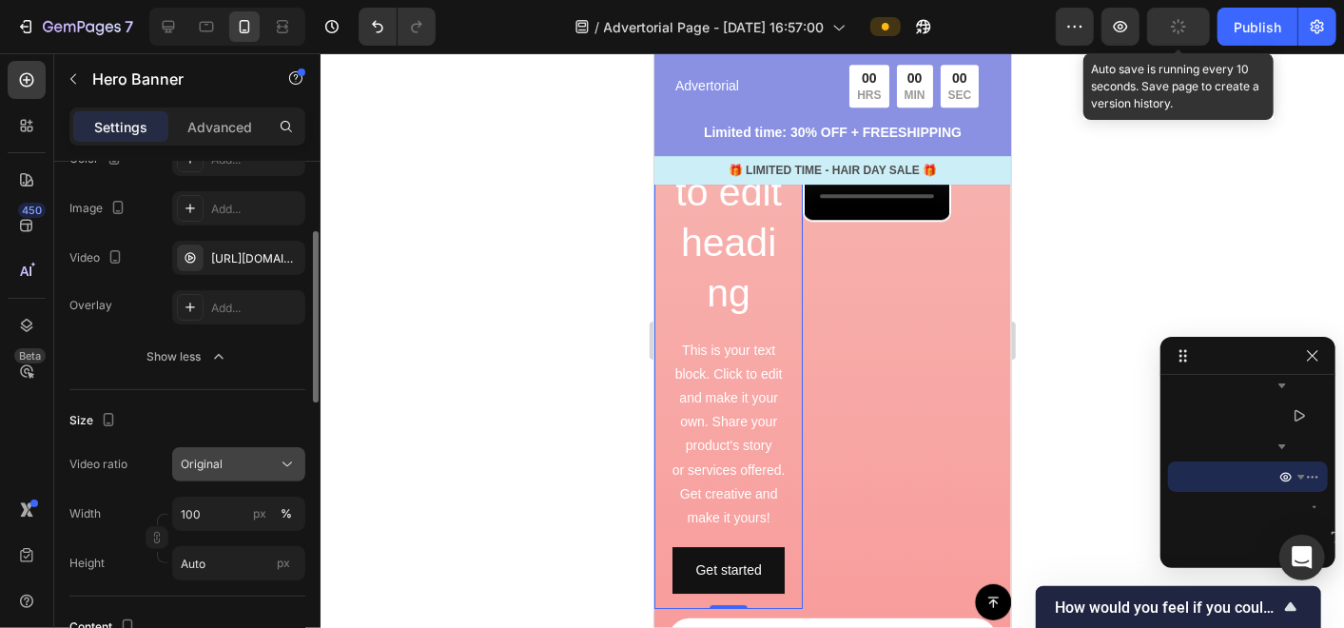
click at [236, 456] on div "Original" at bounding box center [229, 464] width 97 height 17
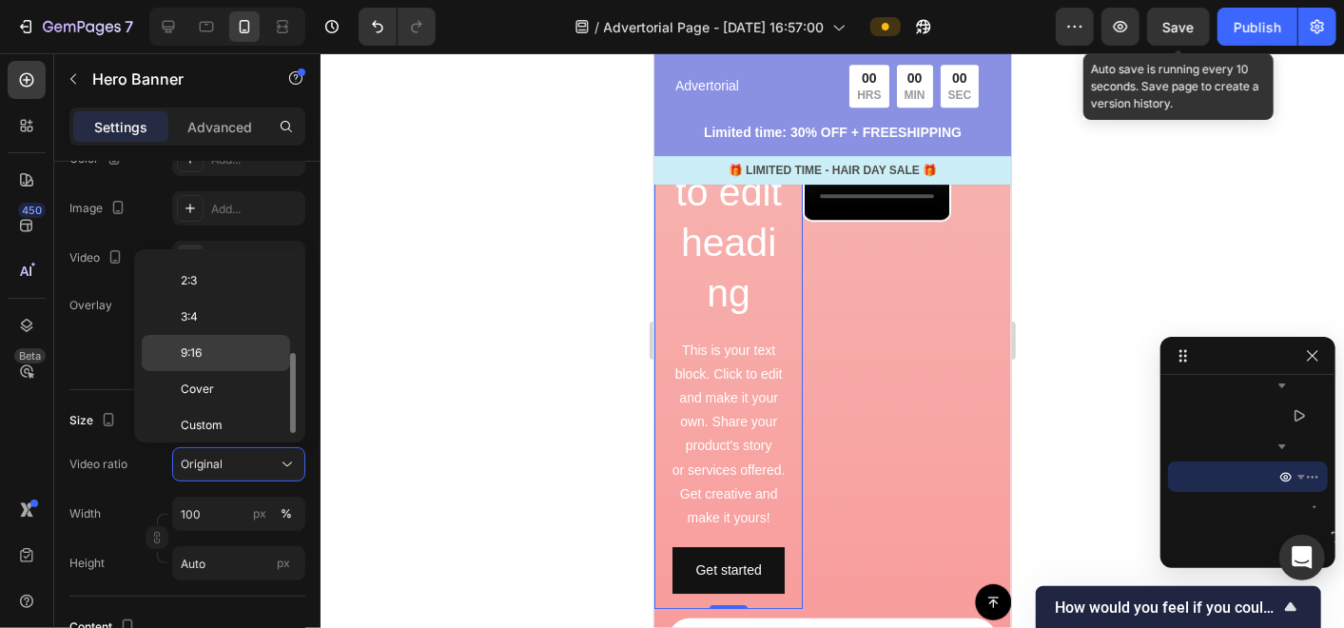
click at [211, 335] on div "9:16" at bounding box center [216, 353] width 148 height 36
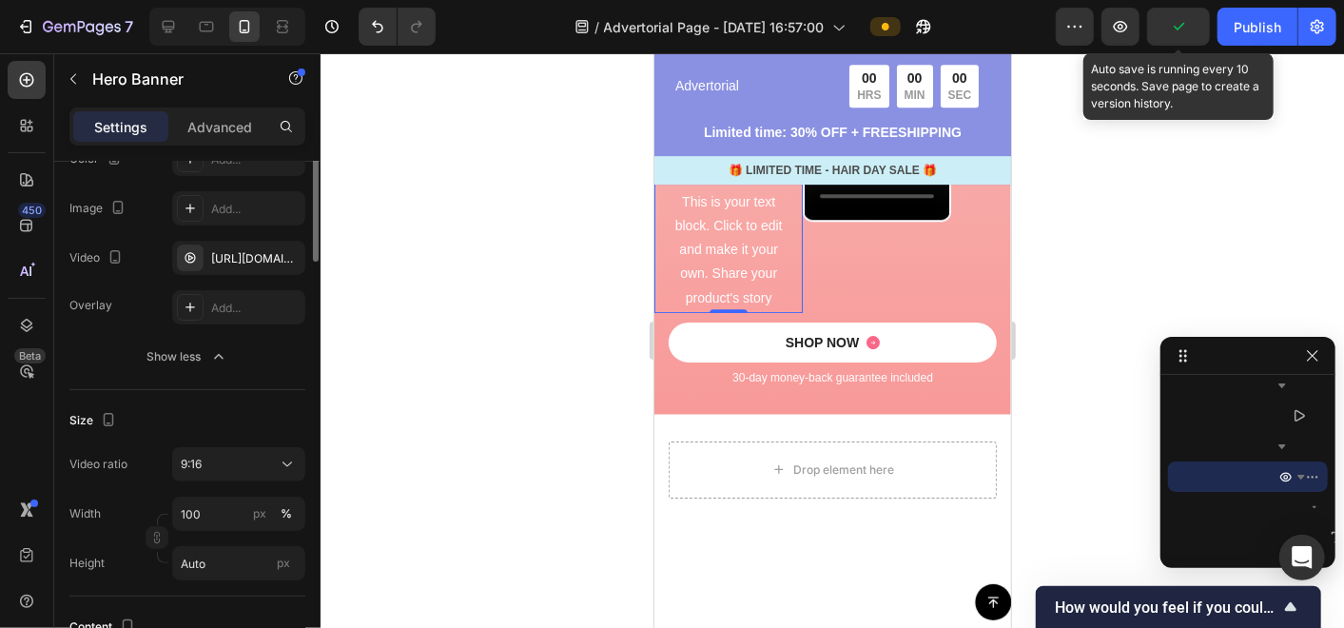
scroll to position [106, 0]
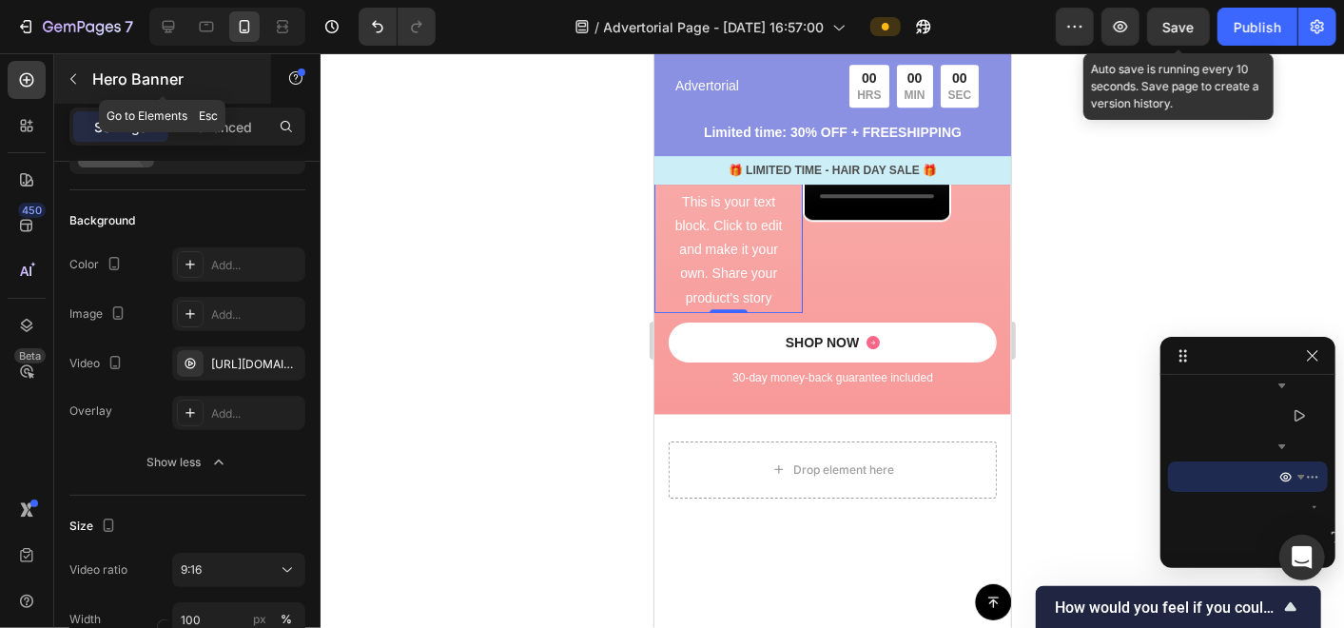
click at [80, 76] on icon "button" at bounding box center [73, 78] width 15 height 15
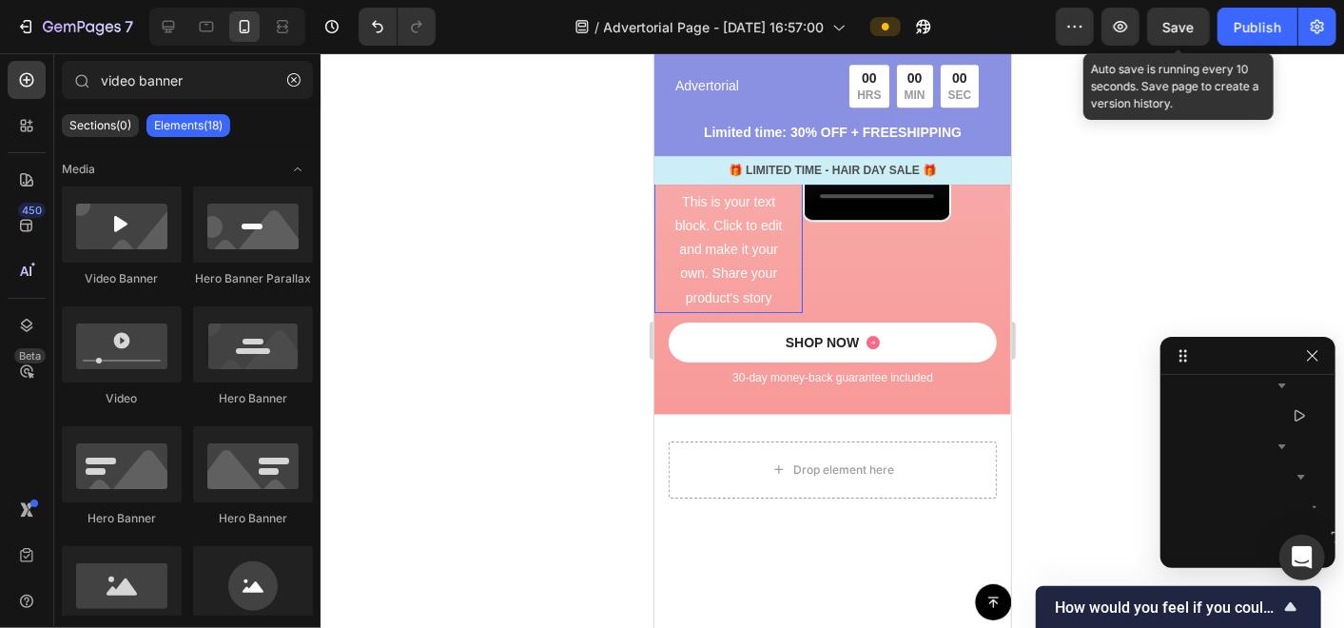
click at [800, 341] on div "Click here to edit heading Heading This is your text block. Click to edit and m…" at bounding box center [727, 179] width 148 height 560
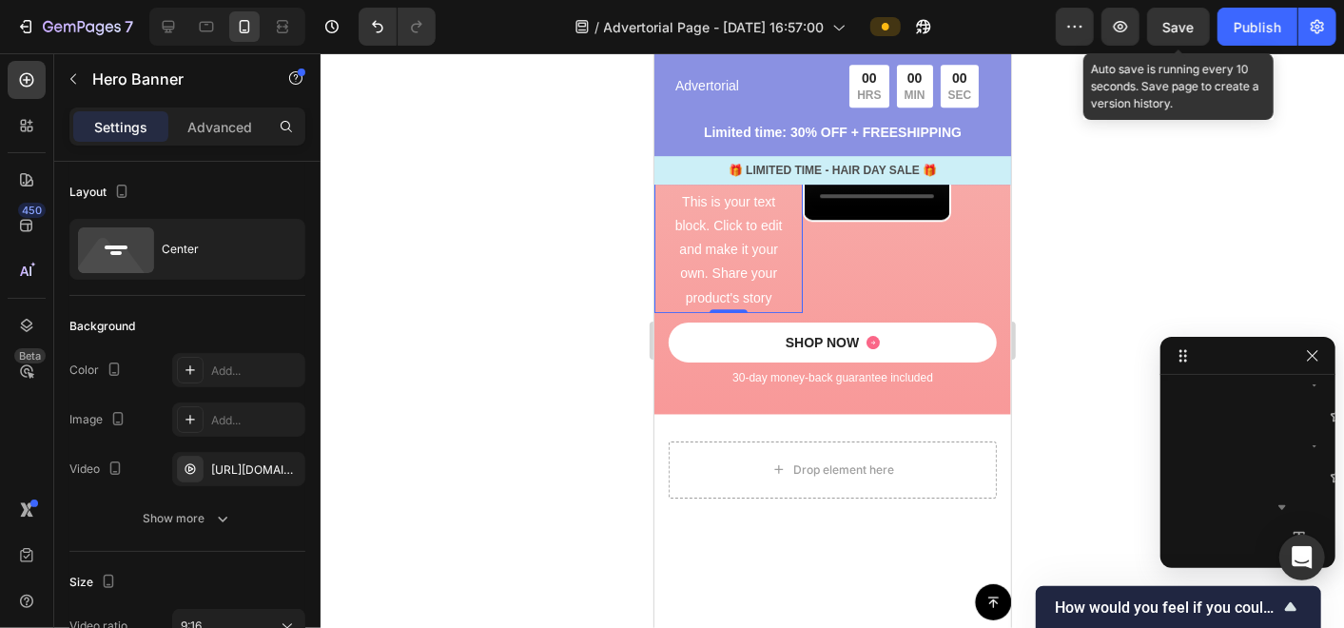
scroll to position [2934, 0]
click at [229, 129] on p "Advanced" at bounding box center [219, 127] width 65 height 20
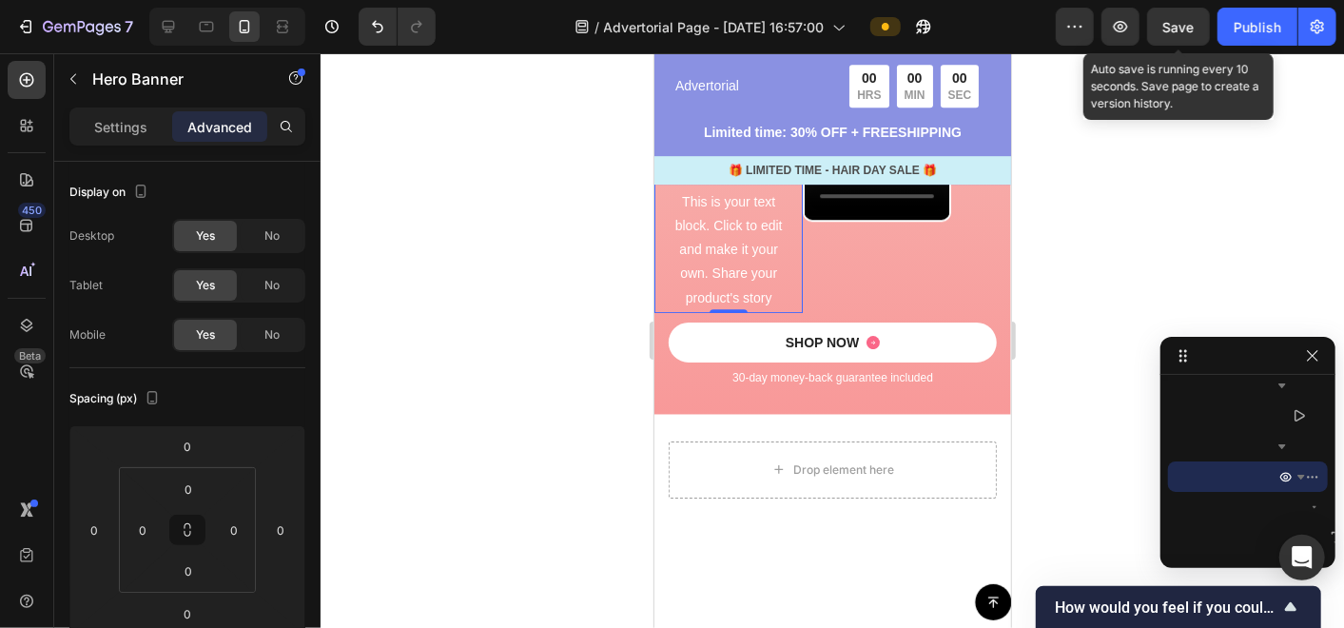
click at [788, 36] on icon at bounding box center [793, 29] width 10 height 13
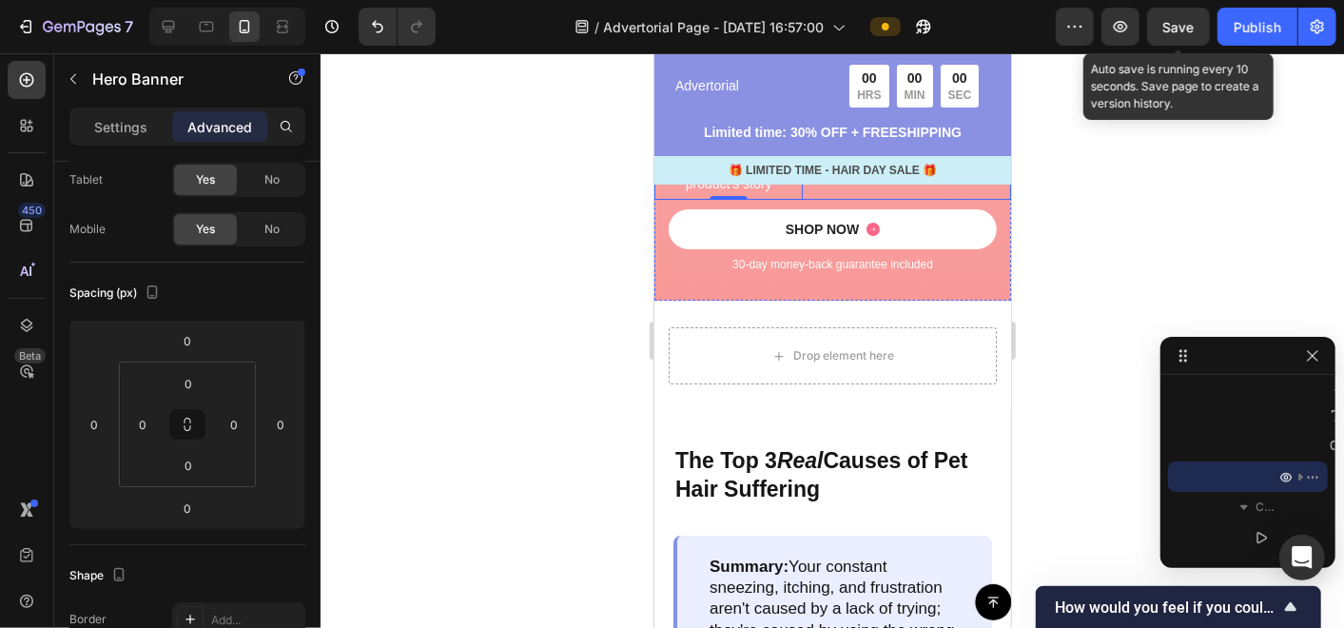
scroll to position [3438, 0]
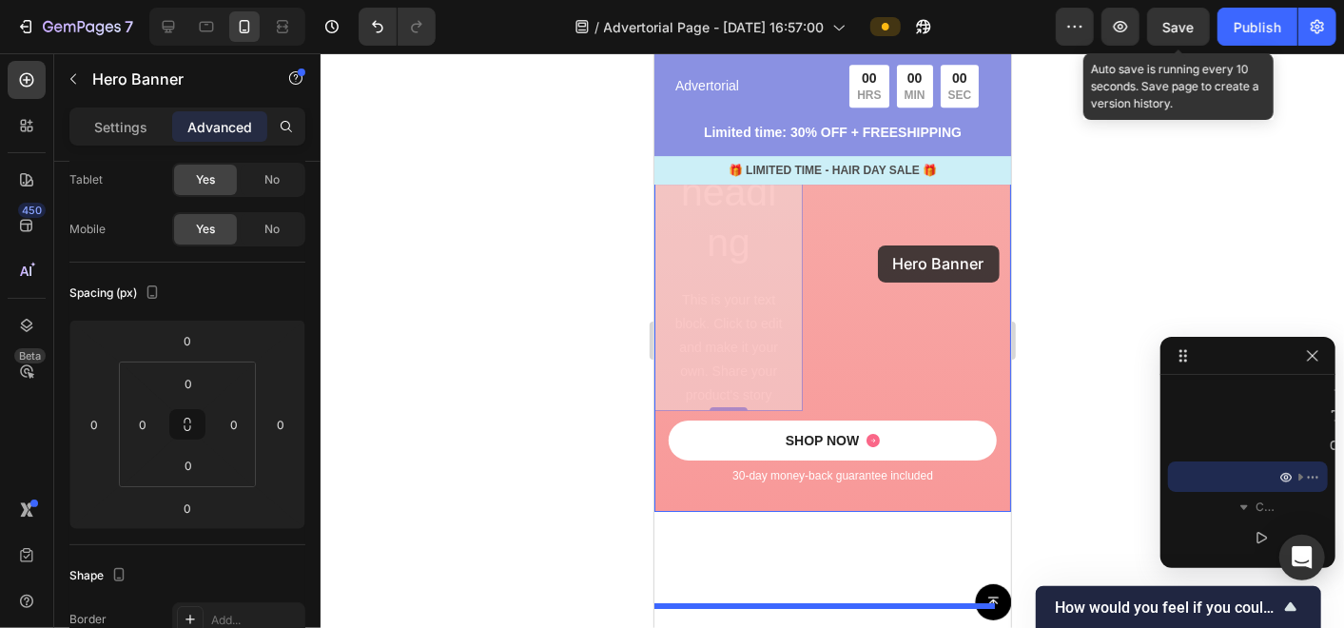
drag, startPoint x: 788, startPoint y: 478, endPoint x: 877, endPoint y: 244, distance: 250.1
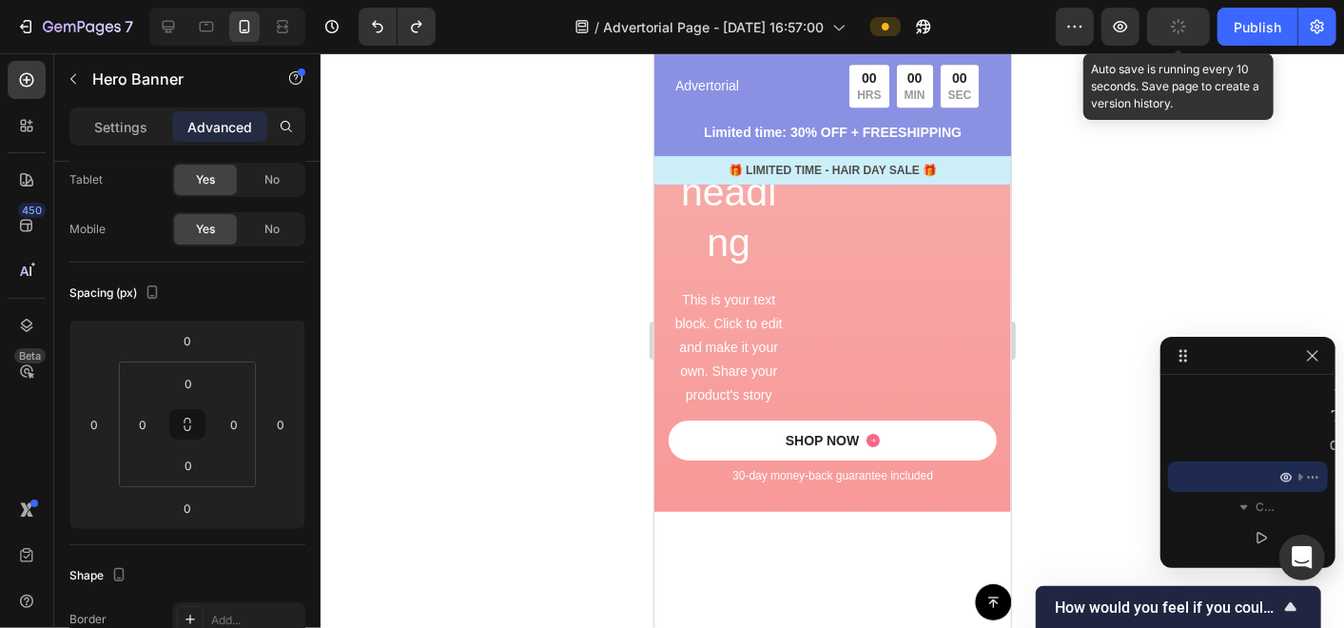
scroll to position [3333, 0]
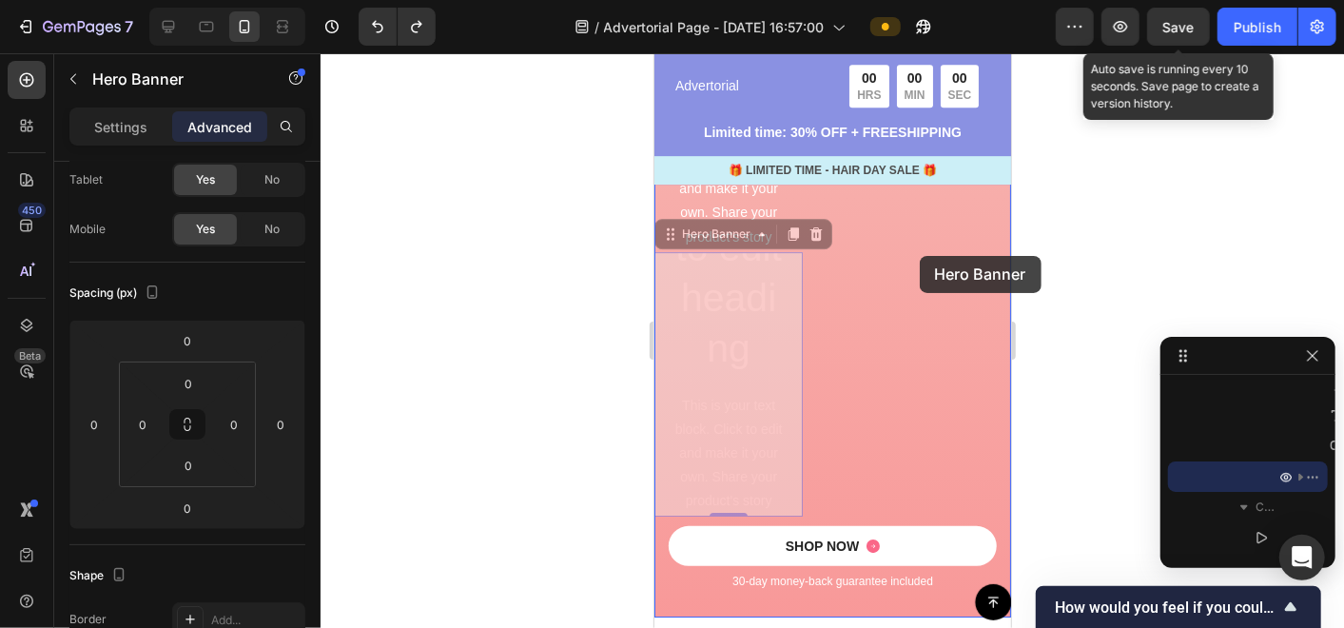
drag, startPoint x: 672, startPoint y: 418, endPoint x: 700, endPoint y: 401, distance: 32.8
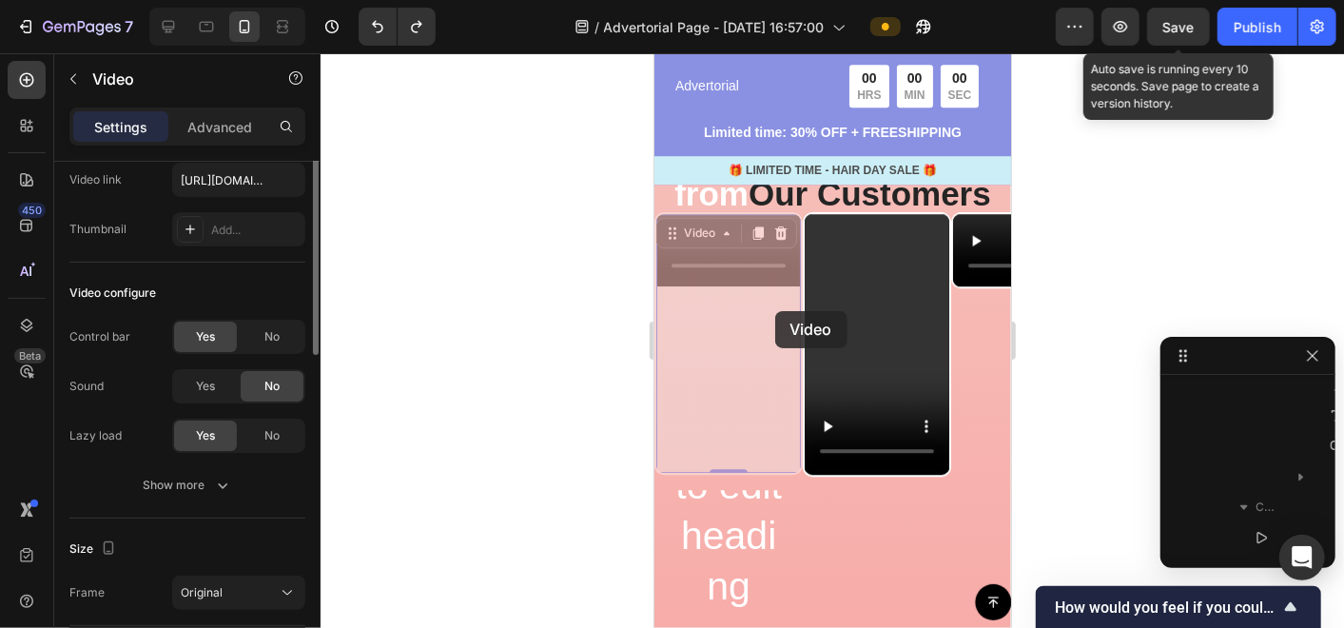
scroll to position [0, 0]
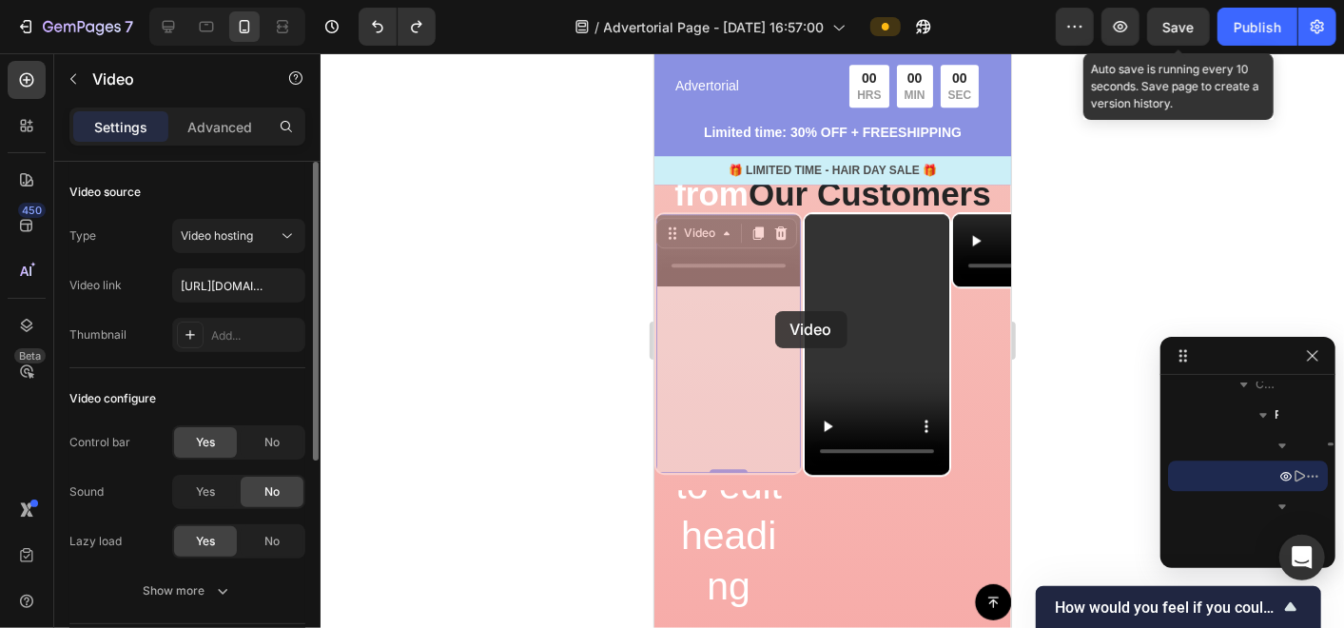
click at [774, 310] on div "Video 0 Video 0" at bounding box center [727, 342] width 148 height 262
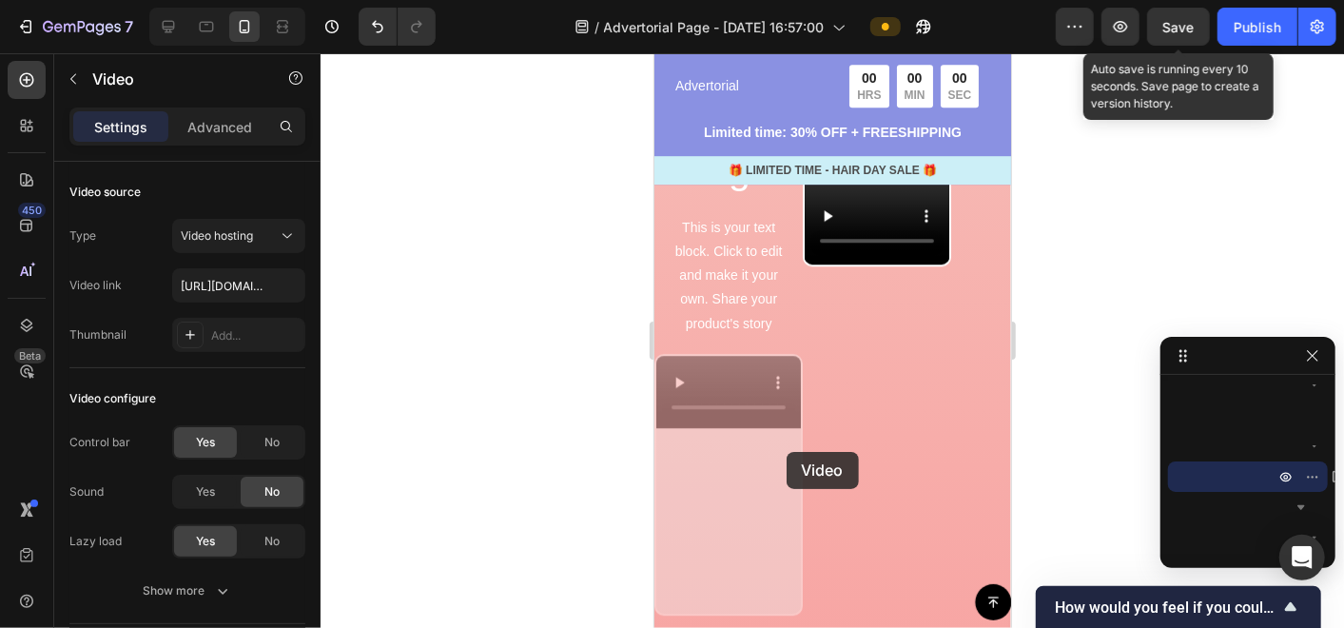
click at [786, 451] on div "Video 0 Video 0" at bounding box center [727, 484] width 148 height 262
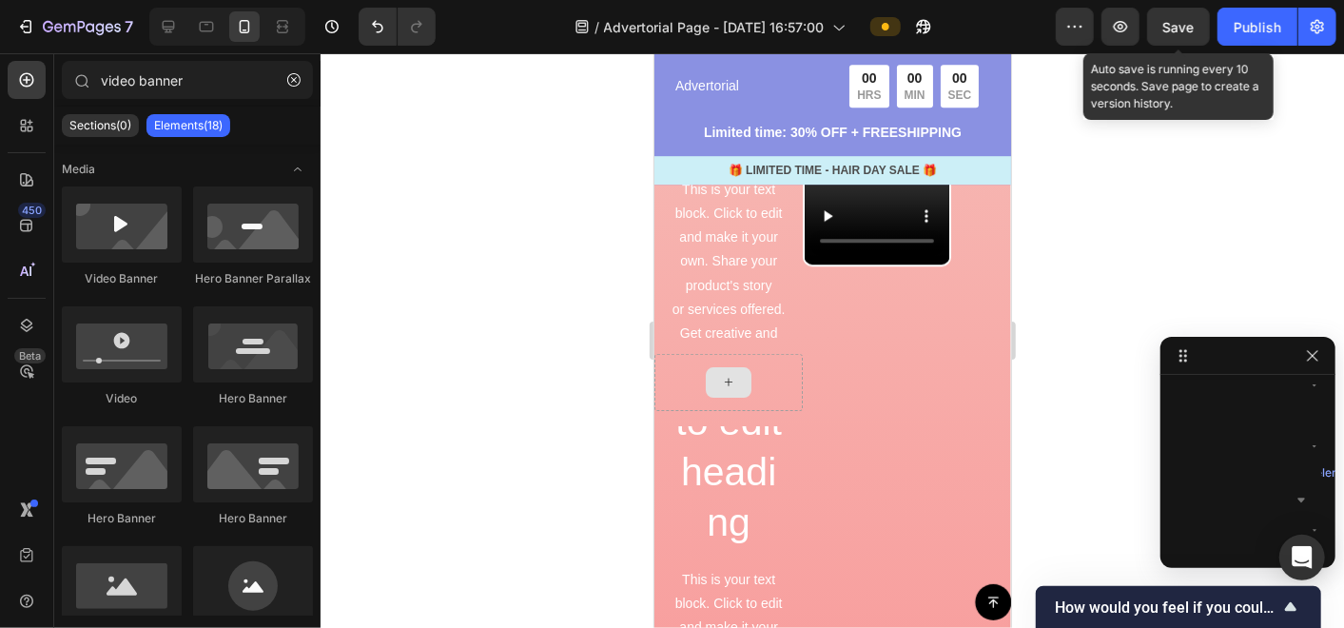
click at [788, 441] on div "Click here to edit heading Heading This is your text block. Click to edit and m…" at bounding box center [727, 557] width 148 height 560
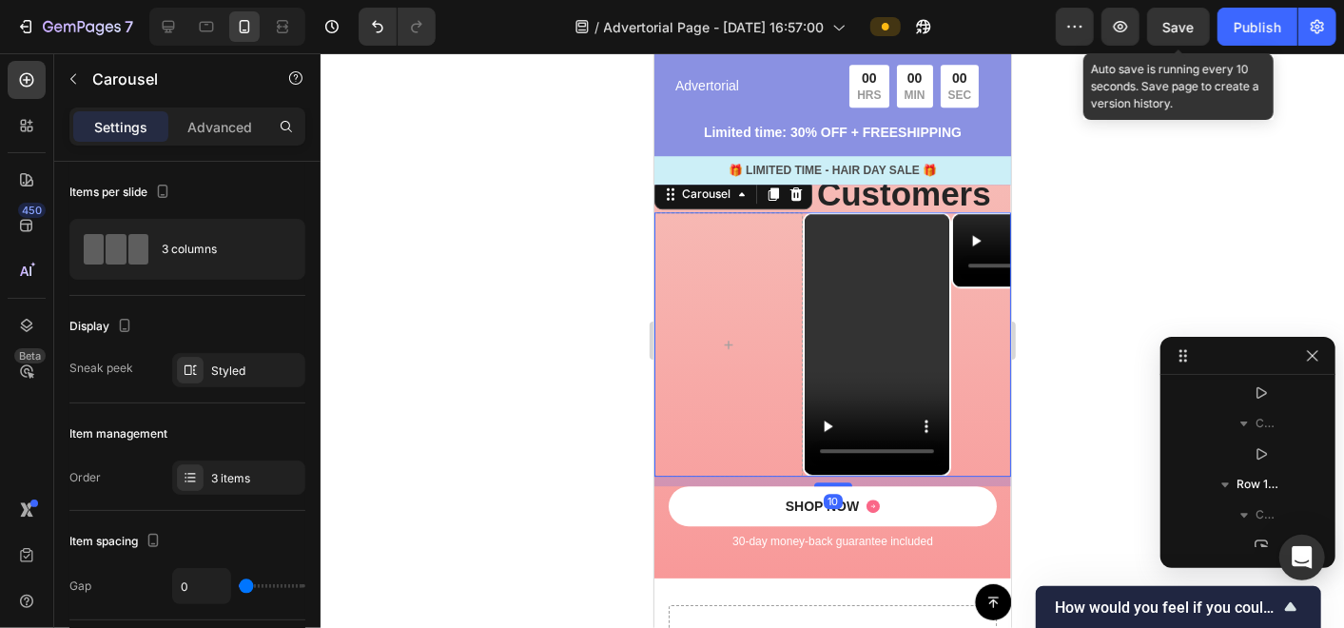
scroll to position [2753, 0]
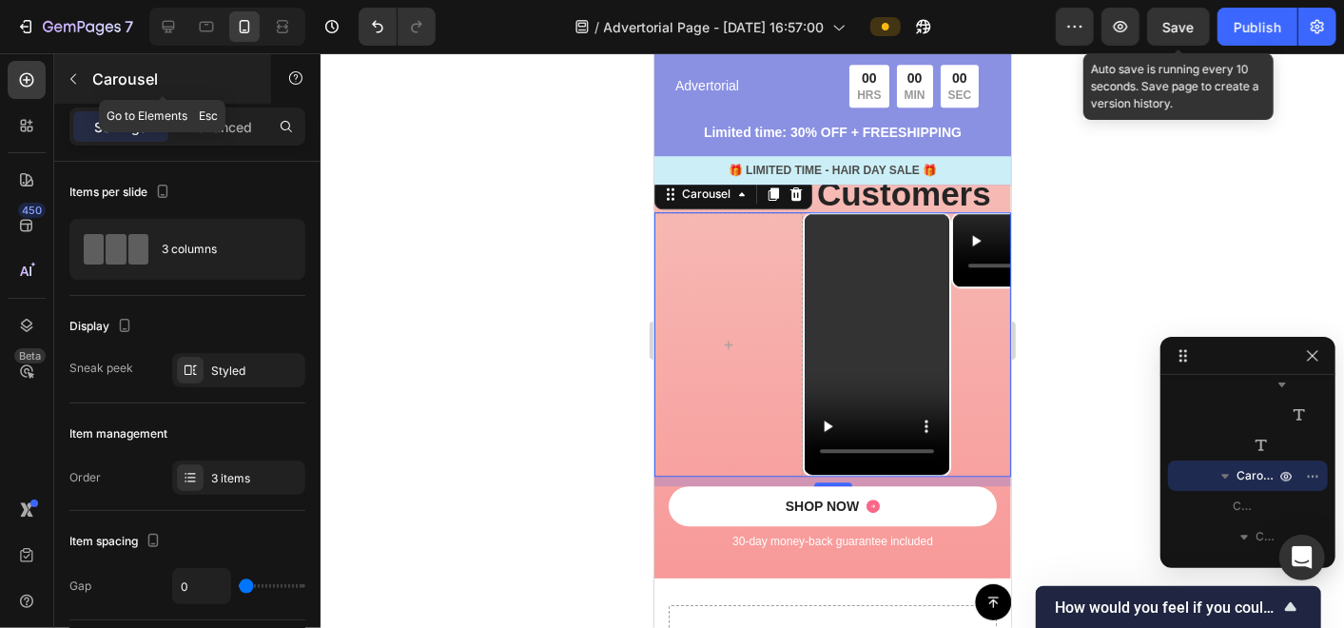
click at [76, 65] on button "button" at bounding box center [73, 79] width 30 height 30
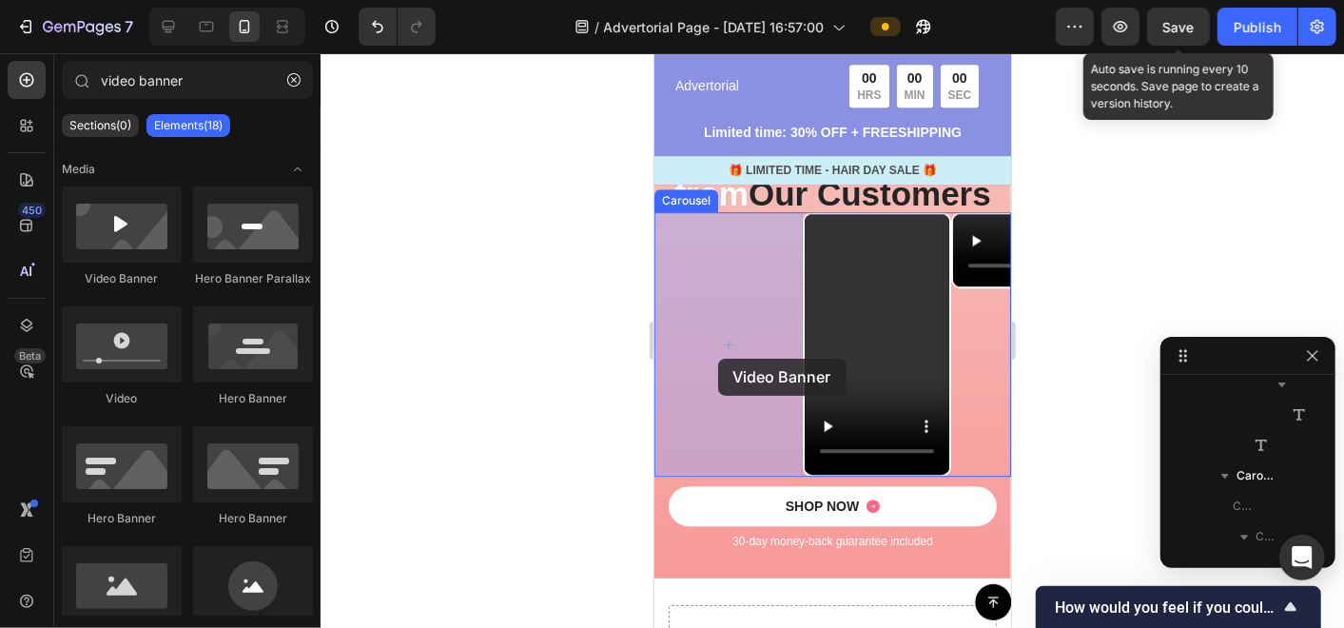
drag, startPoint x: 1481, startPoint y: 406, endPoint x: 717, endPoint y: 358, distance: 765.3
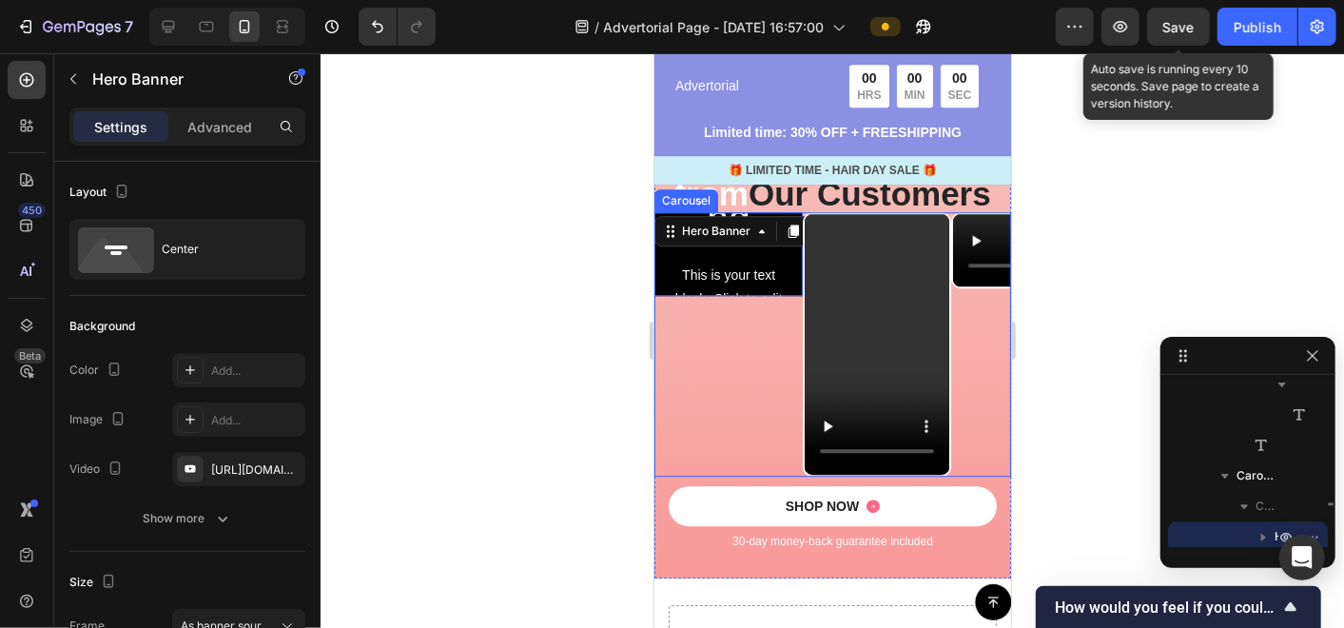
scroll to position [2813, 0]
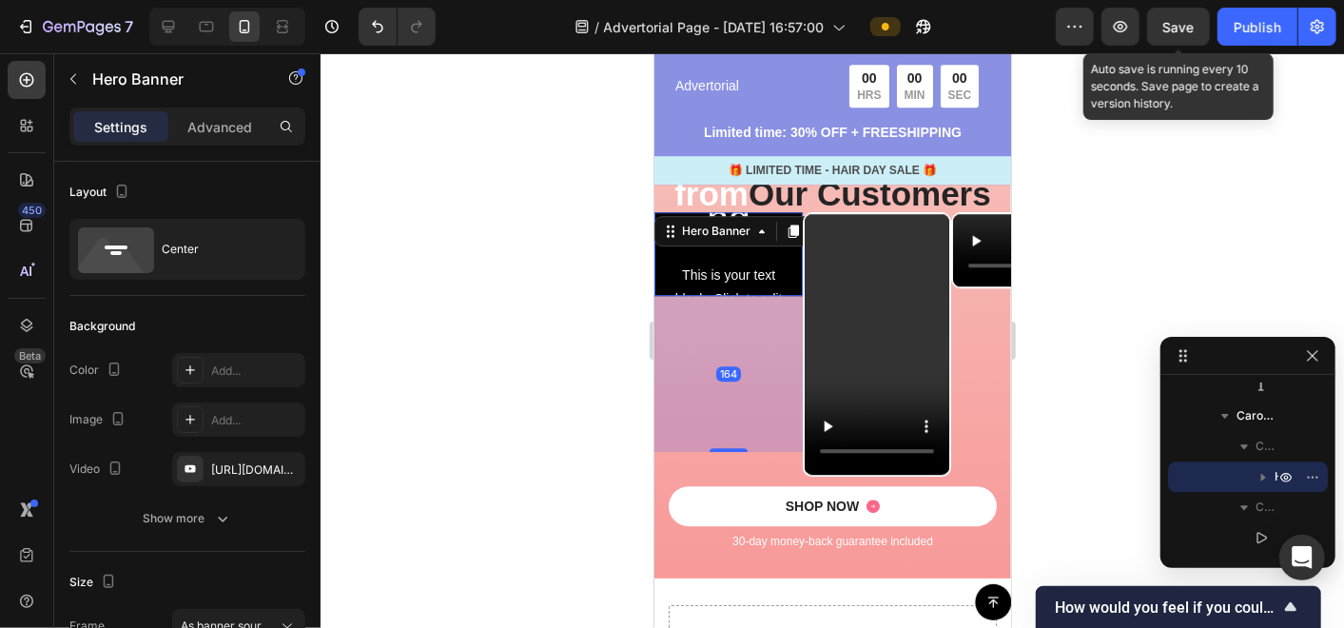
drag, startPoint x: 733, startPoint y: 291, endPoint x: 744, endPoint y: 447, distance: 156.3
click at [744, 447] on div at bounding box center [728, 449] width 38 height 4
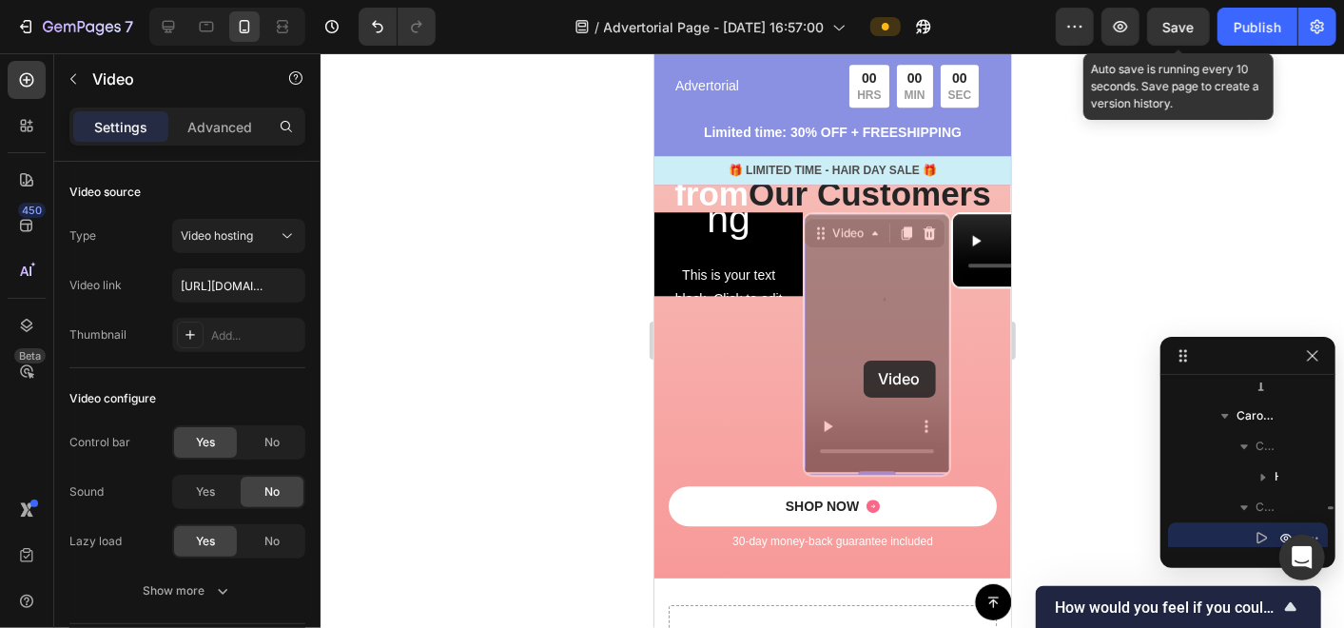
scroll to position [2874, 0]
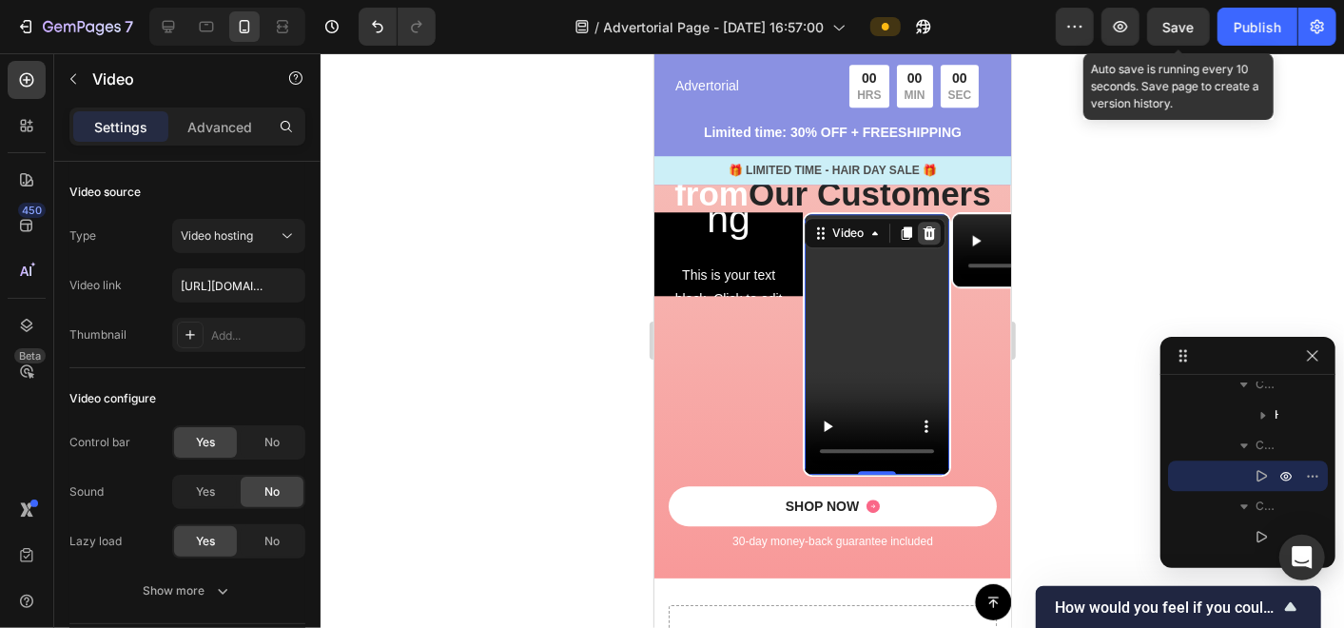
click at [925, 232] on icon at bounding box center [929, 231] width 12 height 13
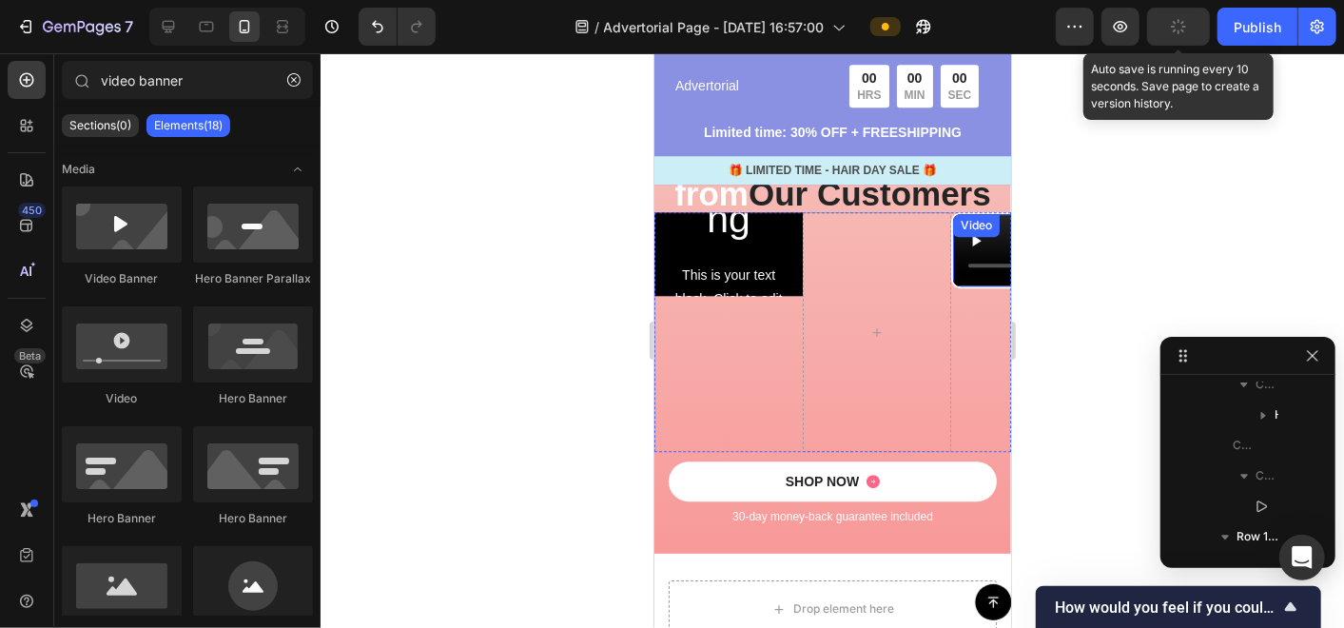
click at [958, 285] on video at bounding box center [1024, 249] width 145 height 72
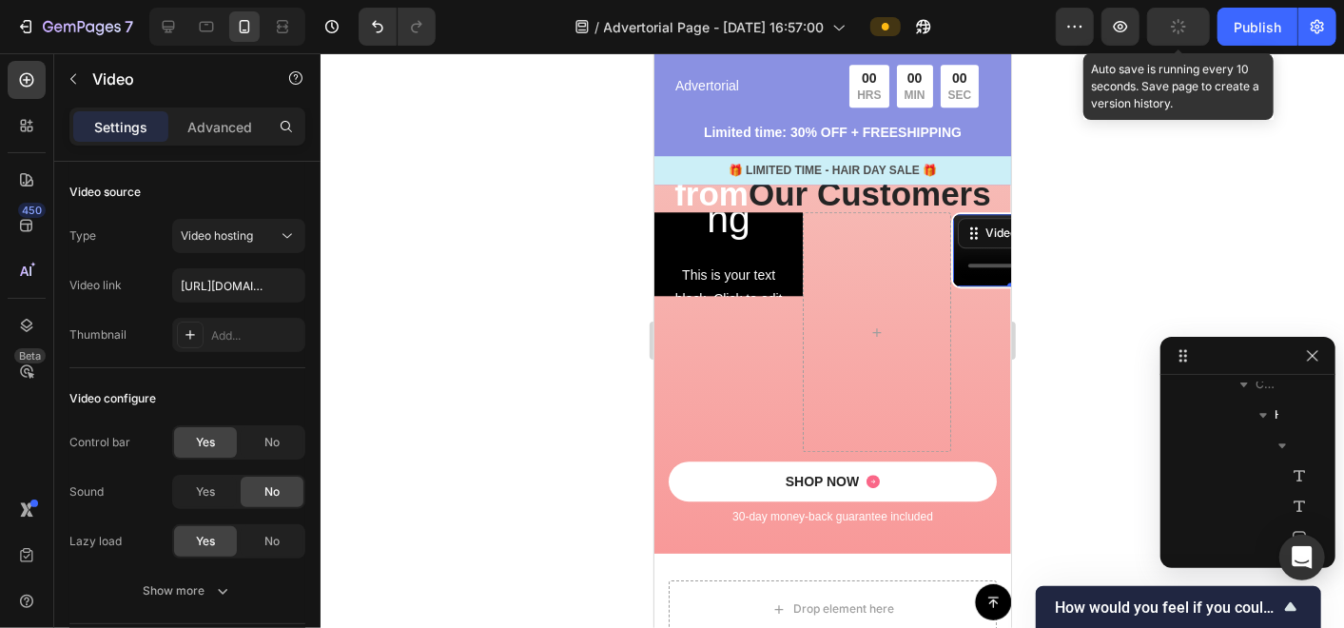
scroll to position [3027, 0]
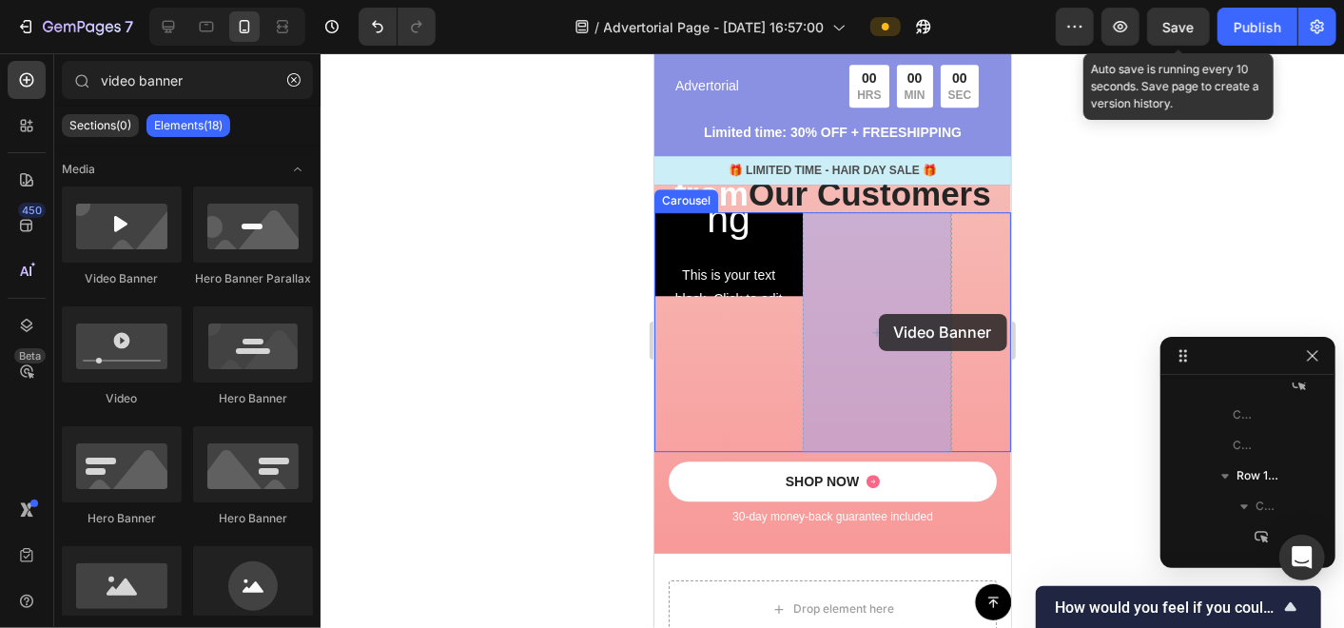
drag, startPoint x: 1261, startPoint y: 321, endPoint x: 878, endPoint y: 313, distance: 383.4
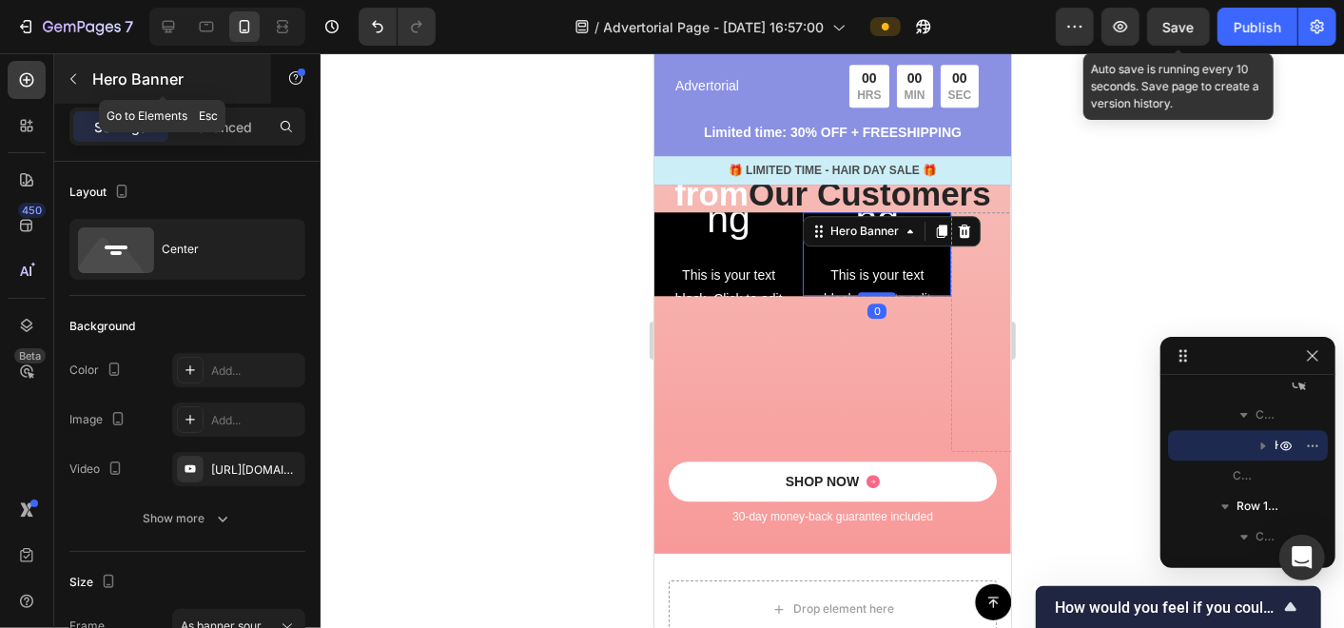
click at [71, 71] on icon "button" at bounding box center [73, 78] width 15 height 15
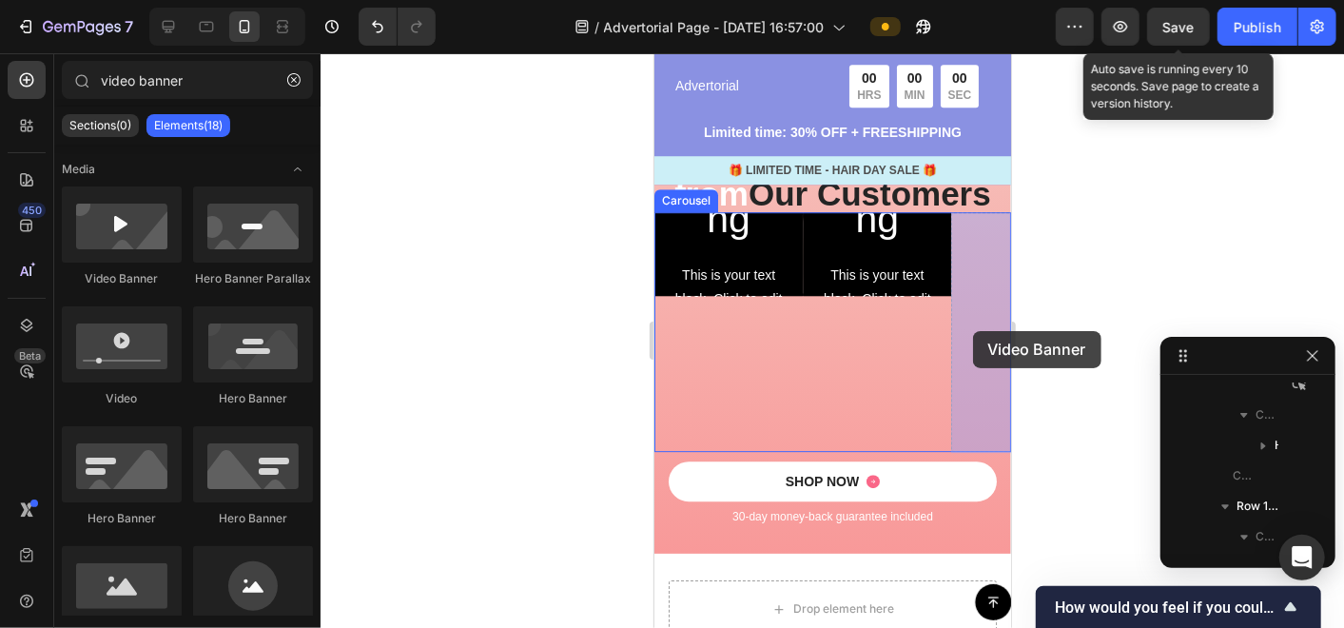
drag, startPoint x: 777, startPoint y: 294, endPoint x: 733, endPoint y: 264, distance: 52.8
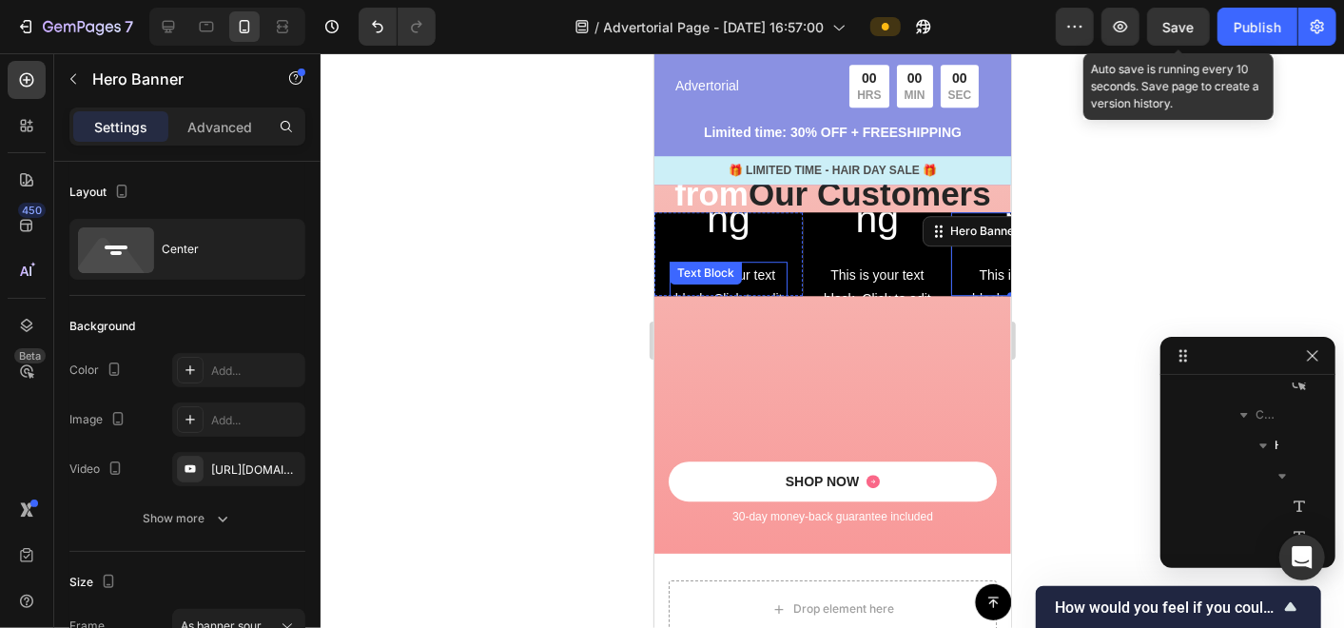
scroll to position [3179, 0]
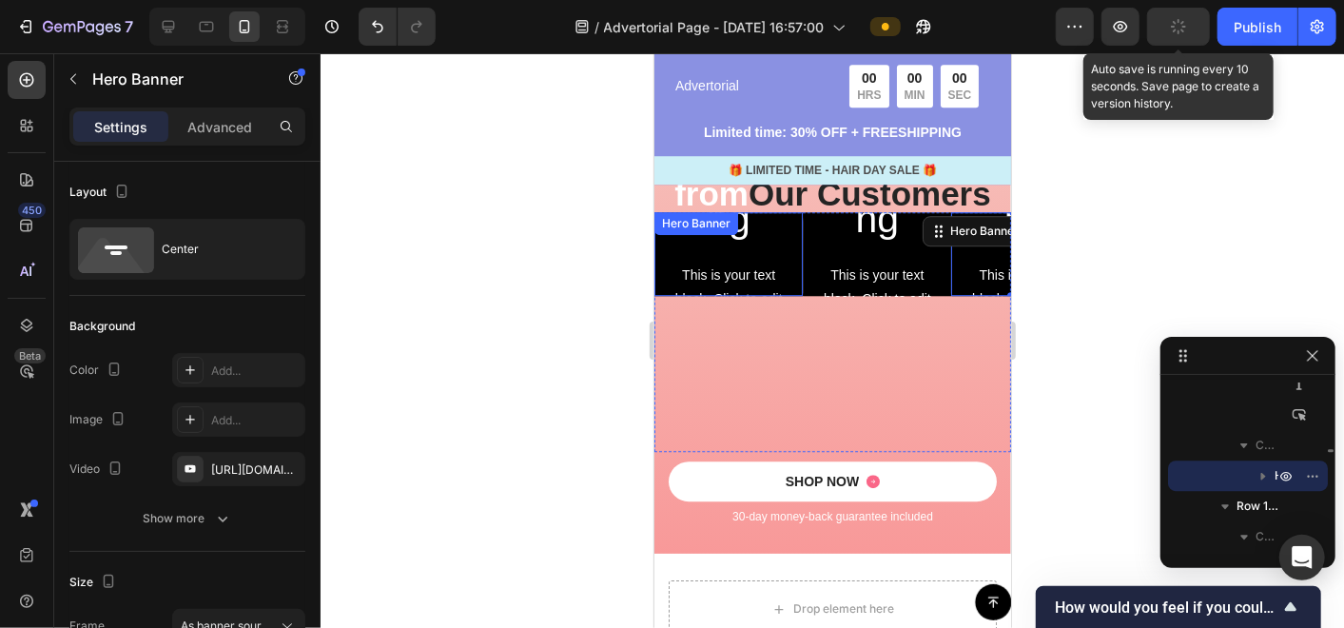
click at [788, 241] on div "Click here to edit heading Heading This is your text block. Click to edit and m…" at bounding box center [727, 253] width 148 height 560
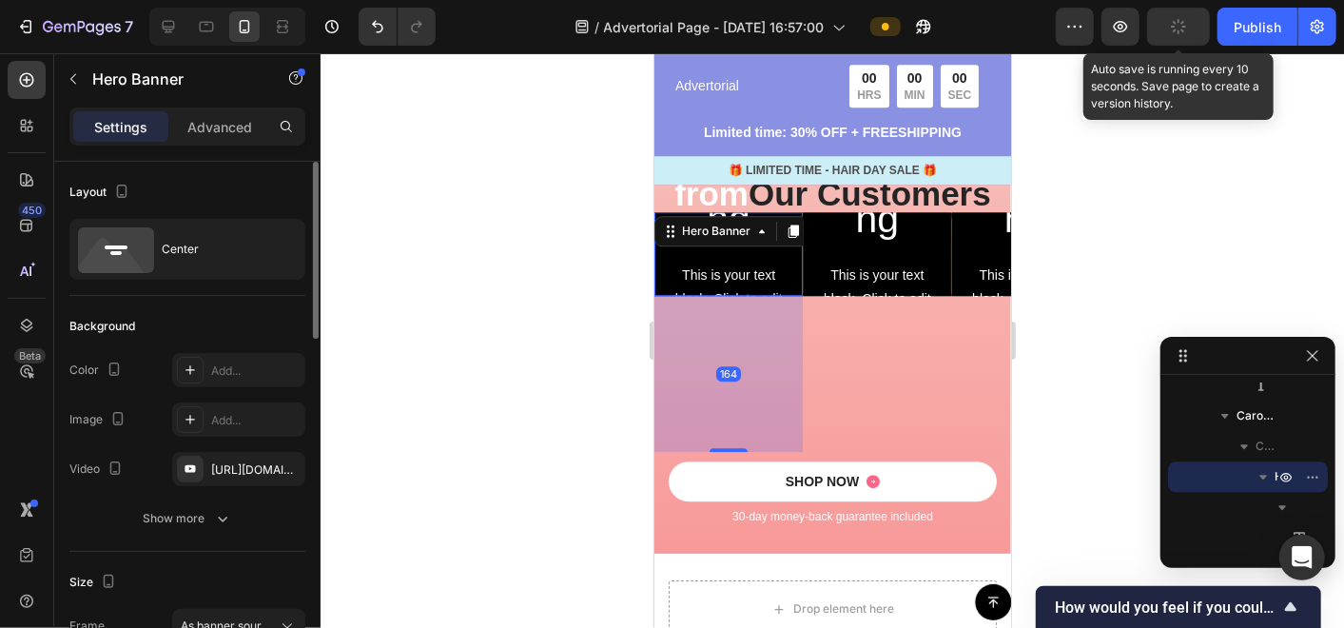
scroll to position [211, 0]
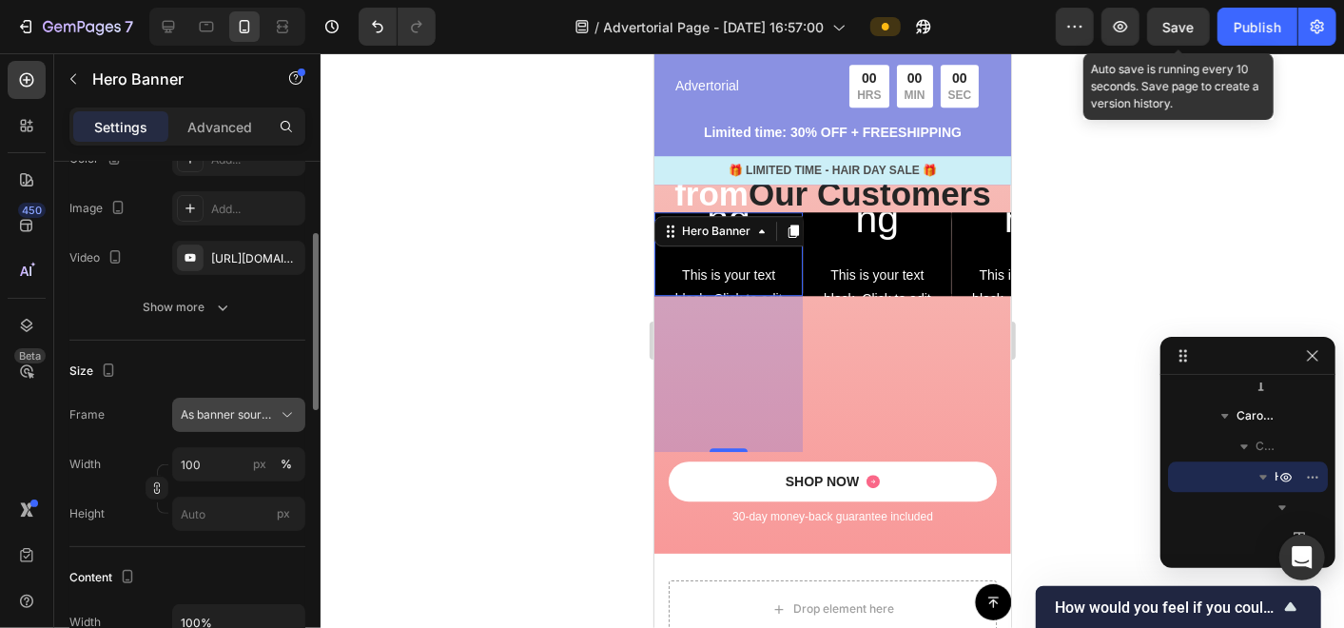
click at [251, 418] on span "As banner source" at bounding box center [227, 414] width 93 height 17
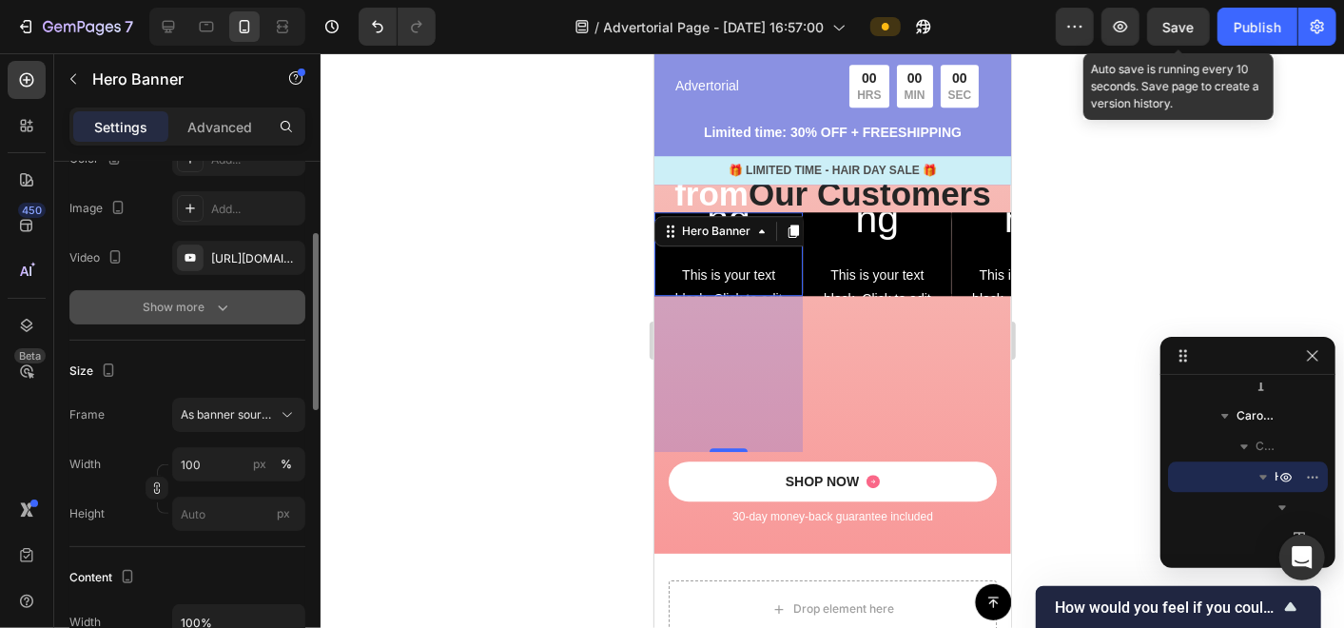
click at [199, 298] on div "Show more" at bounding box center [188, 307] width 88 height 19
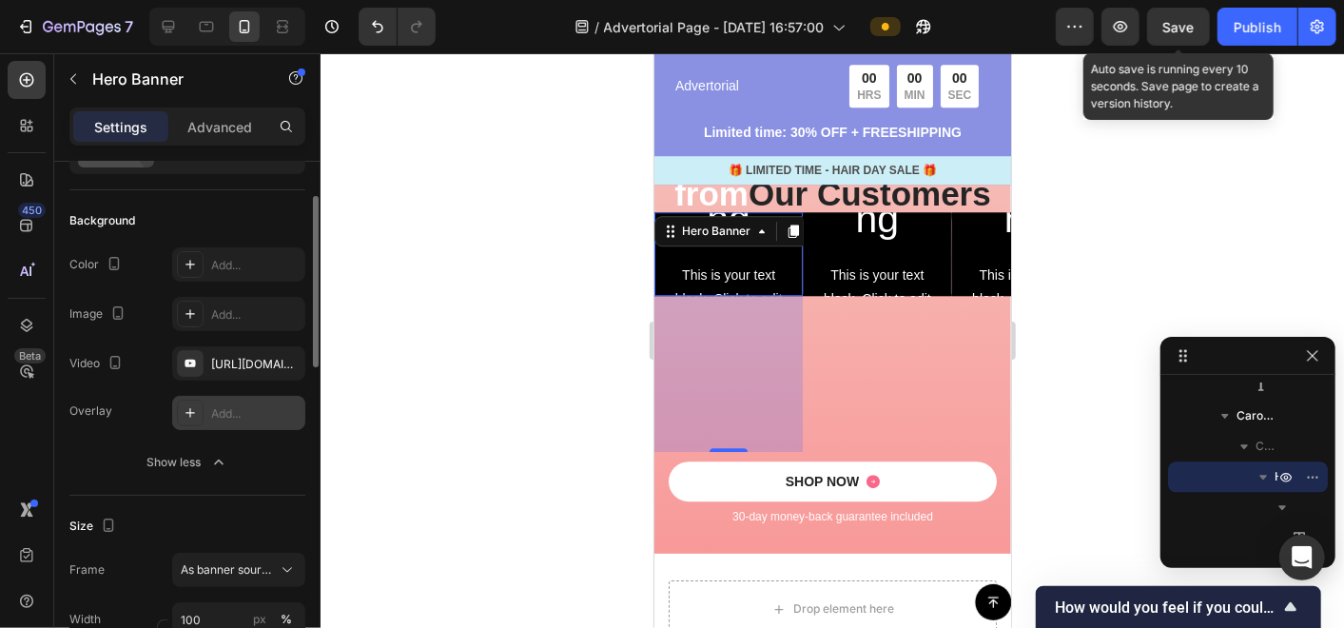
scroll to position [0, 0]
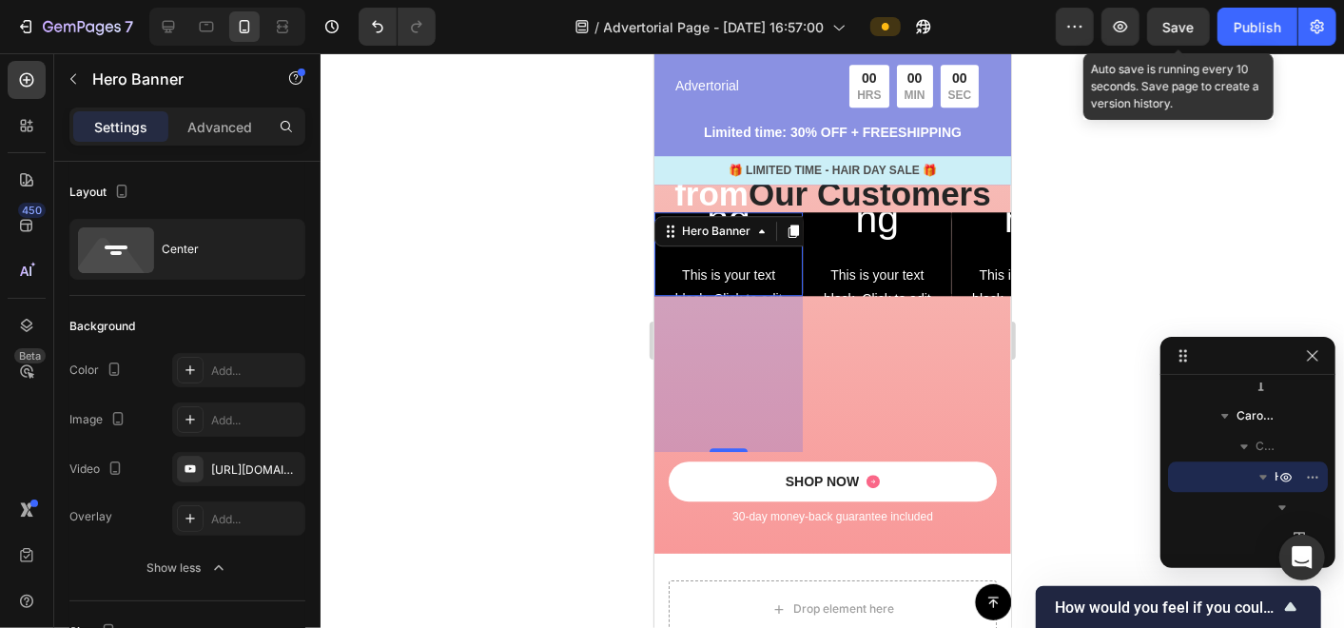
click at [215, 108] on div "Settings Advanced" at bounding box center [187, 126] width 236 height 38
click at [214, 125] on p "Advanced" at bounding box center [219, 127] width 65 height 20
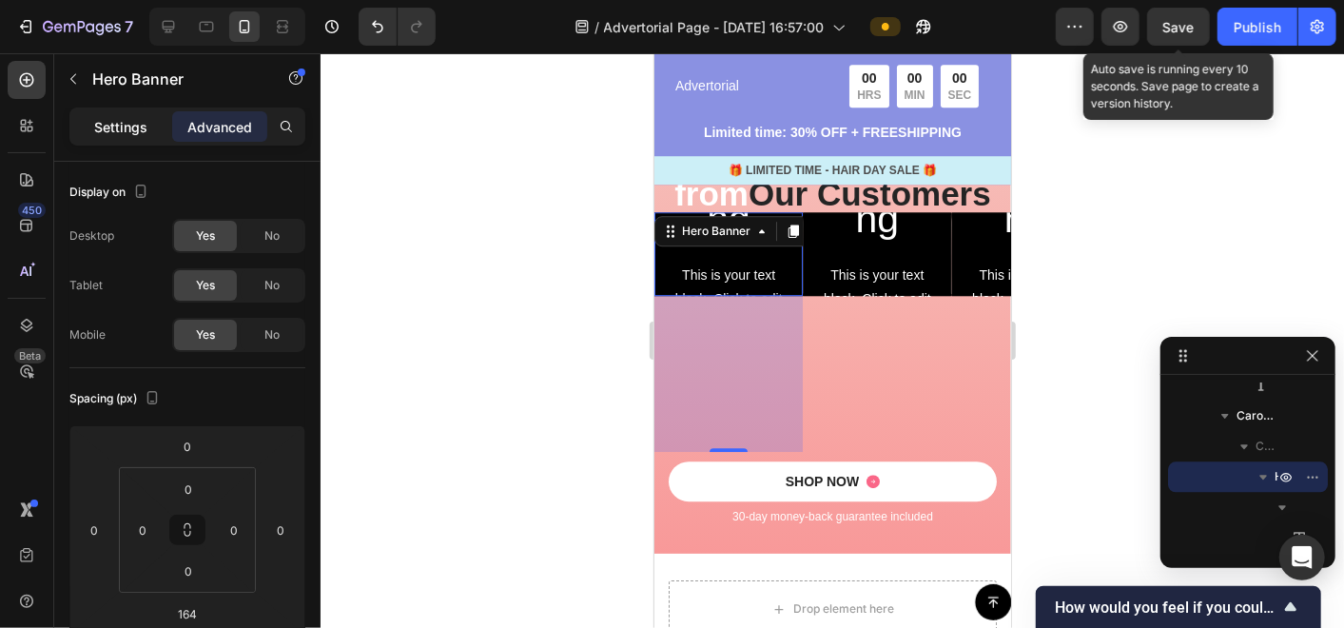
click at [114, 120] on p "Settings" at bounding box center [120, 127] width 53 height 20
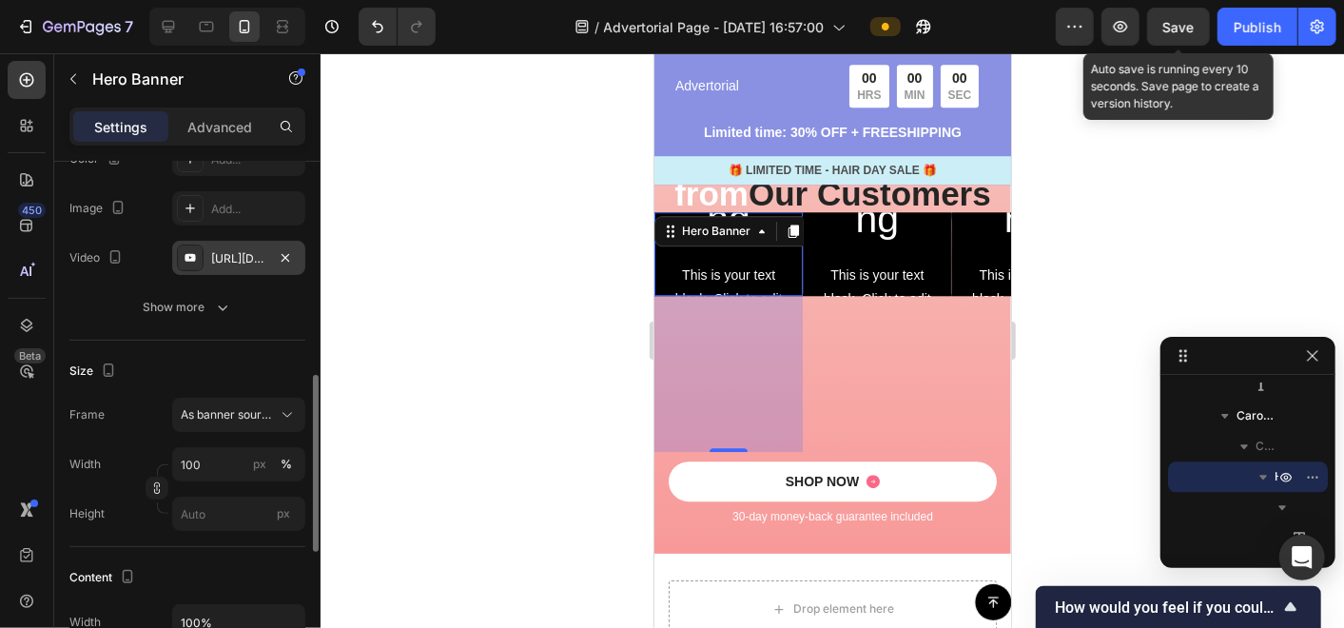
scroll to position [317, 0]
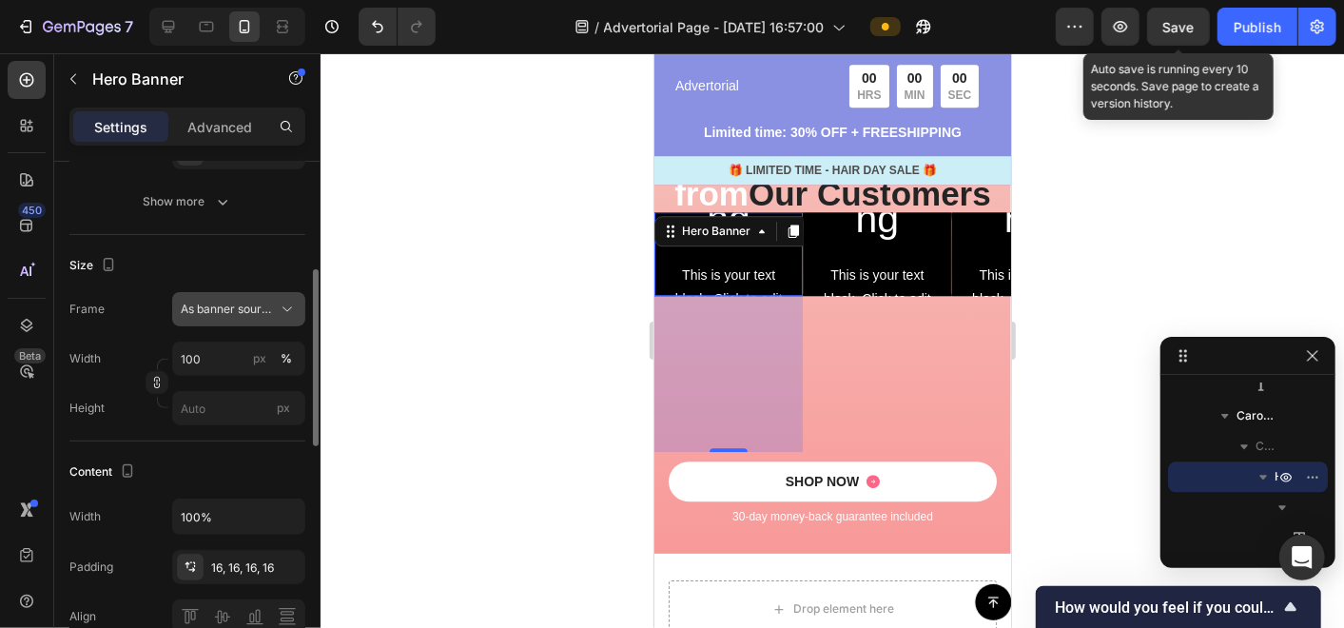
click at [258, 310] on span "As banner source" at bounding box center [227, 309] width 93 height 17
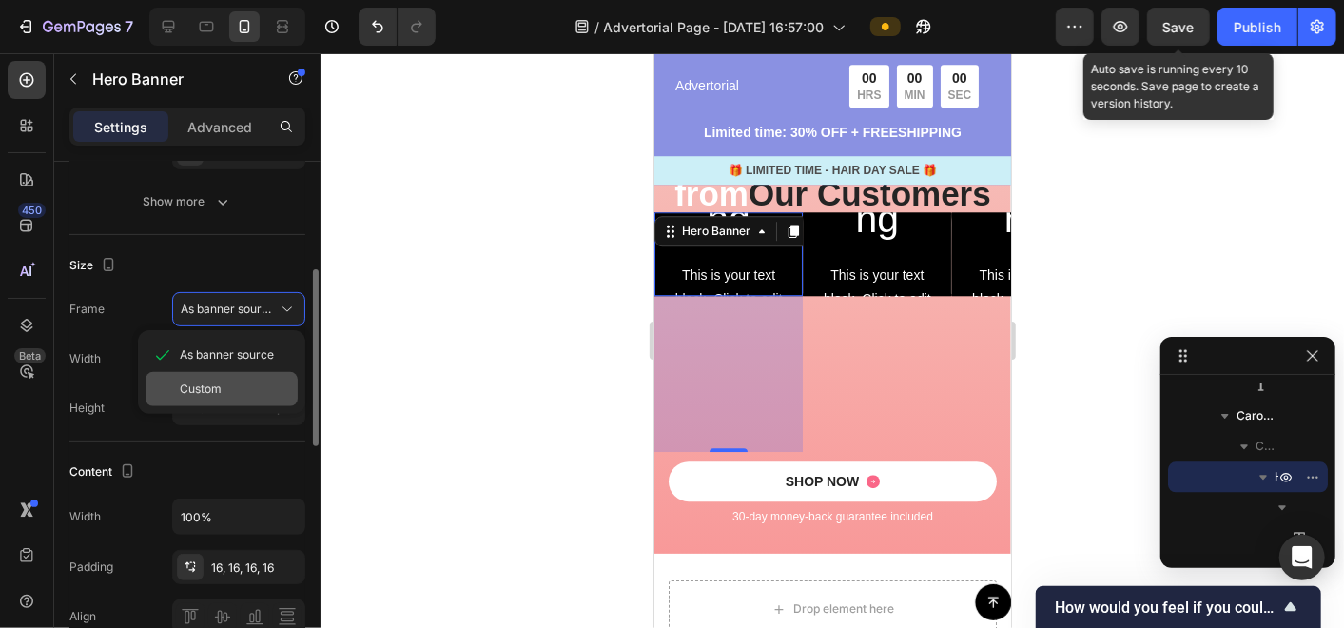
click at [204, 380] on span "Custom" at bounding box center [201, 388] width 42 height 17
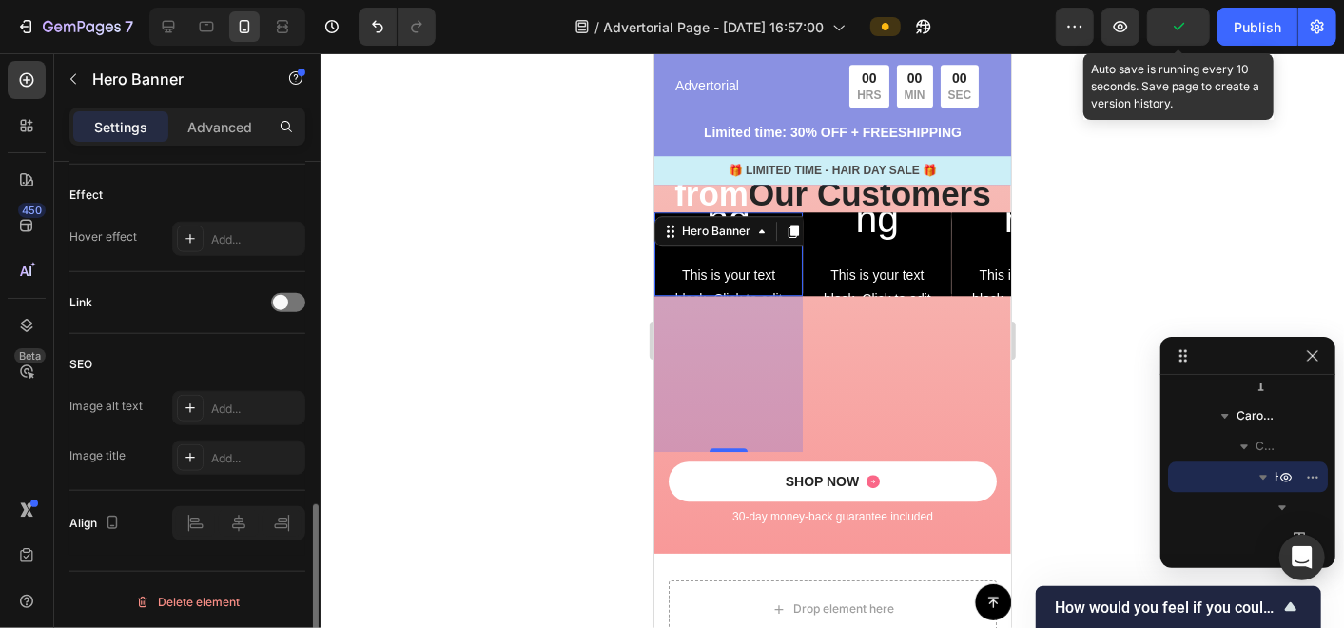
scroll to position [586, 0]
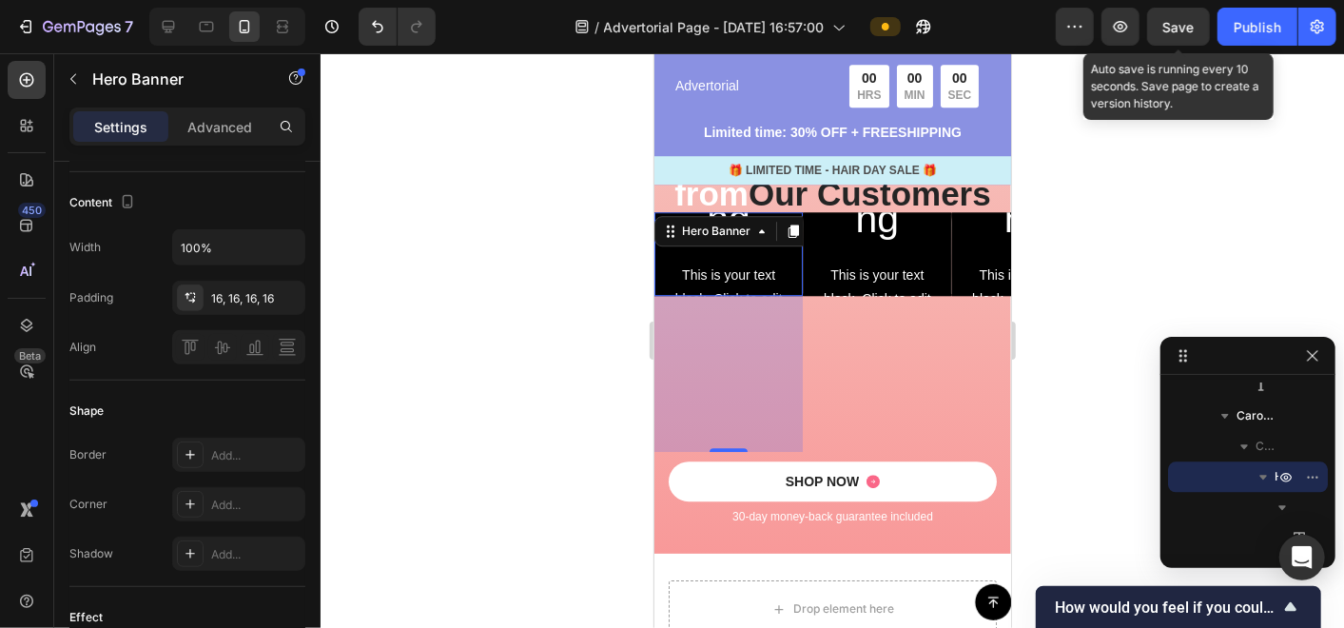
click at [592, 366] on div at bounding box center [832, 340] width 1023 height 574
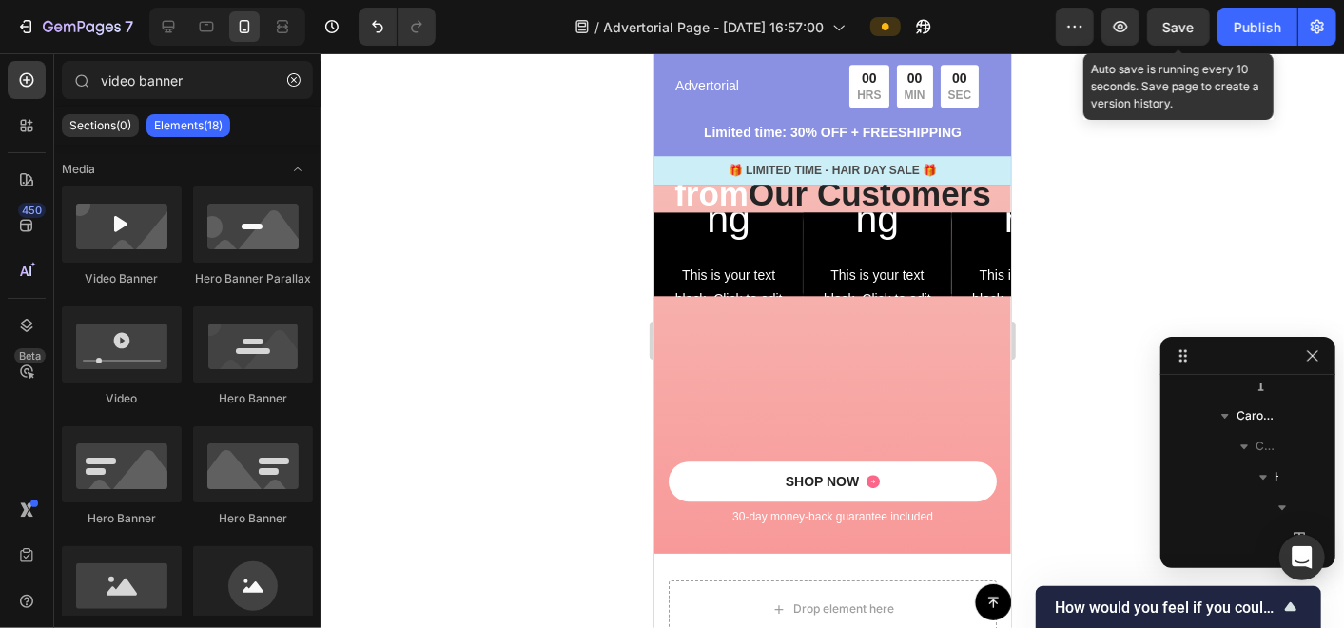
click at [592, 366] on div at bounding box center [832, 340] width 1023 height 574
click at [938, 256] on div "Click here to edit heading Heading This is your text block. Click to edit and m…" at bounding box center [876, 253] width 148 height 560
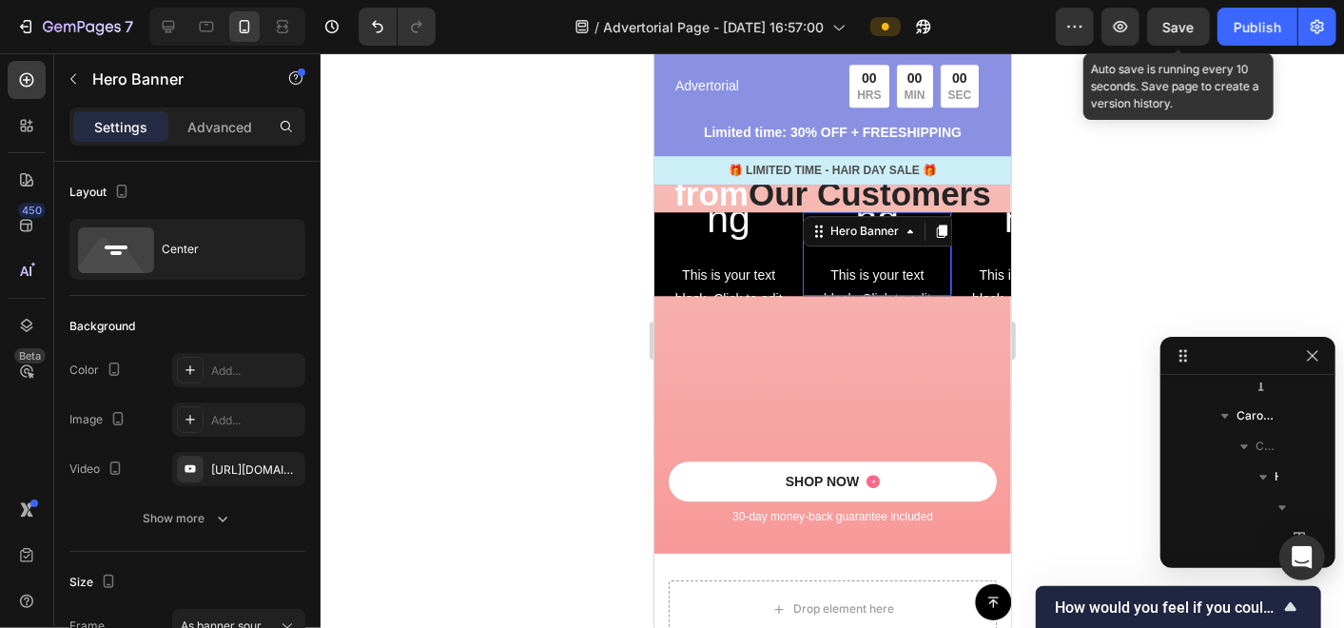
scroll to position [2995, 0]
click at [224, 127] on p "Advanced" at bounding box center [219, 127] width 65 height 20
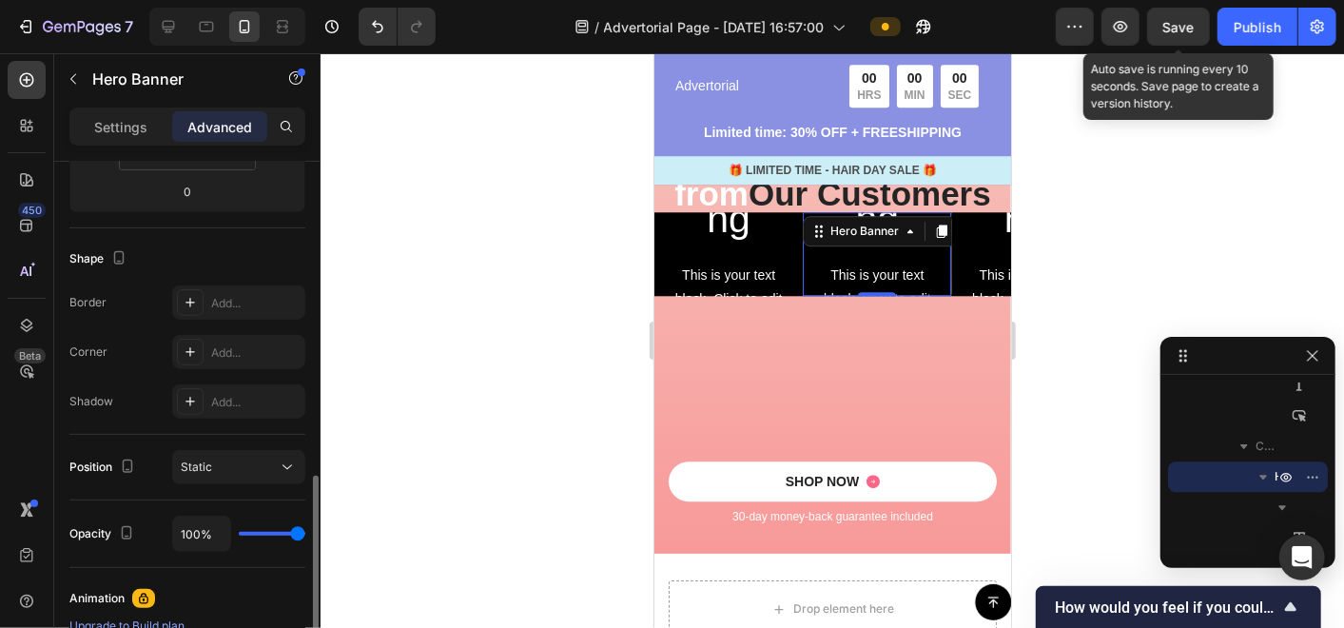
scroll to position [528, 0]
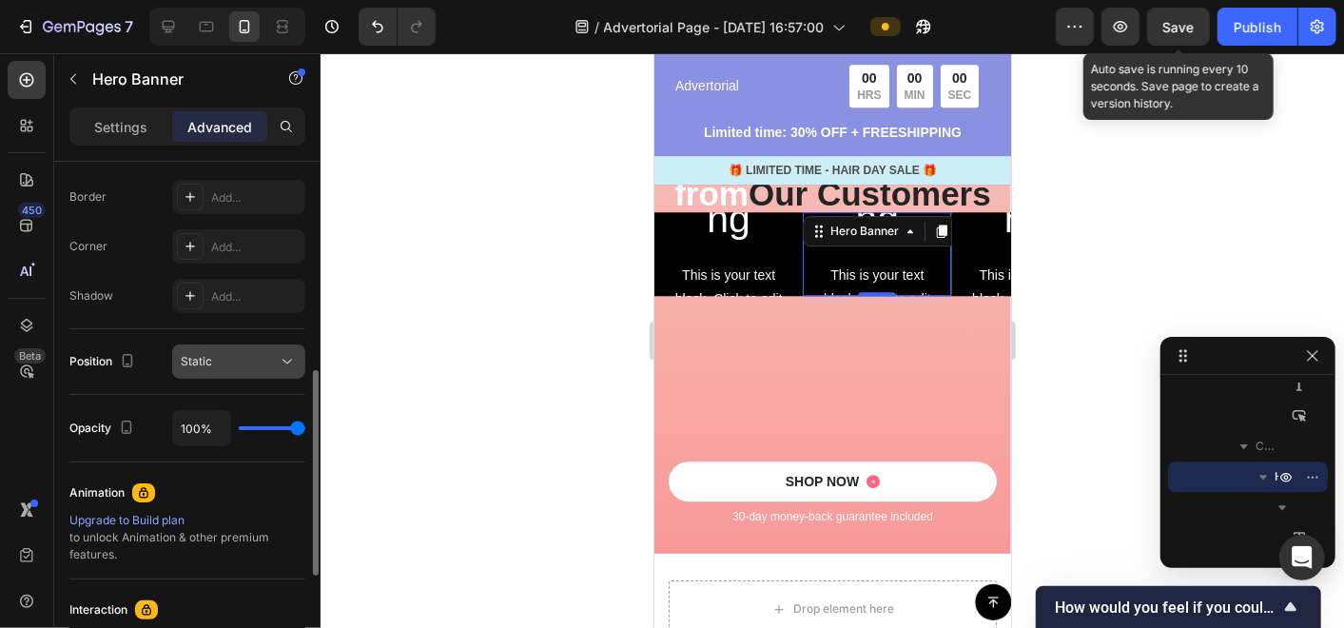
click at [244, 353] on div "Static" at bounding box center [229, 361] width 97 height 17
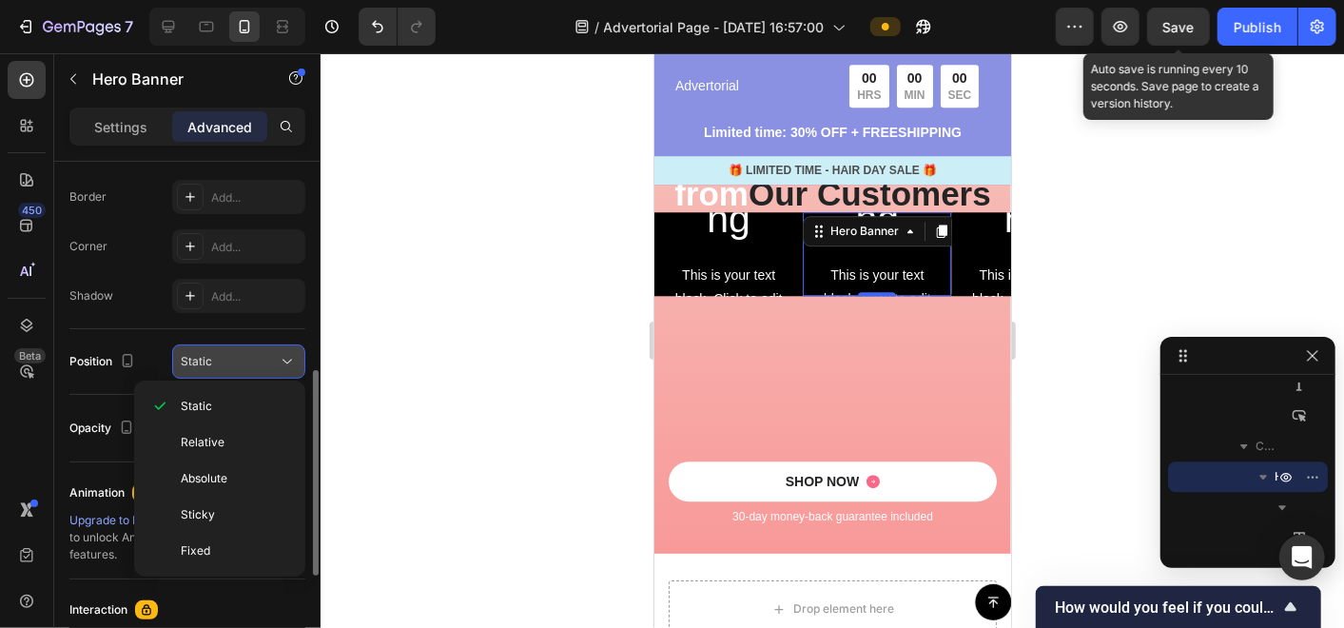
click at [244, 353] on div "Static" at bounding box center [229, 361] width 97 height 17
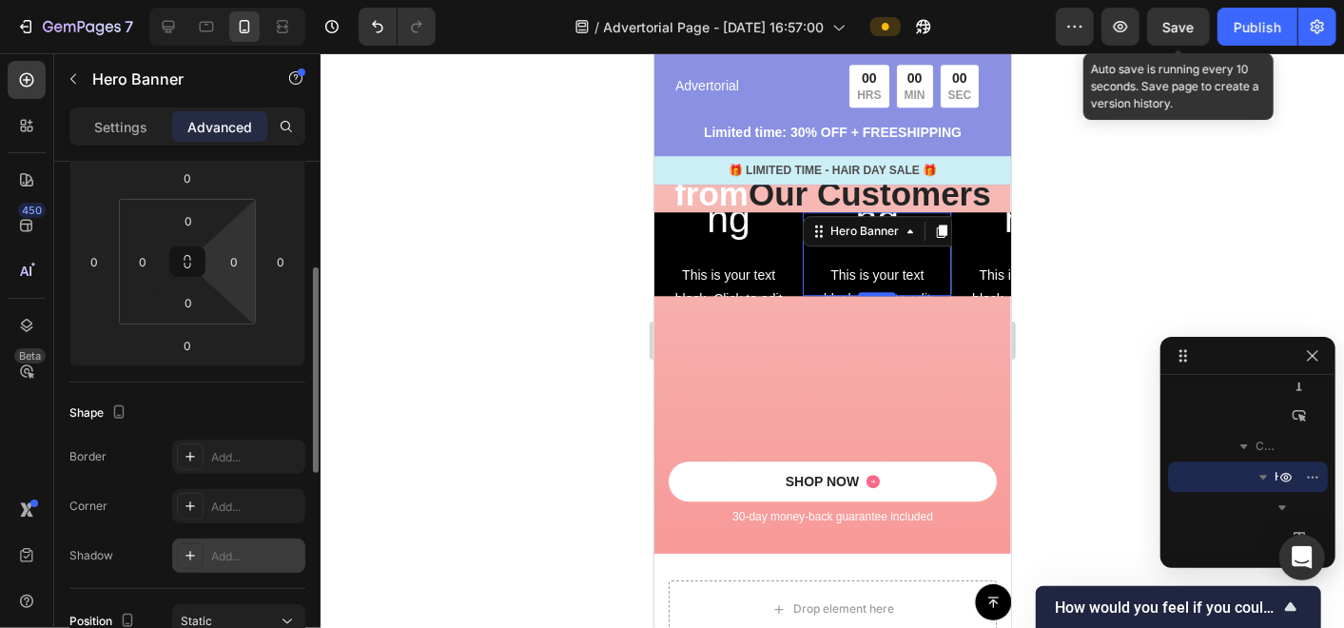
scroll to position [0, 0]
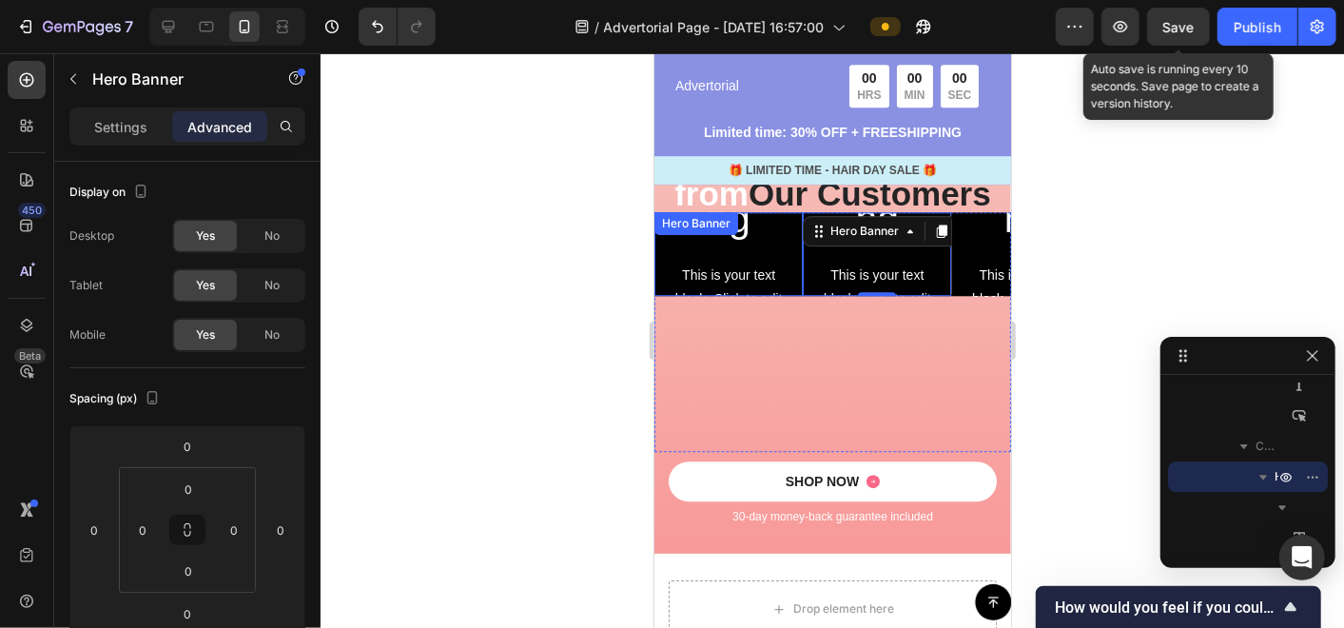
click at [793, 219] on div "Click here to edit heading Heading This is your text block. Click to edit and m…" at bounding box center [727, 253] width 148 height 560
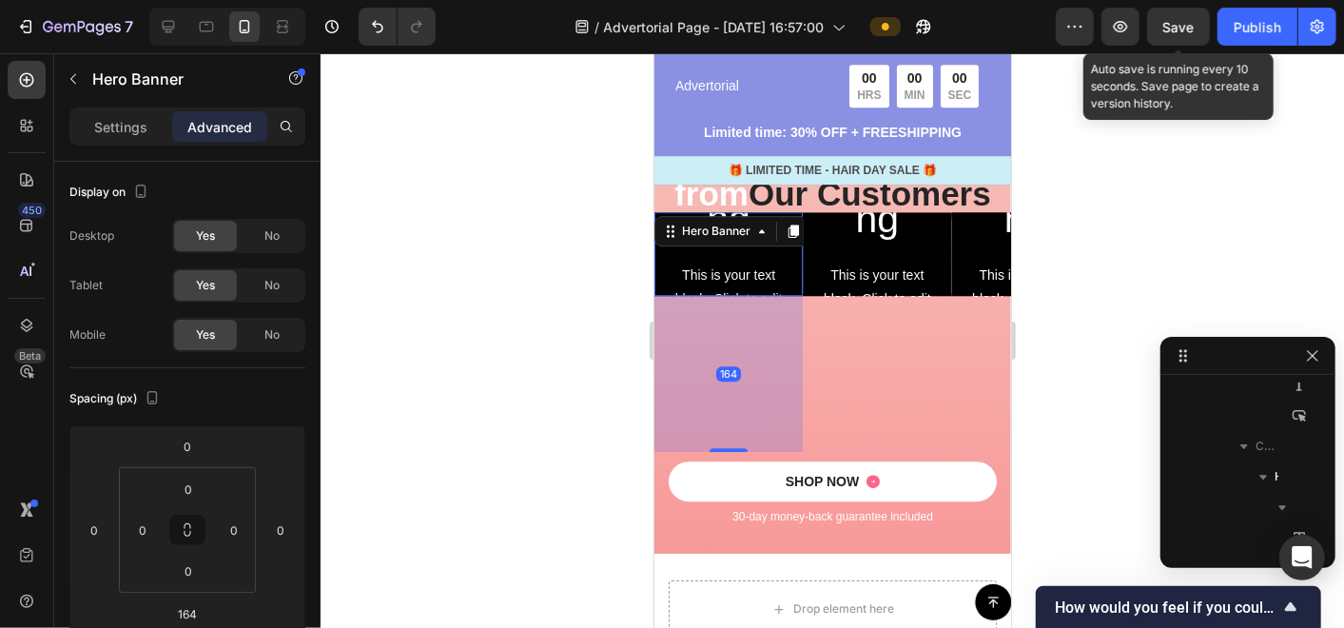
scroll to position [2813, 0]
click at [677, 341] on div "164" at bounding box center [727, 373] width 148 height 156
click at [696, 362] on div "164" at bounding box center [727, 373] width 148 height 156
click at [712, 314] on div "164" at bounding box center [727, 373] width 148 height 156
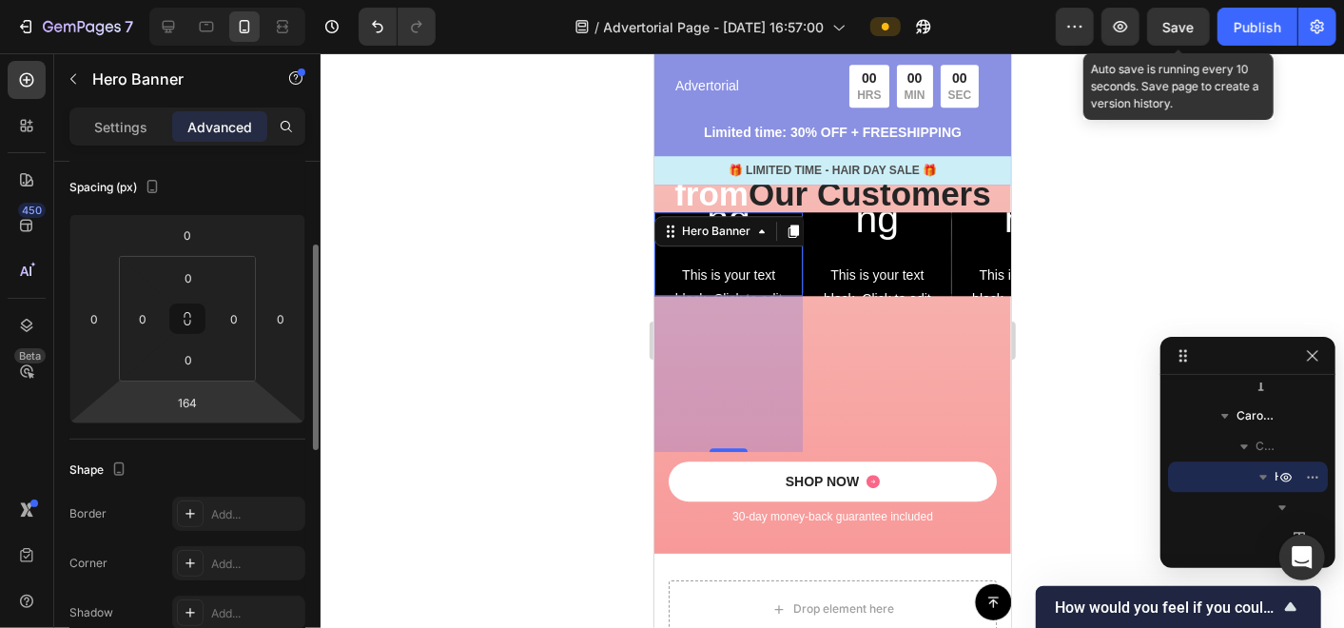
scroll to position [0, 0]
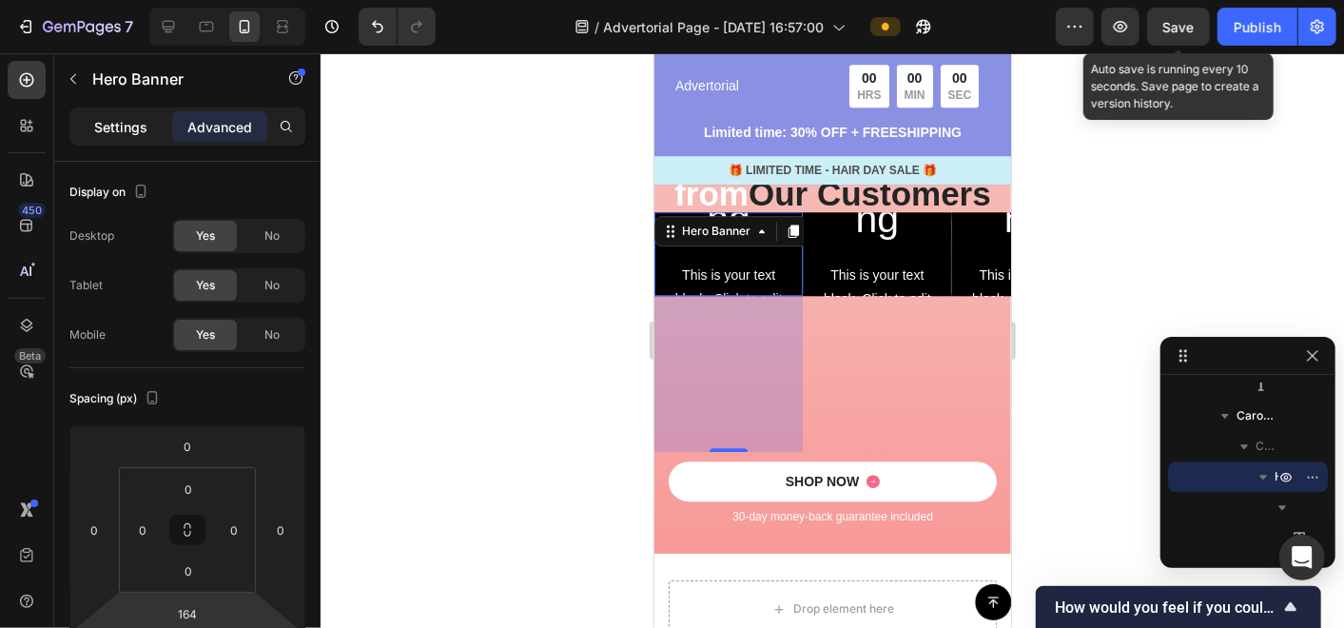
click at [119, 125] on p "Settings" at bounding box center [120, 127] width 53 height 20
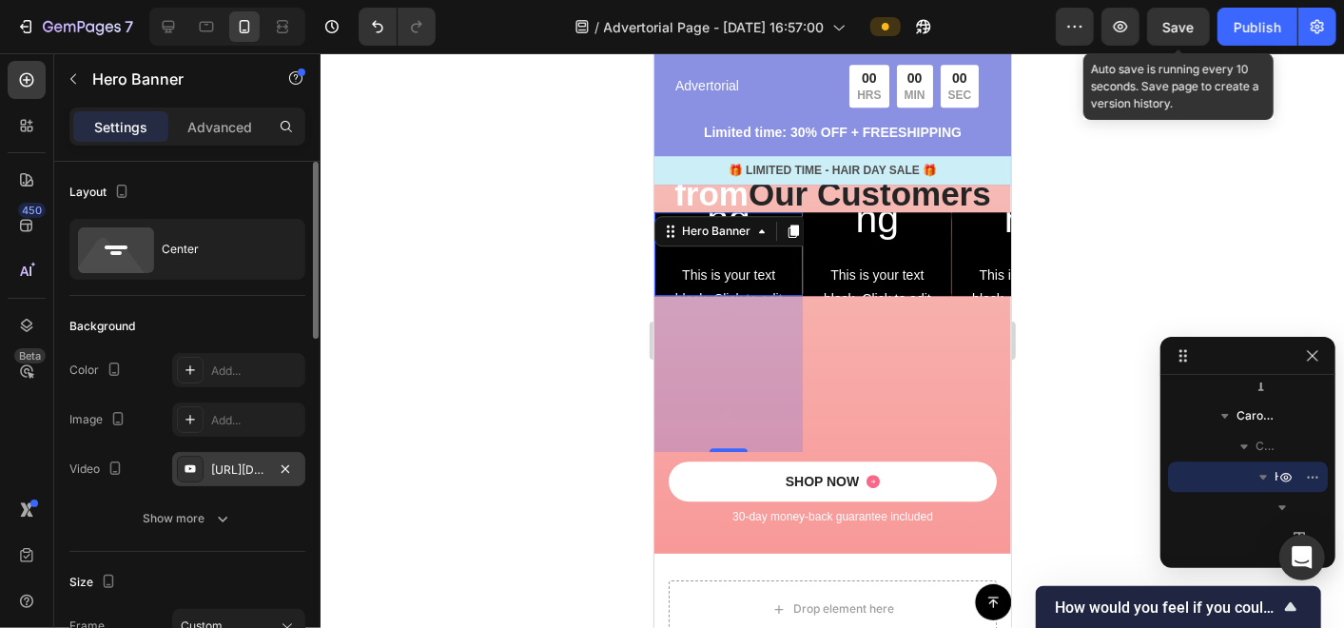
click at [247, 461] on div "[URL][DOMAIN_NAME]" at bounding box center [238, 469] width 55 height 17
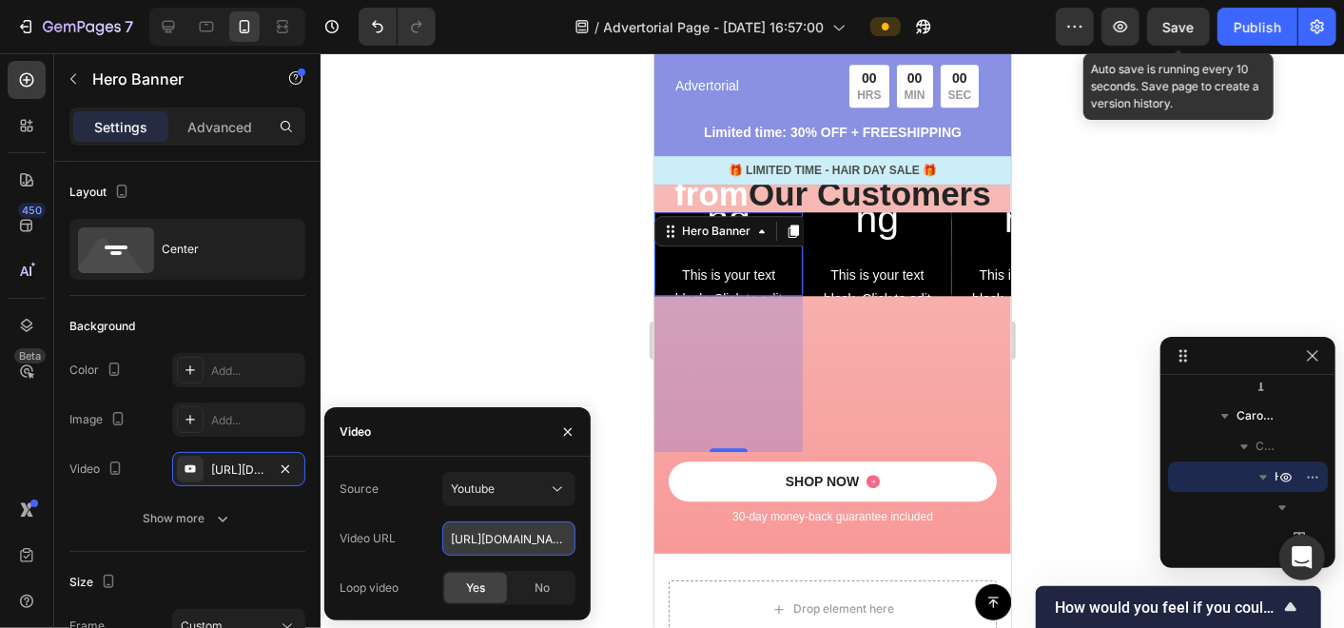
click at [516, 537] on input "[URL][DOMAIN_NAME]" at bounding box center [508, 538] width 133 height 34
click at [496, 470] on div "Source Youtube Video URL [URL][DOMAIN_NAME] Loop video Yes No" at bounding box center [457, 539] width 266 height 164
click at [505, 496] on div "Youtube" at bounding box center [499, 488] width 97 height 17
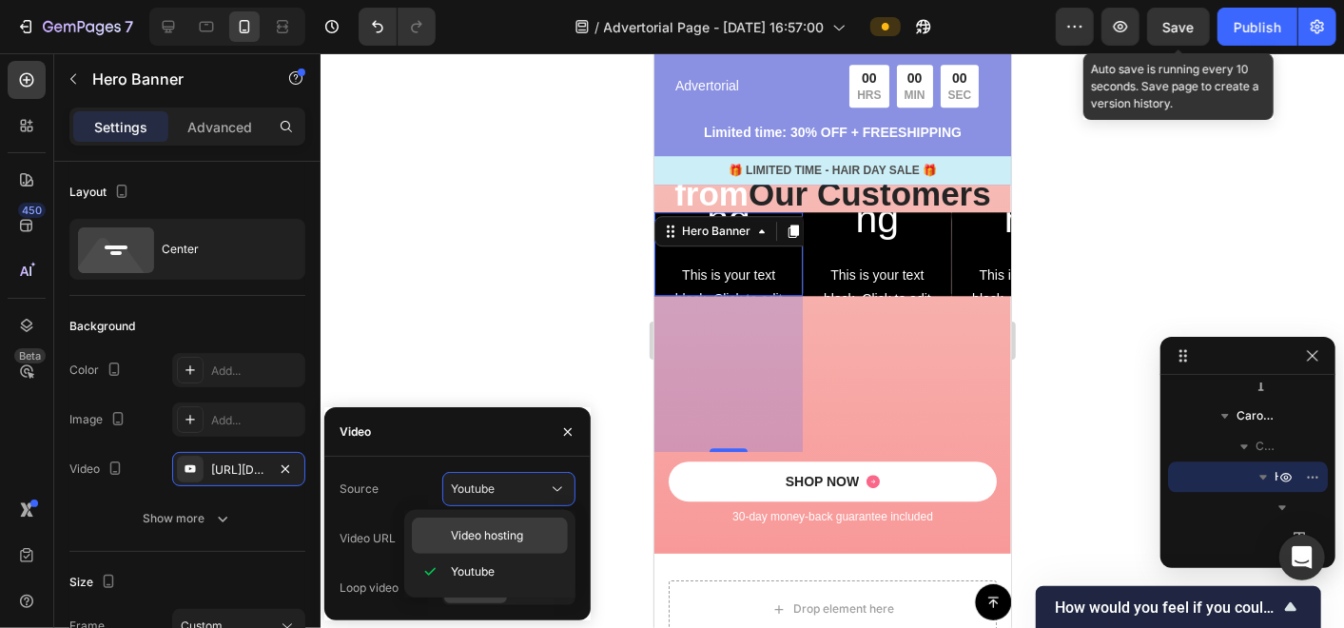
click at [511, 537] on span "Video hosting" at bounding box center [487, 535] width 72 height 17
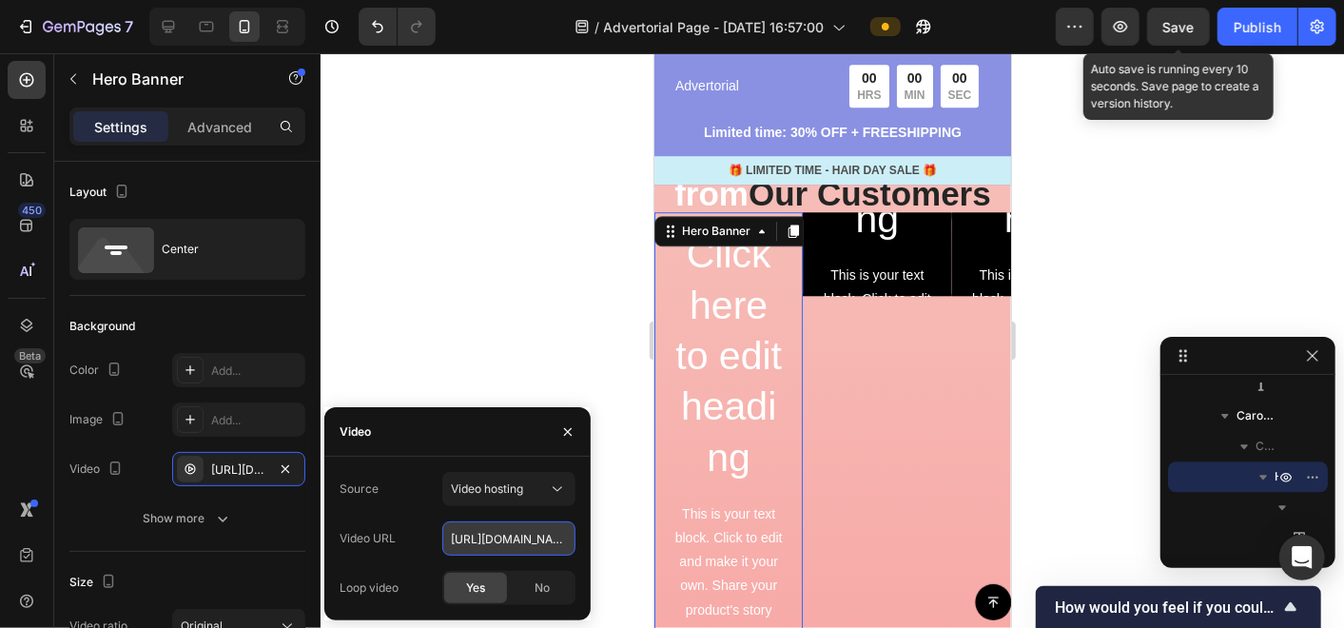
click at [499, 537] on input "[URL][DOMAIN_NAME]" at bounding box center [508, 538] width 133 height 34
paste input "05176e87ddcd4cf59aa5a02dd824bb15"
type input "[URL][DOMAIN_NAME]"
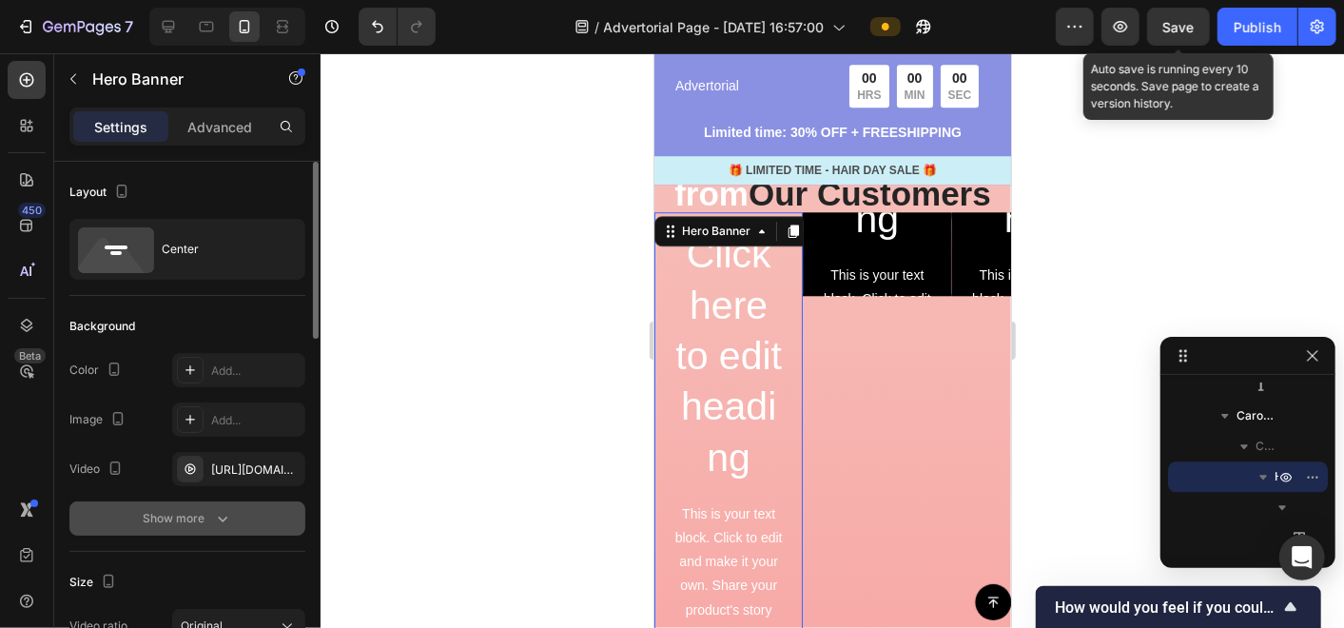
click at [184, 516] on div "Show more" at bounding box center [188, 518] width 88 height 19
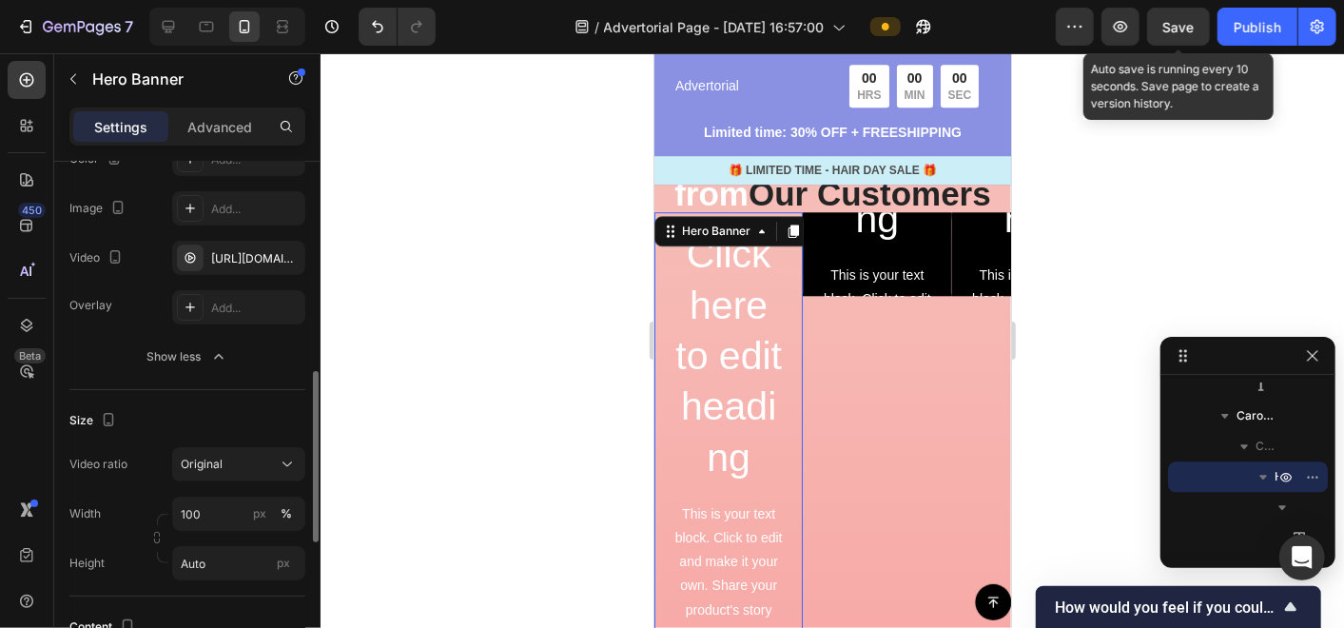
scroll to position [317, 0]
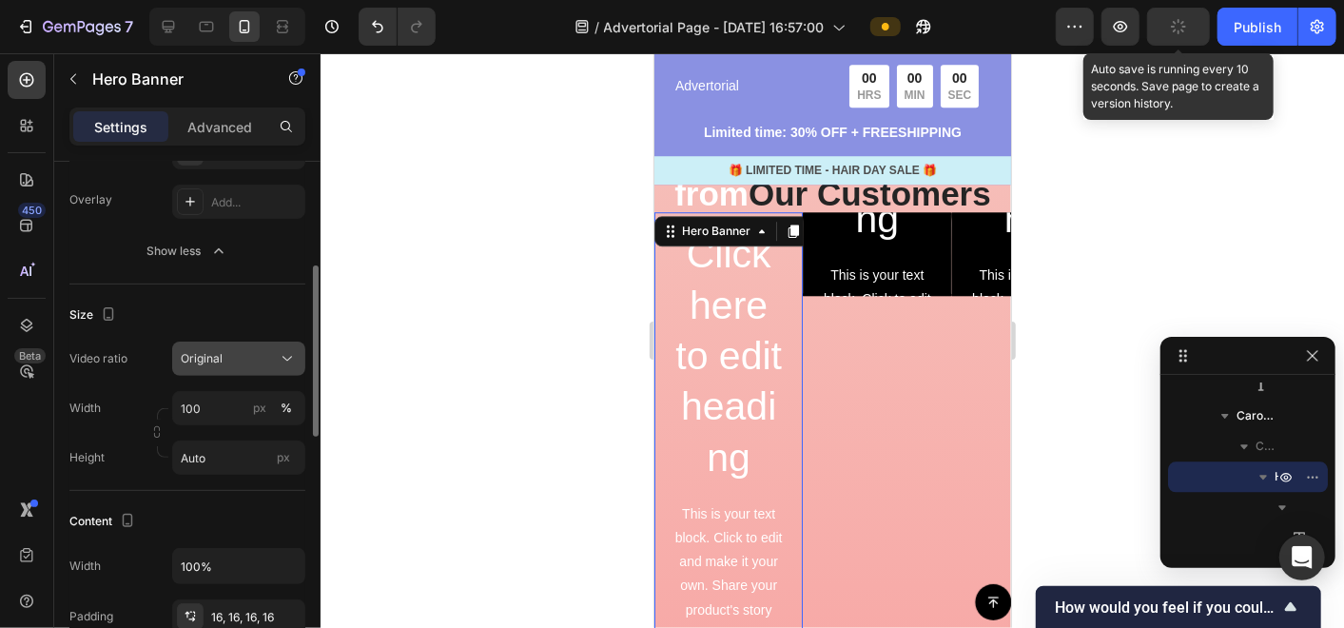
click at [223, 366] on button "Original" at bounding box center [238, 358] width 133 height 34
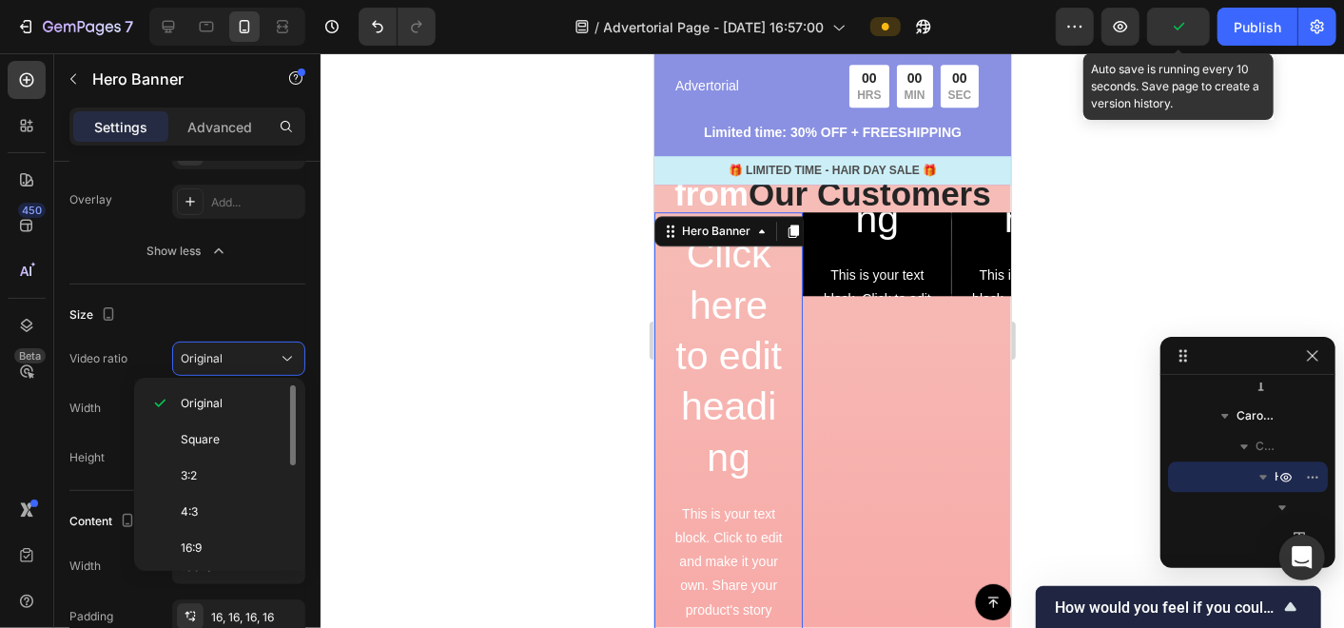
scroll to position [214, 0]
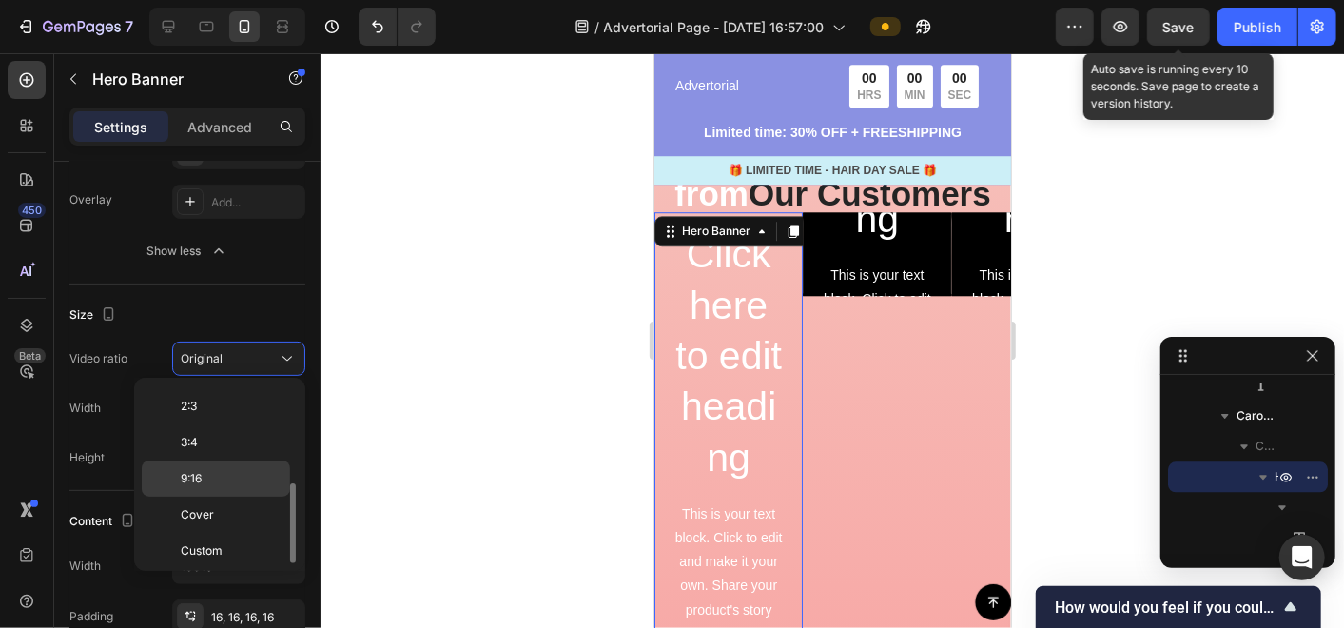
drag, startPoint x: 221, startPoint y: 473, endPoint x: 109, endPoint y: 351, distance: 164.9
click at [221, 473] on p "9:16" at bounding box center [231, 478] width 101 height 17
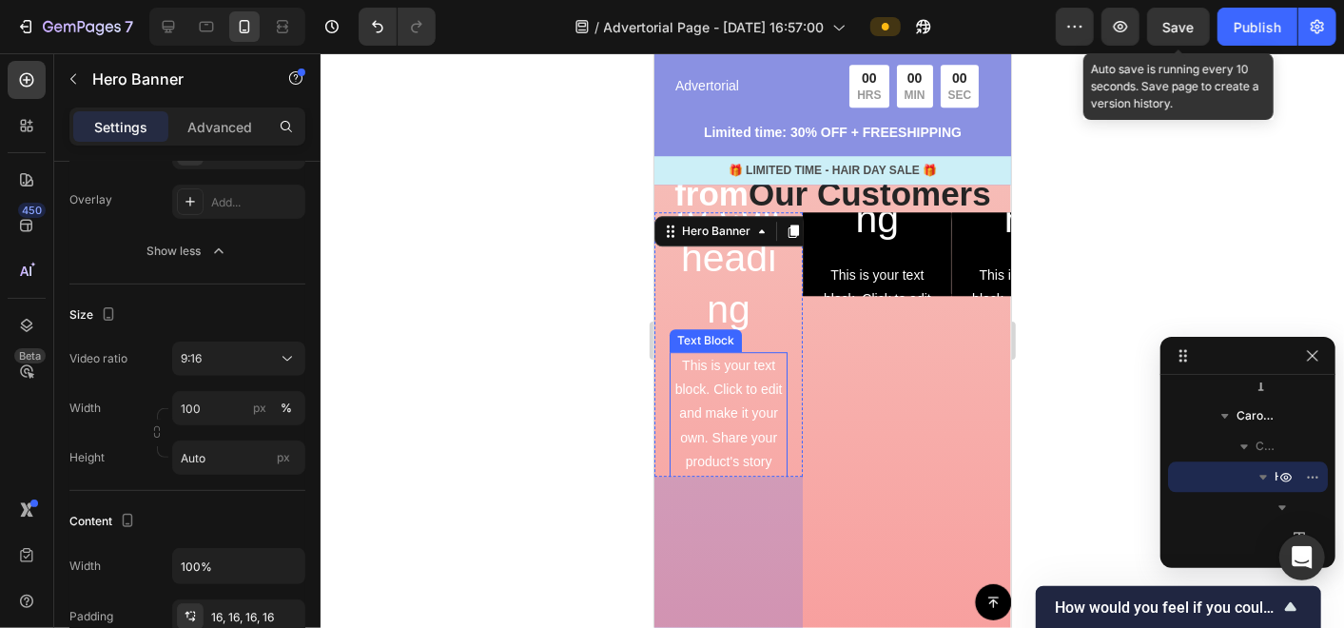
click at [707, 403] on div "This is your text block. Click to edit and make it your own. Share your product…" at bounding box center [728, 449] width 118 height 196
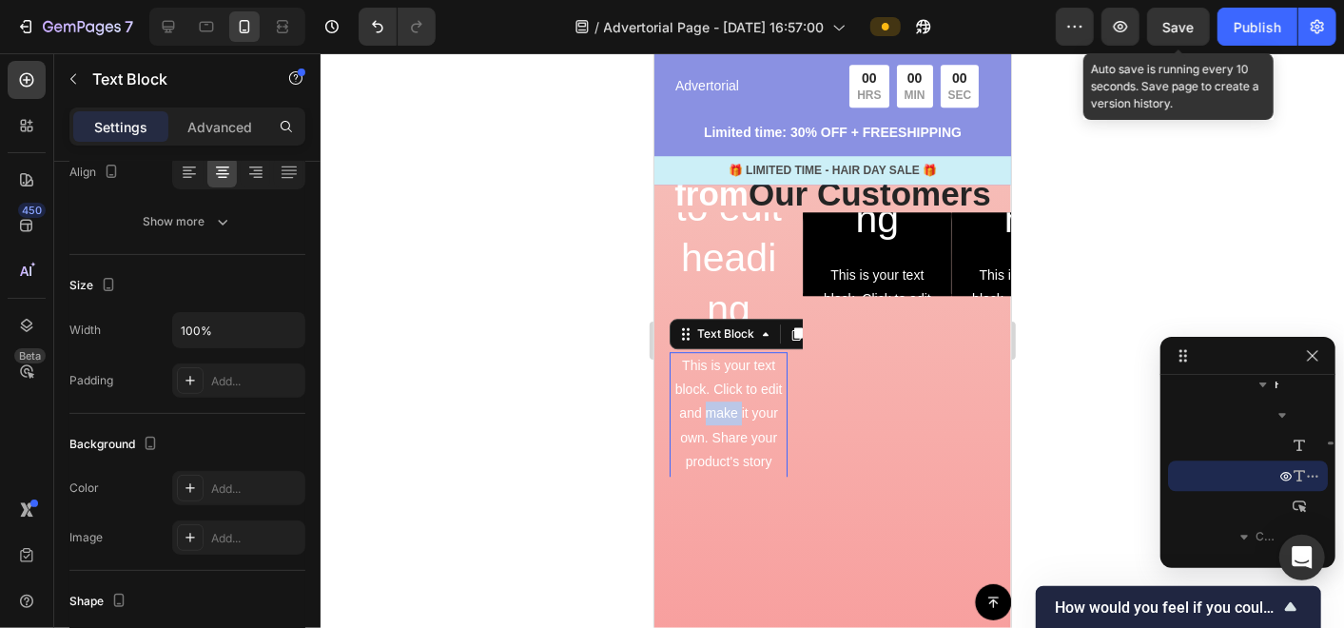
scroll to position [0, 0]
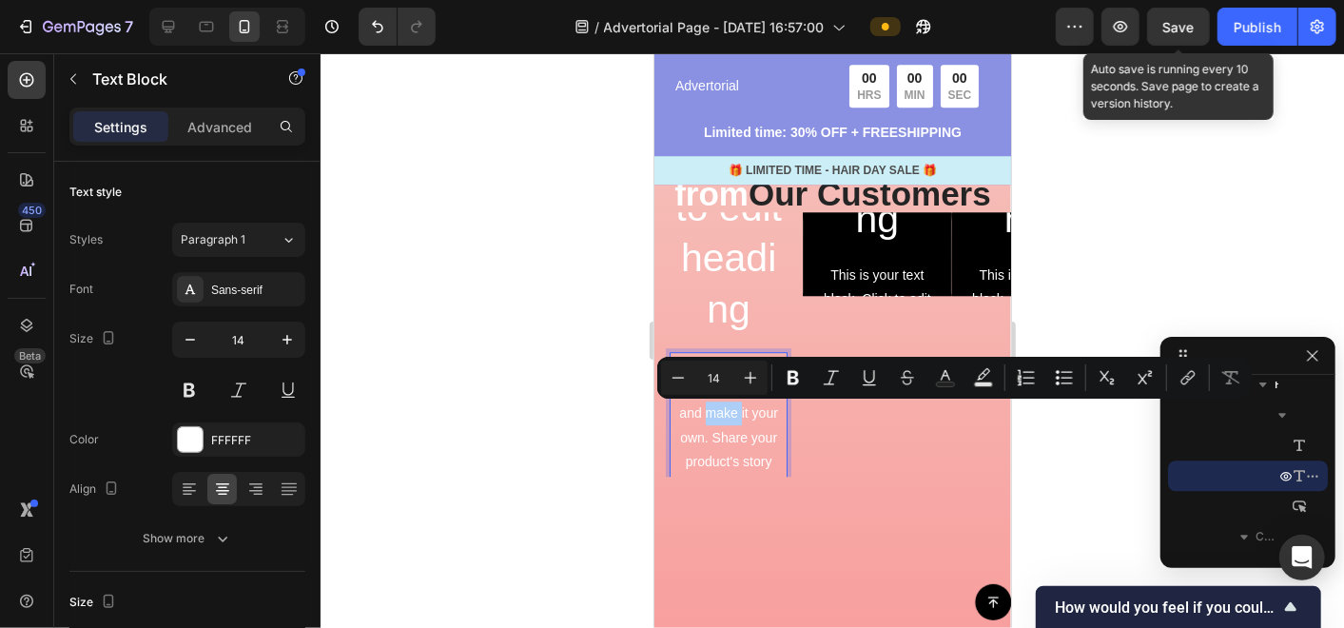
click at [571, 404] on div at bounding box center [832, 340] width 1023 height 574
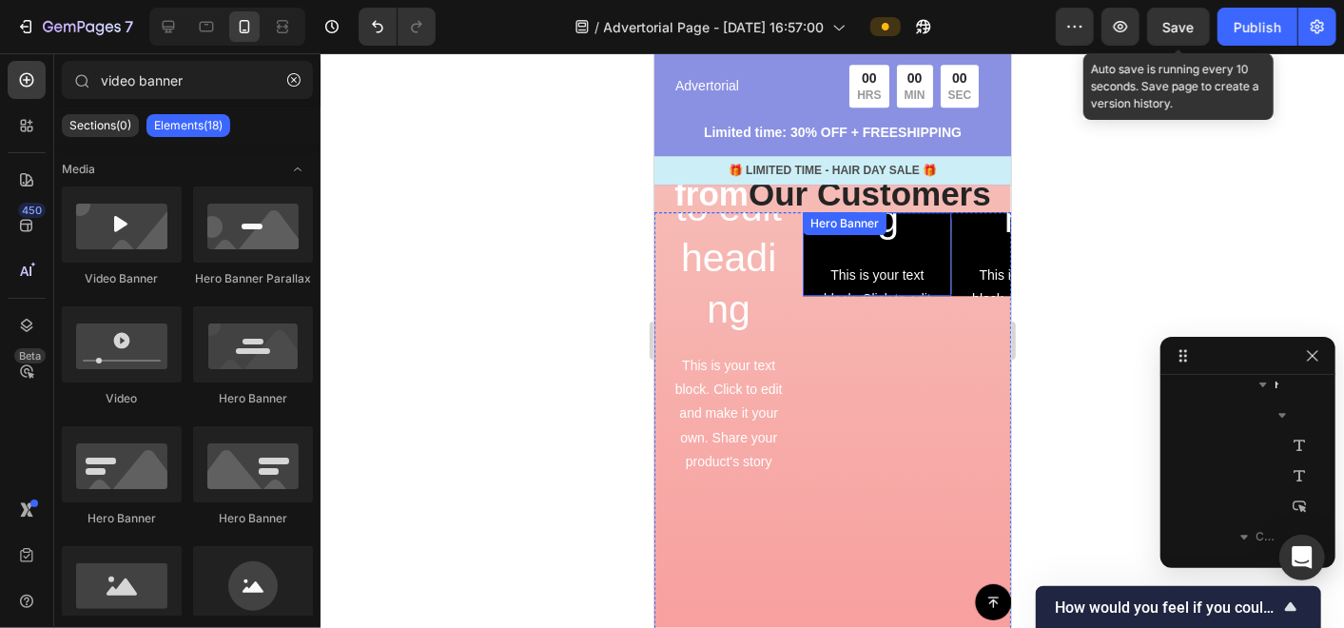
click at [912, 253] on div "Click here to edit heading Heading This is your text block. Click to edit and m…" at bounding box center [876, 254] width 118 height 530
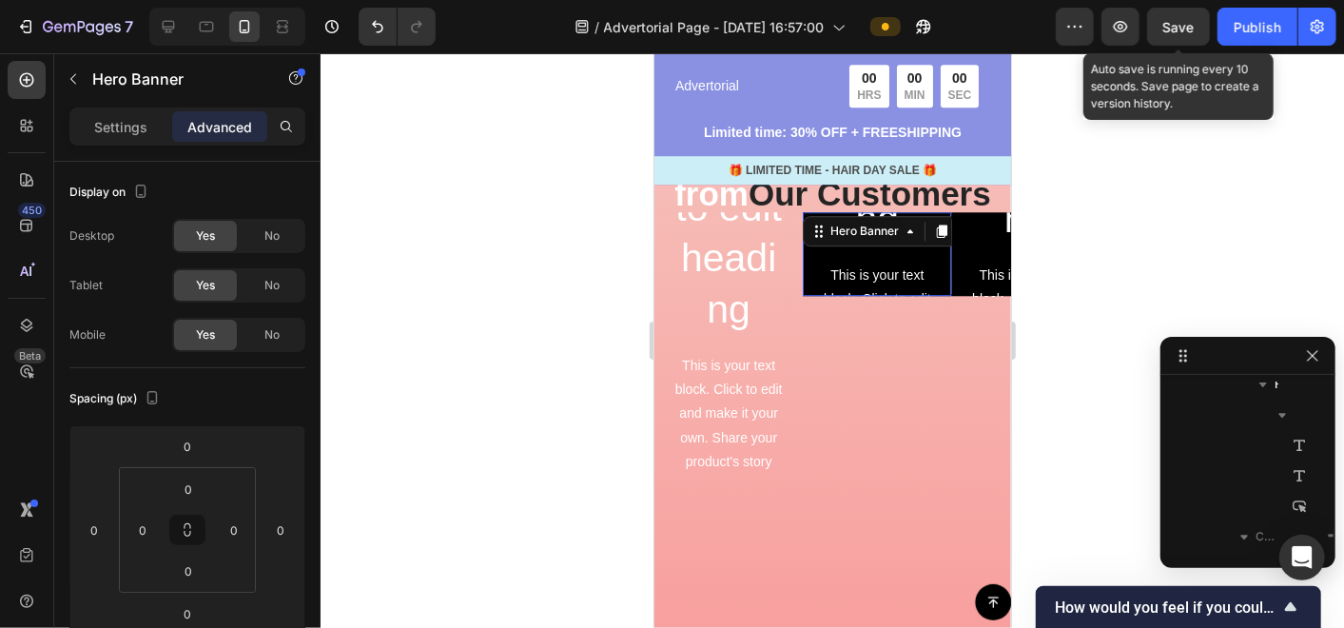
scroll to position [2995, 0]
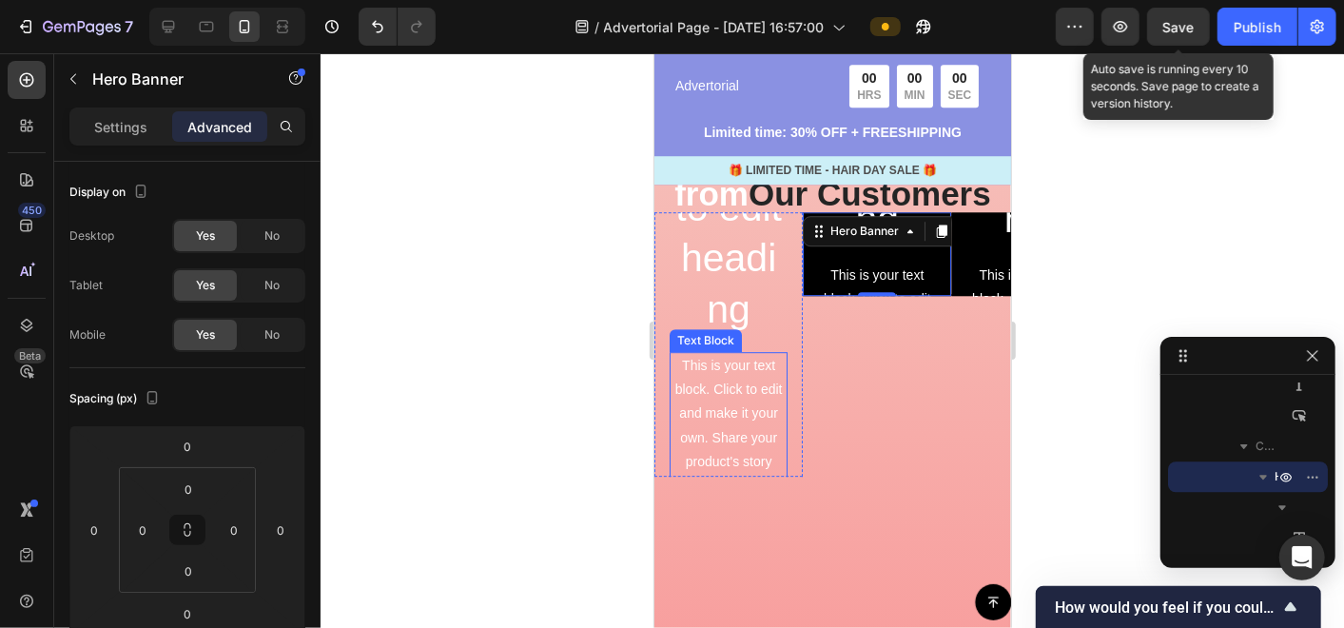
click at [784, 365] on p "This is your text block. Click to edit and make it your own. Share your product…" at bounding box center [728, 449] width 114 height 192
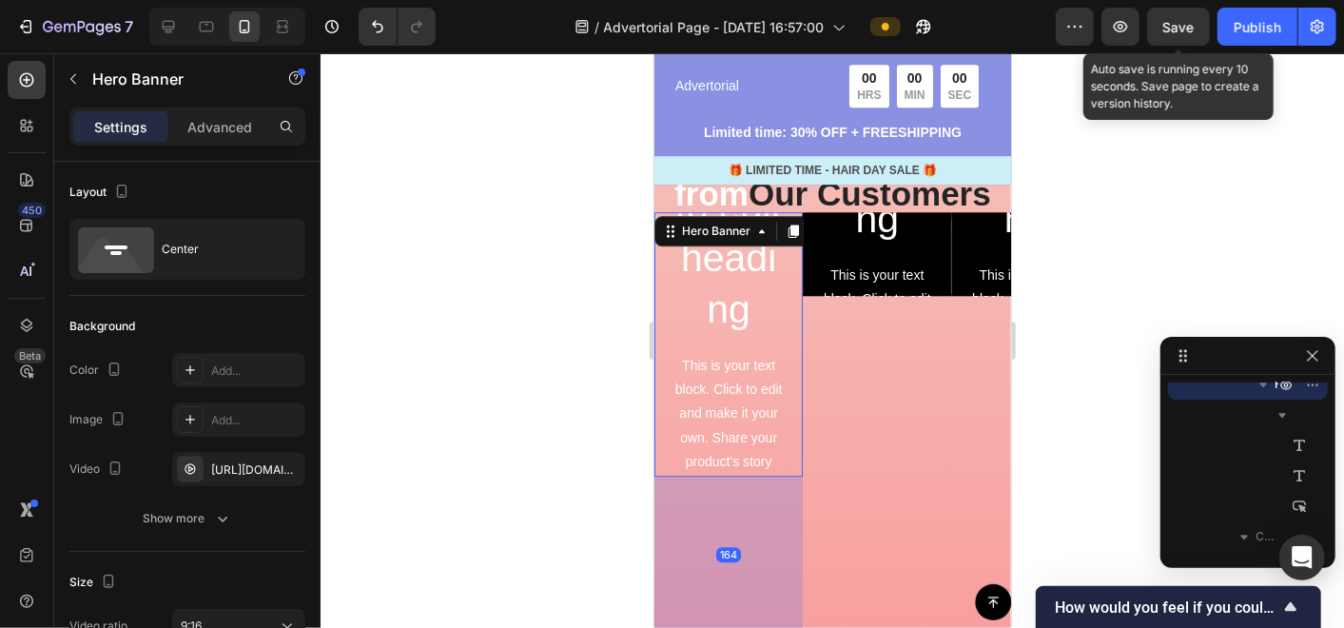
scroll to position [2813, 0]
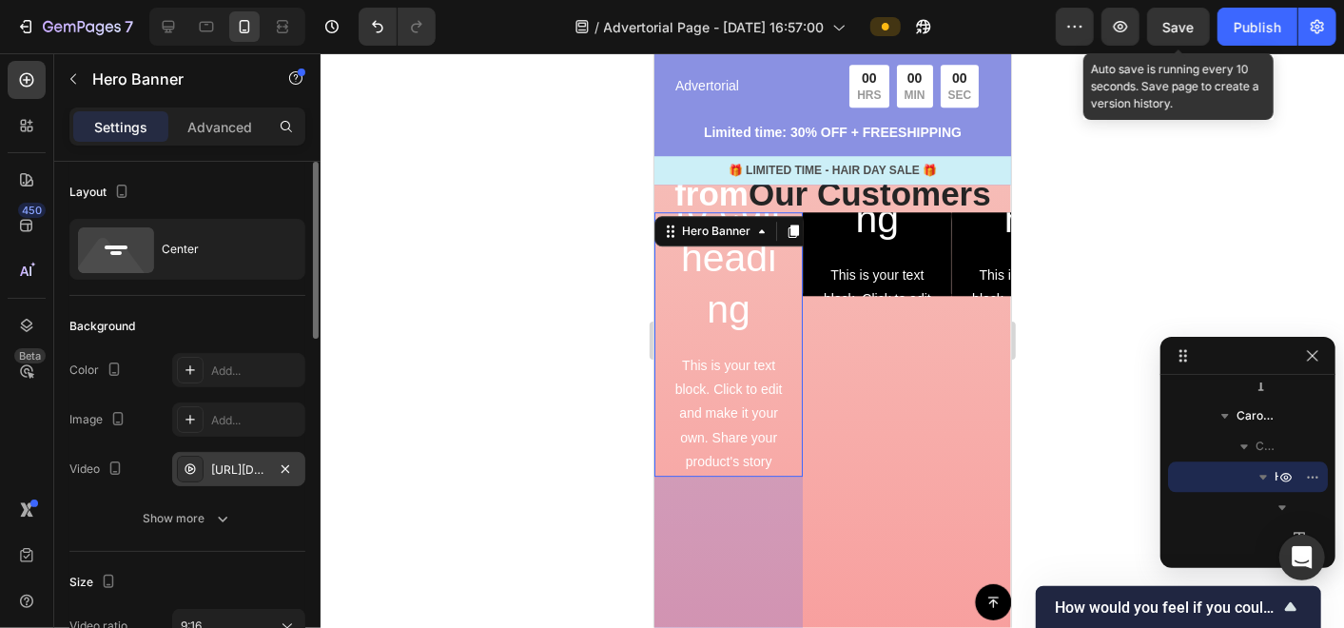
click at [249, 471] on div "[URL][DOMAIN_NAME]" at bounding box center [238, 469] width 55 height 17
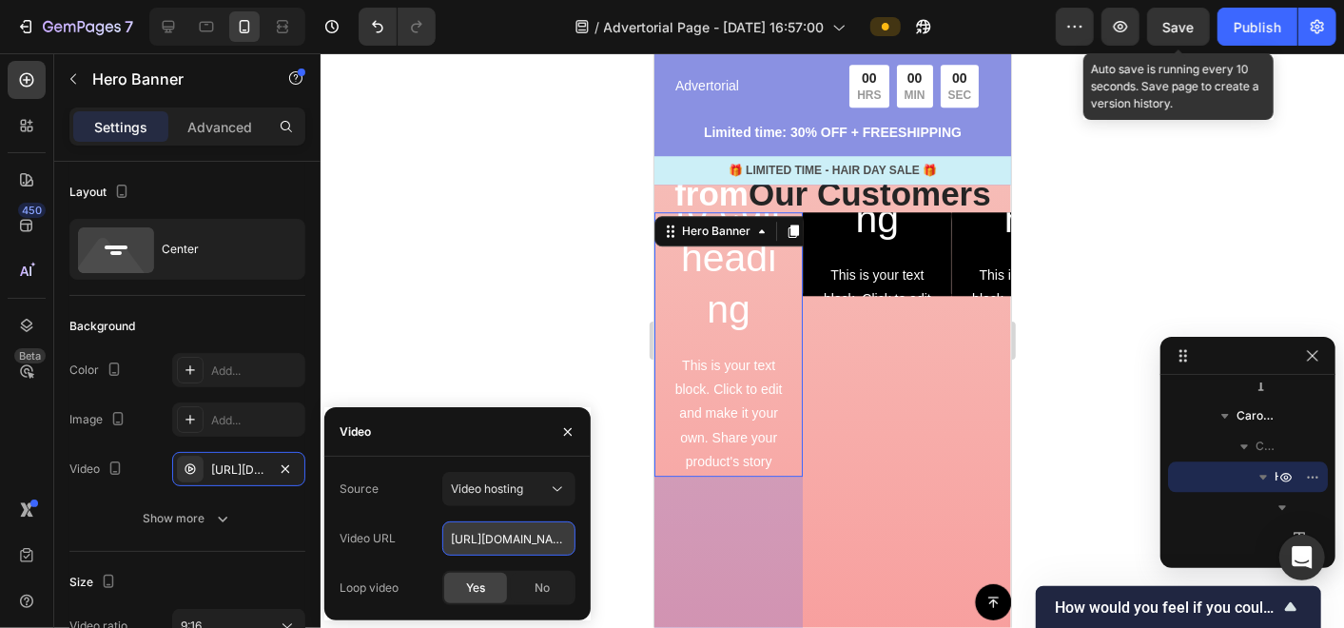
click at [489, 540] on input "[URL][DOMAIN_NAME]" at bounding box center [508, 538] width 133 height 34
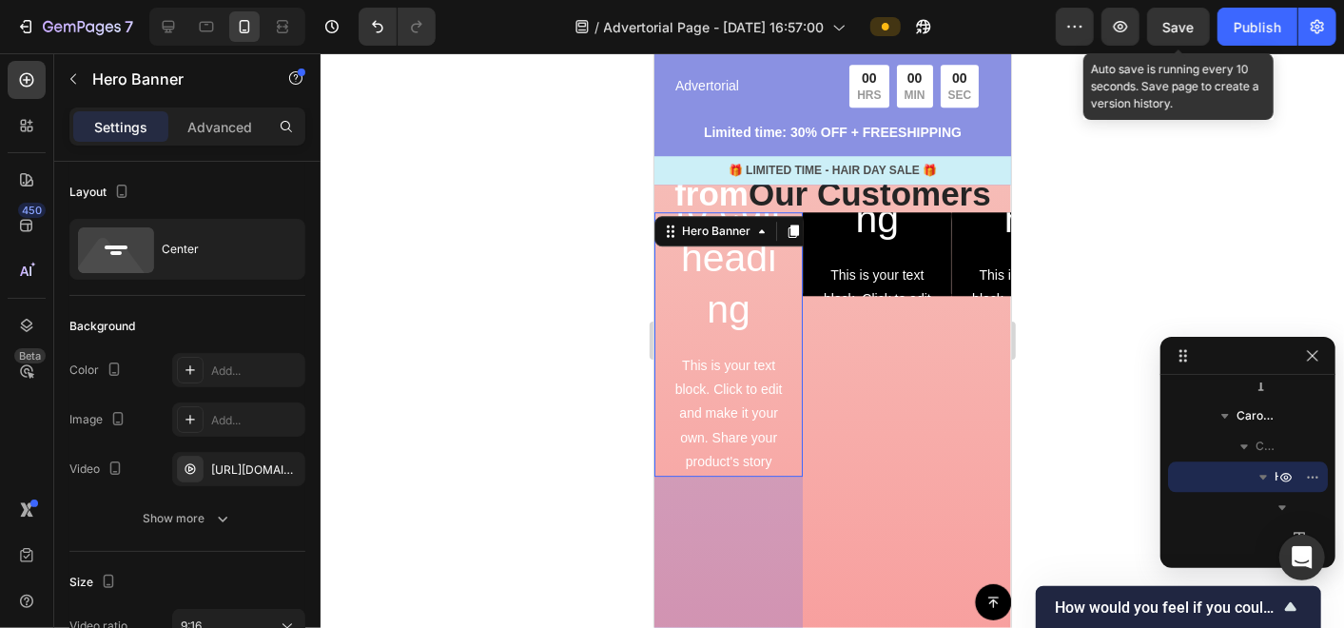
scroll to position [0, 0]
drag, startPoint x: 490, startPoint y: 347, endPoint x: 291, endPoint y: 215, distance: 238.7
click at [490, 347] on div at bounding box center [832, 340] width 1023 height 574
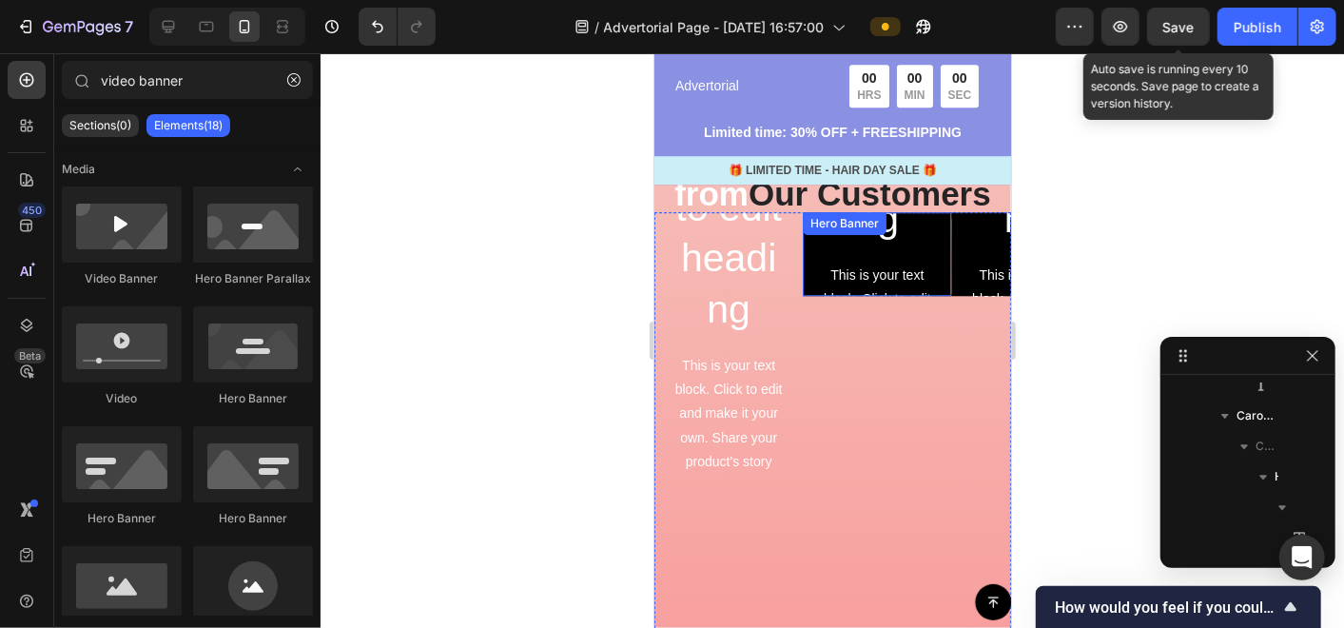
click at [943, 266] on div "Click here to edit heading Heading This is your text block. Click to edit and m…" at bounding box center [876, 253] width 148 height 560
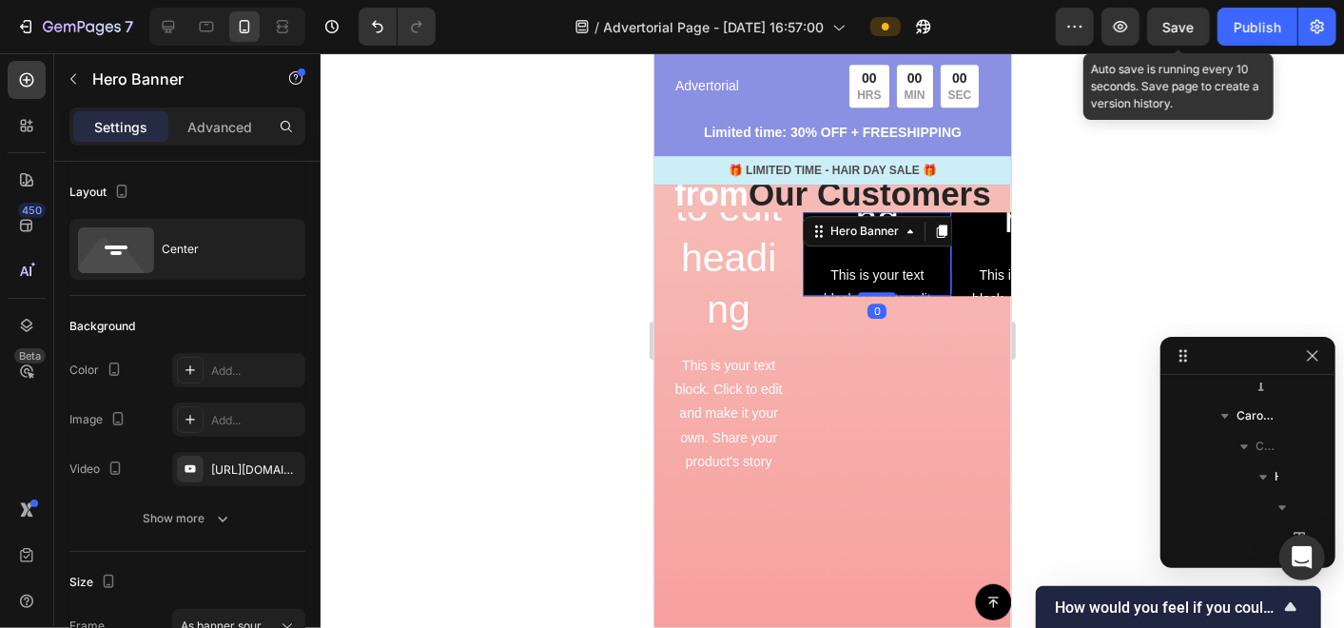
scroll to position [2995, 0]
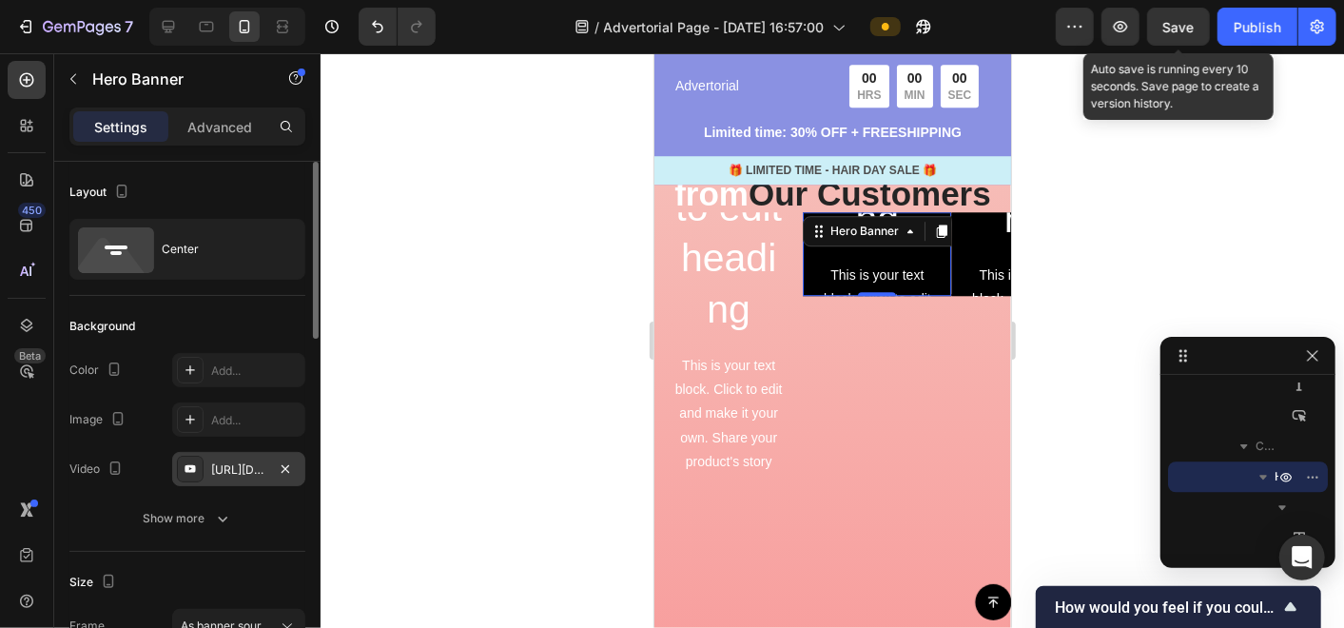
click at [232, 469] on div "[URL][DOMAIN_NAME]" at bounding box center [238, 469] width 55 height 17
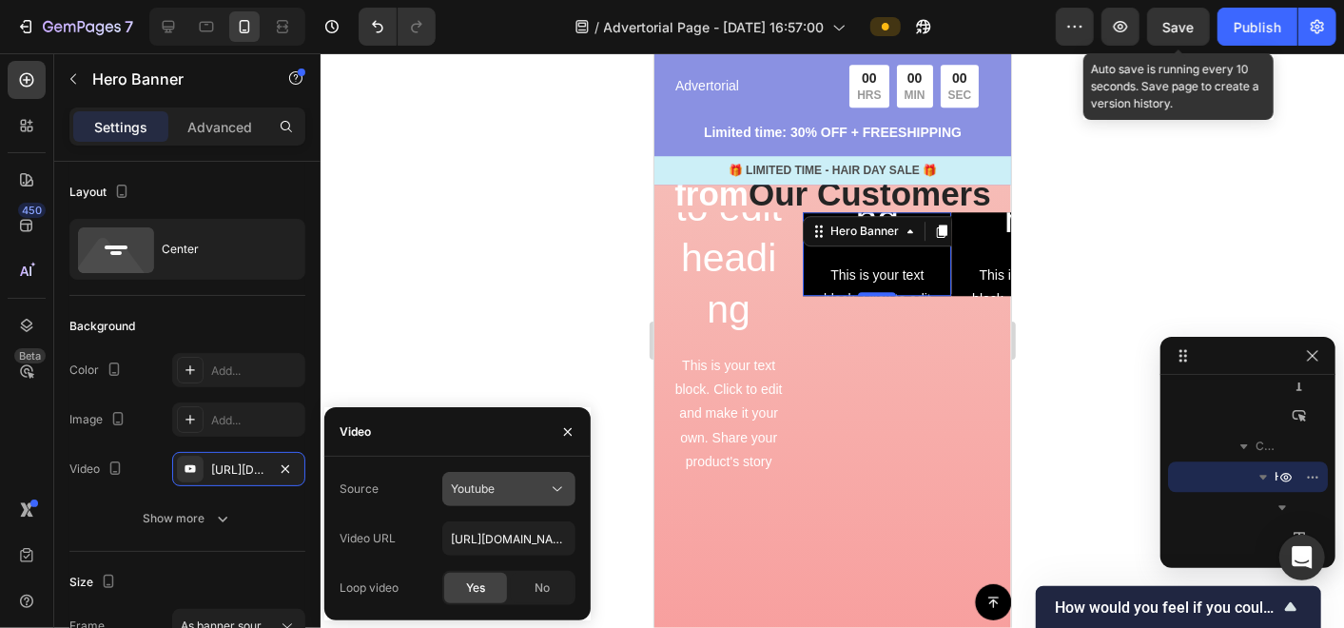
click at [537, 495] on div "Youtube" at bounding box center [499, 488] width 97 height 17
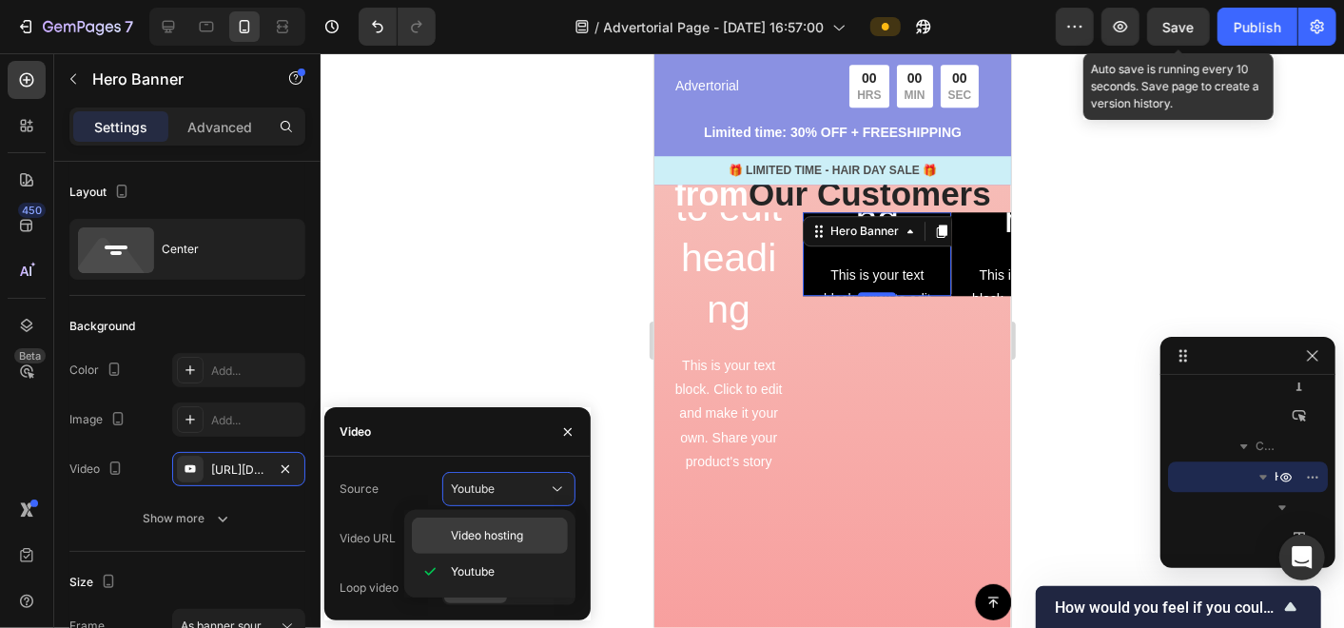
click at [517, 533] on span "Video hosting" at bounding box center [487, 535] width 72 height 17
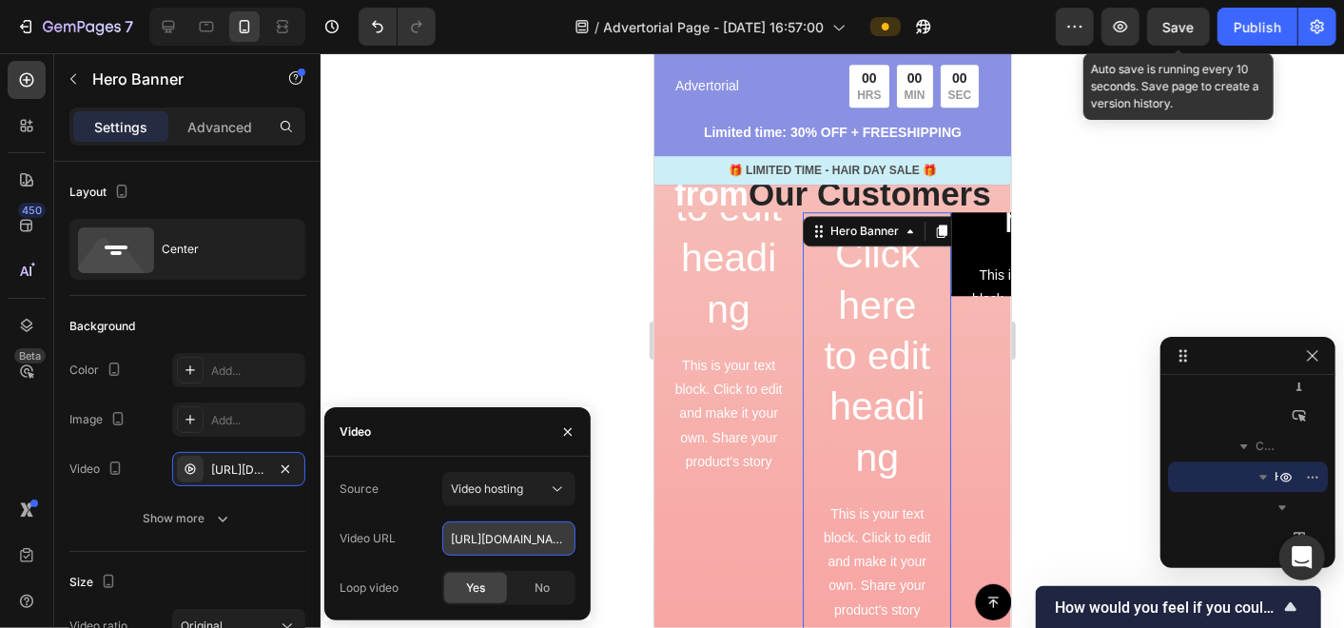
click at [488, 540] on input "[URL][DOMAIN_NAME]" at bounding box center [508, 538] width 133 height 34
paste input "9582052611e4e359f105670d4ee2e79"
type input "[URL][DOMAIN_NAME]"
click at [476, 314] on div at bounding box center [832, 340] width 1023 height 574
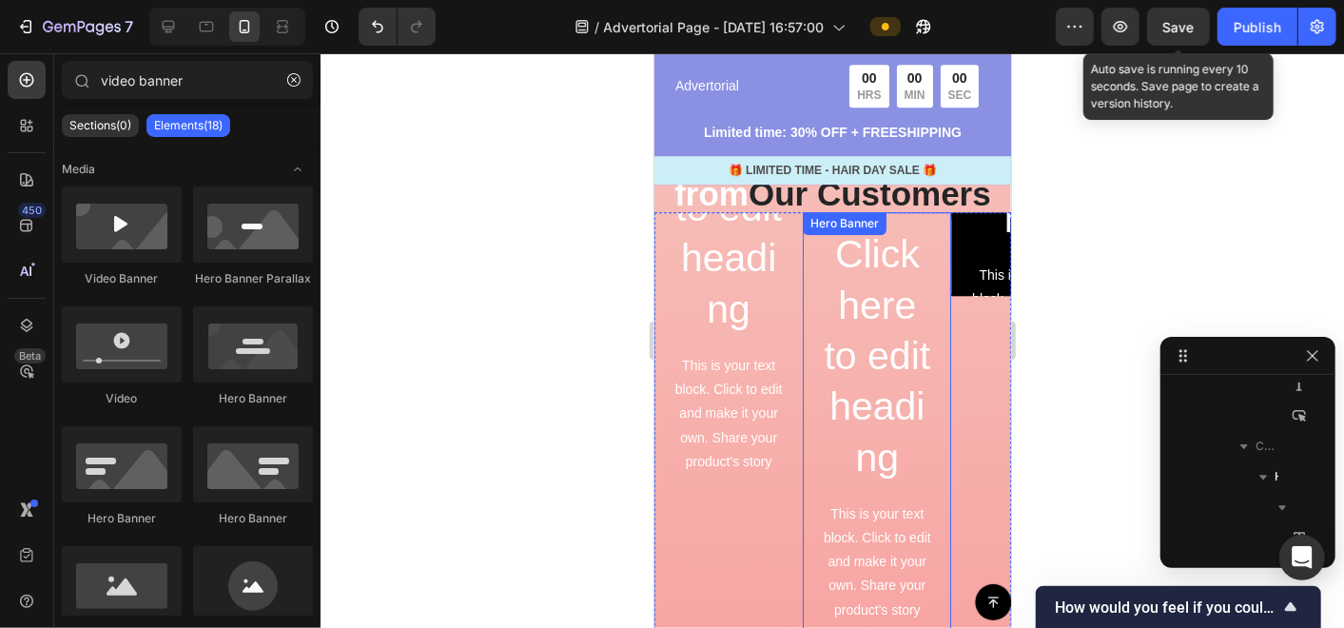
click at [939, 258] on div "Click here to edit heading Heading This is your text block. Click to edit and m…" at bounding box center [876, 491] width 148 height 560
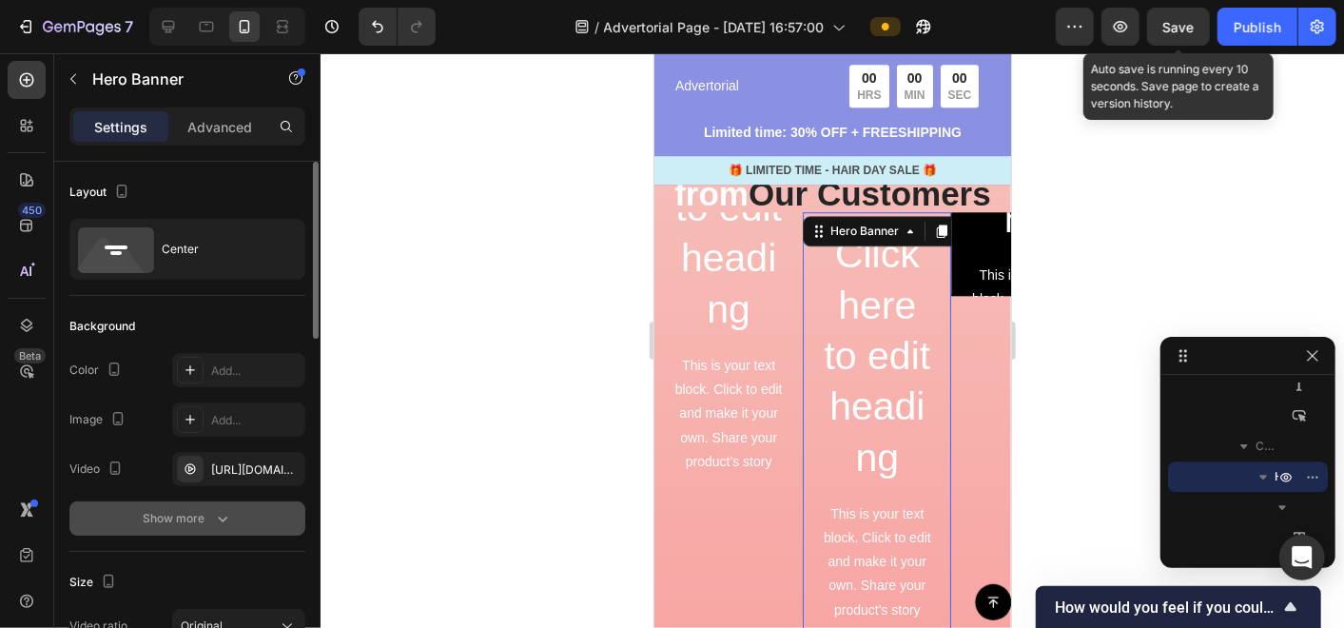
click at [181, 518] on div "Show more" at bounding box center [188, 518] width 88 height 19
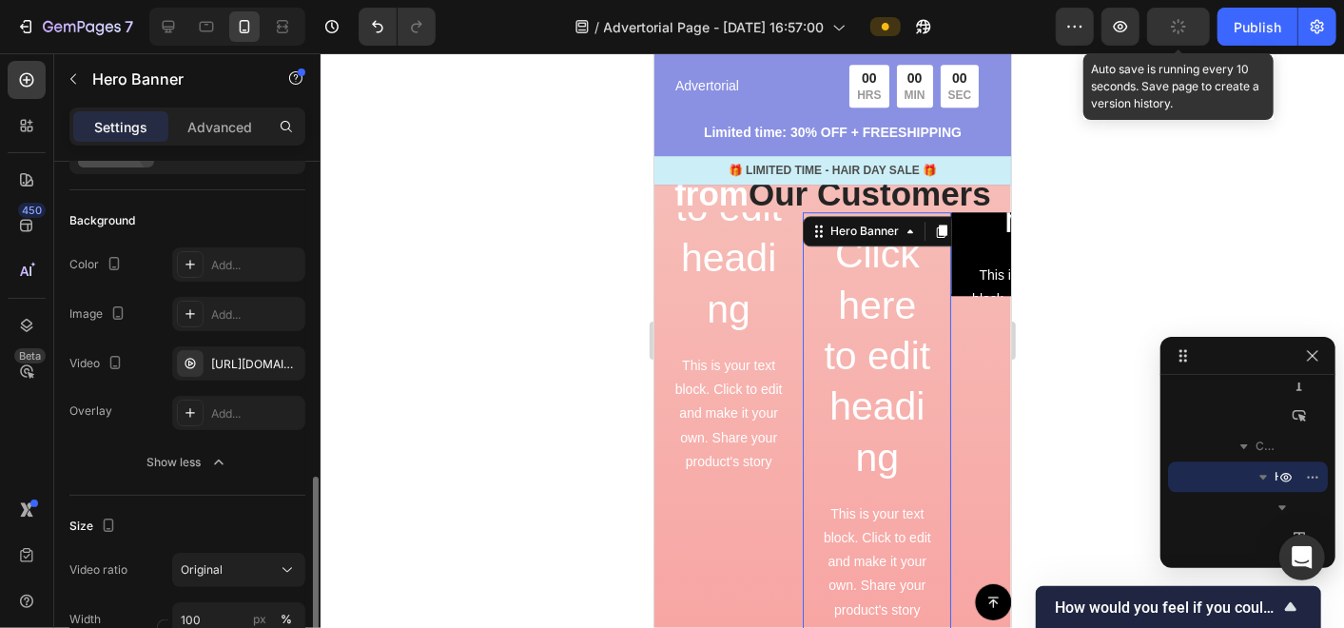
scroll to position [317, 0]
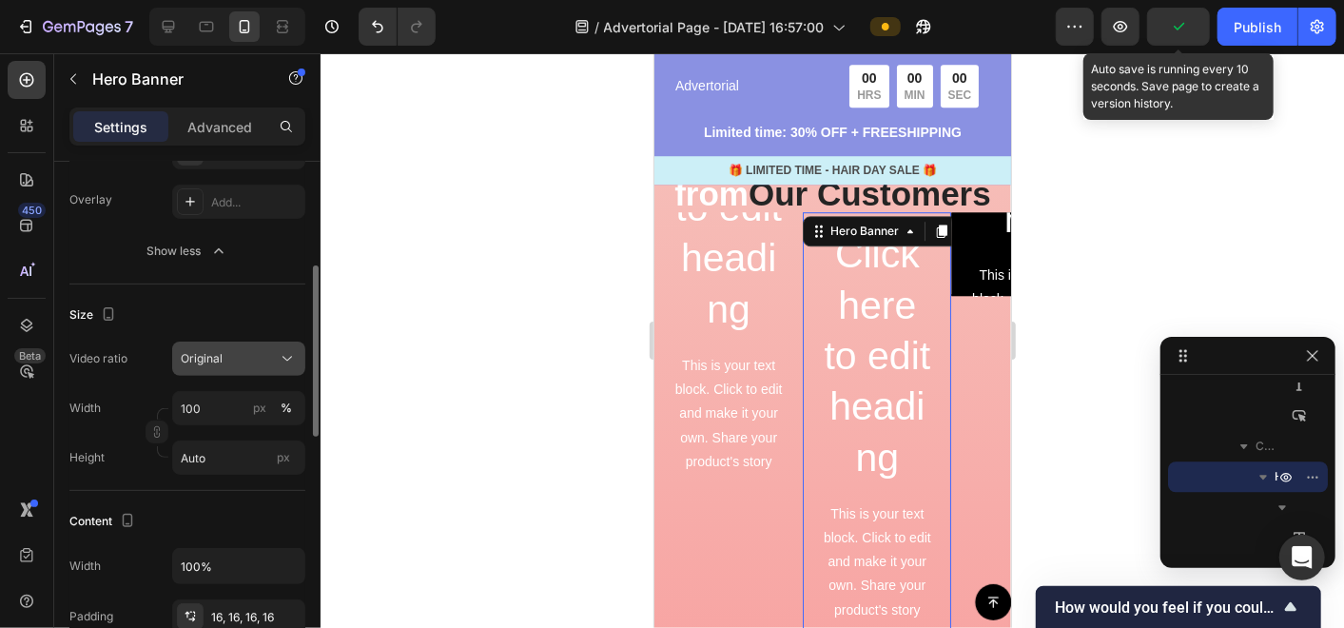
click at [202, 353] on span "Original" at bounding box center [202, 358] width 42 height 14
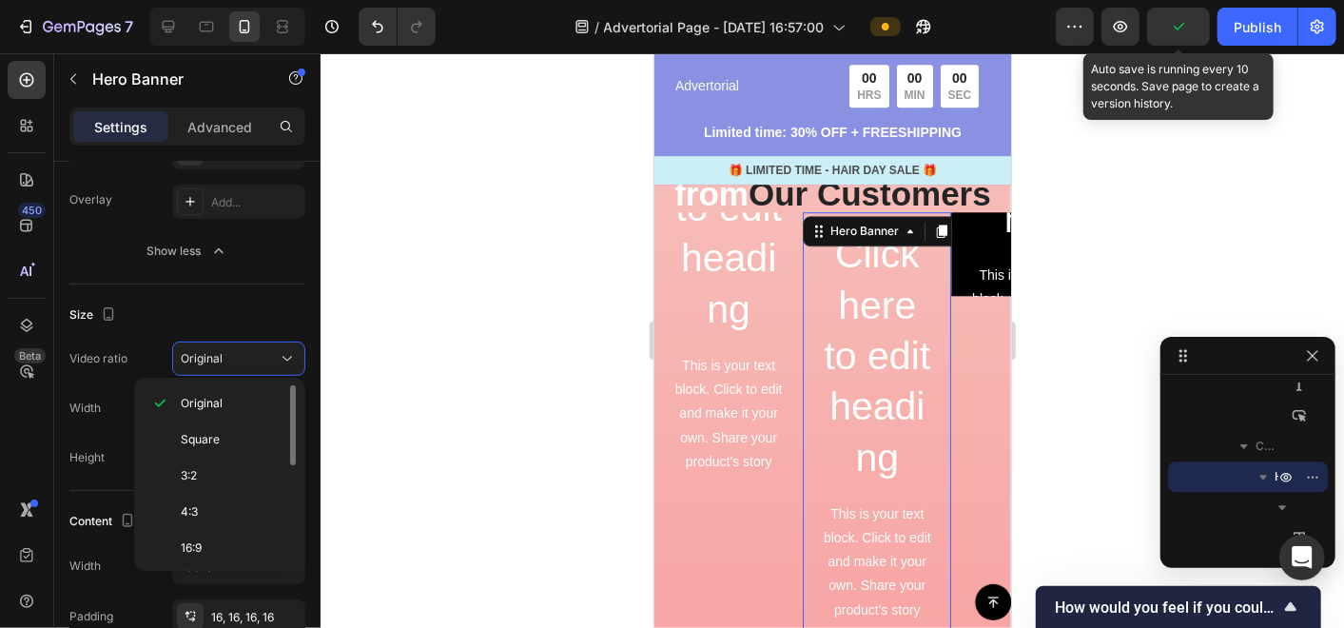
scroll to position [214, 0]
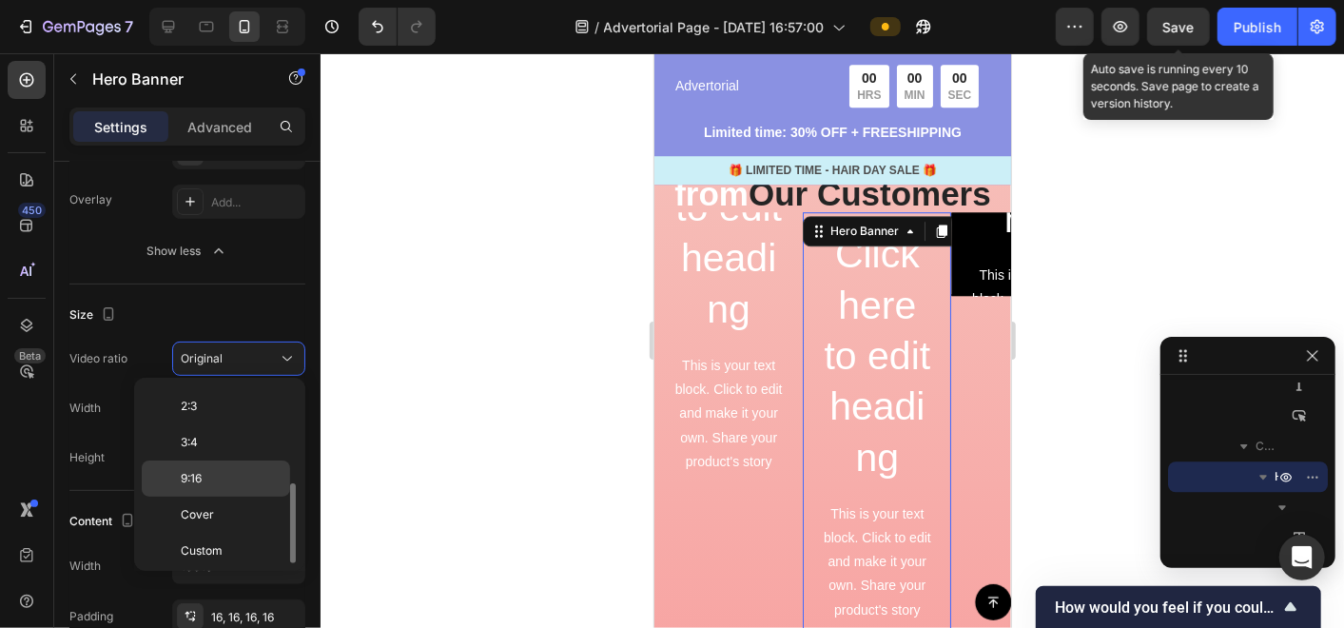
drag, startPoint x: 213, startPoint y: 479, endPoint x: 243, endPoint y: 321, distance: 161.7
click at [213, 479] on p "9:16" at bounding box center [231, 478] width 101 height 17
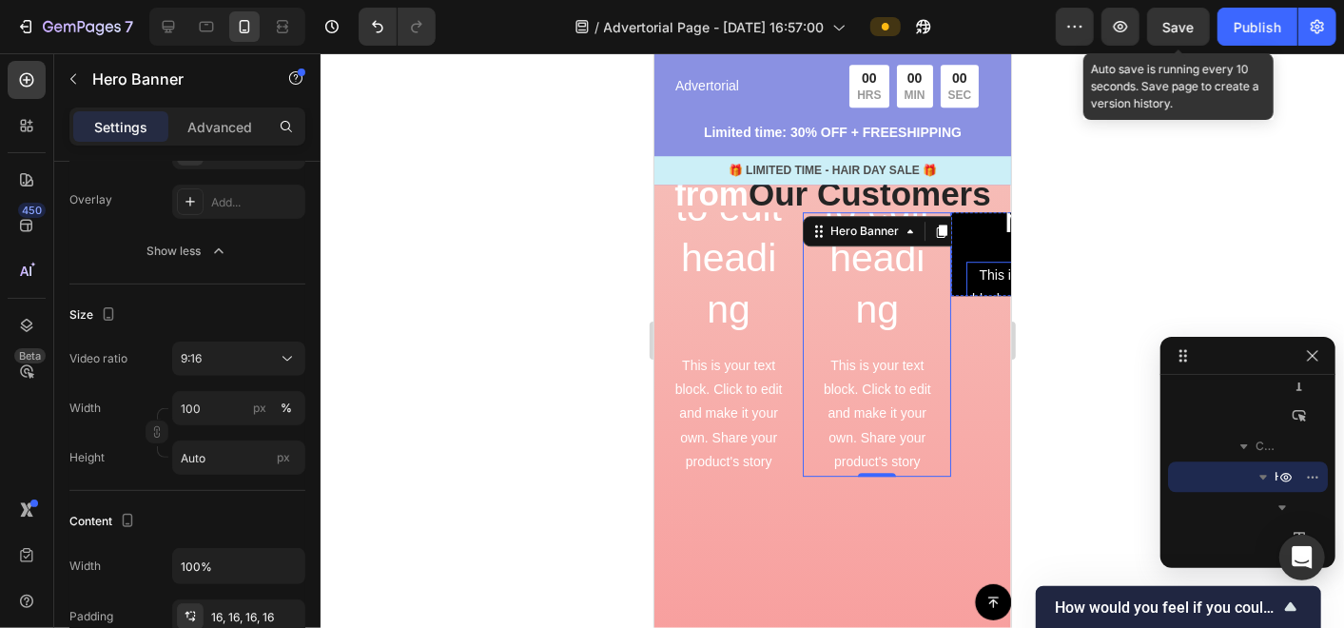
click at [976, 286] on div "This is your text block. Click to edit and make it your own. Share your product…" at bounding box center [1024, 359] width 118 height 196
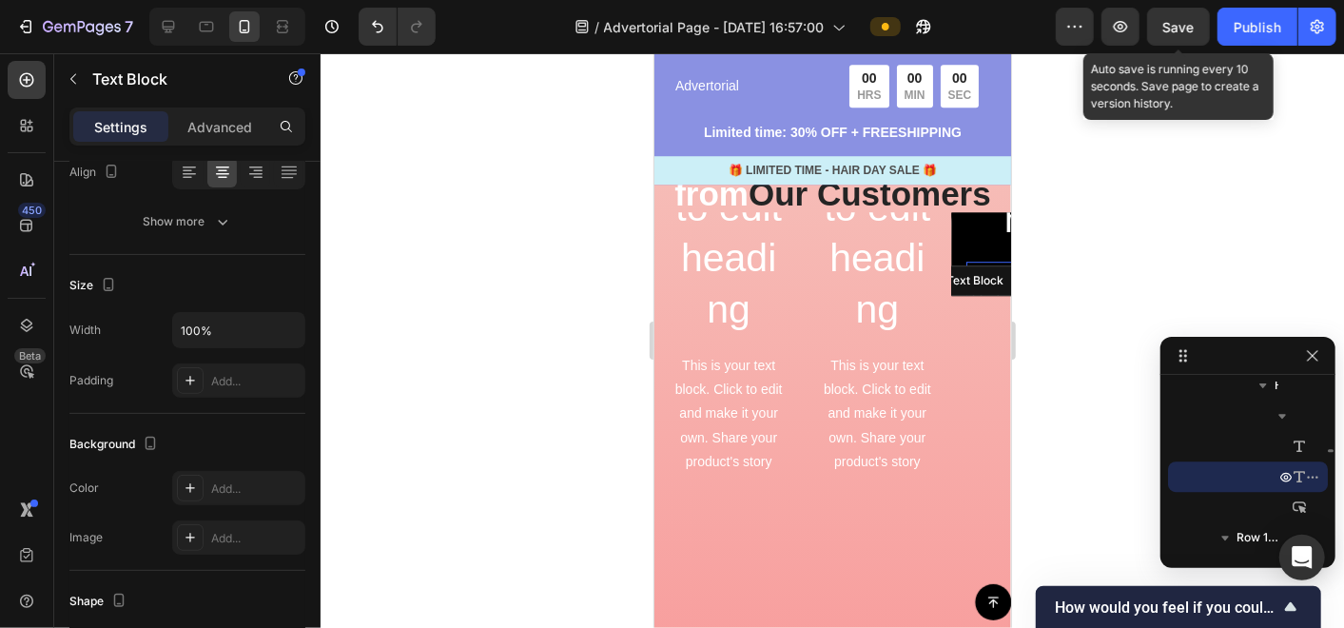
scroll to position [0, 0]
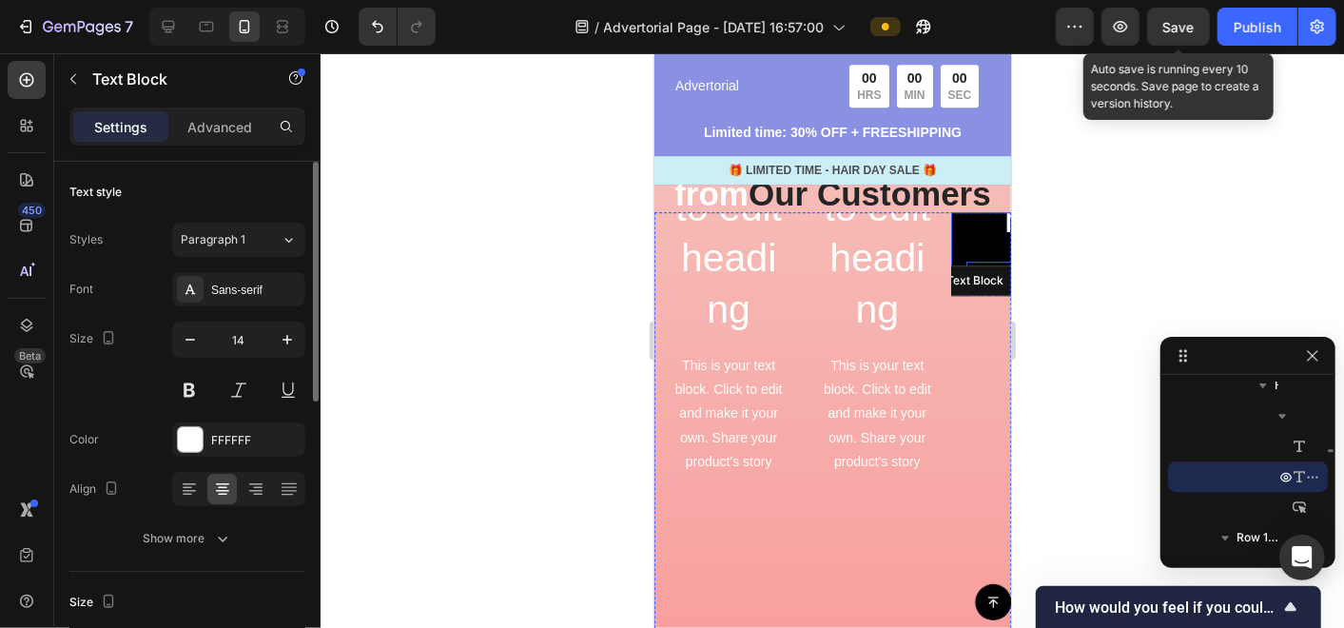
click at [969, 250] on div "Click here to edit heading Heading This is your text block. Click to edit and m…" at bounding box center [1024, 254] width 118 height 530
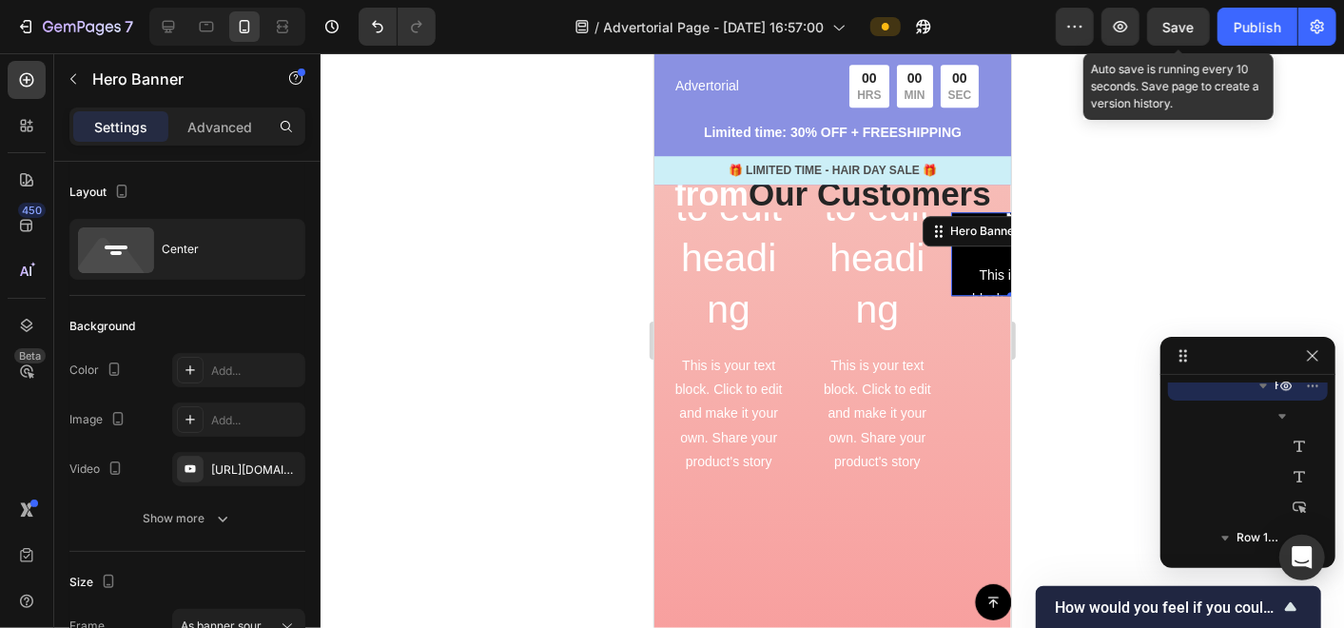
scroll to position [3179, 0]
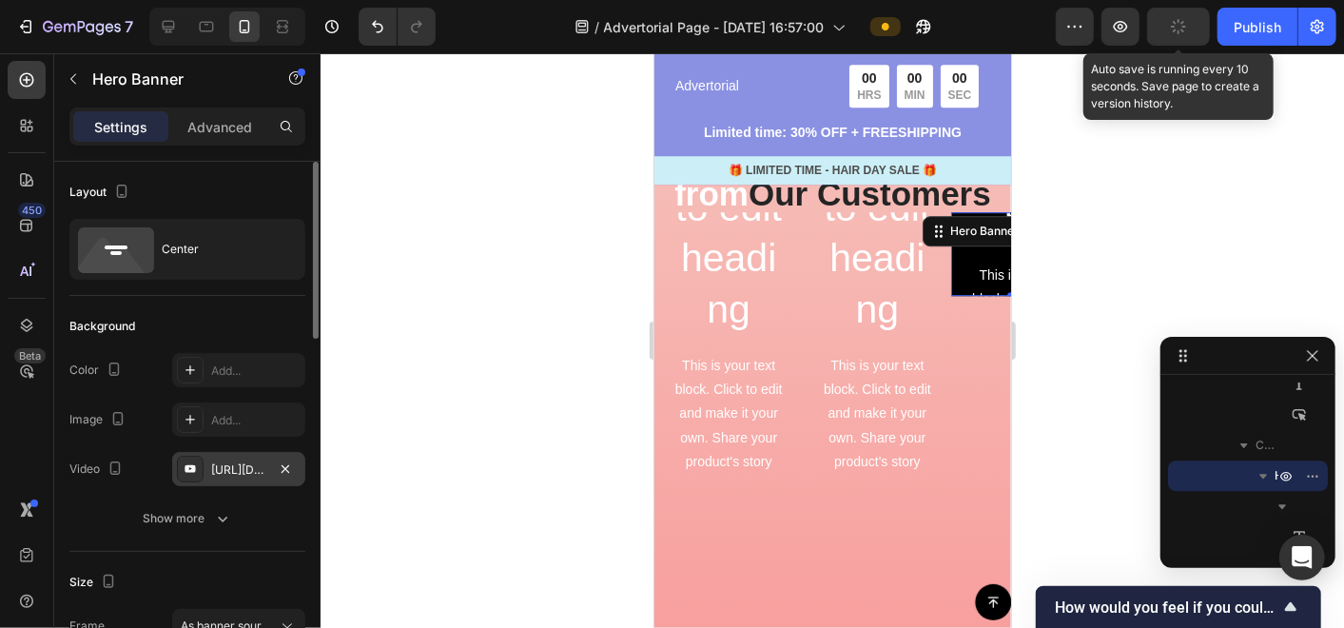
click at [231, 471] on div "[URL][DOMAIN_NAME]" at bounding box center [238, 469] width 55 height 17
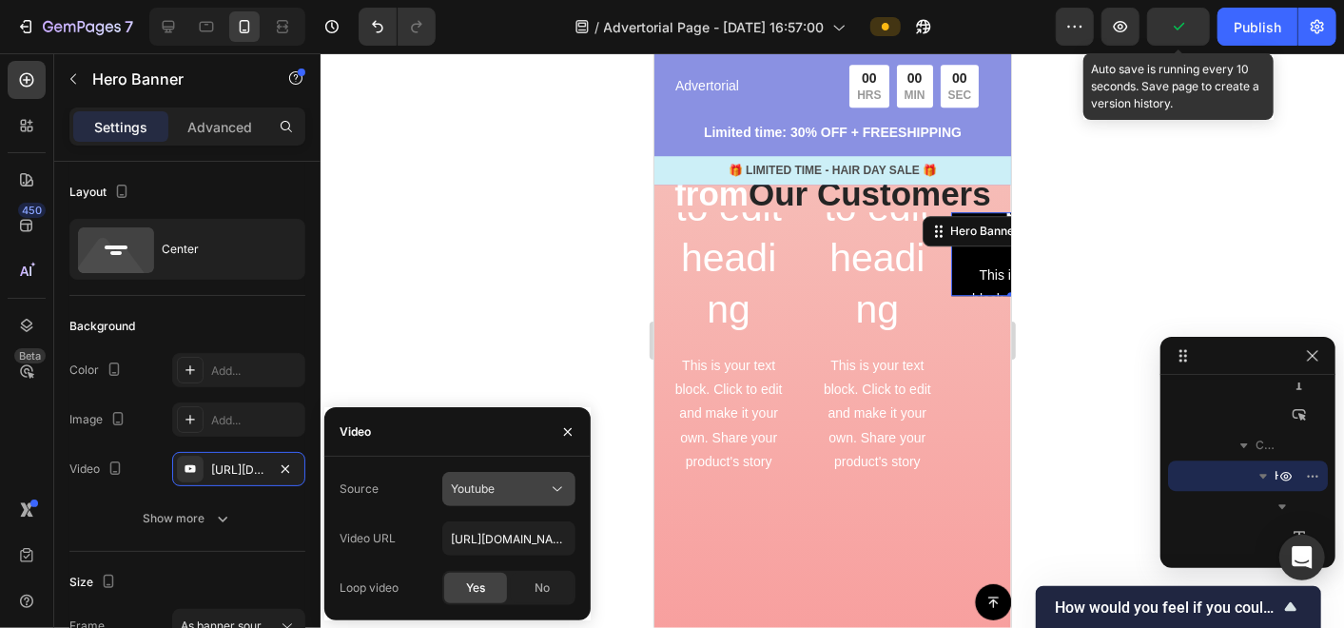
click at [494, 505] on button "Youtube" at bounding box center [508, 489] width 133 height 34
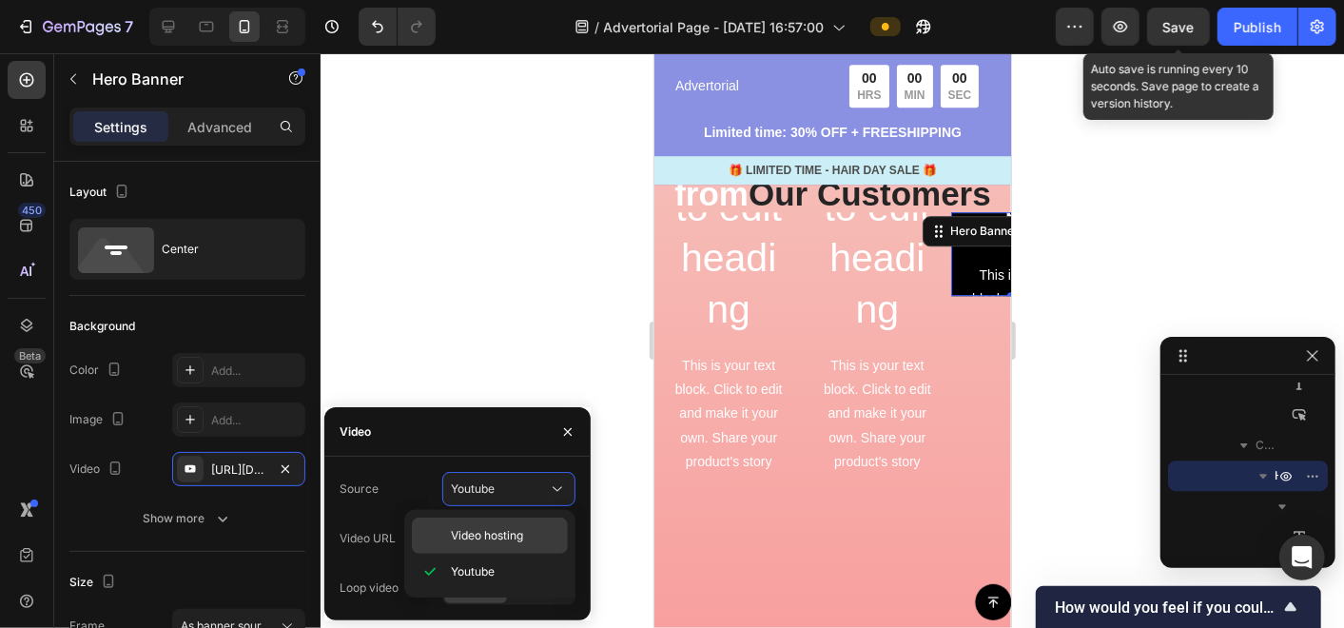
click at [496, 534] on span "Video hosting" at bounding box center [487, 535] width 72 height 17
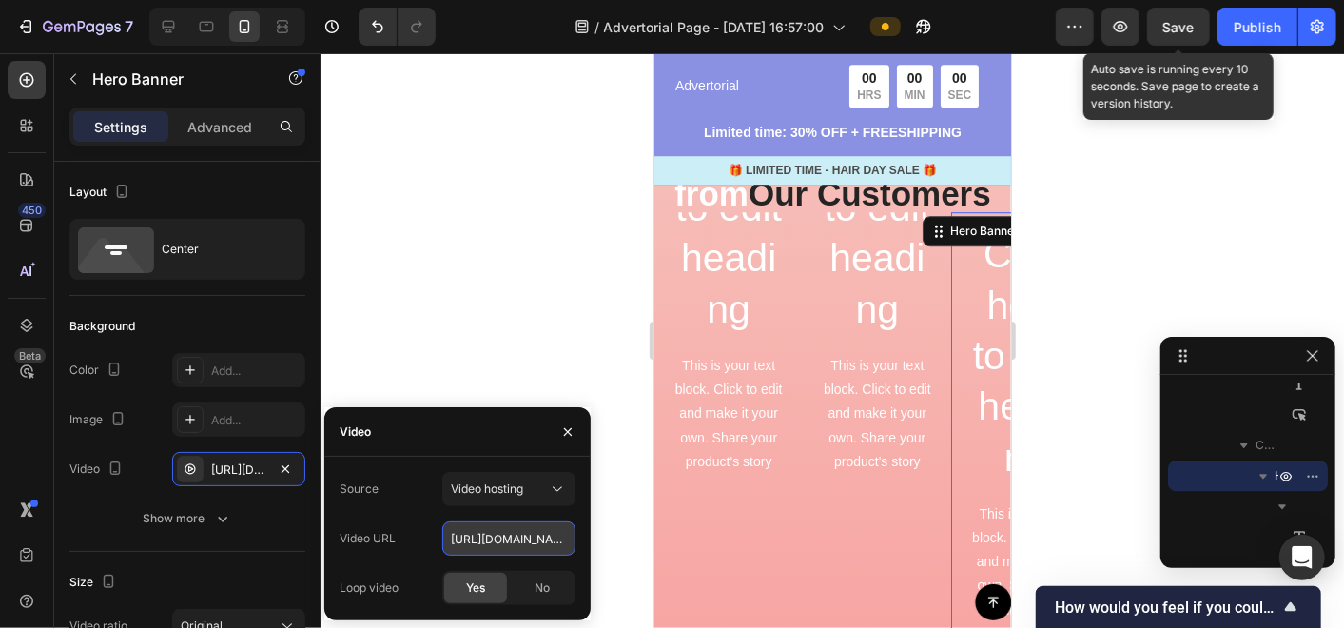
click at [486, 543] on input "[URL][DOMAIN_NAME]" at bounding box center [508, 538] width 133 height 34
paste input "b36e8981c0df422ea4407ee74f37060e"
type input "[URL][DOMAIN_NAME]"
click at [438, 375] on div at bounding box center [832, 340] width 1023 height 574
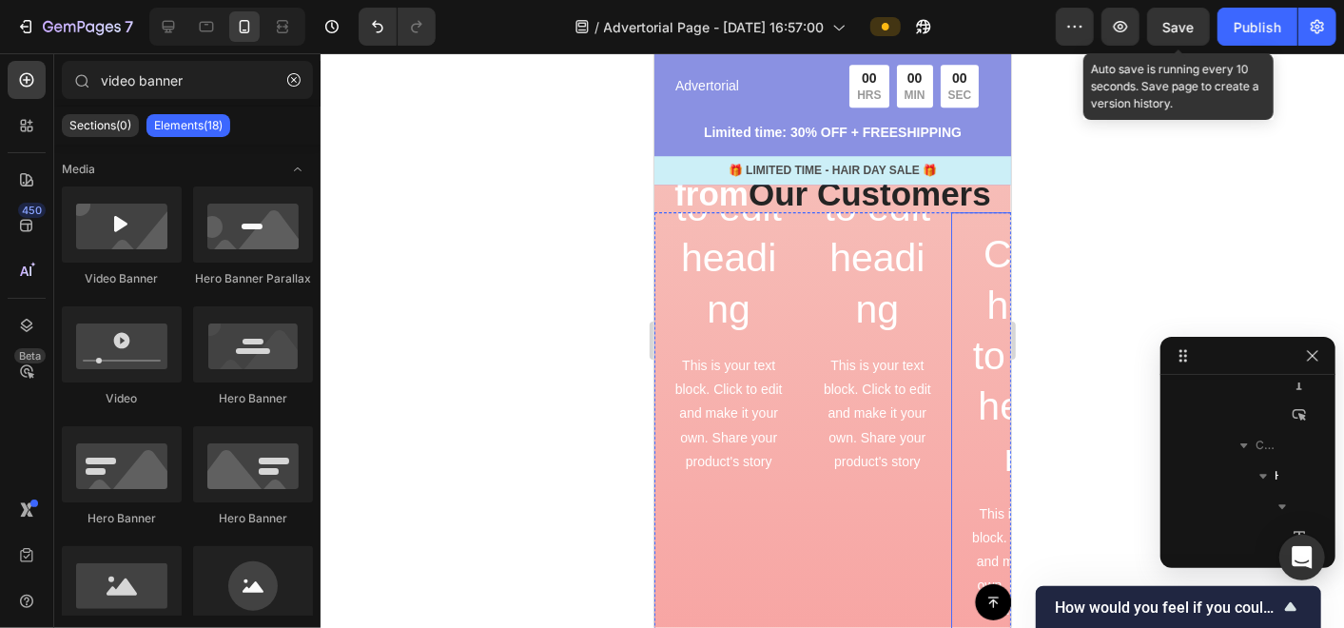
click at [962, 229] on div "Click here to edit heading Heading This is your text block. Click to edit and m…" at bounding box center [1024, 491] width 148 height 560
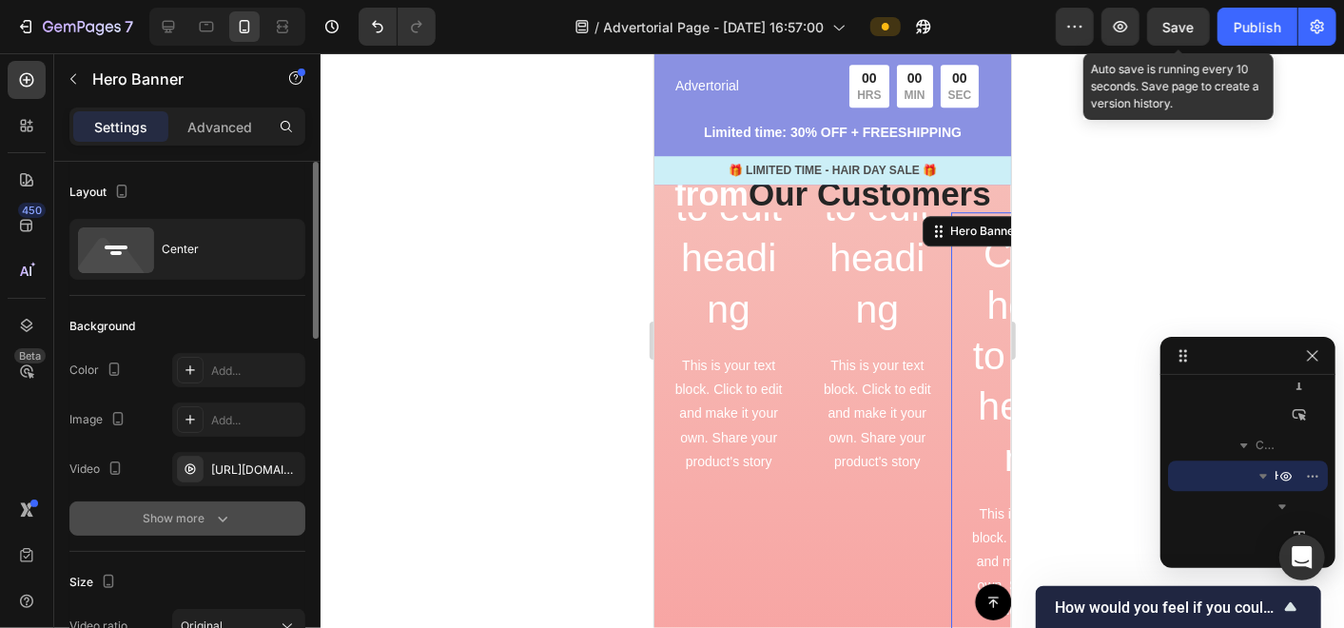
click at [211, 511] on div "Show more" at bounding box center [188, 518] width 88 height 19
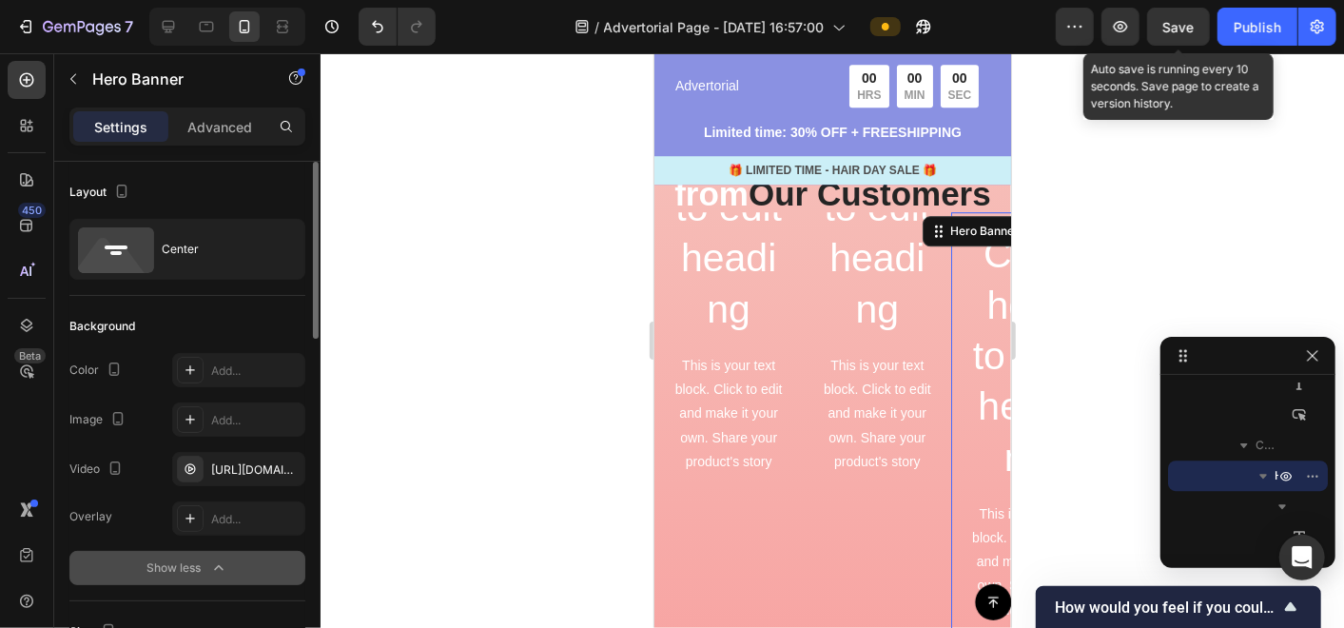
scroll to position [106, 0]
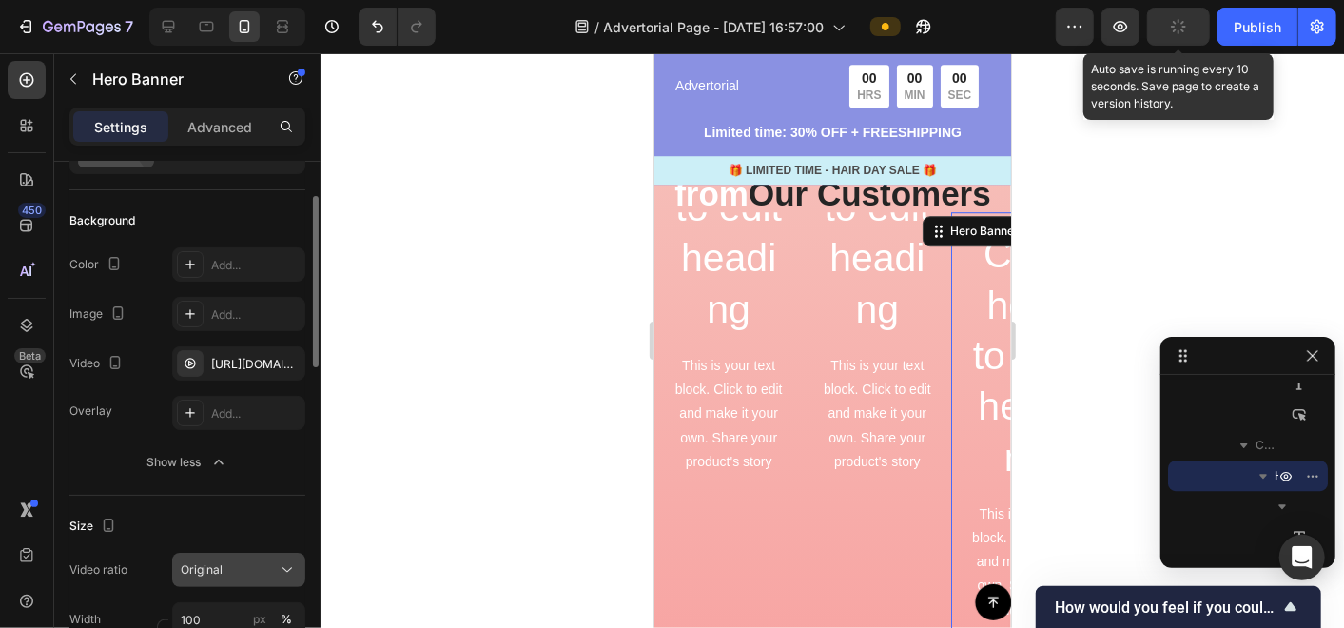
click at [227, 562] on div "Original" at bounding box center [229, 569] width 97 height 17
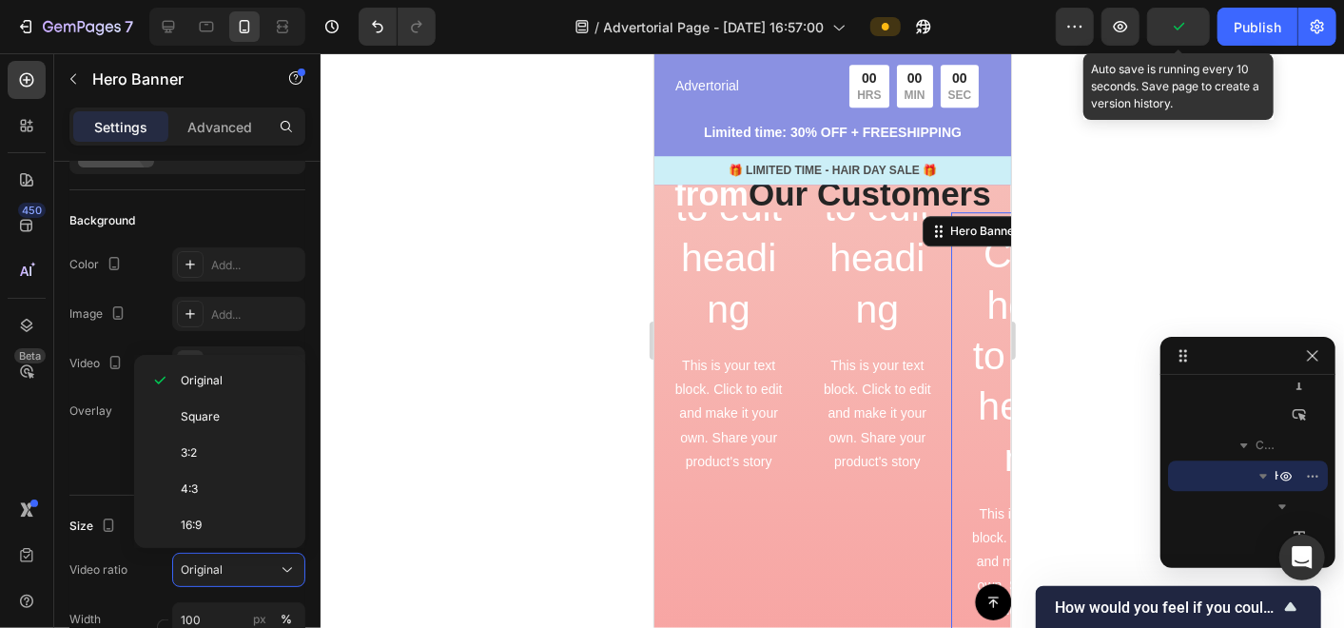
scroll to position [214, 0]
click at [200, 455] on span "9:16" at bounding box center [191, 455] width 21 height 17
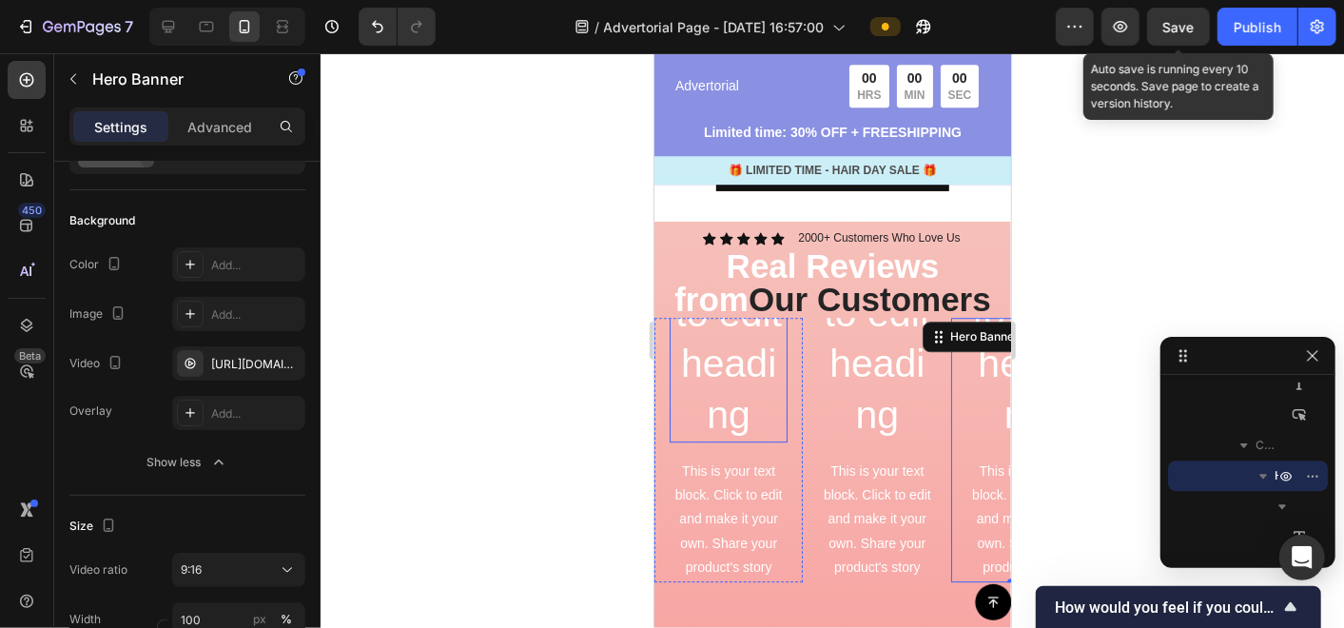
scroll to position [3016, 0]
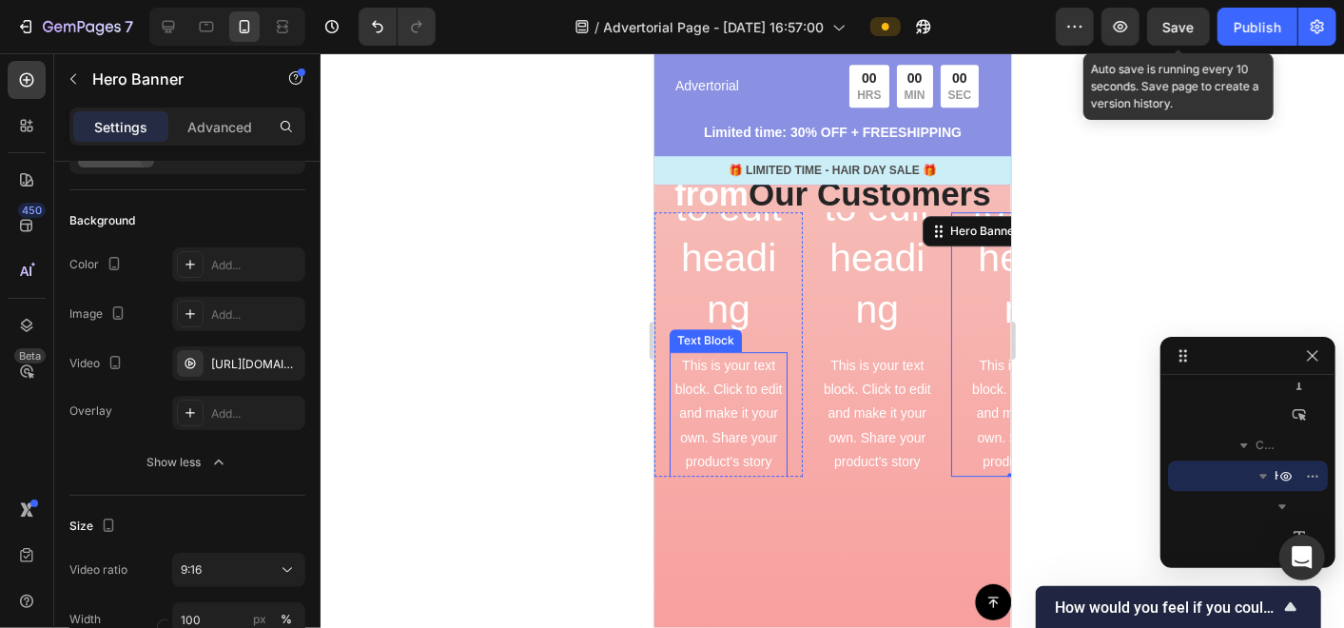
click at [734, 399] on p "This is your text block. Click to edit and make it your own. Share your product…" at bounding box center [728, 449] width 114 height 192
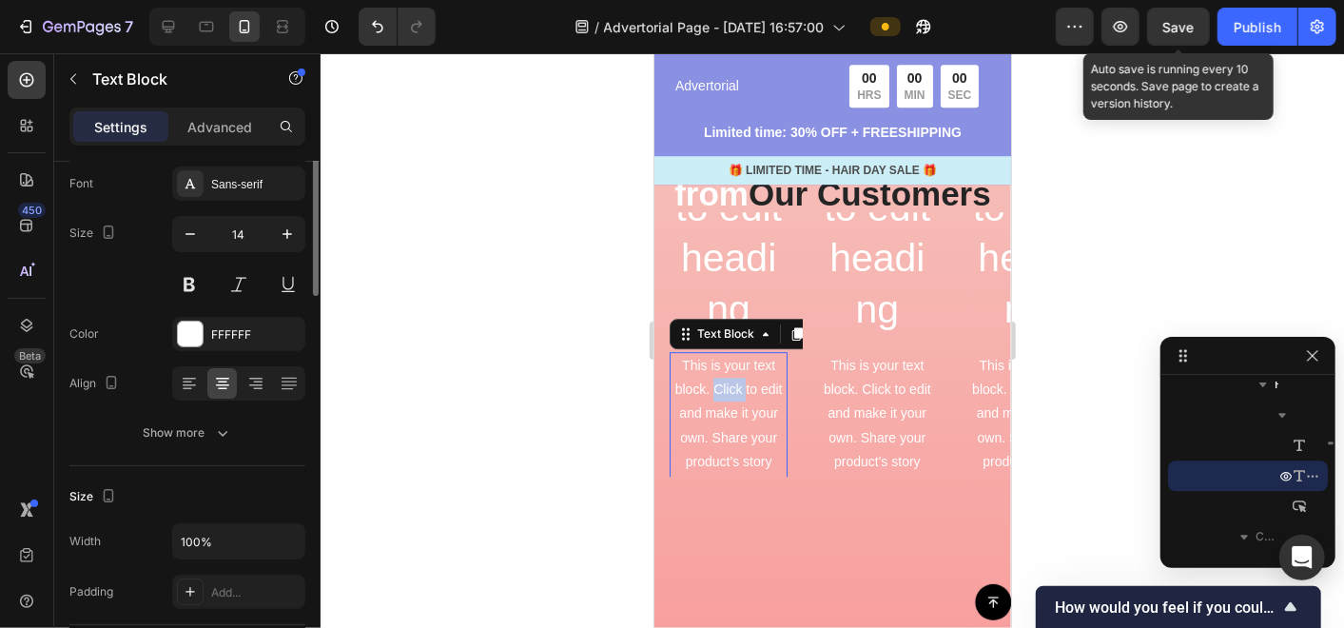
scroll to position [0, 0]
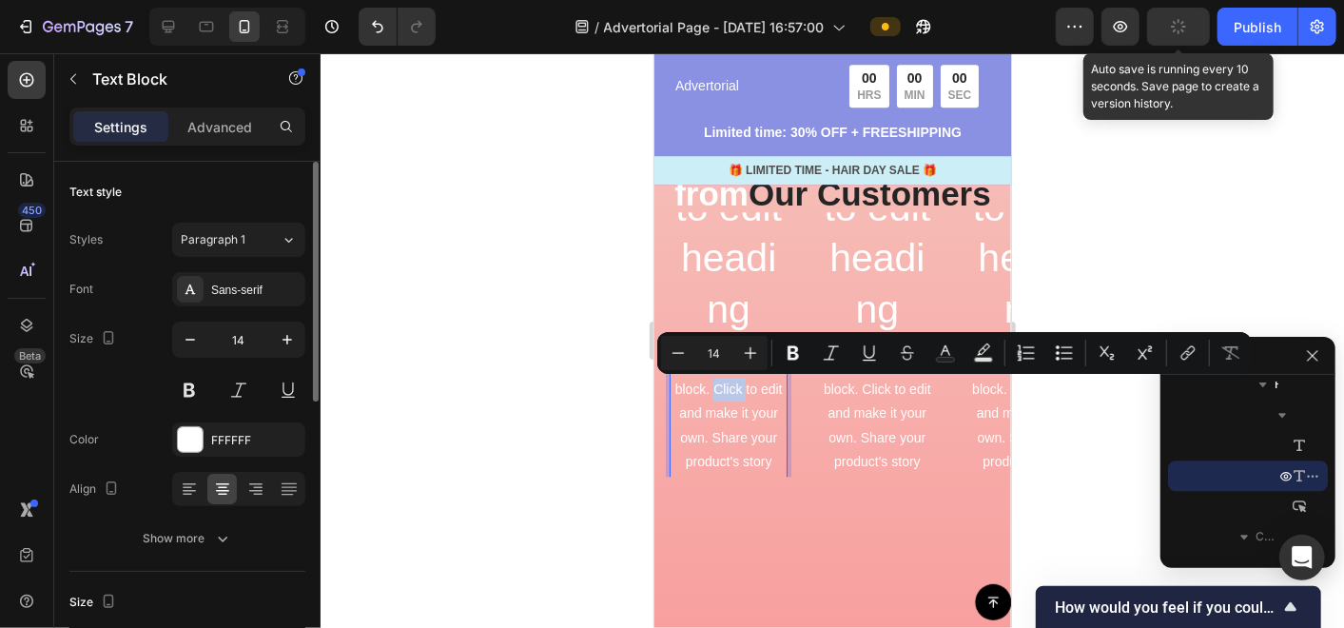
click at [734, 411] on p "This is your text block. Click to edit and make it your own. Share your product…" at bounding box center [728, 449] width 114 height 192
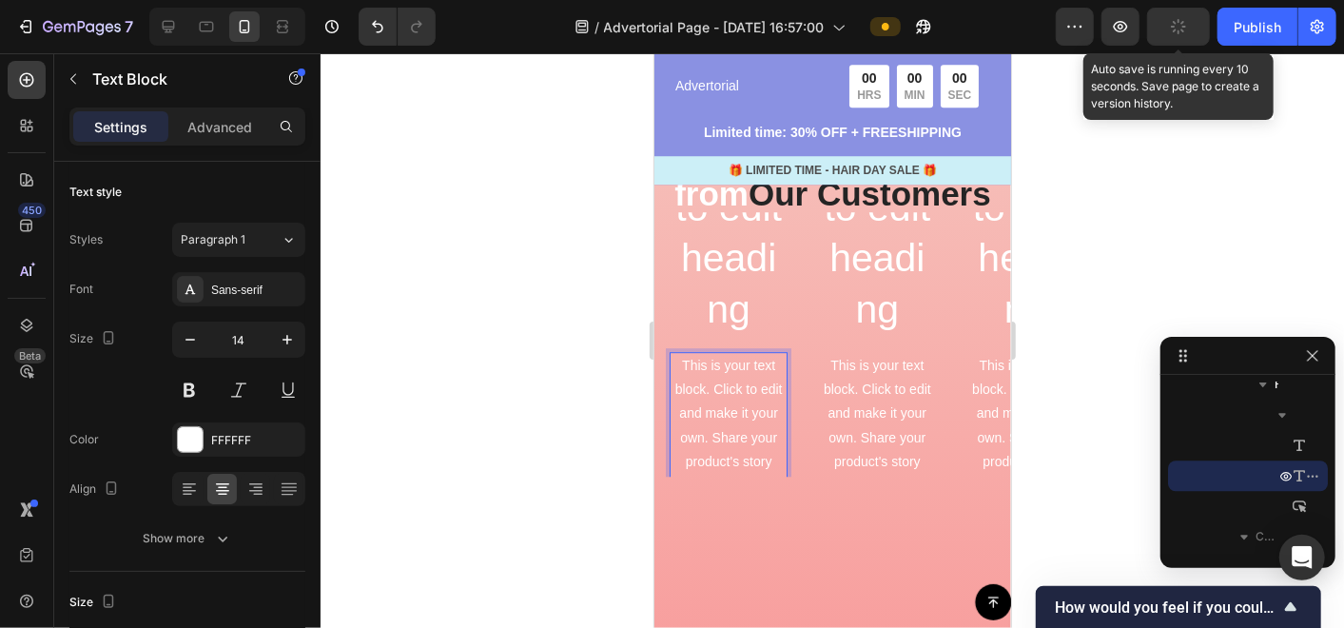
click at [758, 453] on p "This is your text block. Click to edit and make it your own. Share your product…" at bounding box center [728, 449] width 114 height 192
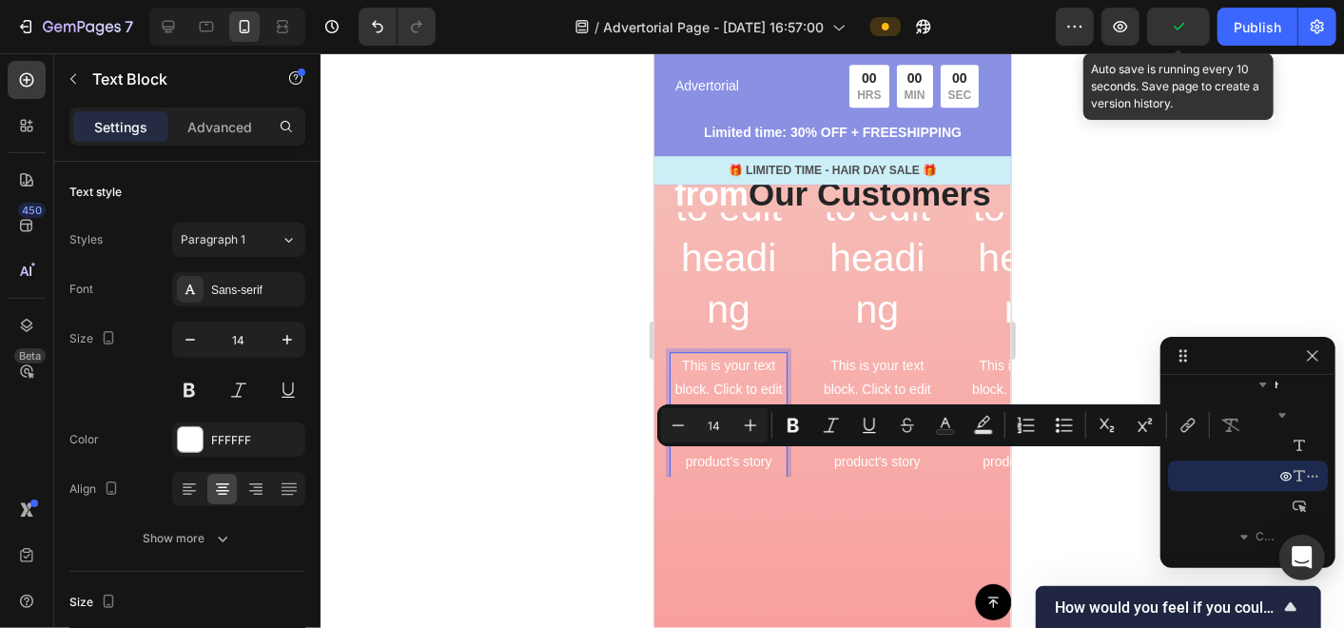
click at [694, 376] on p "This is your text block. Click to edit and make it your own. Share your product…" at bounding box center [728, 449] width 114 height 192
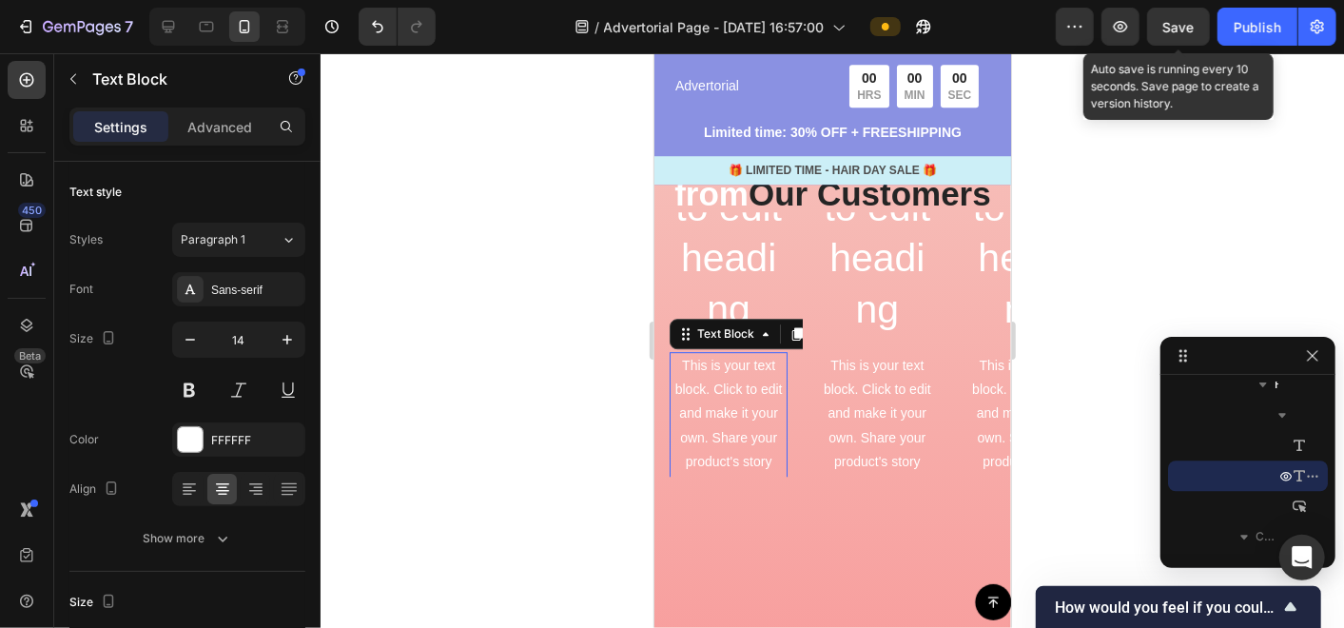
click at [581, 426] on div at bounding box center [832, 340] width 1023 height 574
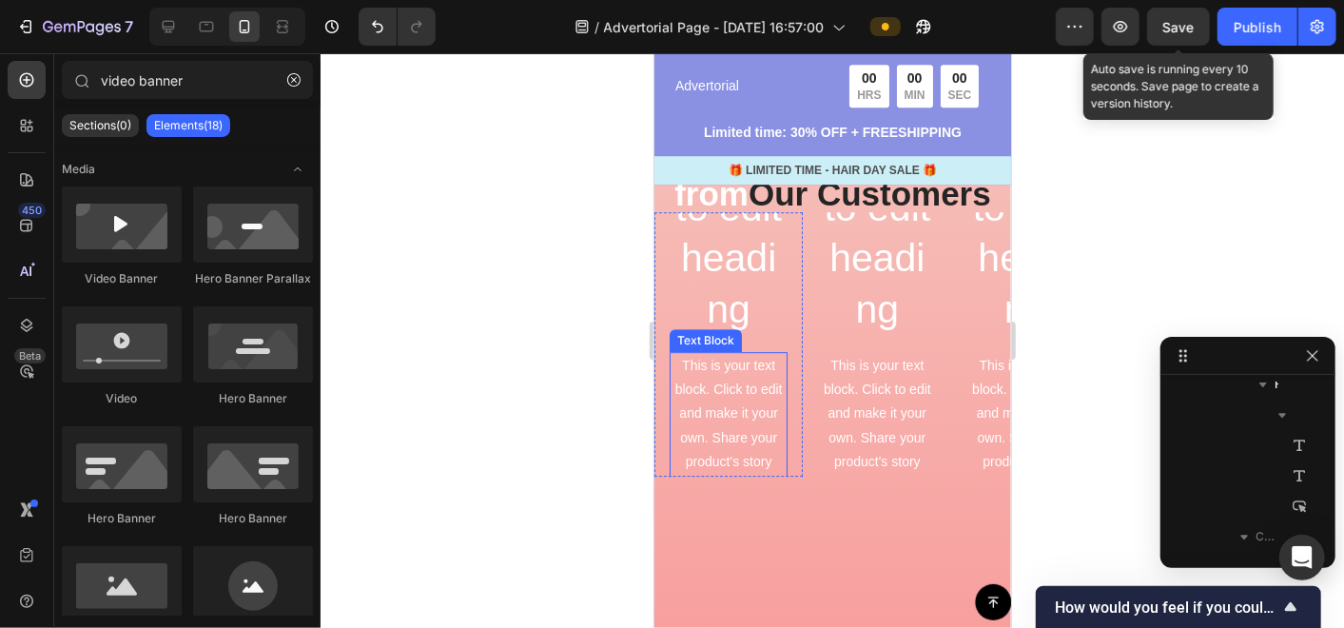
click at [739, 383] on p "This is your text block. Click to edit and make it your own. Share your product…" at bounding box center [728, 449] width 114 height 192
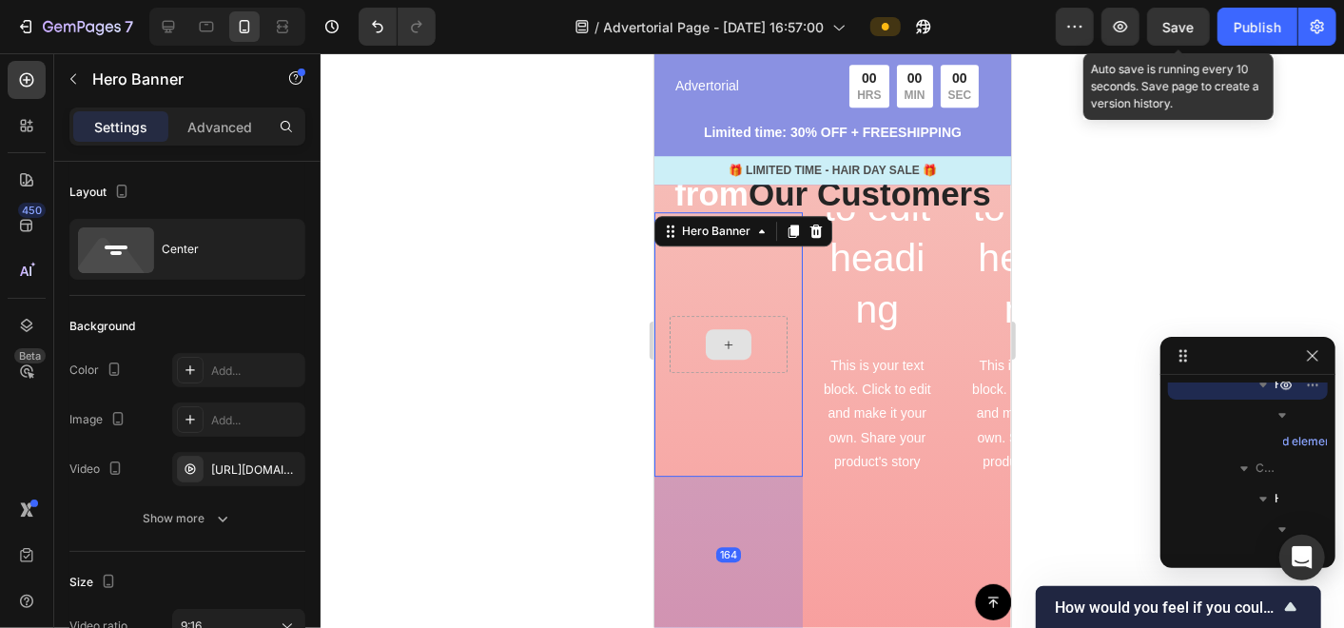
scroll to position [2813, 0]
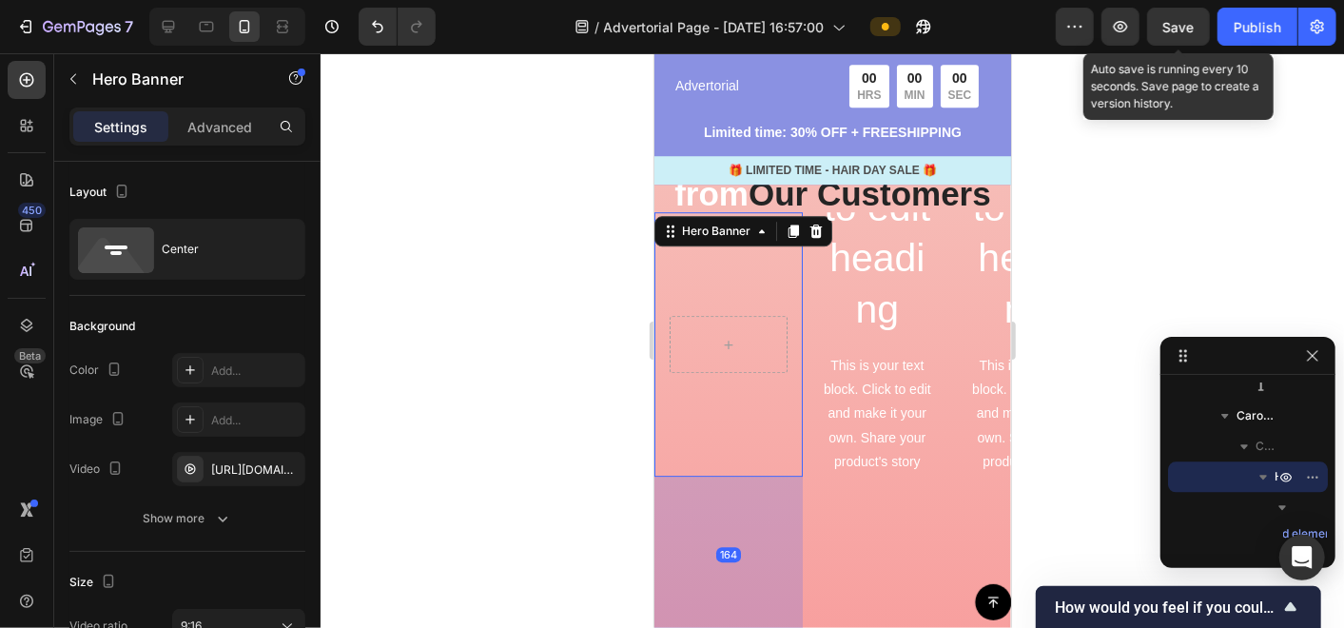
click at [549, 341] on div at bounding box center [832, 340] width 1023 height 574
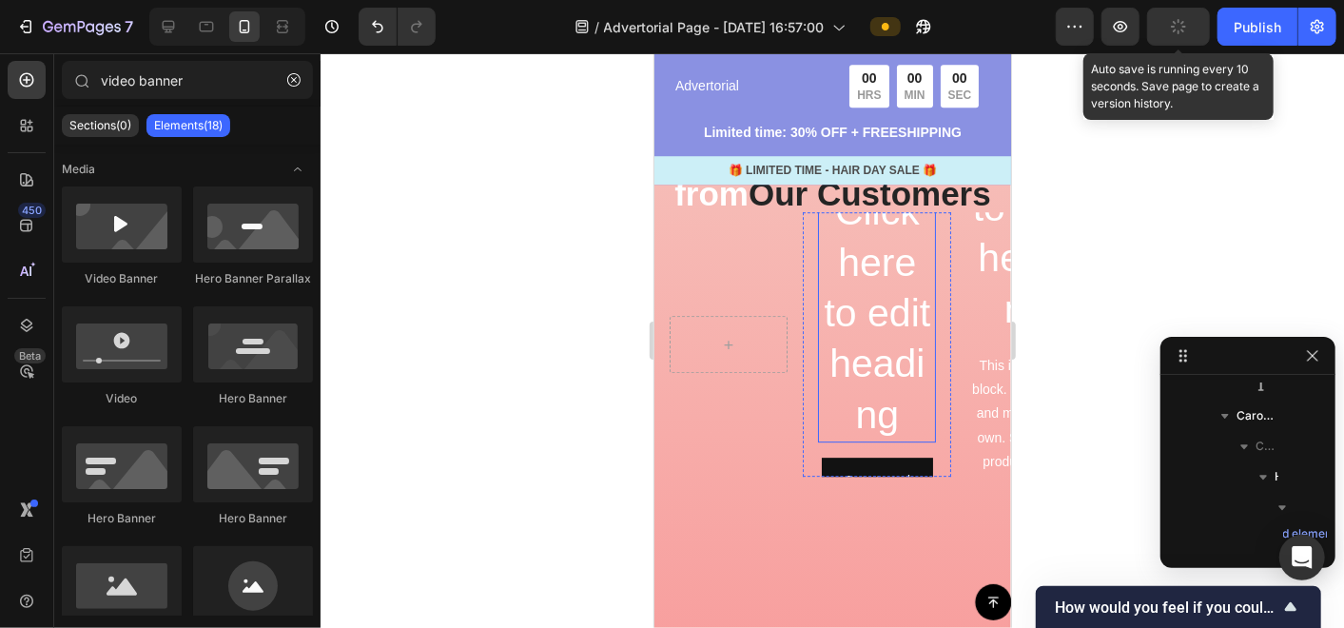
scroll to position [3019, 0]
click at [867, 278] on h2 "Click here to edit heading" at bounding box center [876, 312] width 118 height 257
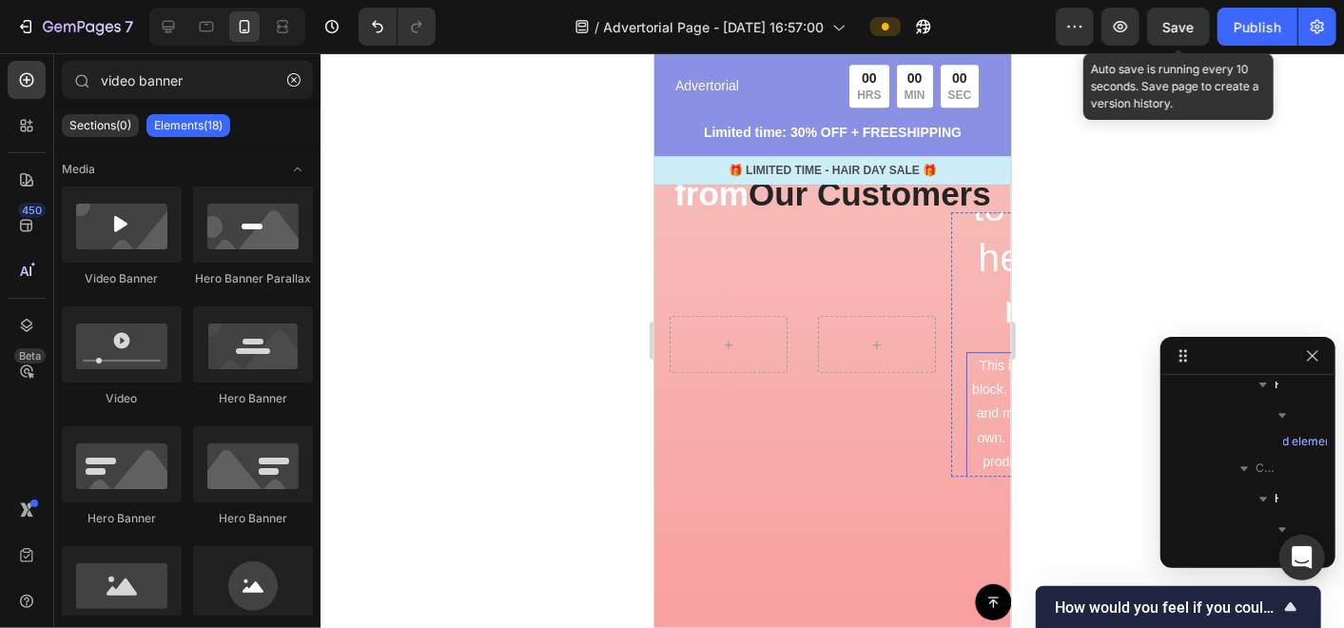
click at [973, 376] on div "This is your text block. Click to edit and make it your own. Share your product…" at bounding box center [1024, 449] width 118 height 196
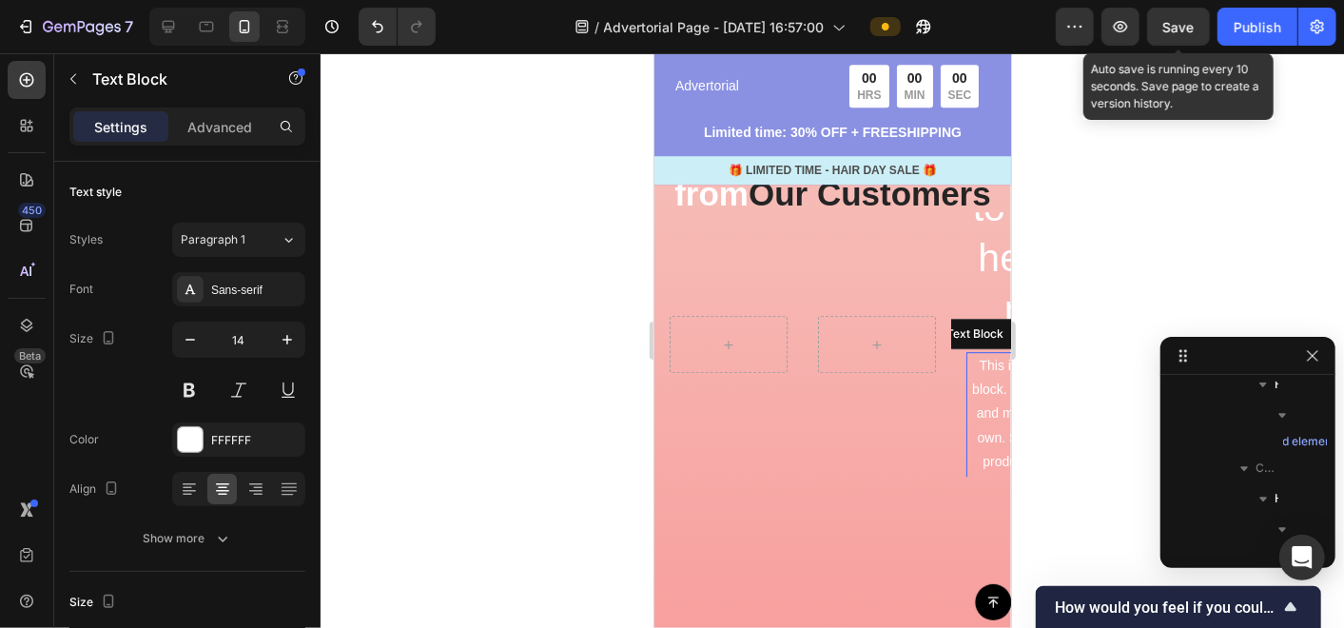
scroll to position [3133, 0]
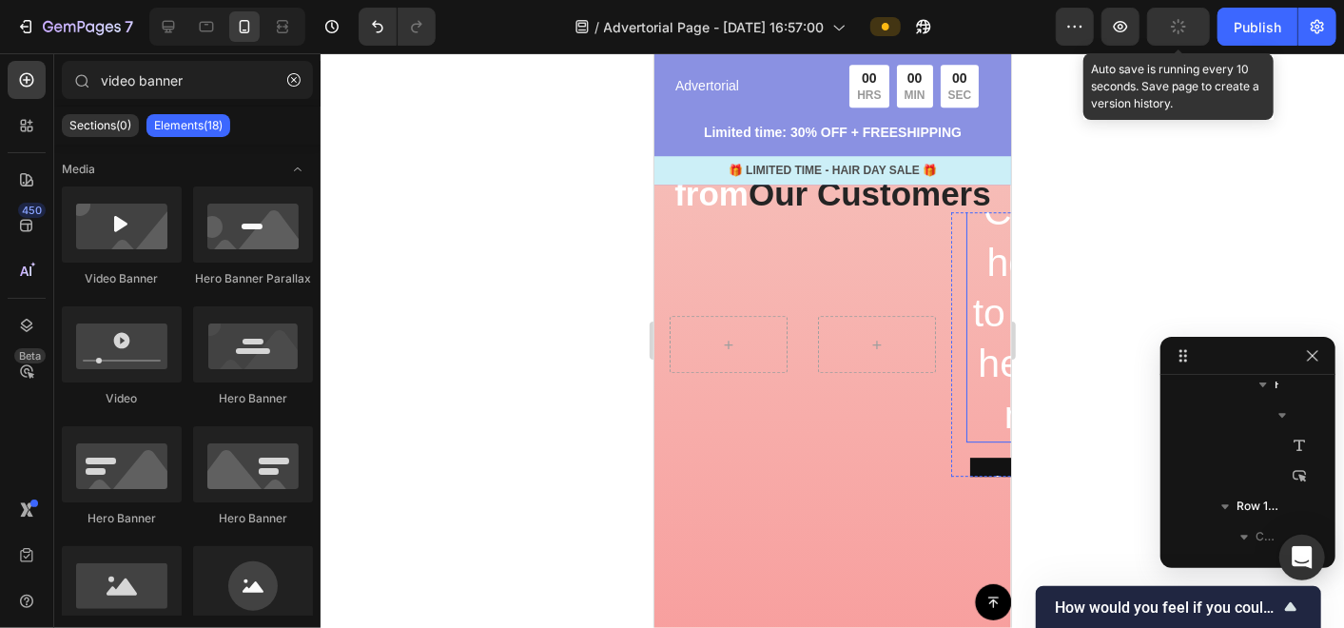
click at [988, 316] on h2 "Click here to edit heading" at bounding box center [1024, 312] width 118 height 257
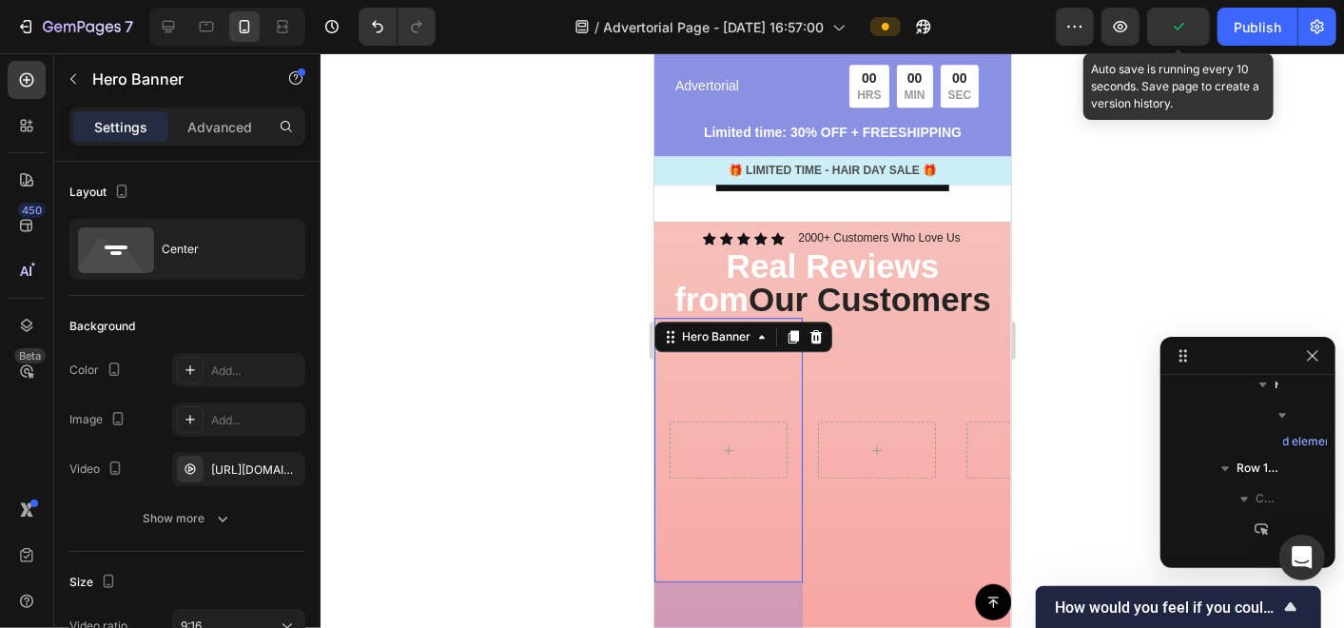
scroll to position [2813, 0]
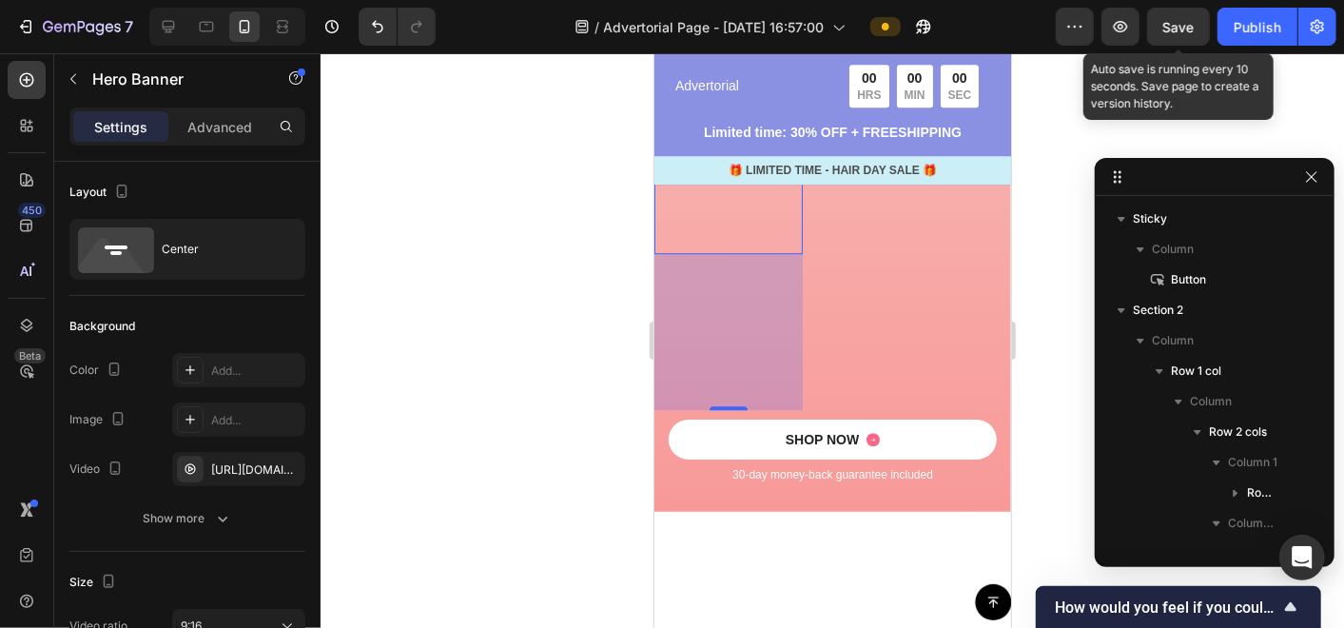
scroll to position [2813, 0]
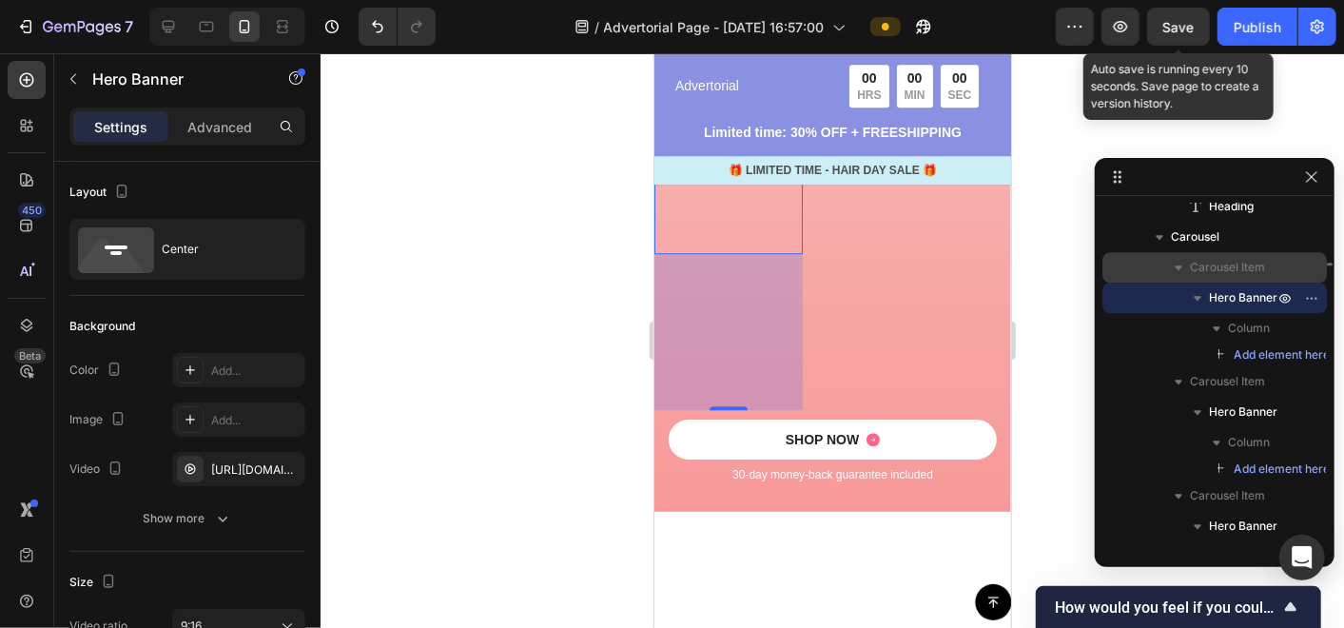
click at [1234, 266] on span "Carousel Item" at bounding box center [1227, 267] width 75 height 19
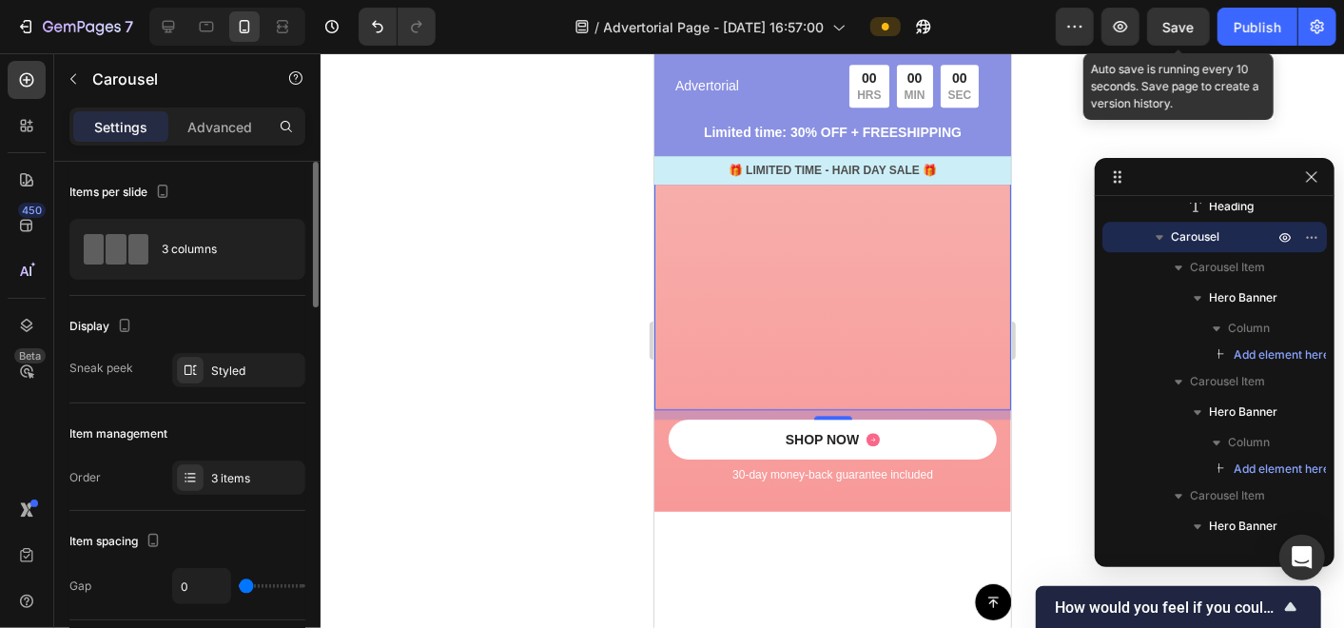
scroll to position [106, 0]
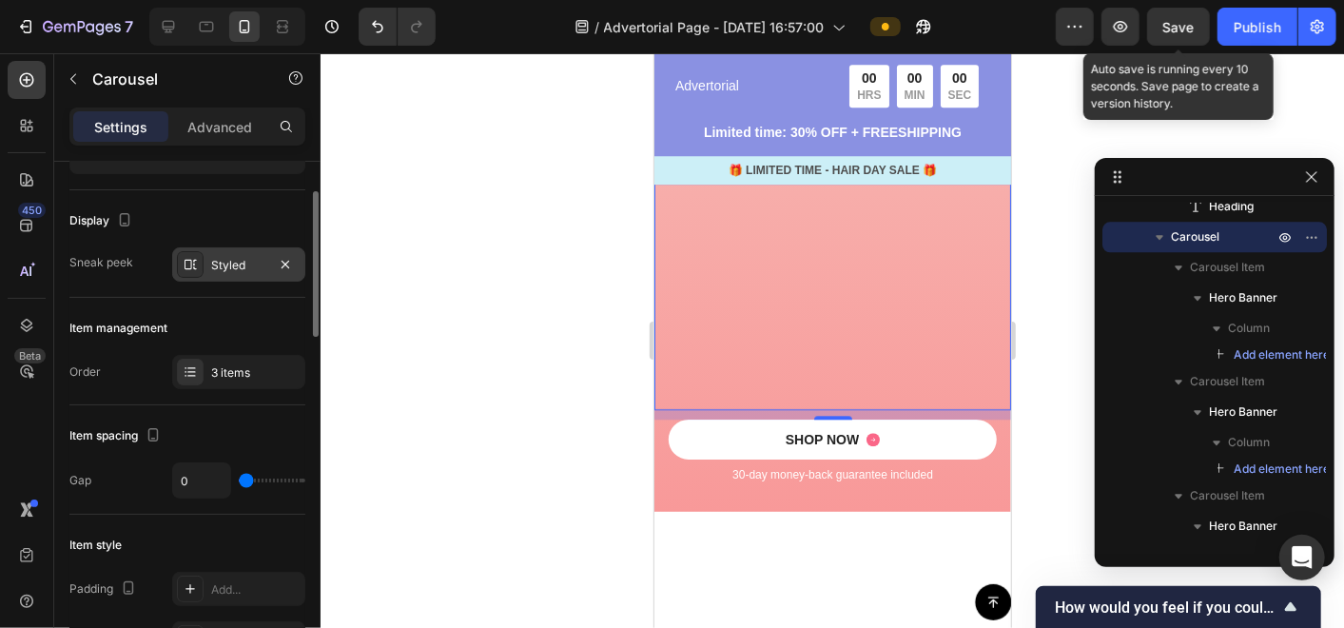
click at [228, 263] on div "Styled" at bounding box center [238, 265] width 55 height 17
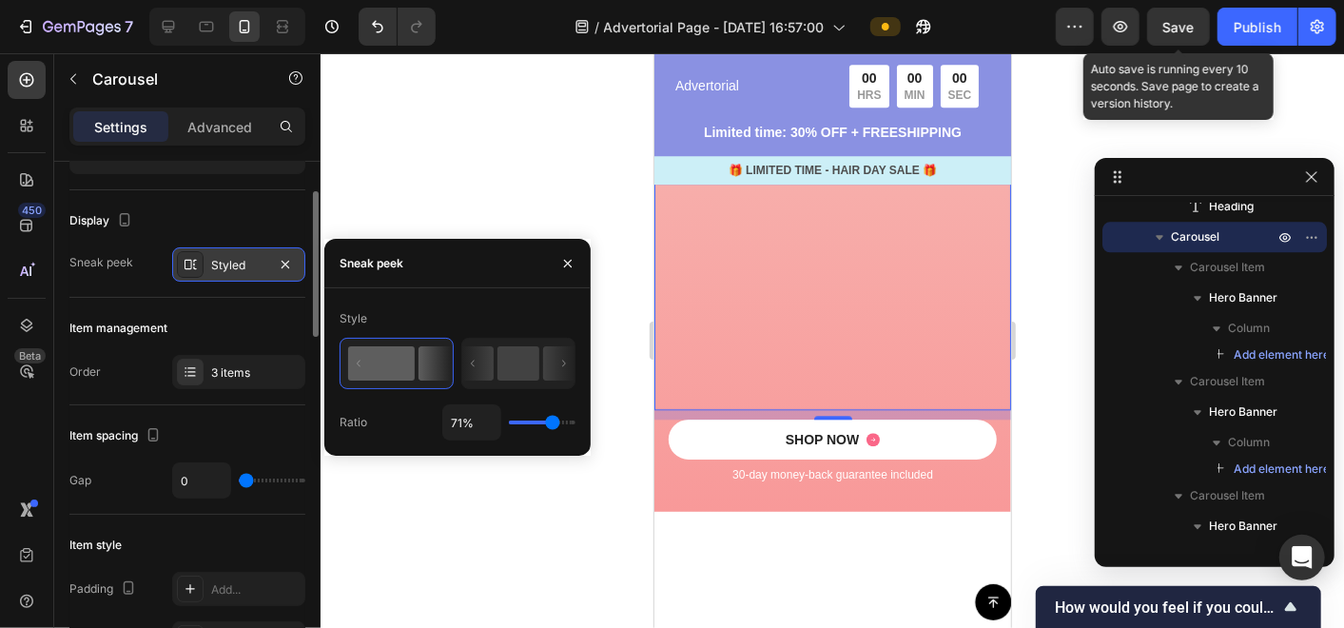
click at [228, 263] on div "Styled" at bounding box center [238, 265] width 55 height 17
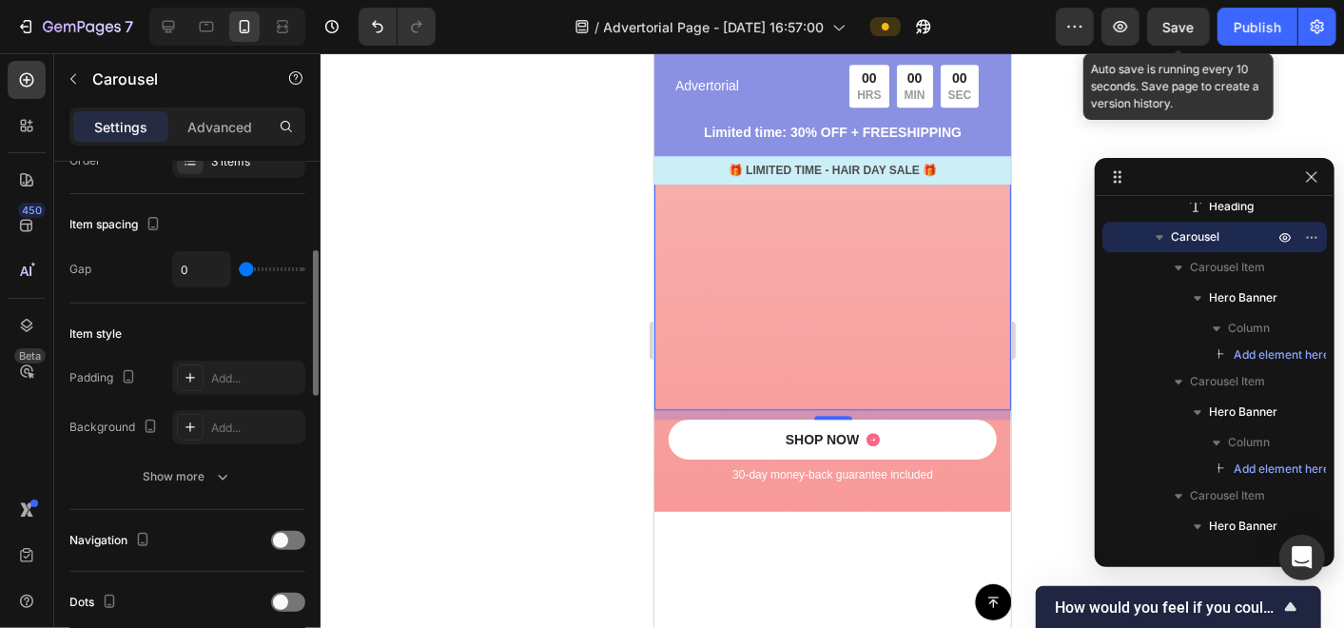
scroll to position [422, 0]
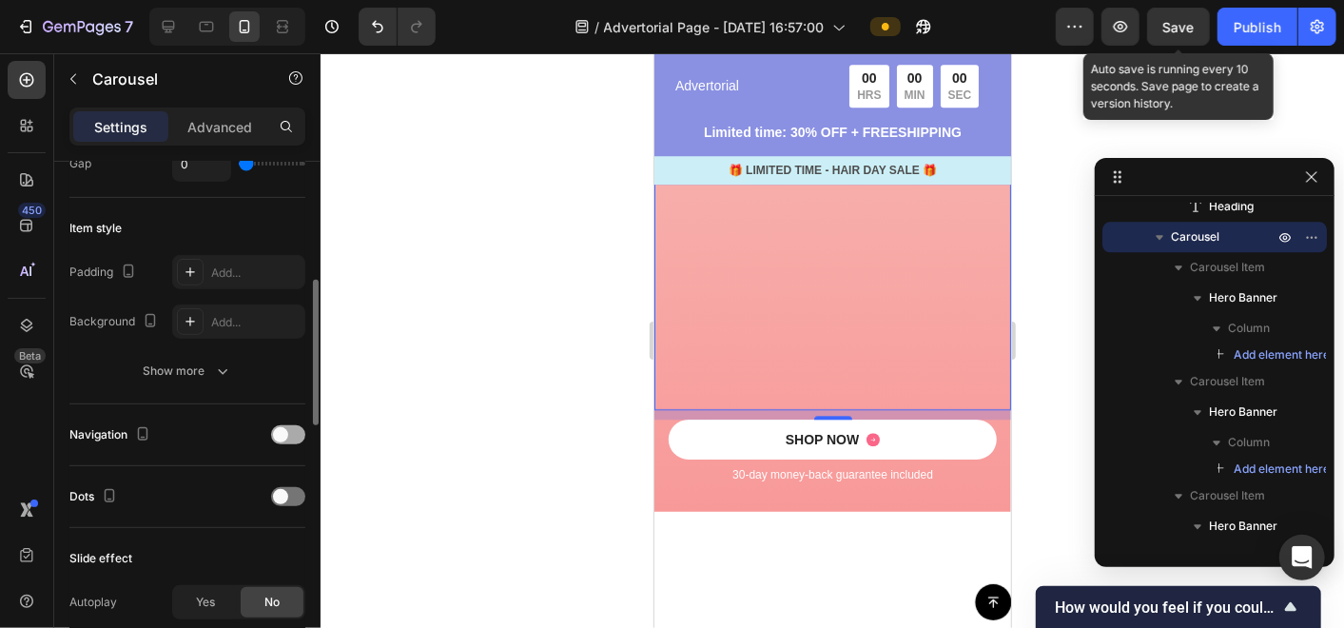
click at [291, 438] on div at bounding box center [288, 434] width 34 height 19
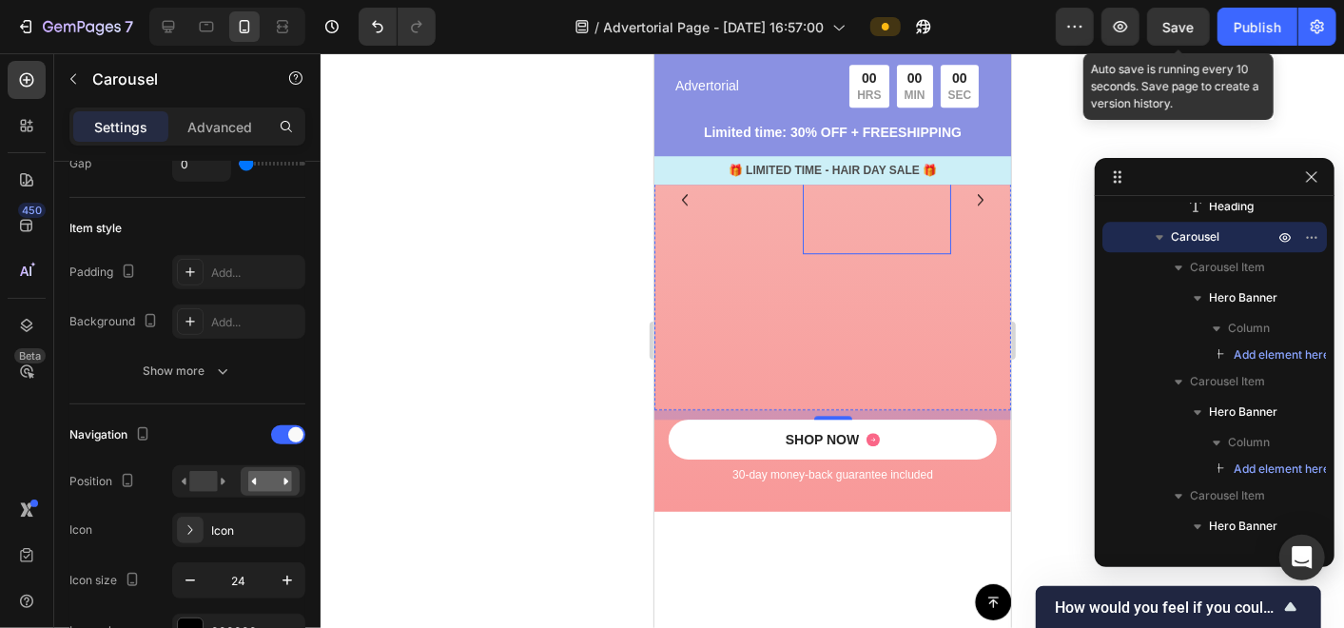
scroll to position [3016, 0]
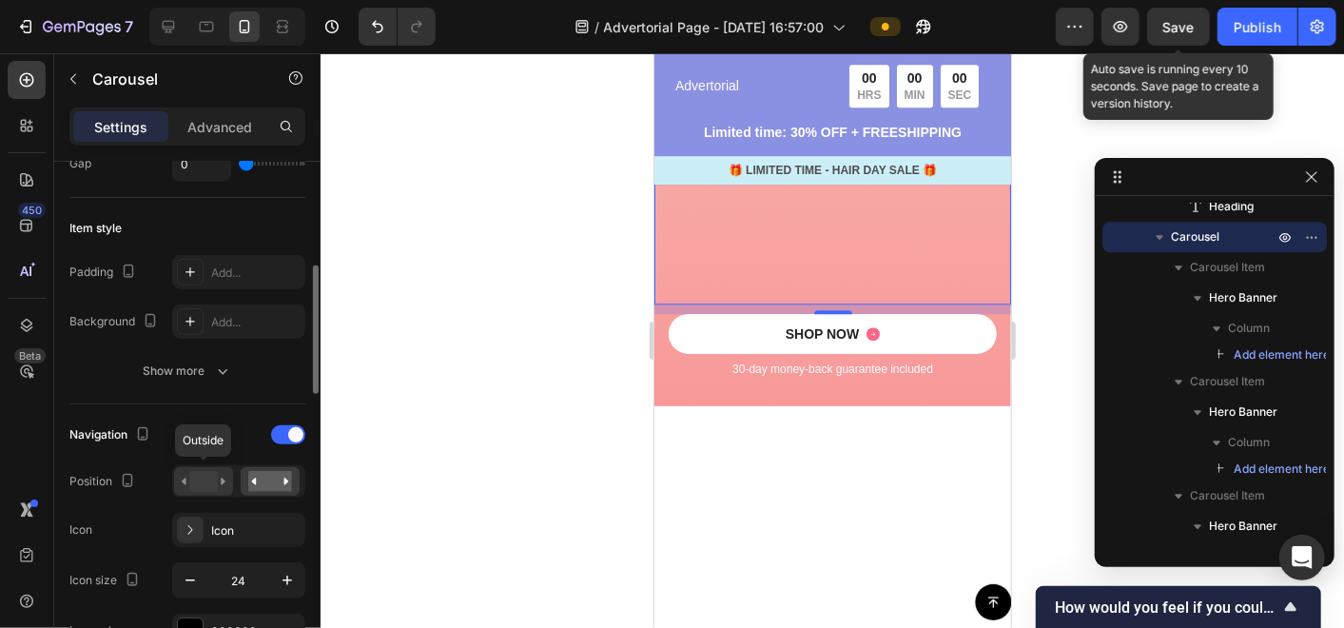
click at [204, 477] on rect at bounding box center [203, 481] width 28 height 21
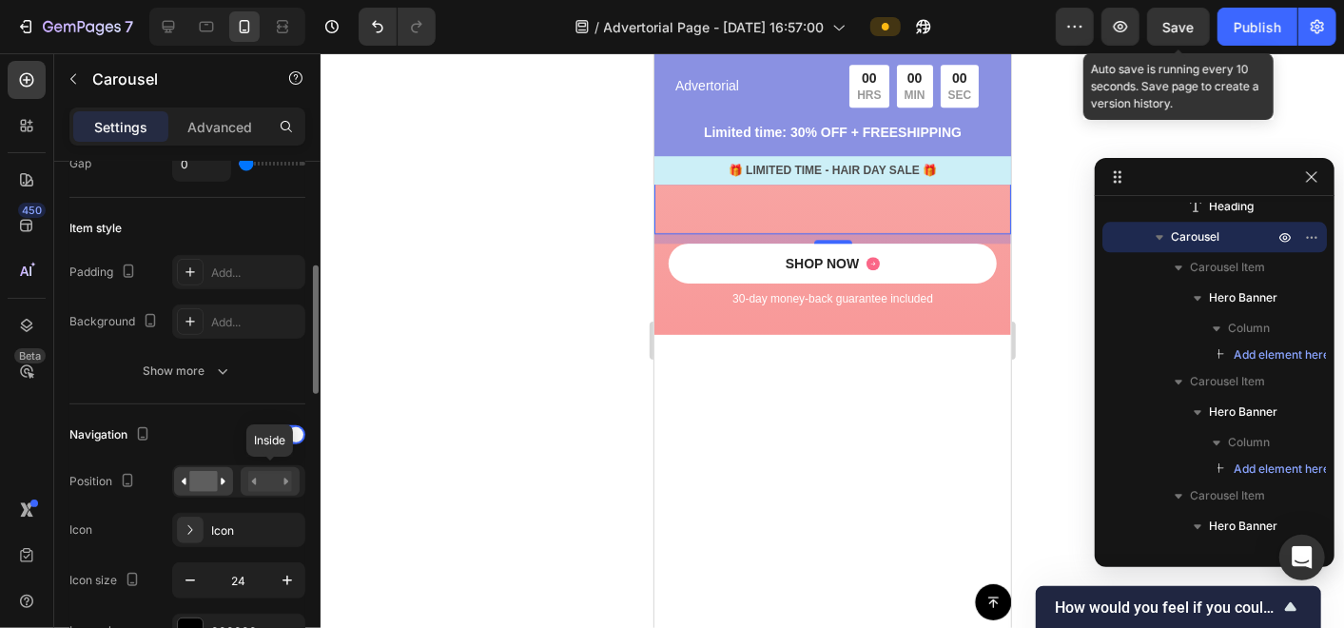
click at [266, 476] on rect at bounding box center [270, 481] width 44 height 21
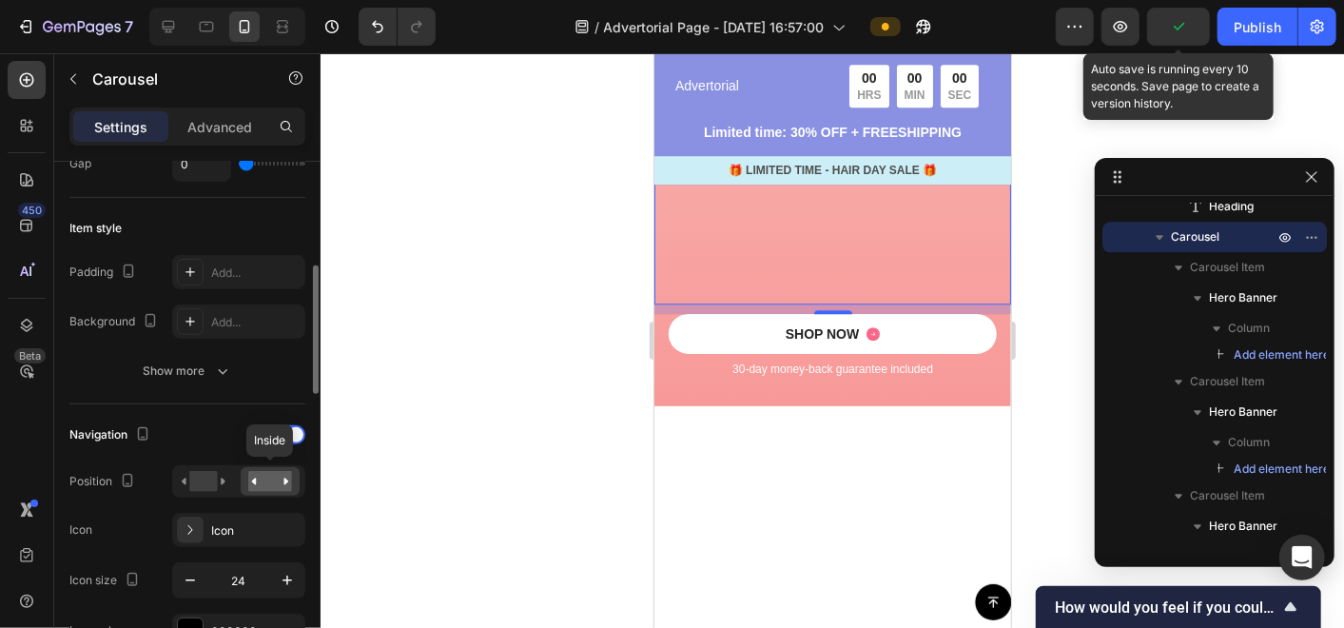
scroll to position [528, 0]
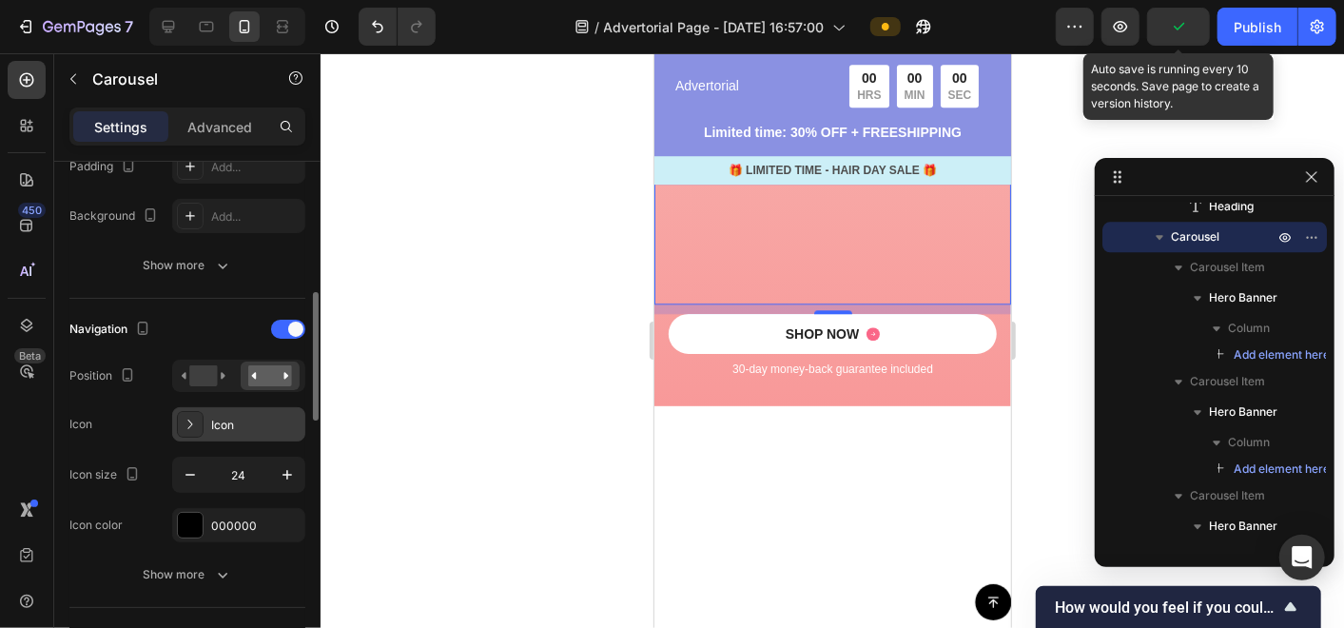
click at [207, 428] on div "Icon" at bounding box center [238, 424] width 133 height 34
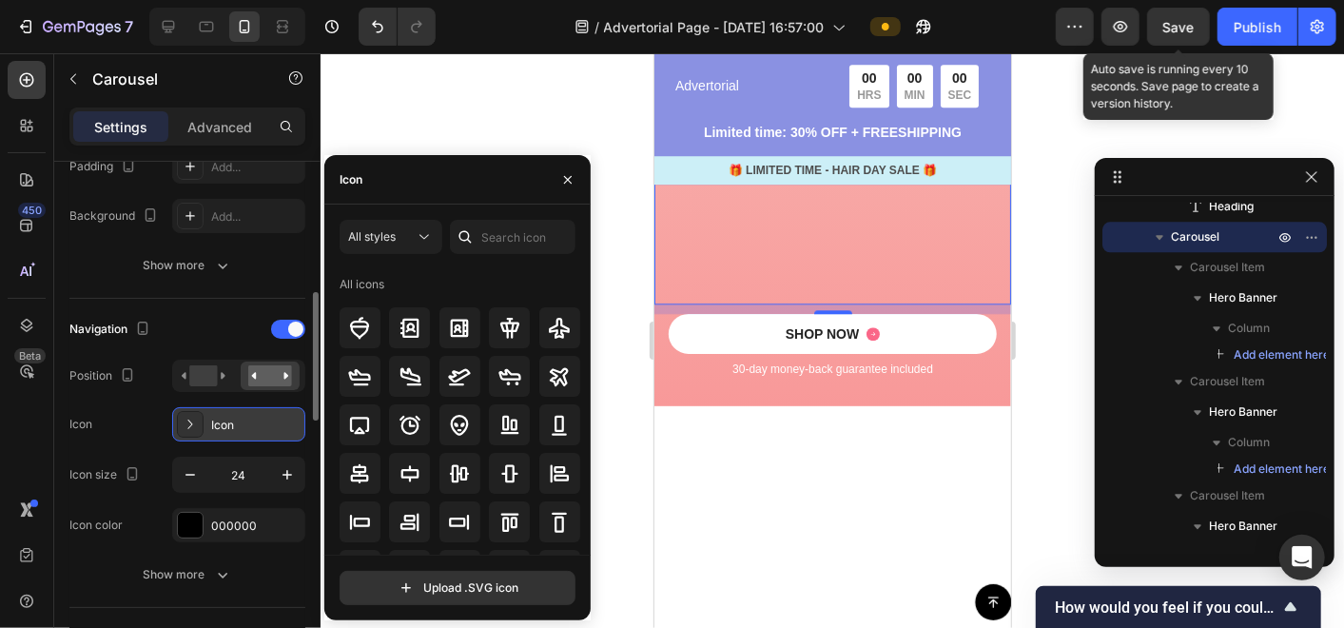
click at [207, 428] on div "Icon" at bounding box center [238, 424] width 133 height 34
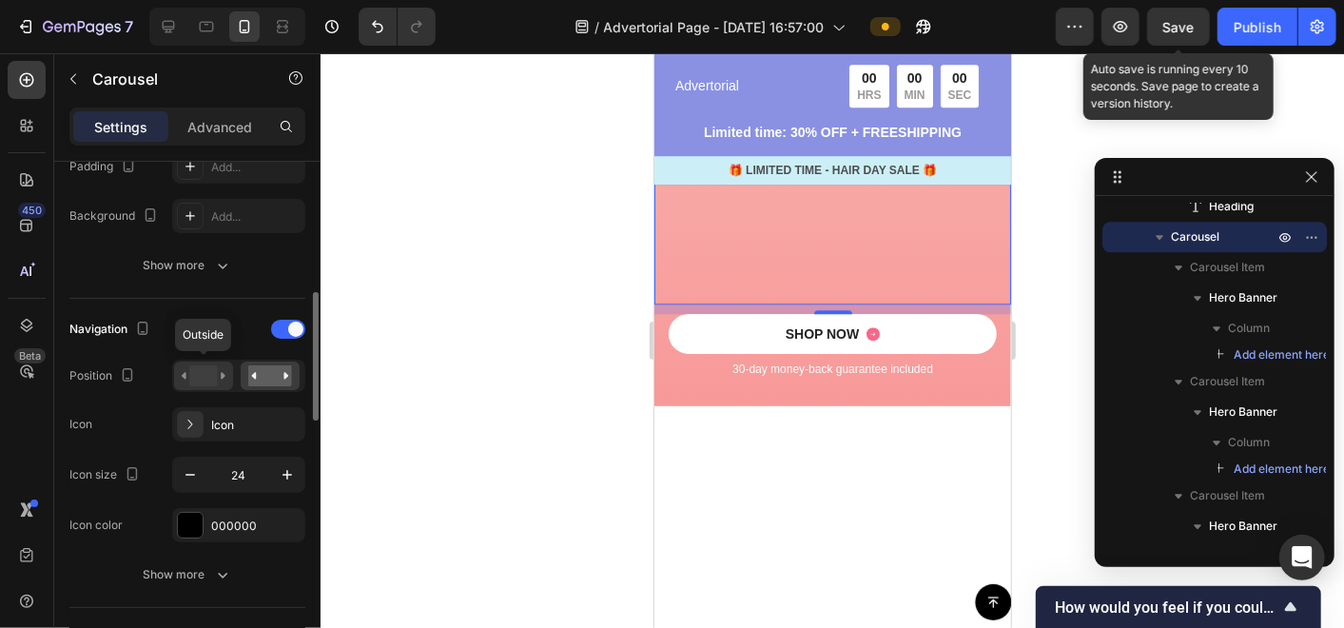
click at [194, 366] on rect at bounding box center [203, 375] width 28 height 21
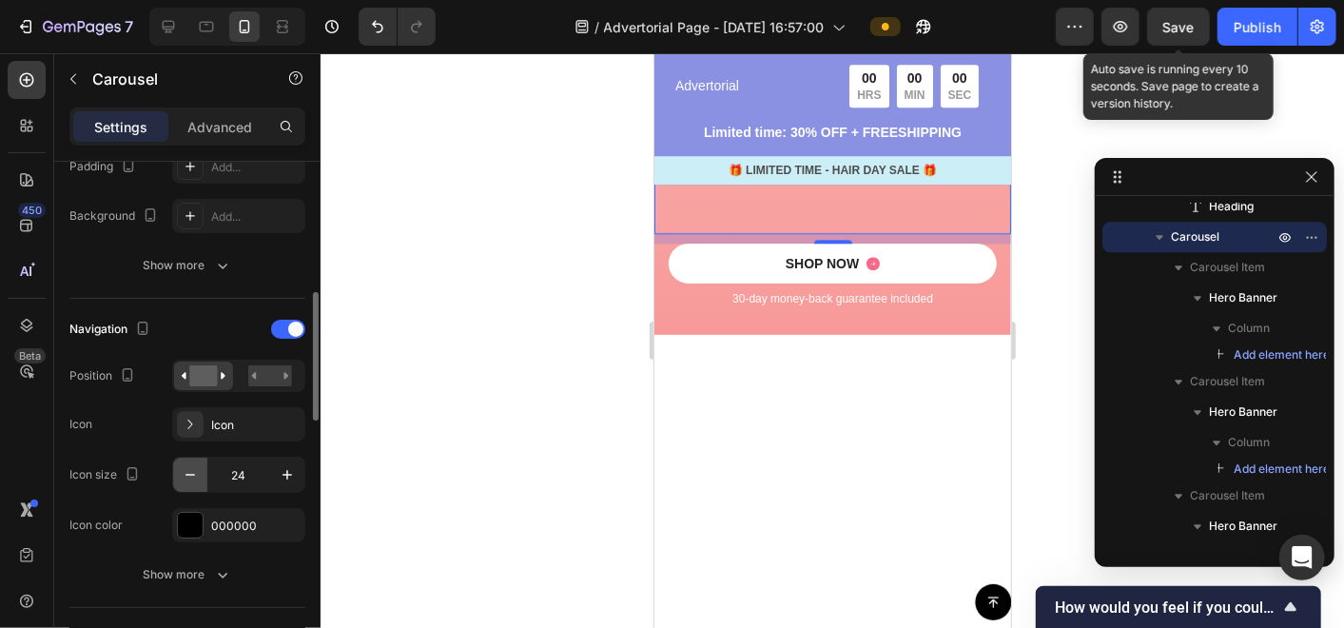
click at [188, 469] on icon "button" at bounding box center [190, 474] width 19 height 19
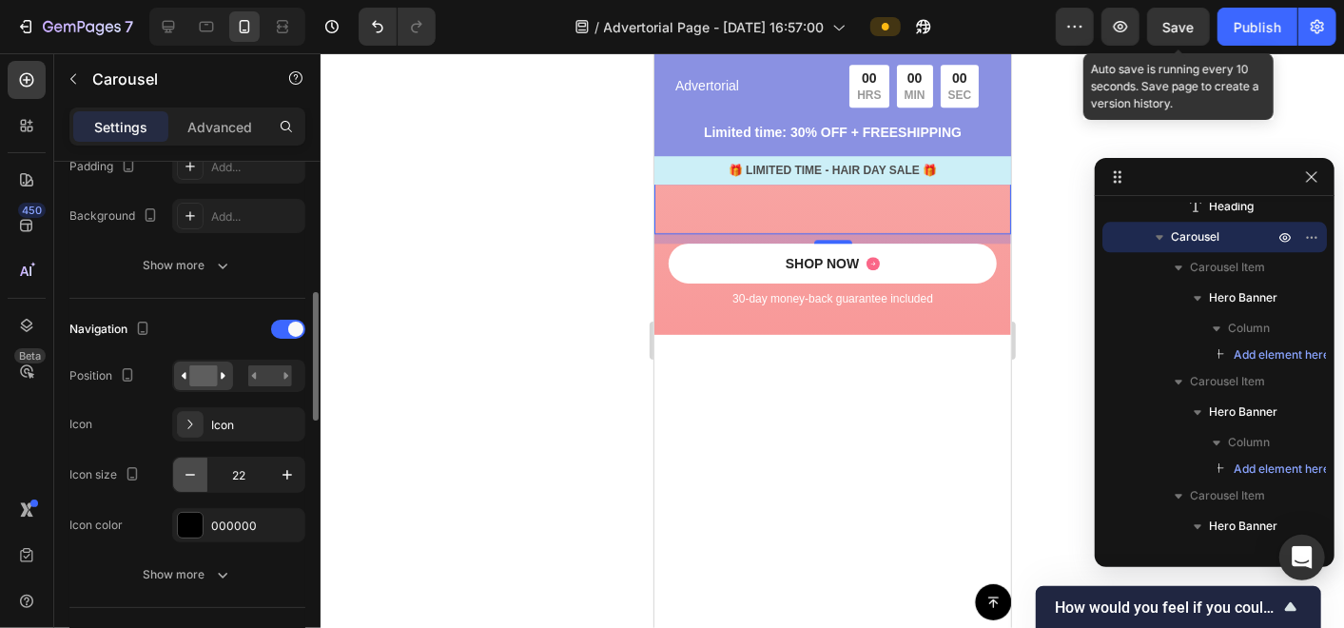
click at [188, 469] on icon "button" at bounding box center [190, 474] width 19 height 19
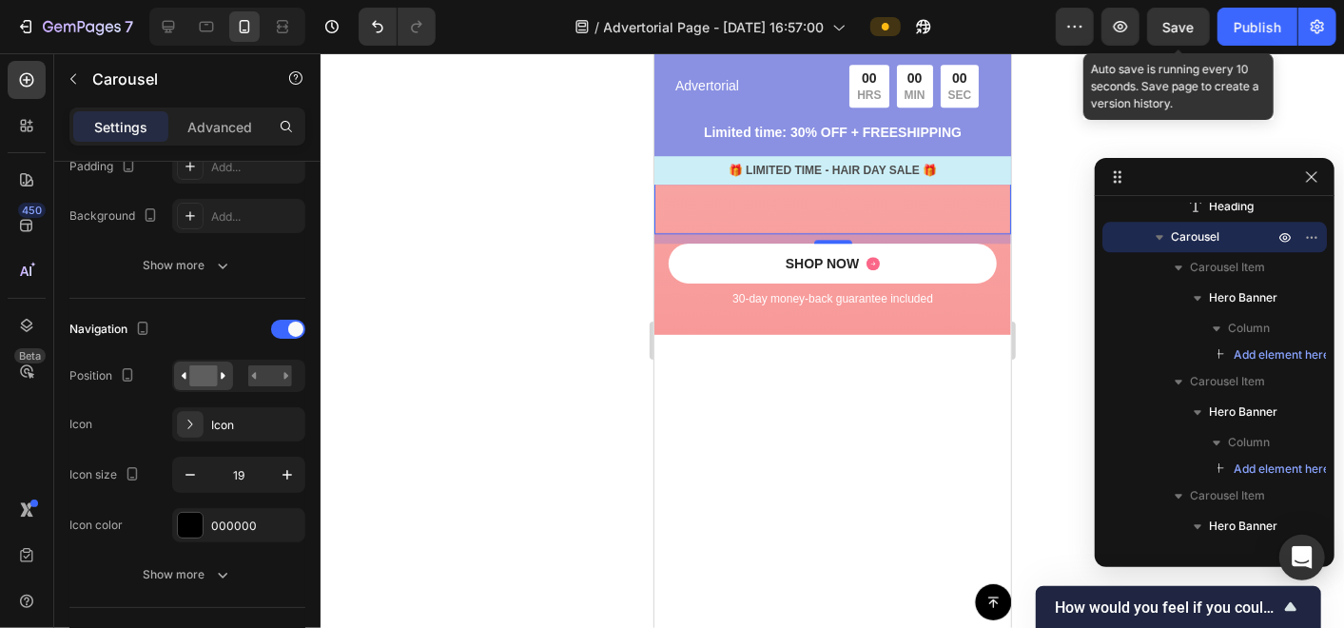
type input "18"
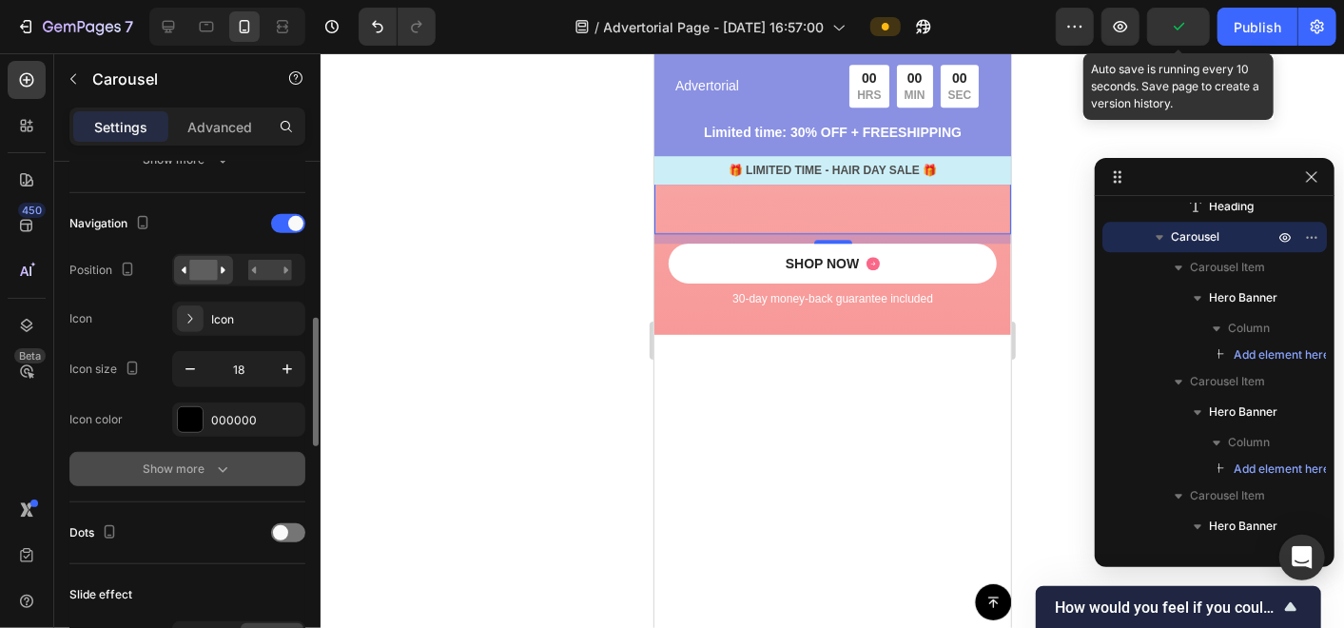
click at [193, 467] on div "Show more" at bounding box center [188, 468] width 88 height 19
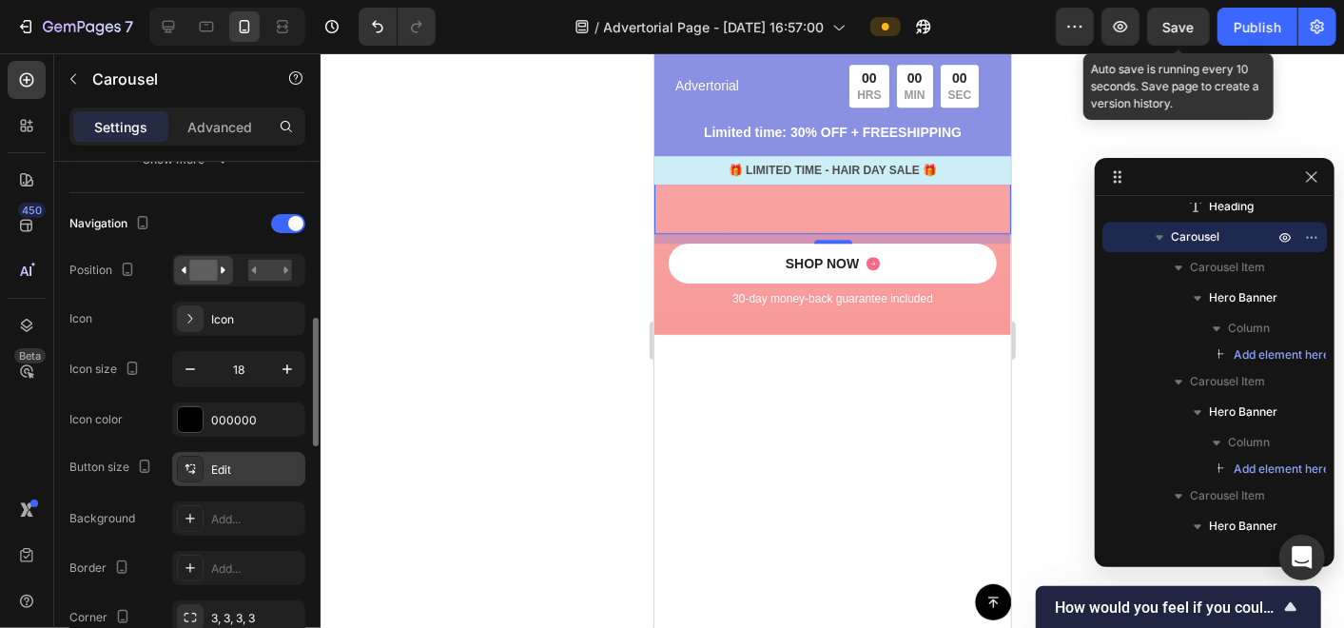
click at [223, 463] on div "Edit" at bounding box center [255, 469] width 89 height 17
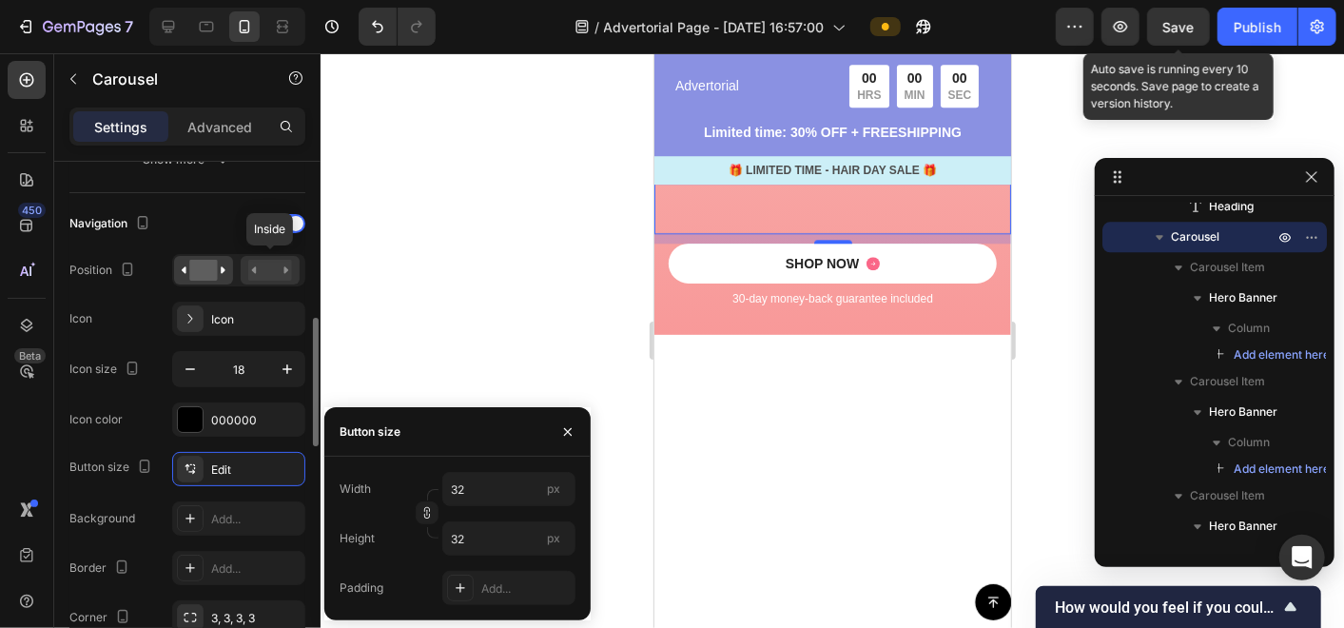
click at [268, 266] on rect at bounding box center [270, 270] width 44 height 21
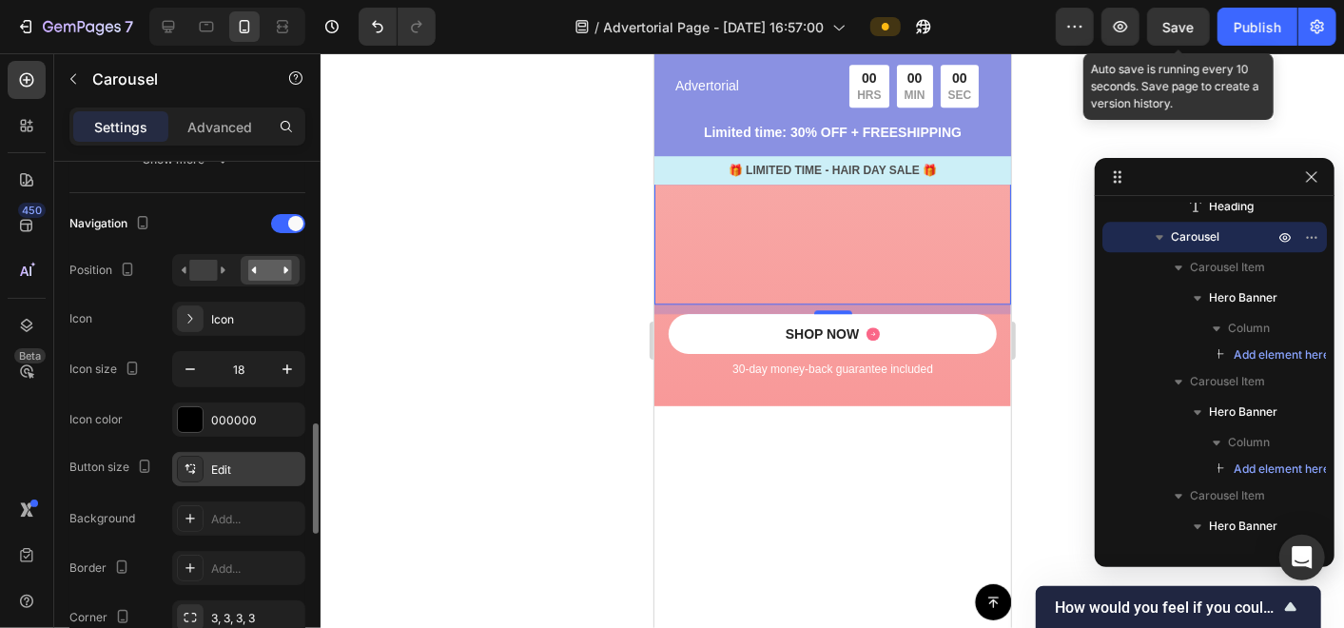
scroll to position [739, 0]
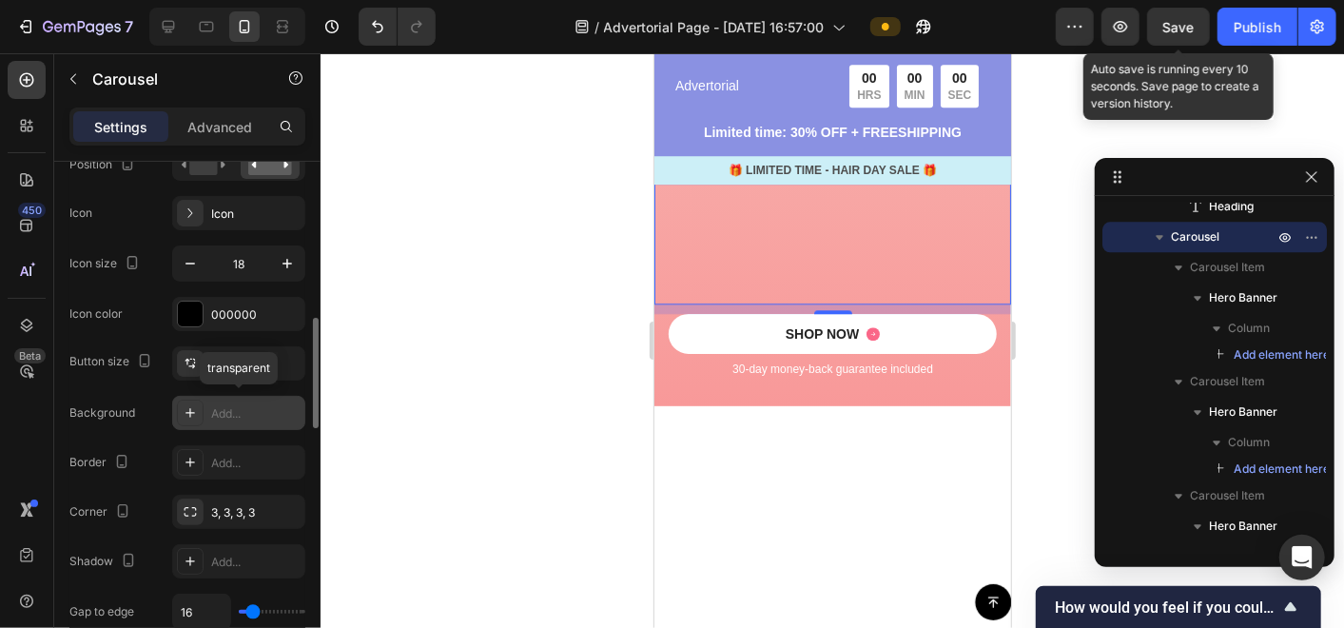
click at [217, 408] on div "Add..." at bounding box center [255, 413] width 89 height 17
click at [388, 352] on div at bounding box center [832, 340] width 1023 height 574
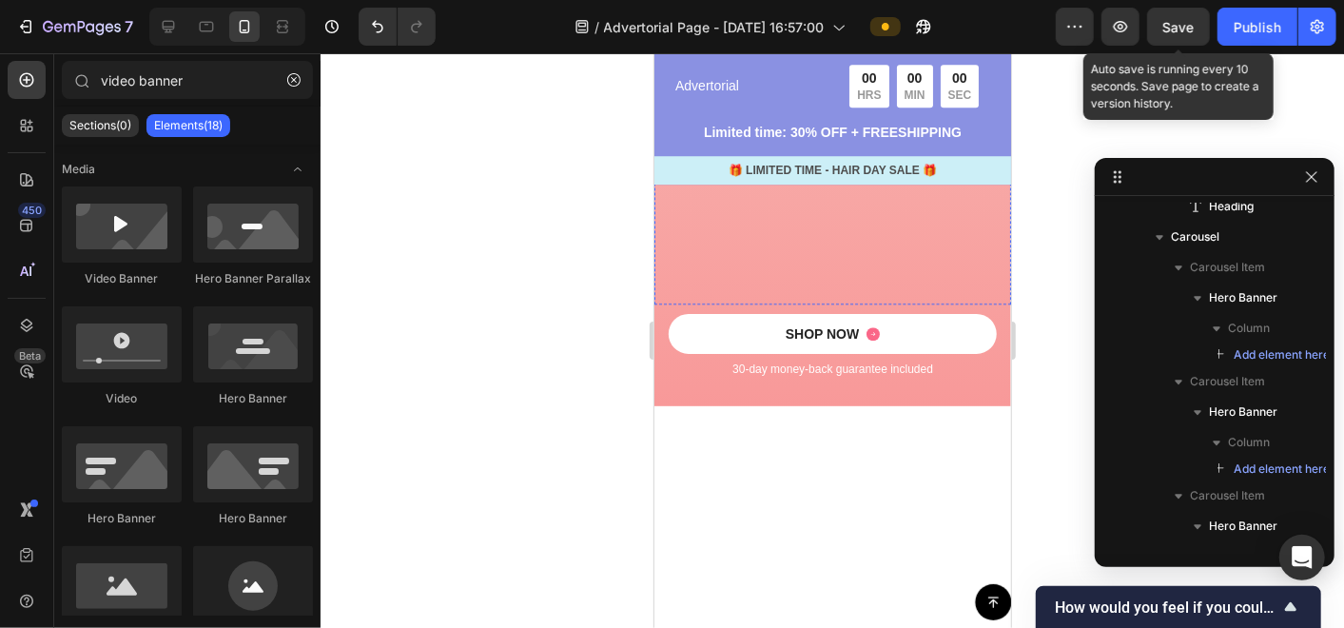
scroll to position [3227, 0]
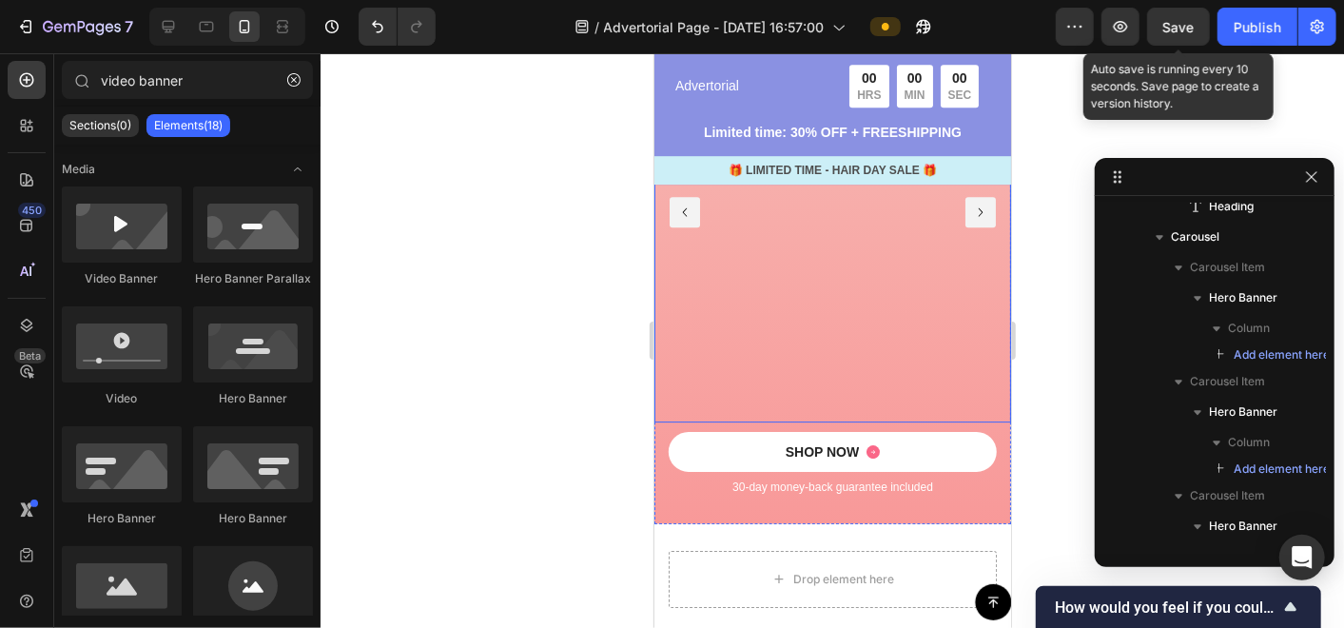
click at [733, 401] on div "Hero Banner" at bounding box center [727, 211] width 148 height 420
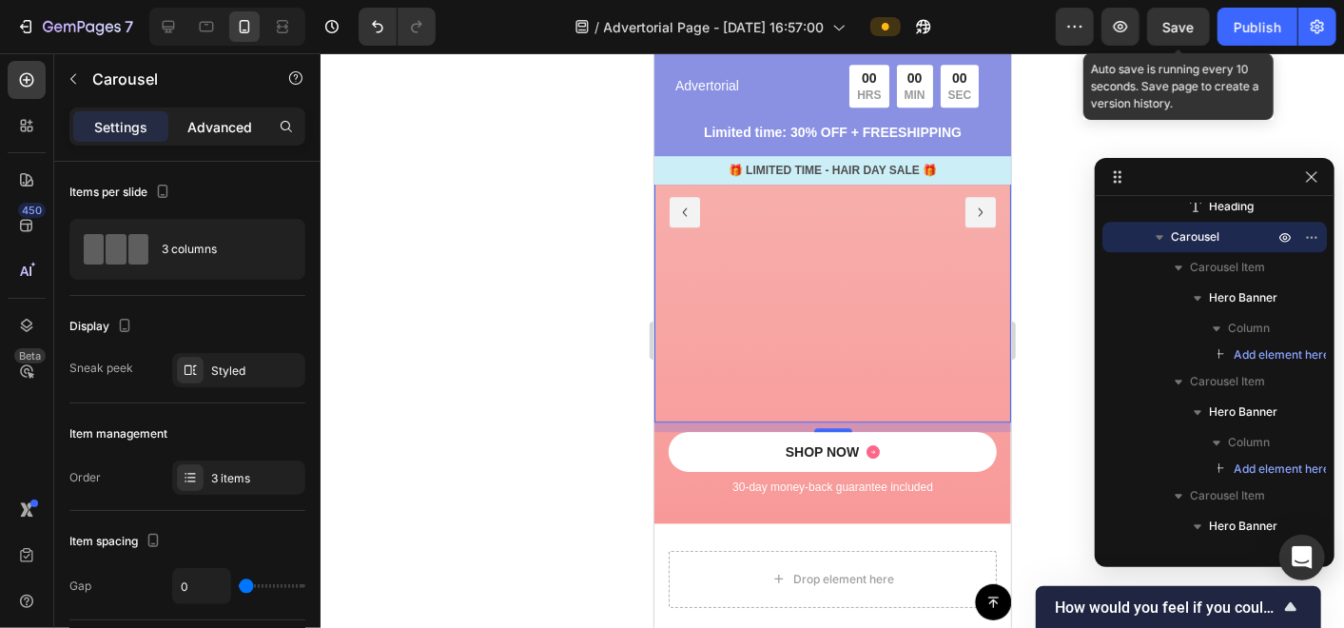
click at [221, 122] on p "Advanced" at bounding box center [219, 127] width 65 height 20
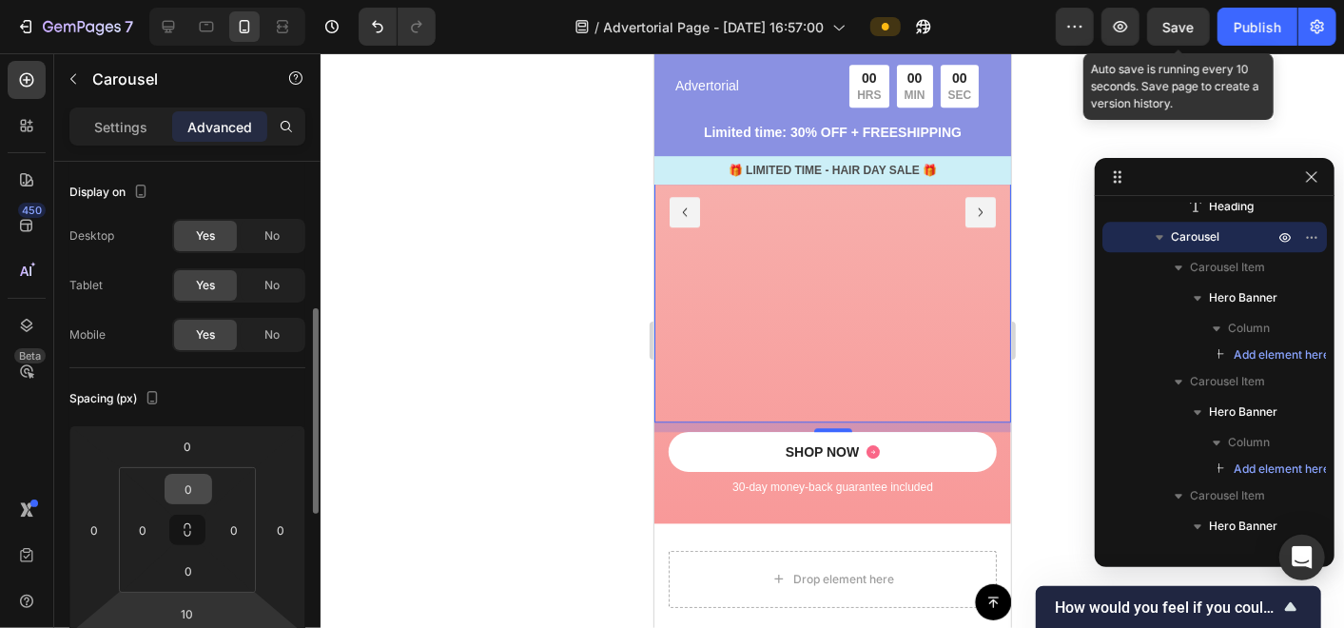
scroll to position [106, 0]
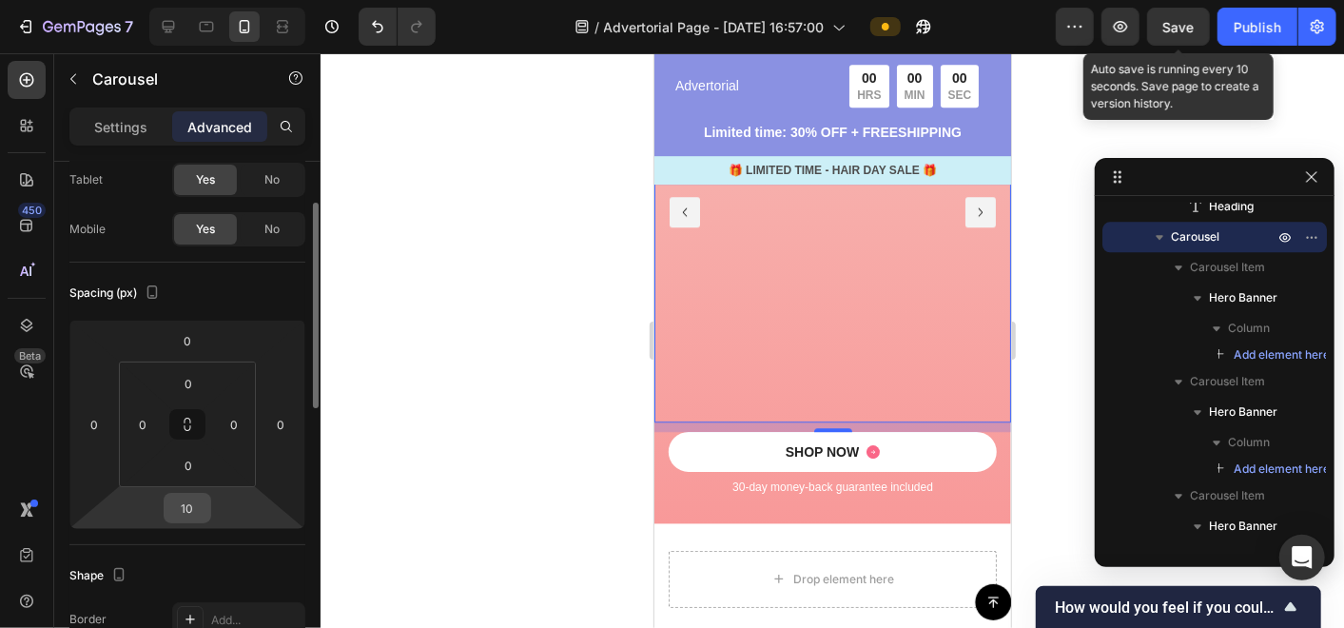
click at [188, 503] on input "10" at bounding box center [187, 508] width 38 height 29
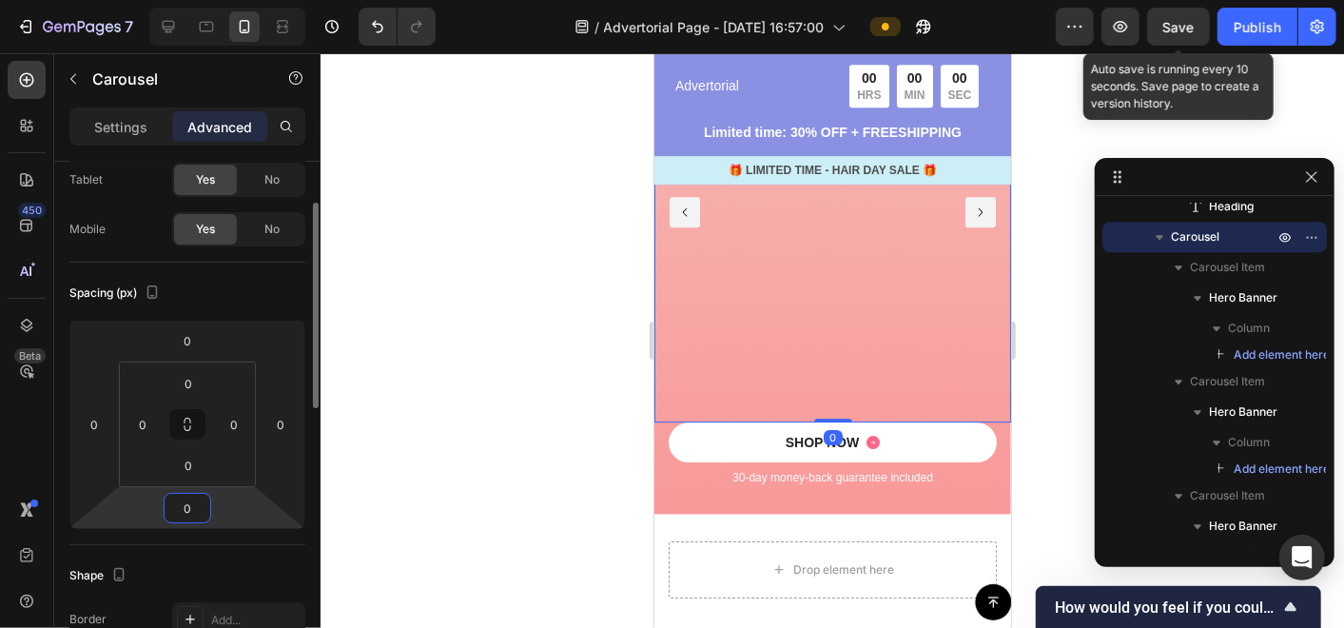
type input "0"
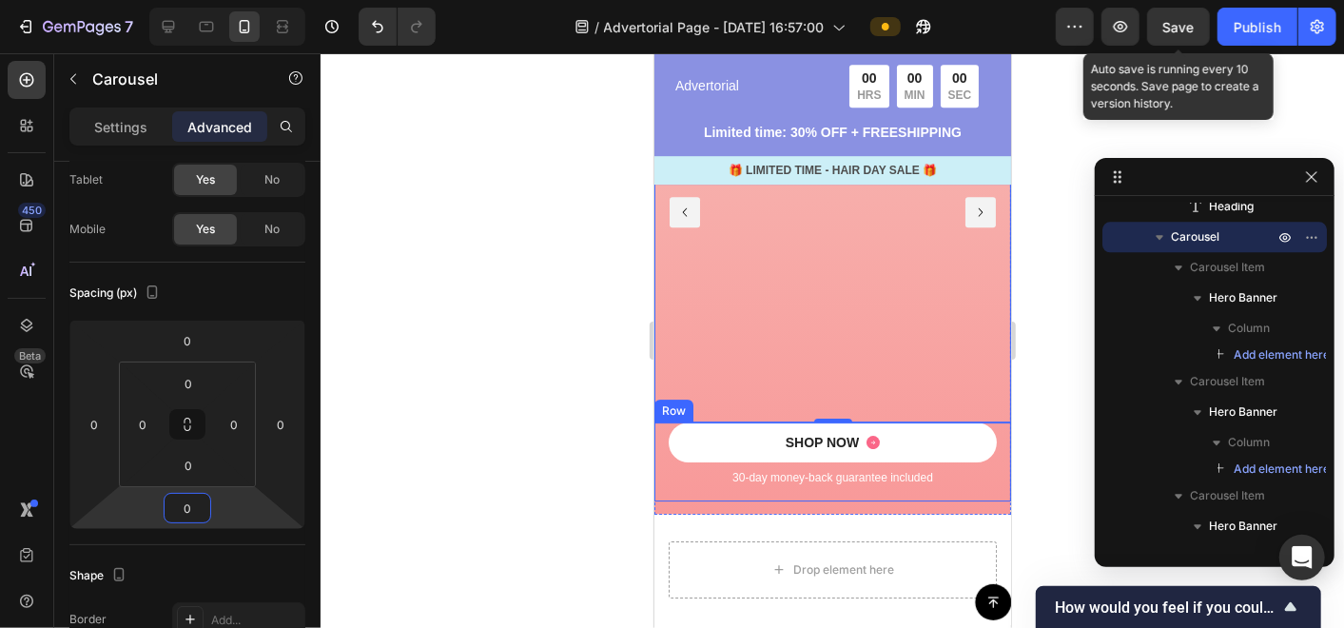
click at [983, 454] on div "SHOP NOW Button 30-day money-back guarantee included Text Block Row" at bounding box center [831, 460] width 357 height 79
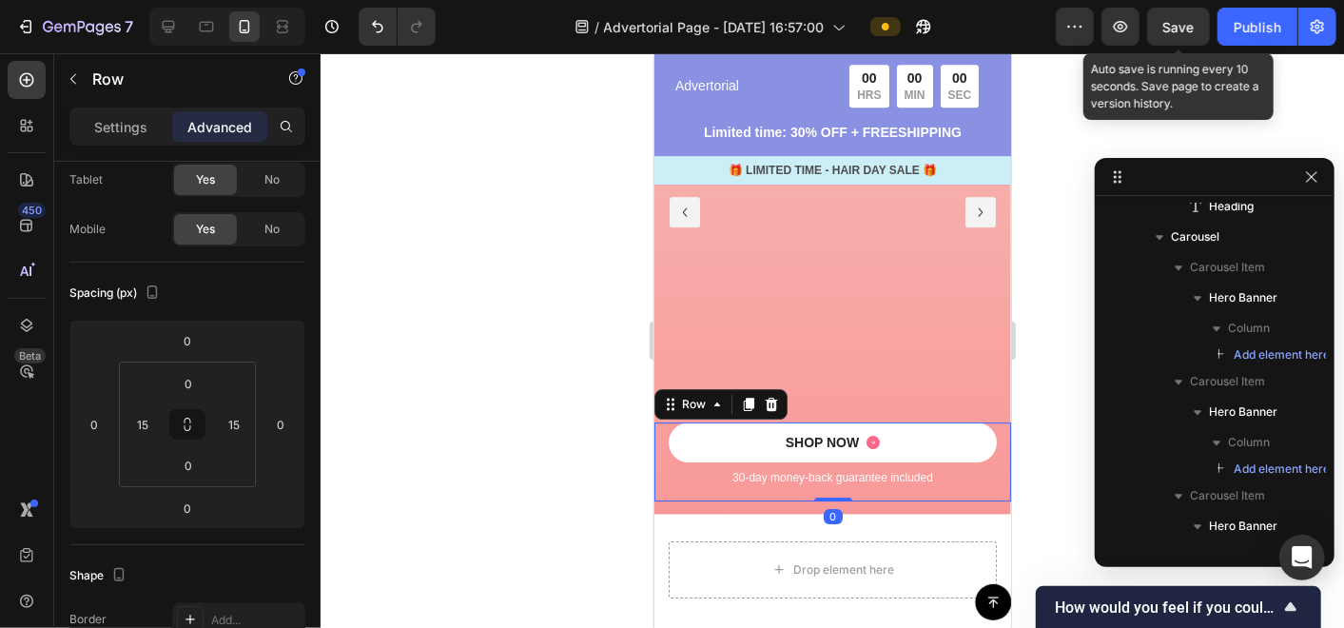
scroll to position [0, 0]
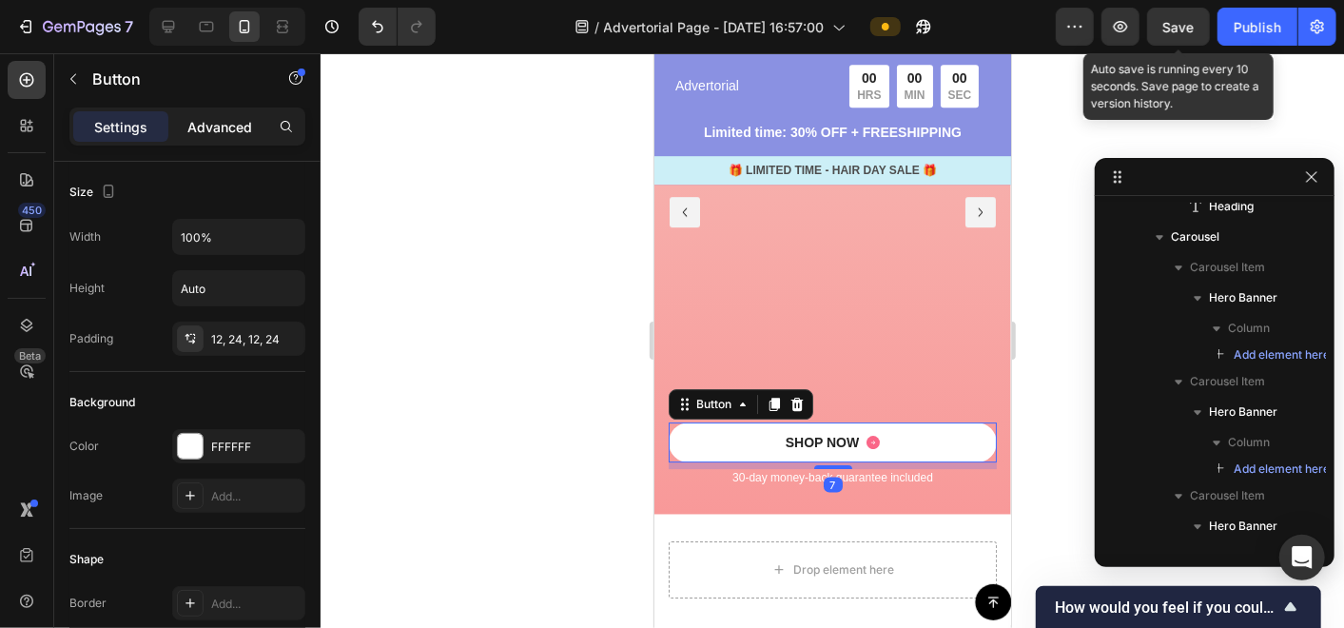
click at [237, 123] on p "Advanced" at bounding box center [219, 127] width 65 height 20
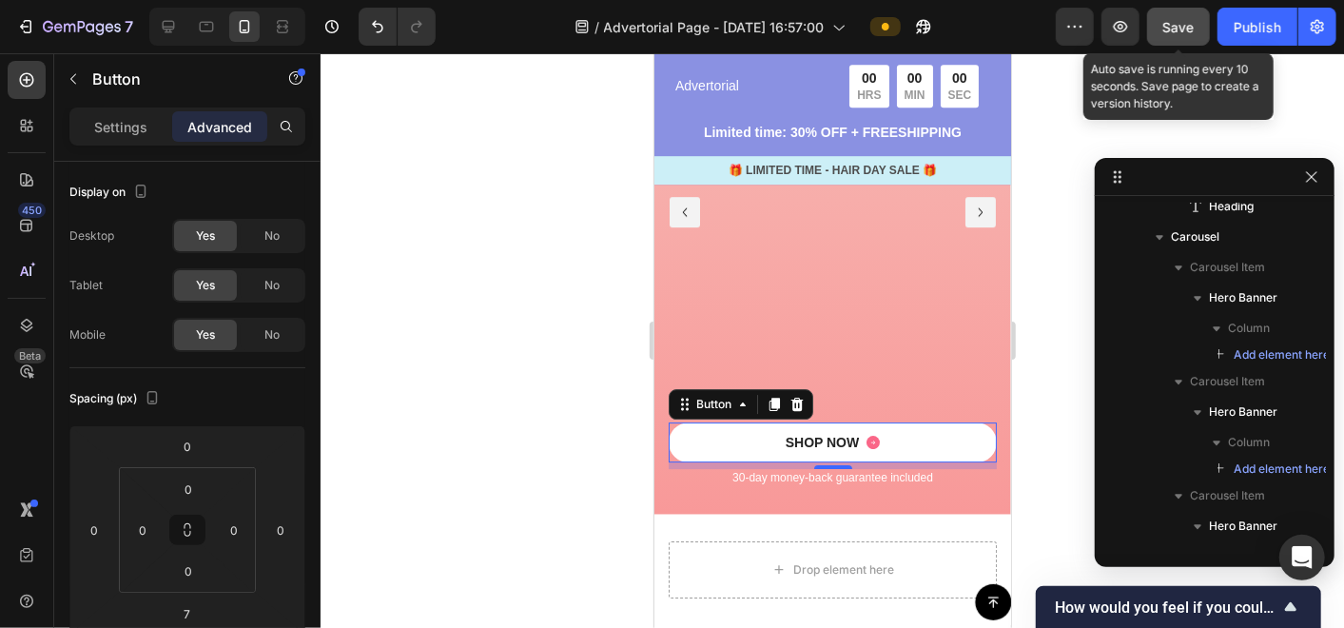
click at [1176, 36] on div "Save" at bounding box center [1178, 27] width 31 height 20
